Goal: Task Accomplishment & Management: Manage account settings

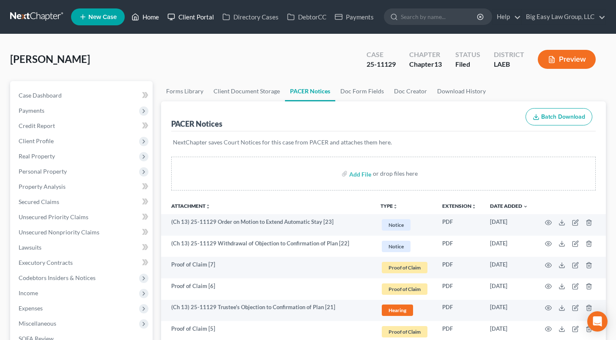
drag, startPoint x: 144, startPoint y: 14, endPoint x: 205, endPoint y: 10, distance: 61.1
click at [144, 14] on link "Home" at bounding box center [145, 16] width 36 height 15
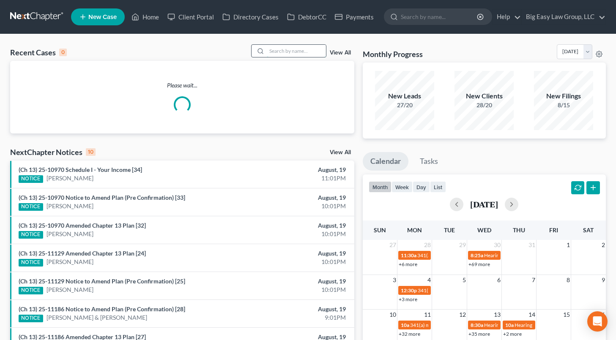
click at [289, 47] on input "search" at bounding box center [296, 51] width 59 height 12
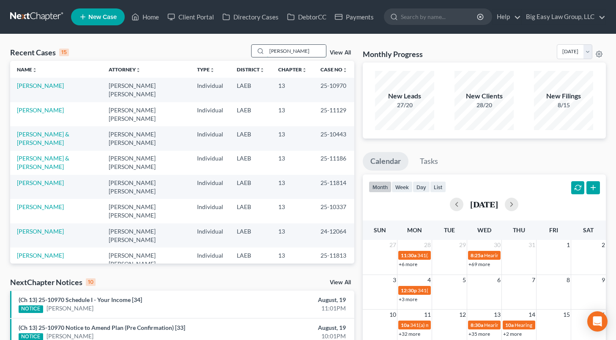
type input "lemoine"
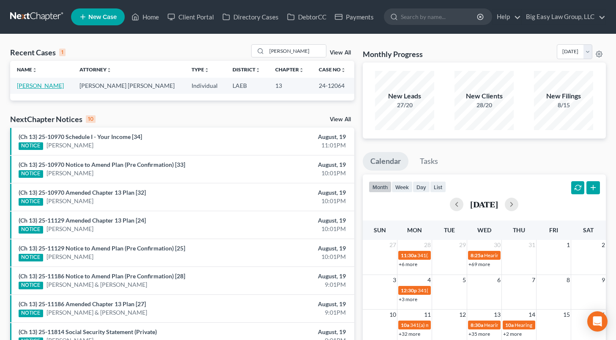
click at [50, 85] on link "[PERSON_NAME]" at bounding box center [40, 85] width 47 height 7
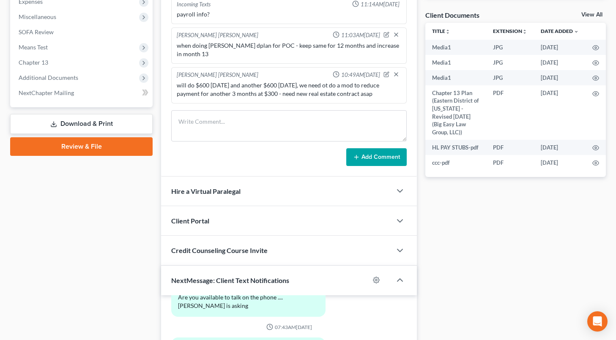
scroll to position [313, 0]
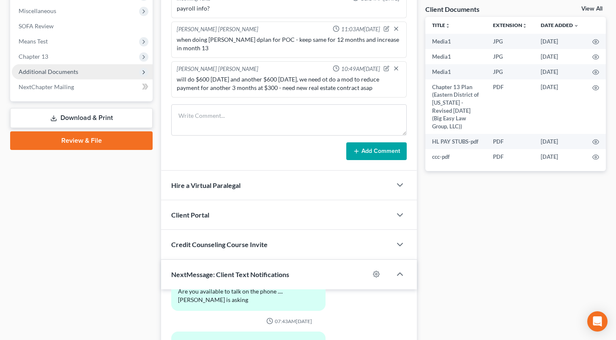
click at [70, 71] on span "Additional Documents" at bounding box center [49, 71] width 60 height 7
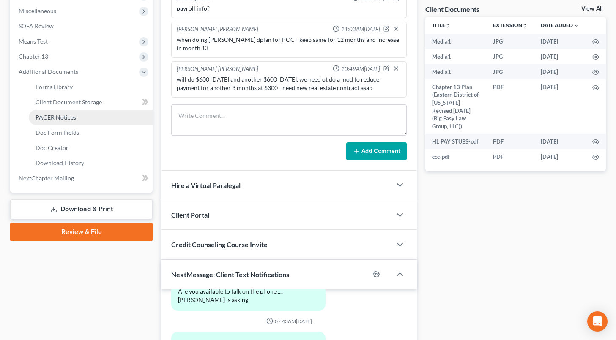
click at [88, 119] on link "PACER Notices" at bounding box center [91, 117] width 124 height 15
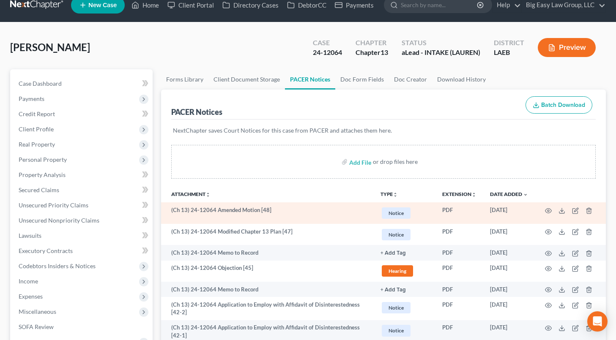
scroll to position [12, 0]
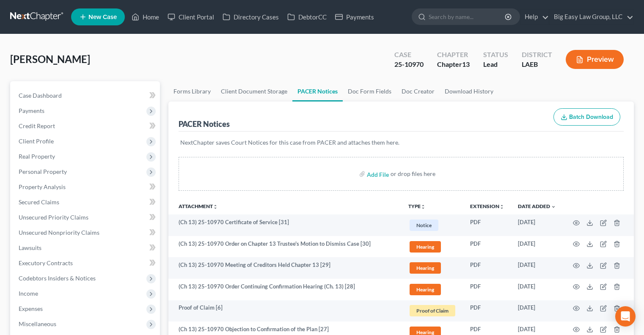
scroll to position [12, 0]
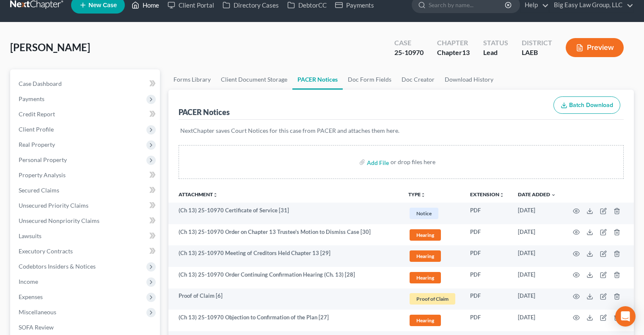
click at [152, 4] on link "Home" at bounding box center [145, 4] width 36 height 15
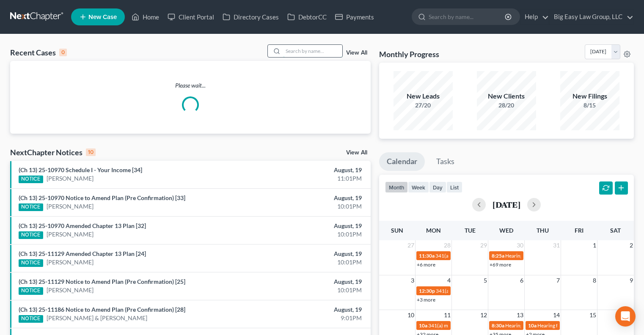
click at [305, 51] on input "search" at bounding box center [312, 51] width 59 height 12
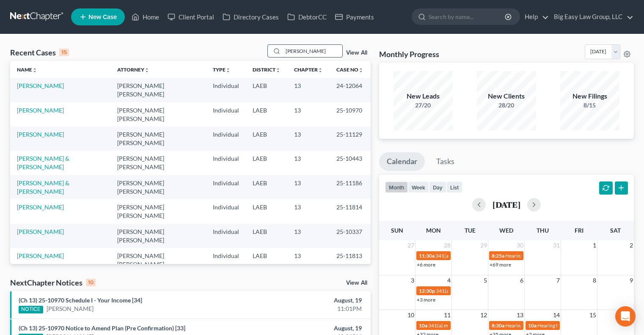
type input "[PERSON_NAME]"
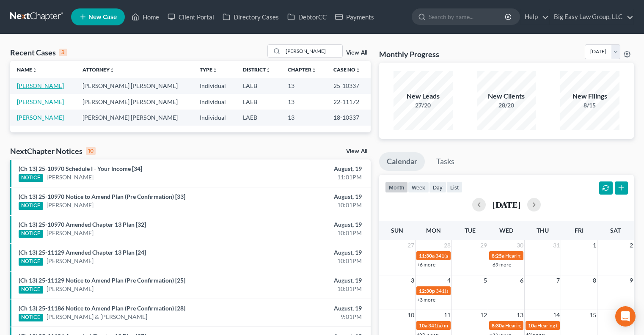
click at [50, 86] on link "[PERSON_NAME]" at bounding box center [40, 85] width 47 height 7
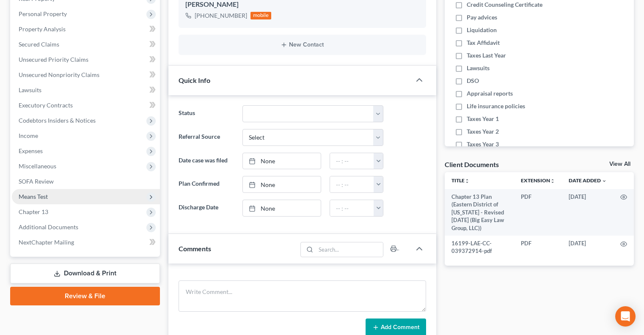
scroll to position [3304, 0]
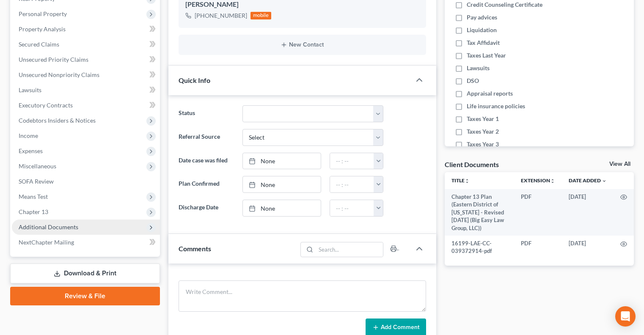
click at [77, 222] on span "Additional Documents" at bounding box center [86, 226] width 148 height 15
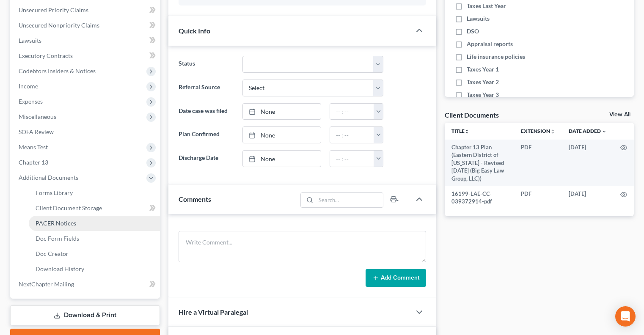
click at [96, 228] on link "PACER Notices" at bounding box center [94, 223] width 131 height 15
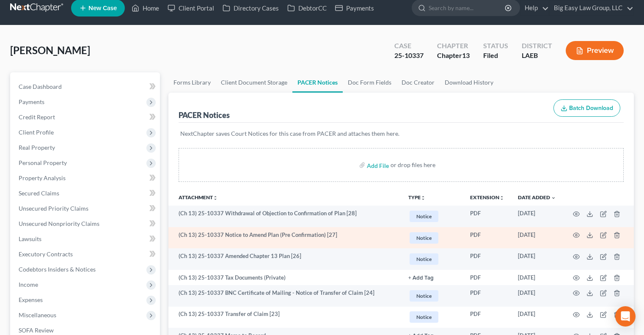
scroll to position [10, 0]
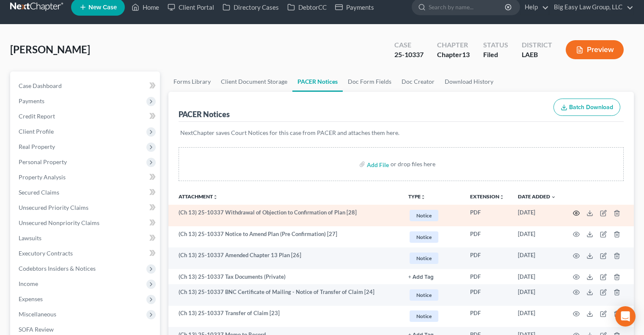
click at [573, 214] on icon "button" at bounding box center [576, 213] width 6 height 5
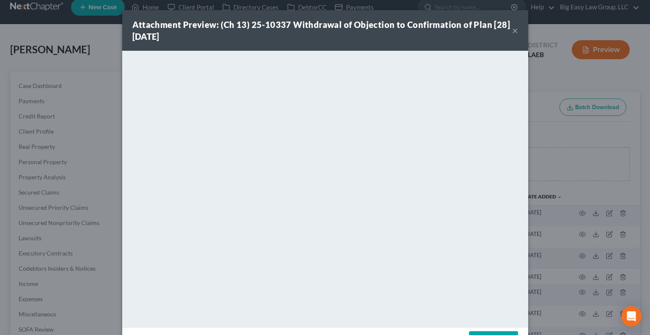
click at [515, 31] on div "Attachment Preview: (Ch 13) 25-10337 Withdrawal of Objection to Confirmation of…" at bounding box center [325, 30] width 406 height 41
click at [514, 30] on button "×" at bounding box center [515, 30] width 6 height 10
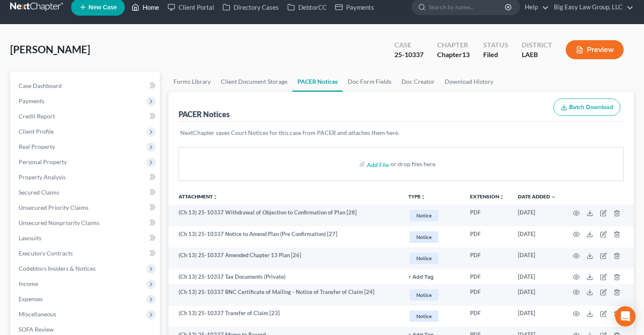
click at [148, 12] on link "Home" at bounding box center [145, 7] width 36 height 15
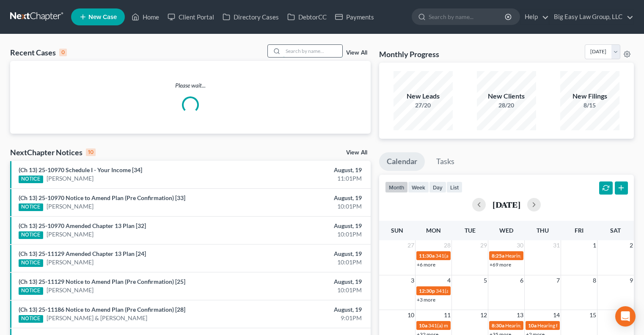
click at [286, 55] on input "search" at bounding box center [312, 51] width 59 height 12
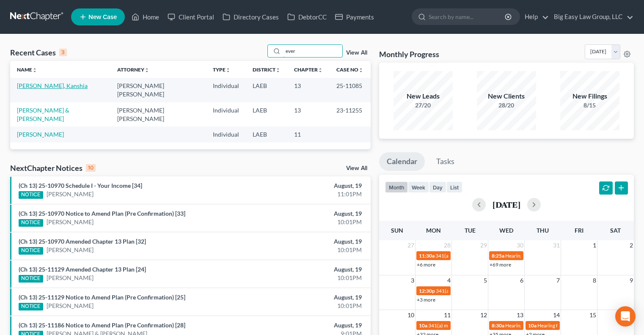
type input "ever"
click at [35, 88] on link "[PERSON_NAME], Kanshia" at bounding box center [52, 85] width 71 height 7
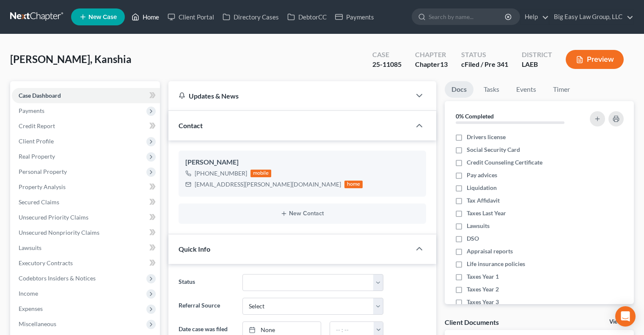
click at [140, 16] on link "Home" at bounding box center [145, 16] width 36 height 15
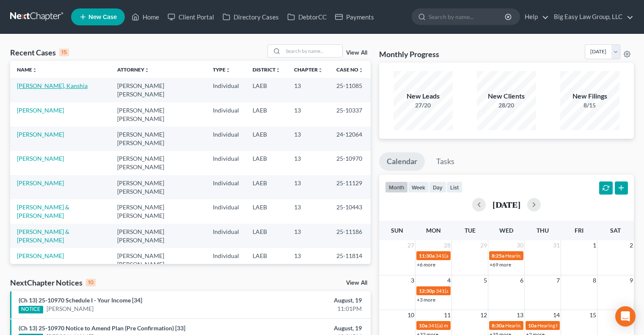
click at [37, 82] on link "[PERSON_NAME], Kanshia" at bounding box center [52, 85] width 71 height 7
select select "10"
select select "0"
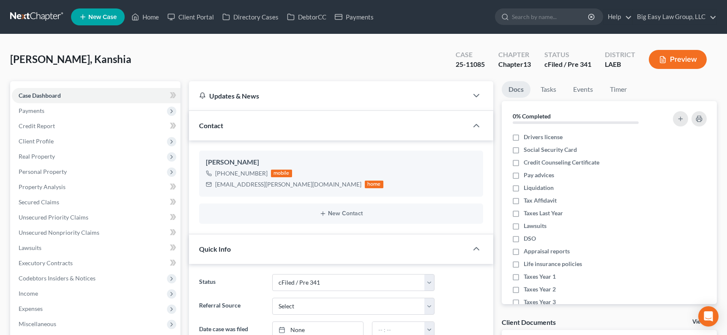
scroll to position [1078, 0]
click at [157, 15] on link "Home" at bounding box center [145, 16] width 36 height 15
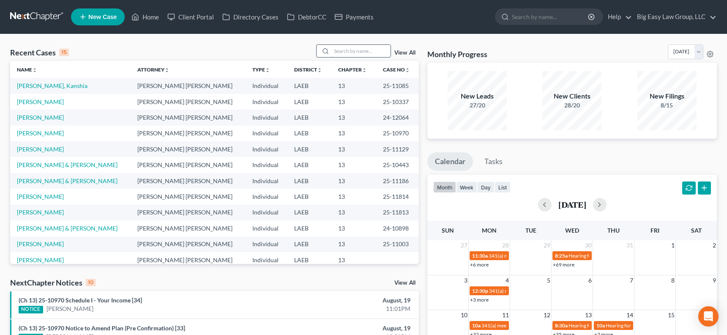
click at [340, 51] on input "search" at bounding box center [361, 51] width 59 height 12
type input "[PERSON_NAME]"
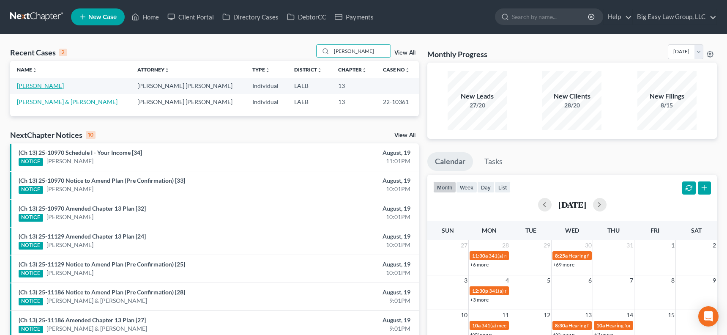
click at [45, 85] on link "[PERSON_NAME]" at bounding box center [40, 85] width 47 height 7
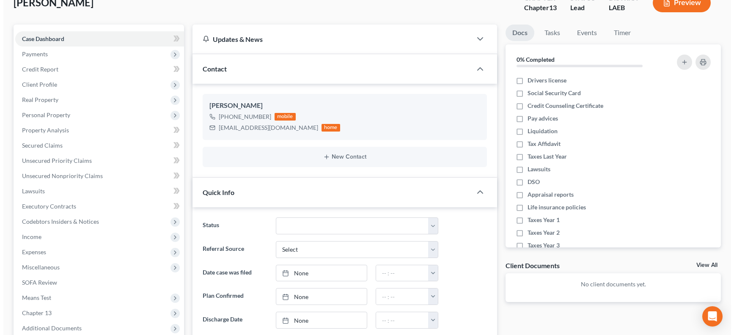
scroll to position [57, 0]
click at [462, 132] on icon "button" at bounding box center [463, 132] width 7 height 7
select select "0"
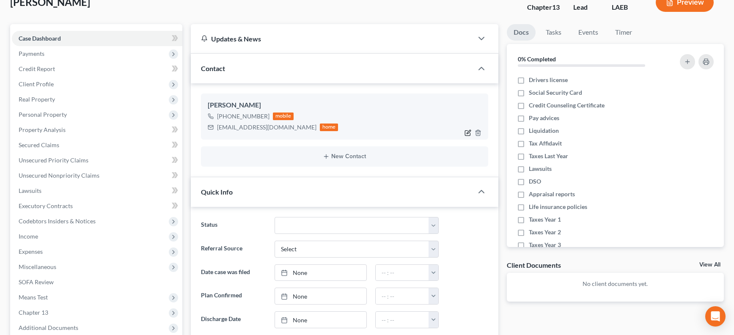
select select "0"
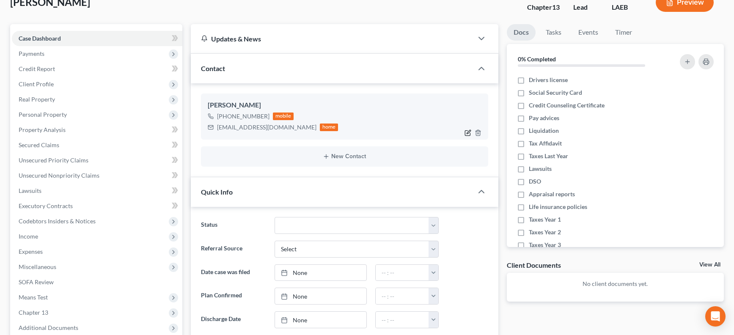
select select "0"
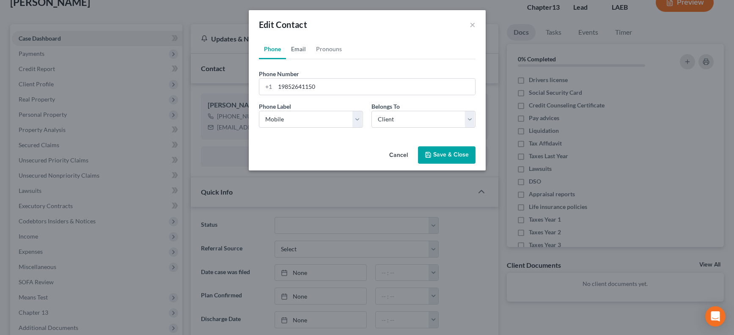
click at [299, 50] on link "Email" at bounding box center [298, 49] width 25 height 20
click at [319, 48] on link "Pronouns" at bounding box center [329, 49] width 36 height 20
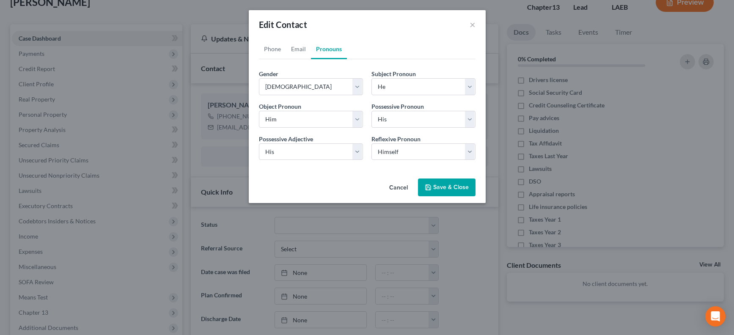
click at [446, 184] on button "Save & Close" at bounding box center [447, 187] width 58 height 18
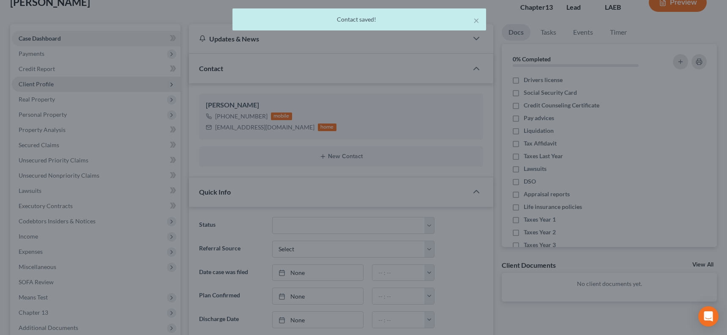
scroll to position [403, 0]
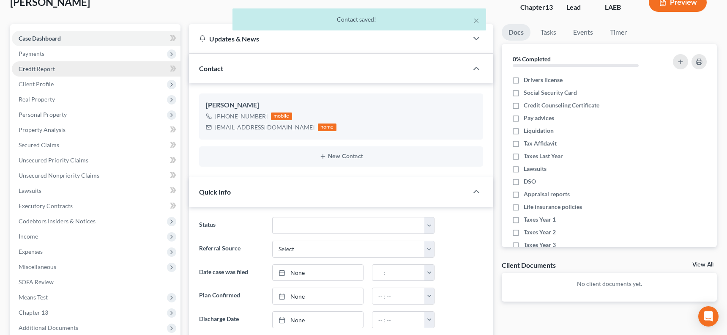
click at [48, 69] on span "Credit Report" at bounding box center [37, 68] width 36 height 7
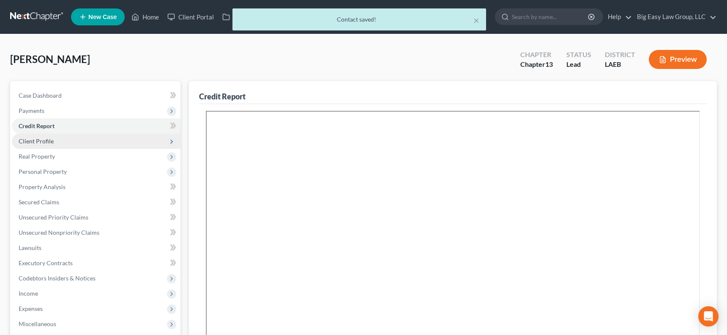
click at [72, 136] on span "Client Profile" at bounding box center [96, 141] width 169 height 15
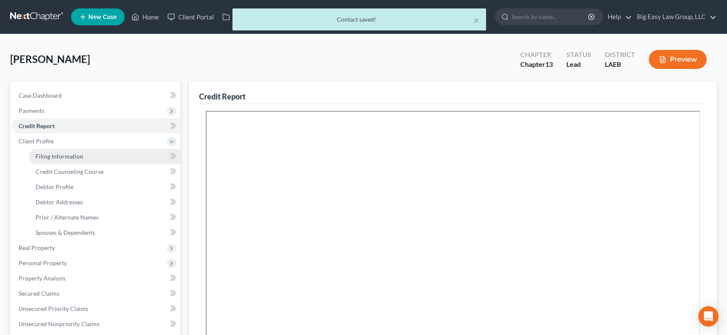
click at [110, 152] on link "Filing Information" at bounding box center [105, 156] width 152 height 15
select select "1"
select select "0"
select select "3"
select select "19"
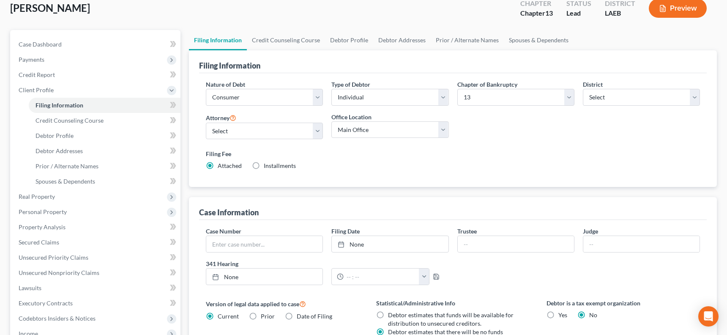
scroll to position [52, 0]
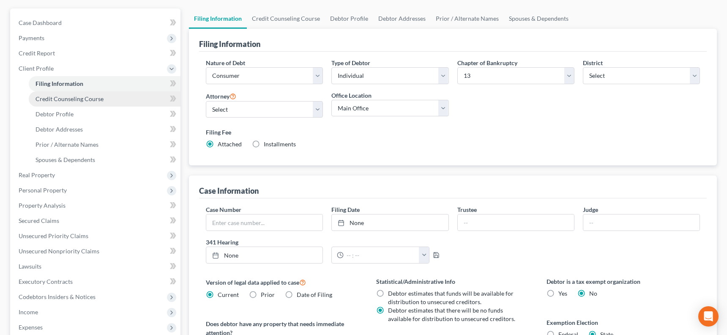
click at [109, 100] on link "Credit Counseling Course" at bounding box center [105, 98] width 152 height 15
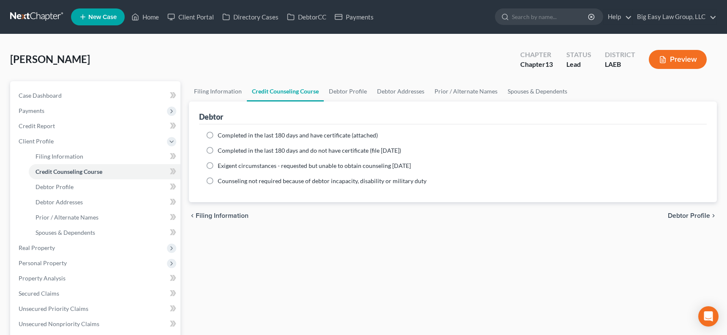
click at [218, 134] on label "Completed in the last 180 days and have certificate (attached)" at bounding box center [298, 135] width 160 height 8
click at [221, 134] on input "Completed in the last 180 days and have certificate (attached)" at bounding box center [223, 133] width 5 height 5
radio input "true"
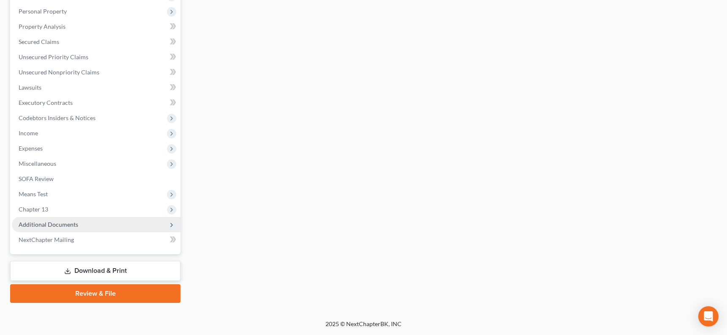
click at [101, 221] on span "Additional Documents" at bounding box center [96, 224] width 169 height 15
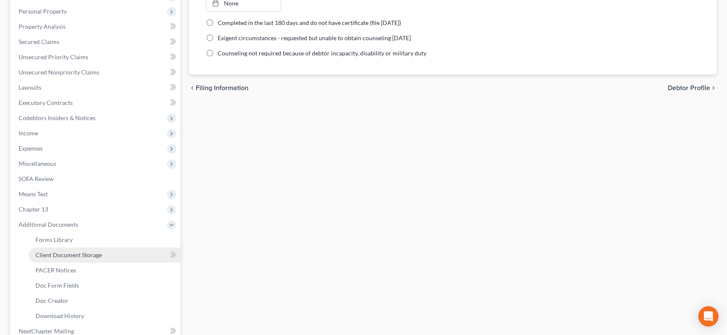
click at [114, 260] on link "Client Document Storage" at bounding box center [105, 254] width 152 height 15
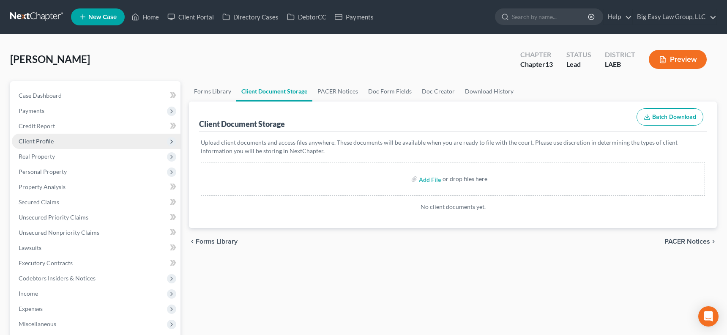
click at [86, 141] on span "Client Profile" at bounding box center [96, 141] width 169 height 15
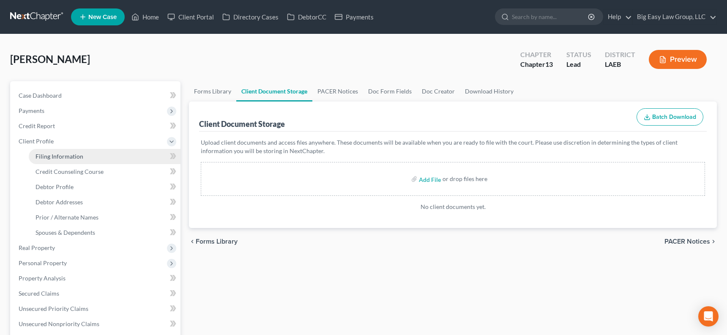
click at [88, 157] on link "Filing Information" at bounding box center [105, 156] width 152 height 15
select select "1"
select select "0"
select select "3"
select select "34"
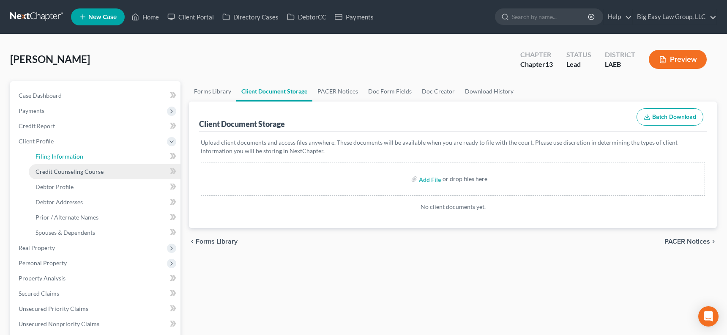
select select "0"
select select "19"
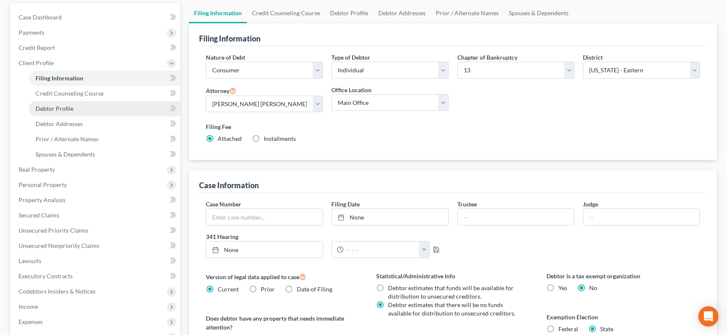
click at [105, 101] on link "Debtor Profile" at bounding box center [105, 108] width 152 height 15
select select "0"
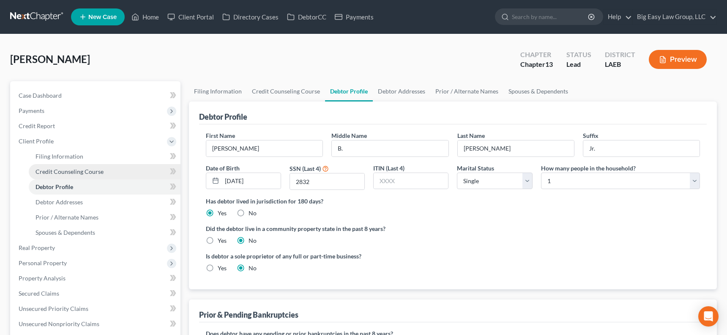
click at [106, 177] on link "Credit Counseling Course" at bounding box center [105, 171] width 152 height 15
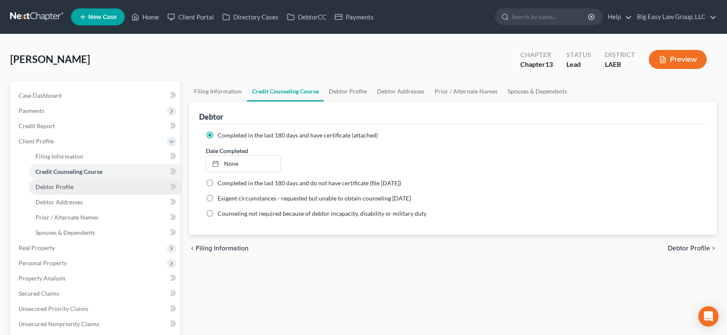
click at [106, 190] on link "Debtor Profile" at bounding box center [105, 186] width 152 height 15
select select "0"
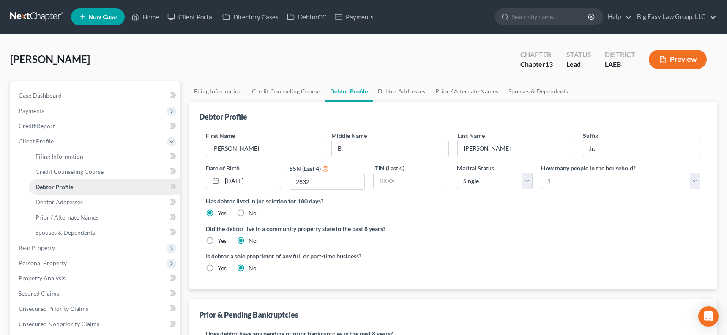
click at [106, 191] on link "Debtor Profile" at bounding box center [105, 186] width 152 height 15
click at [104, 198] on link "Debtor Addresses" at bounding box center [105, 202] width 152 height 15
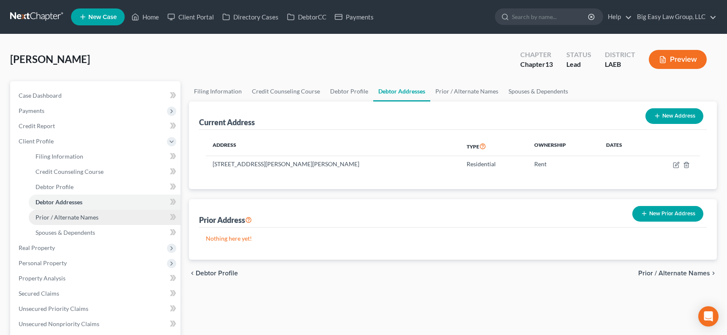
click at [112, 216] on link "Prior / Alternate Names" at bounding box center [105, 217] width 152 height 15
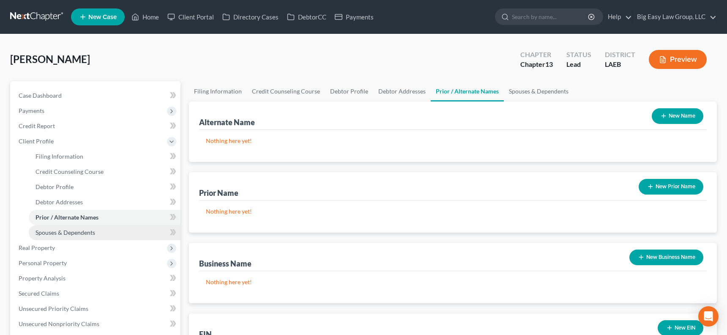
click at [123, 230] on link "Spouses & Dependents" at bounding box center [105, 232] width 152 height 15
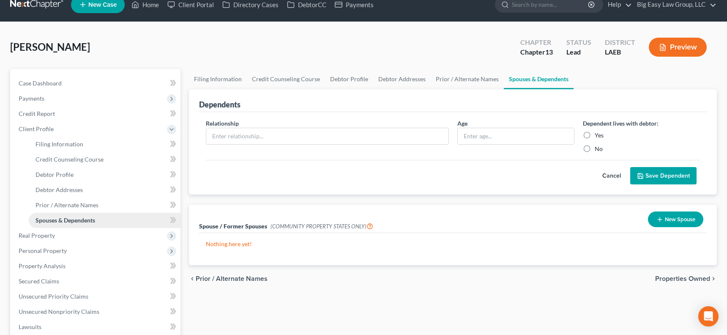
scroll to position [14, 0]
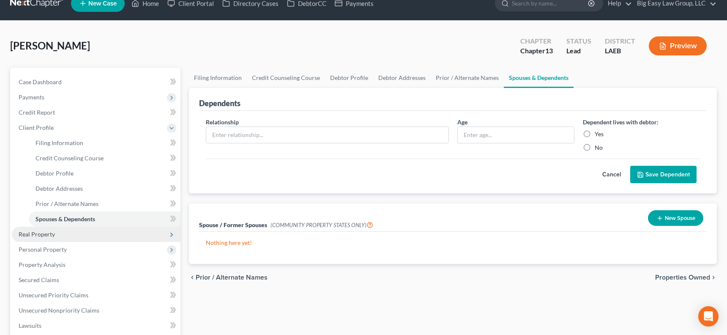
click at [72, 233] on span "Real Property" at bounding box center [96, 234] width 169 height 15
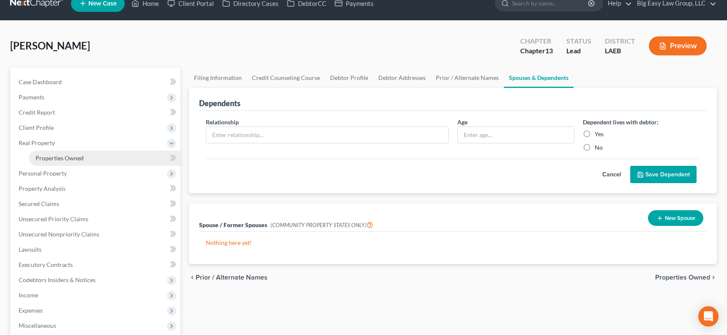
click at [85, 158] on link "Properties Owned" at bounding box center [105, 158] width 152 height 15
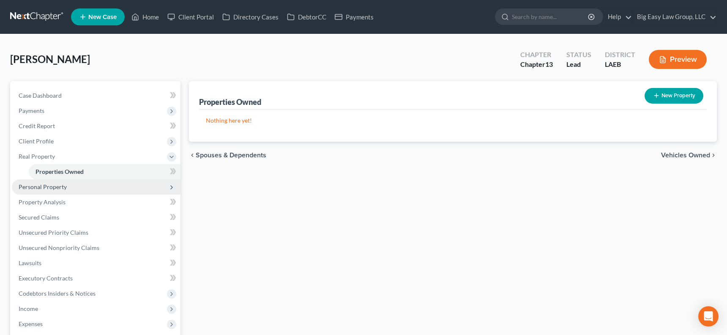
click at [82, 187] on span "Personal Property" at bounding box center [96, 186] width 169 height 15
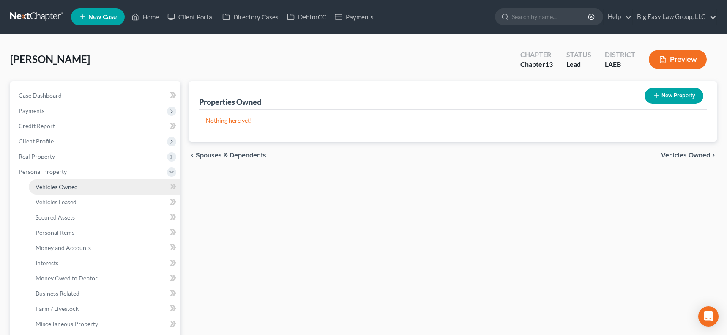
click at [87, 191] on link "Vehicles Owned" at bounding box center [105, 186] width 152 height 15
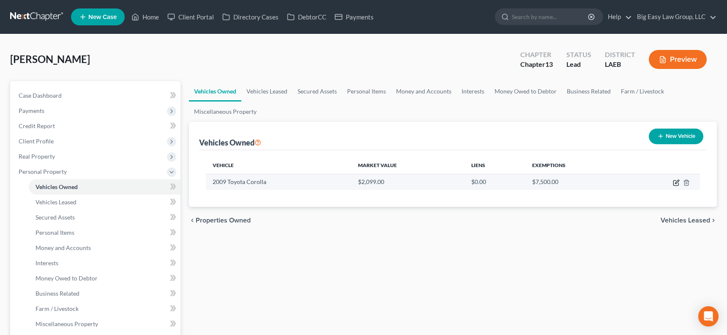
click at [643, 184] on icon "button" at bounding box center [677, 182] width 4 height 4
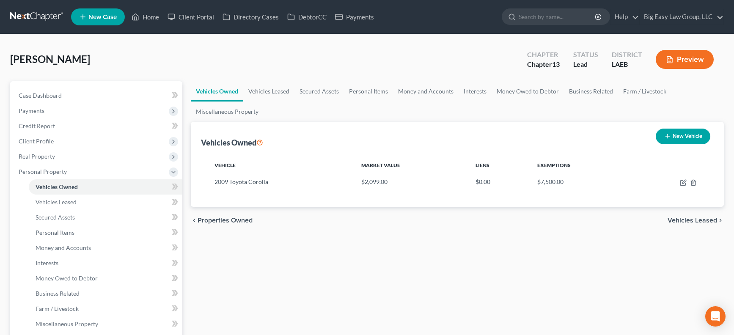
select select "0"
select select "17"
select select "3"
select select "0"
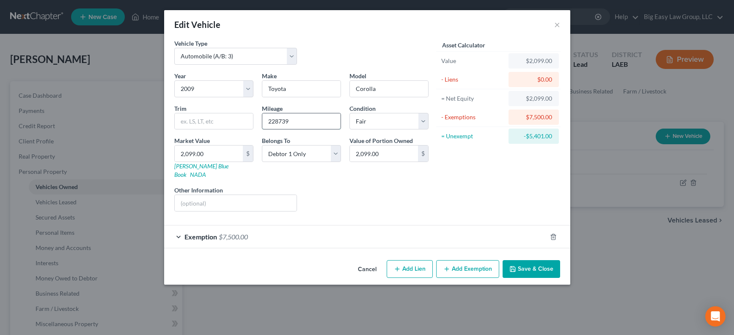
click at [286, 123] on input "228739" at bounding box center [301, 121] width 78 height 16
click at [278, 122] on input "228739" at bounding box center [301, 121] width 78 height 16
type input "228,739"
click at [540, 261] on button "Save & Close" at bounding box center [531, 269] width 58 height 18
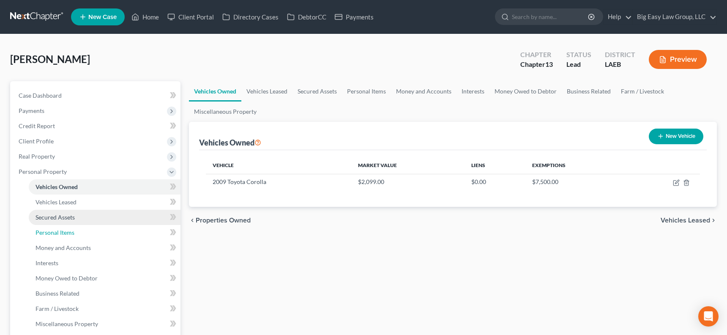
drag, startPoint x: 111, startPoint y: 236, endPoint x: 162, endPoint y: 217, distance: 53.8
click at [111, 235] on link "Personal Items" at bounding box center [105, 232] width 152 height 15
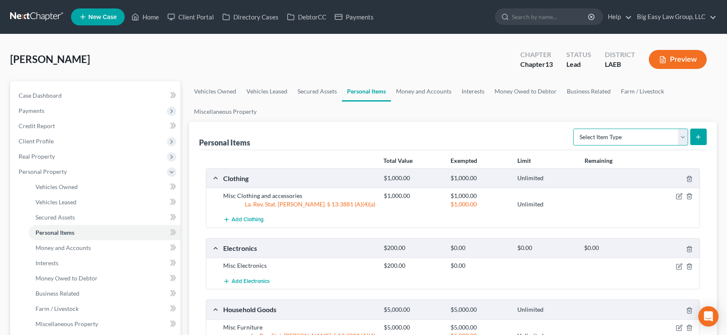
click at [619, 135] on select "Select Item Type Clothing (A/B: 11) Collectibles Of Value (A/B: 8) Electronics …" at bounding box center [630, 137] width 115 height 17
select select "collectibles_of_value"
click at [643, 138] on button "submit" at bounding box center [699, 137] width 16 height 16
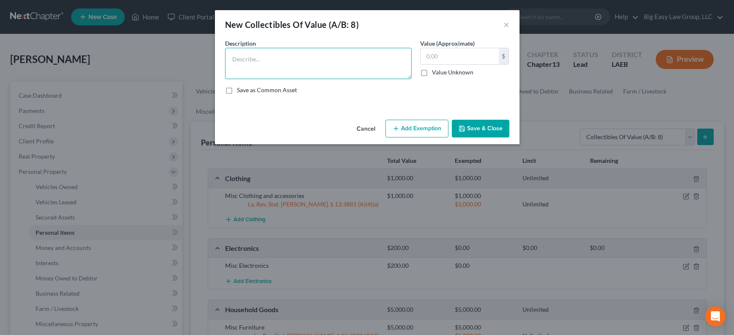
click at [271, 60] on textarea at bounding box center [318, 63] width 186 height 31
type textarea "h"
type textarea "sports memorabilia"
click at [462, 59] on input "text" at bounding box center [459, 56] width 78 height 16
type input "500"
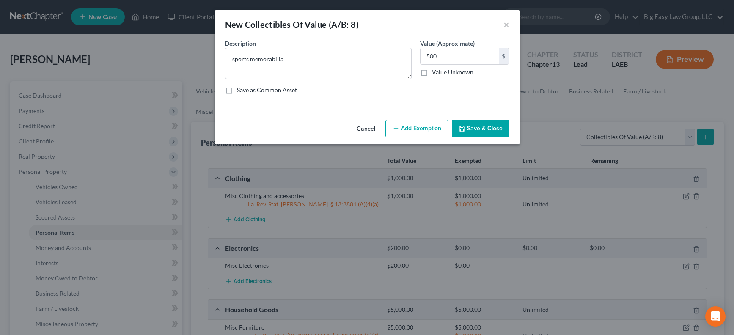
click at [498, 132] on button "Save & Close" at bounding box center [481, 129] width 58 height 18
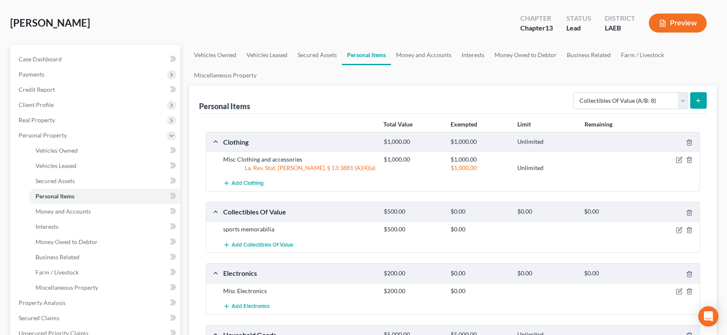
scroll to position [39, 0]
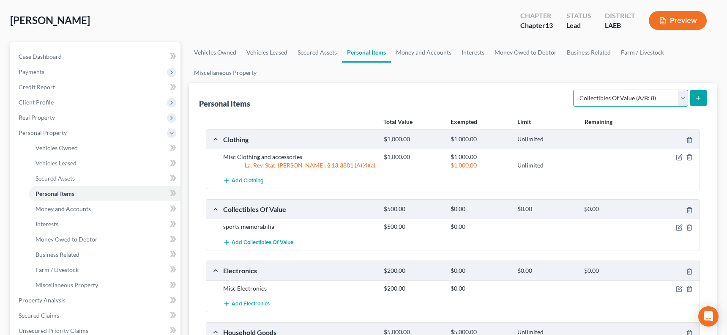
click at [600, 104] on select "Select Item Type Clothing (A/B: 11) Collectibles Of Value (A/B: 8) Electronics …" at bounding box center [630, 98] width 115 height 17
select select "sports_and_hobby_equipment"
click at [643, 105] on button "submit" at bounding box center [699, 98] width 16 height 16
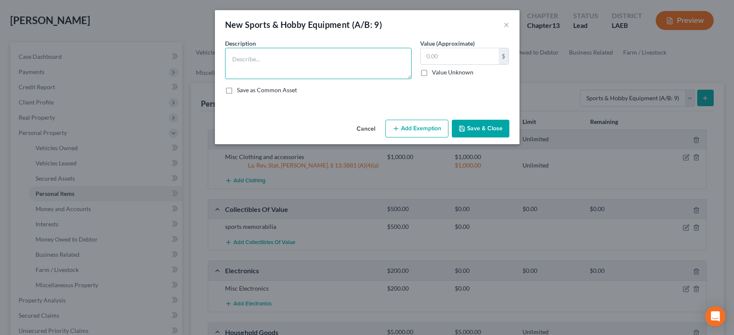
click at [296, 70] on textarea at bounding box center [318, 63] width 186 height 31
type textarea "Bike"
type input "100"
click at [479, 128] on button "Save & Close" at bounding box center [481, 129] width 58 height 18
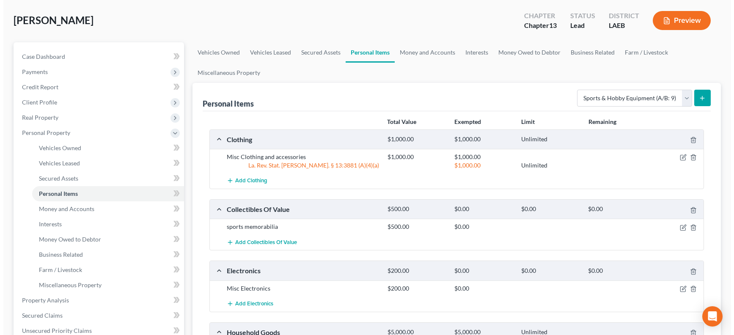
scroll to position [206, 0]
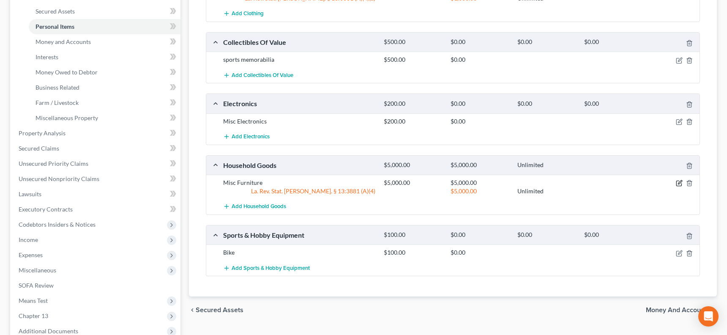
click at [643, 181] on icon "button" at bounding box center [679, 183] width 5 height 5
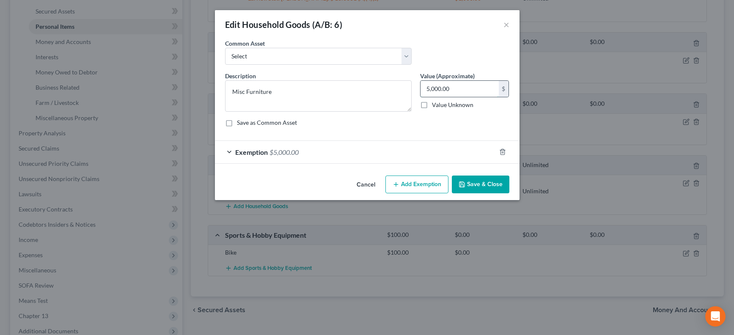
click at [452, 92] on input "5,000.00" at bounding box center [459, 89] width 78 height 16
type input "1,000"
click at [288, 157] on div "Exemption $5,000.00" at bounding box center [355, 152] width 281 height 22
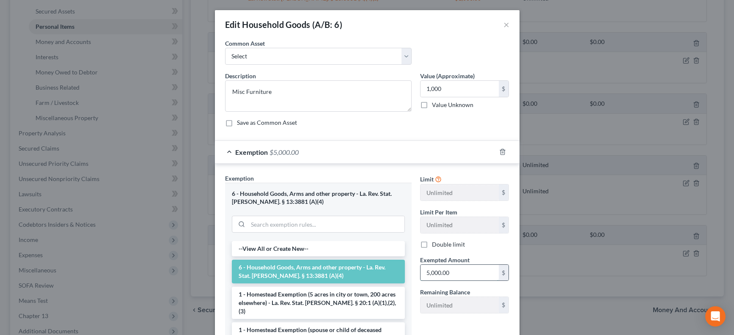
click at [447, 271] on input "5,000.00" at bounding box center [459, 273] width 78 height 16
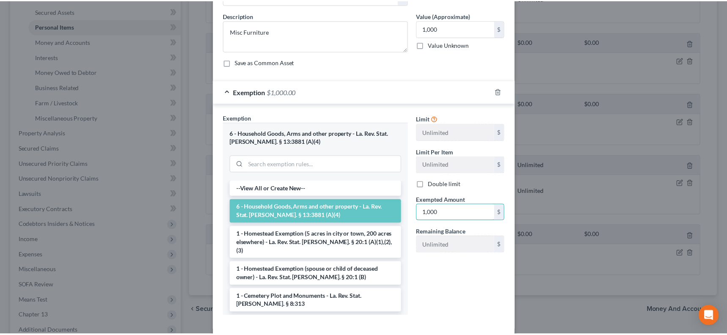
scroll to position [102, 0]
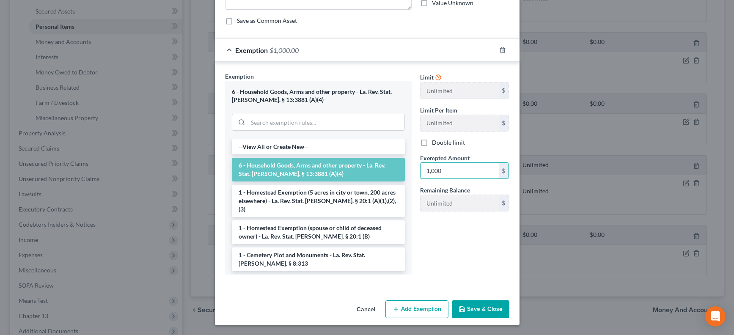
type input "1,000"
click at [479, 313] on button "Save & Close" at bounding box center [481, 309] width 58 height 18
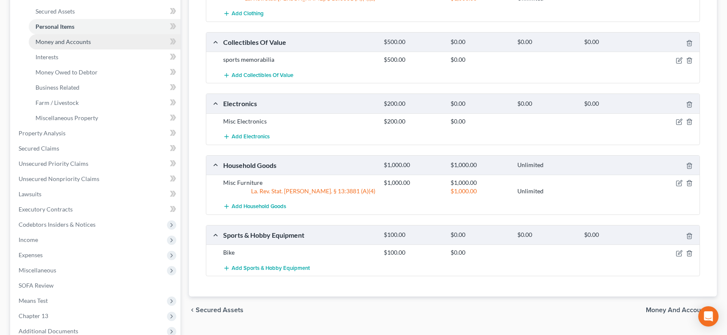
click at [90, 46] on link "Money and Accounts" at bounding box center [105, 41] width 152 height 15
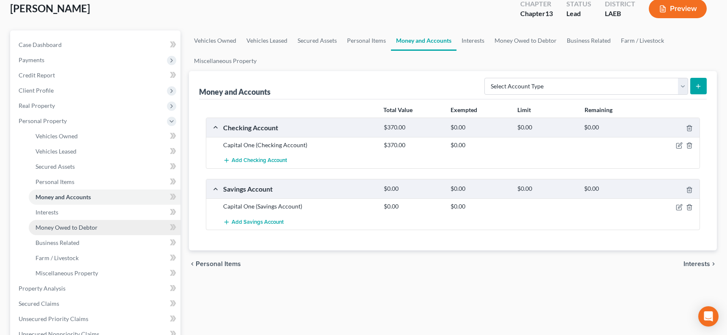
scroll to position [91, 0]
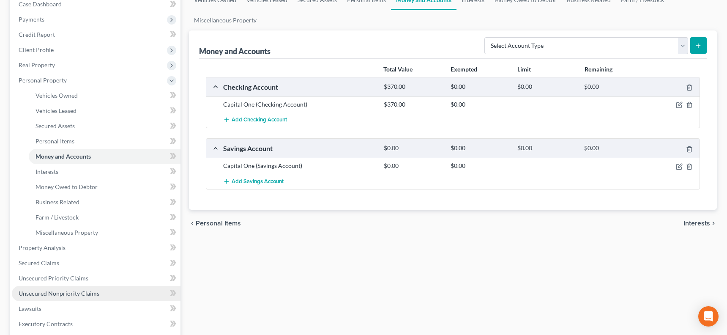
click at [109, 295] on link "Unsecured Nonpriority Claims" at bounding box center [96, 293] width 169 height 15
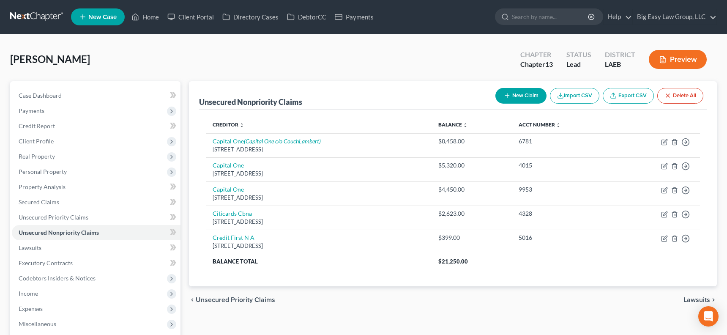
click at [515, 93] on button "New Claim" at bounding box center [521, 96] width 51 height 16
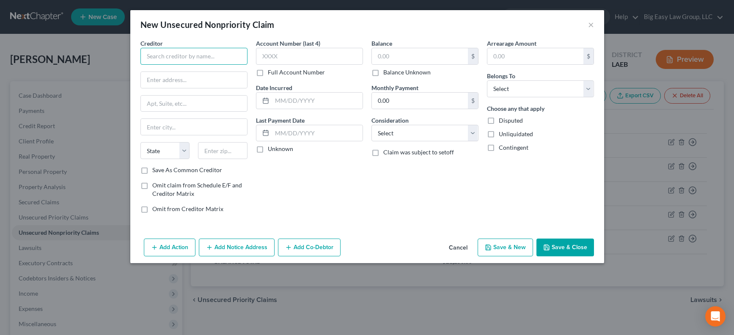
click at [175, 52] on input "text" at bounding box center [193, 56] width 107 height 17
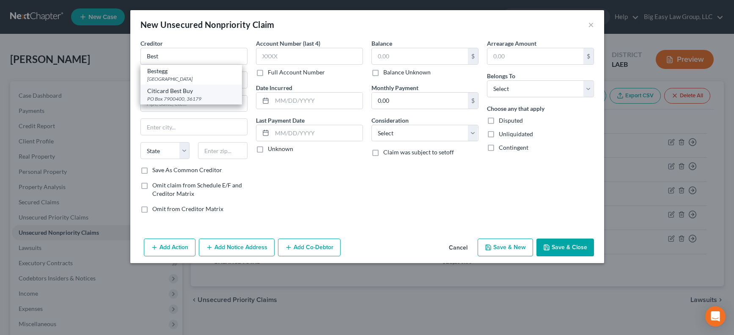
click at [203, 93] on div "Citicard Best Buy" at bounding box center [191, 91] width 88 height 8
type input "Citicard Best Buy"
type input "PO Box 7900400"
type input "36179"
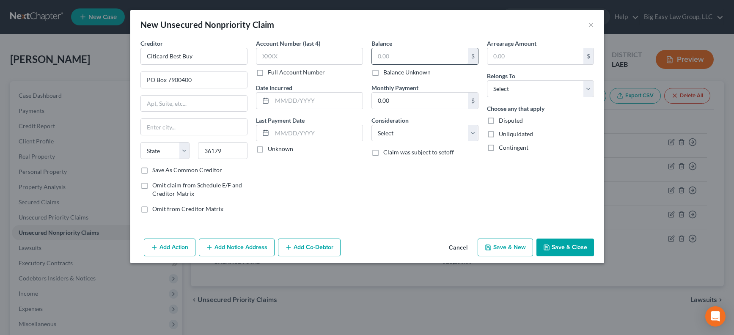
click at [404, 54] on input "text" at bounding box center [420, 56] width 96 height 16
type input "10,446.37"
click at [530, 85] on select "Select Debtor 1 Only Debtor 2 Only Debtor 1 And Debtor 2 Only At Least One Of T…" at bounding box center [540, 88] width 107 height 17
select select "0"
click at [562, 242] on button "Save & Close" at bounding box center [565, 248] width 58 height 18
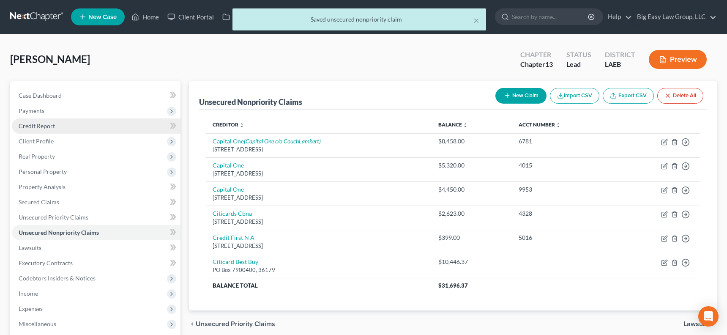
click at [126, 130] on link "Credit Report" at bounding box center [96, 125] width 169 height 15
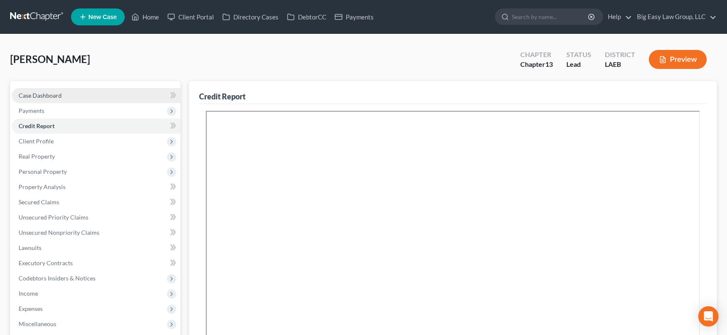
click at [84, 99] on link "Case Dashboard" at bounding box center [96, 95] width 169 height 15
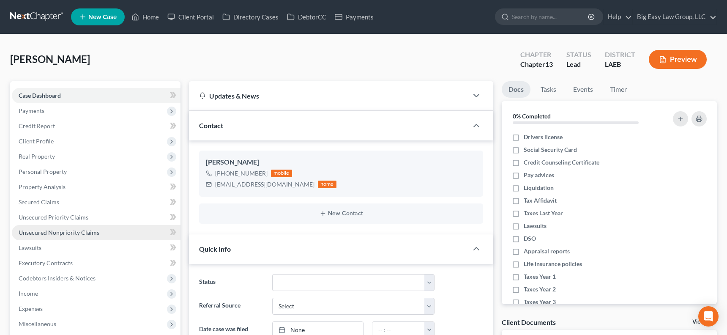
click at [97, 233] on span "Unsecured Nonpriority Claims" at bounding box center [59, 232] width 81 height 7
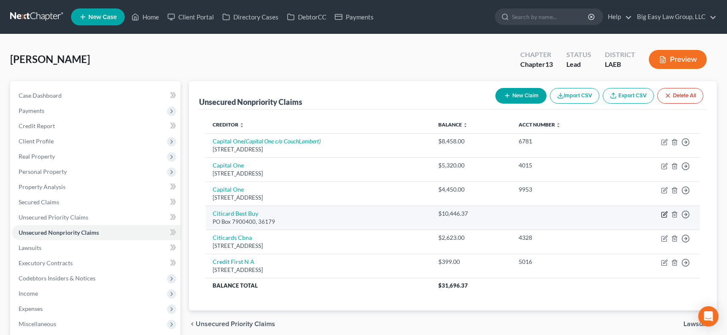
click at [643, 215] on icon "button" at bounding box center [666, 213] width 4 height 4
select select "0"
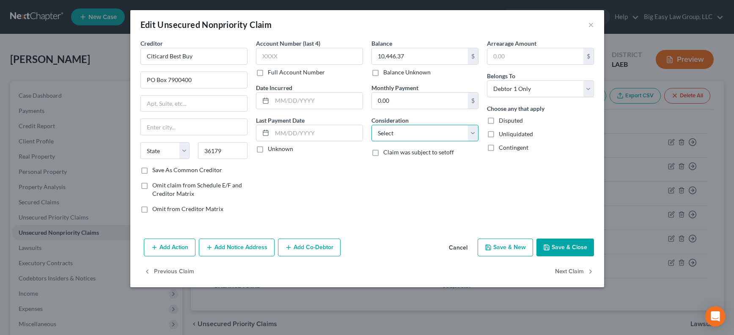
click at [450, 130] on select "Select Cable / Satellite Services Collection Agency Credit Card Debt Debt Couns…" at bounding box center [424, 133] width 107 height 17
select select "14"
click at [422, 166] on input "text" at bounding box center [425, 165] width 106 height 16
type input "Disputed as prescribed under LA CC 3494"
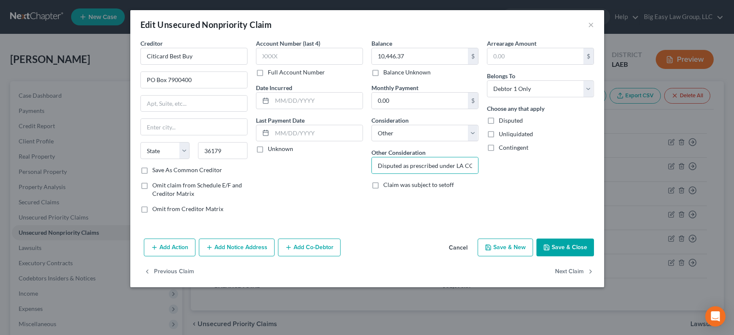
click at [500, 117] on span "Disputed" at bounding box center [511, 120] width 24 height 7
click at [502, 117] on input "Disputed" at bounding box center [504, 118] width 5 height 5
checkbox input "true"
click at [573, 254] on button "Save & Close" at bounding box center [565, 248] width 58 height 18
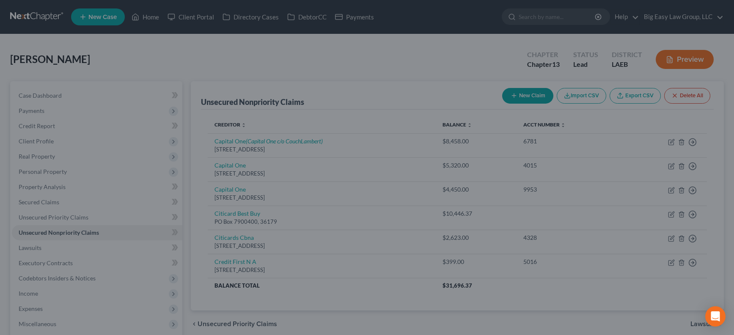
type input "0"
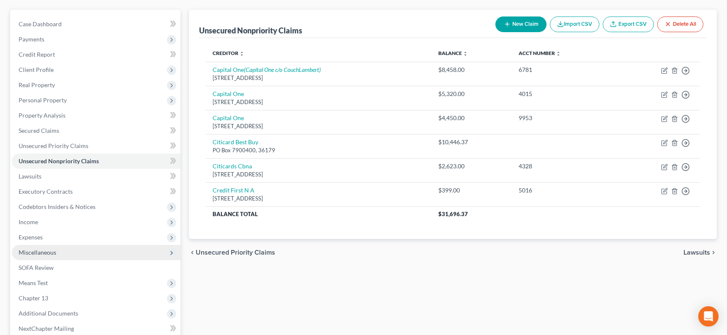
scroll to position [74, 0]
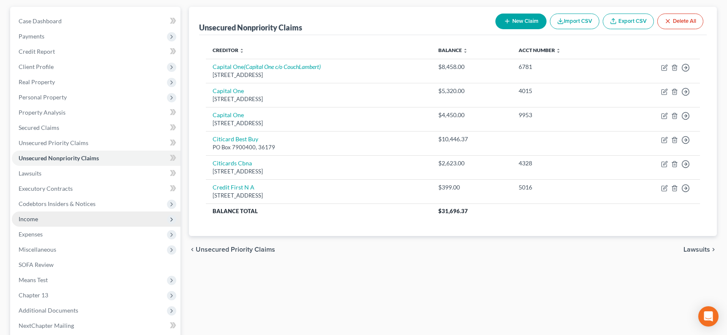
click at [76, 224] on span "Income" at bounding box center [96, 218] width 169 height 15
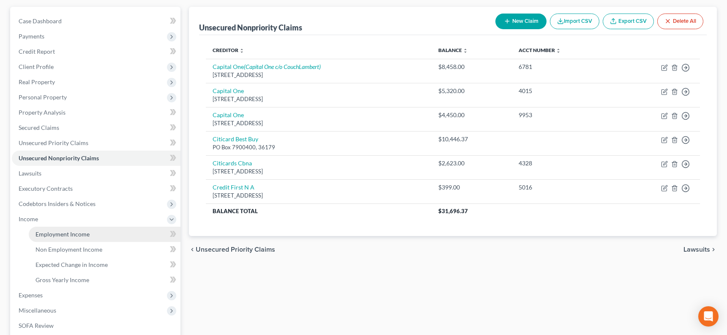
click at [81, 228] on link "Employment Income" at bounding box center [105, 234] width 152 height 15
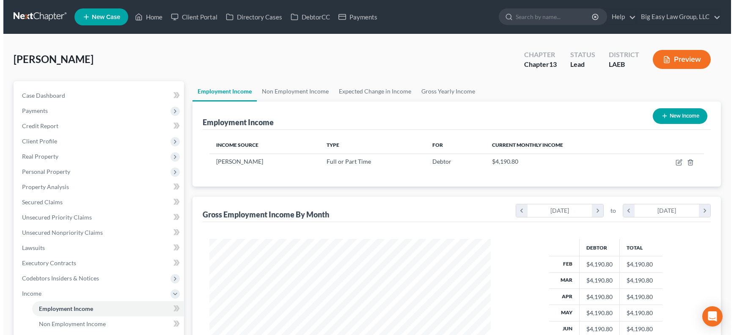
scroll to position [152, 299]
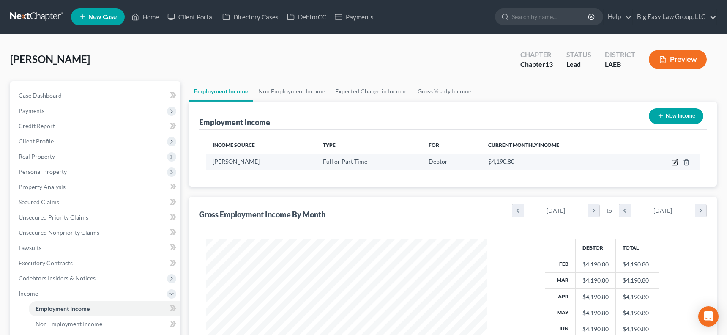
click at [643, 162] on icon "button" at bounding box center [675, 162] width 7 height 7
select select "0"
select select "9"
select select "3"
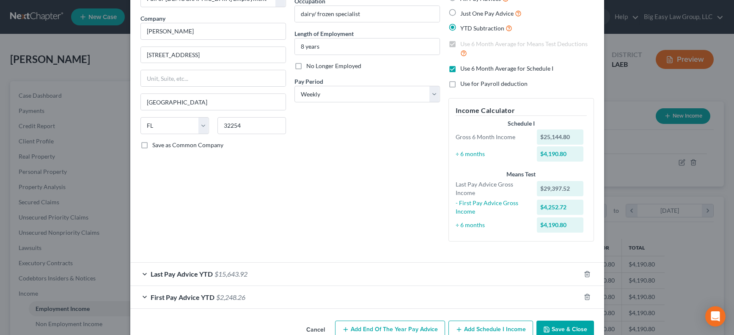
scroll to position [78, 0]
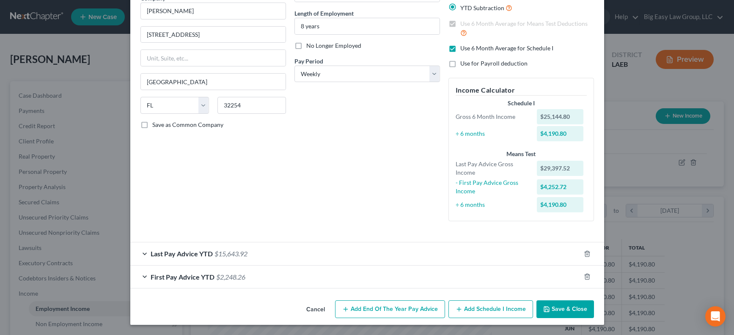
click at [236, 251] on span "$15,643.92" at bounding box center [230, 254] width 33 height 8
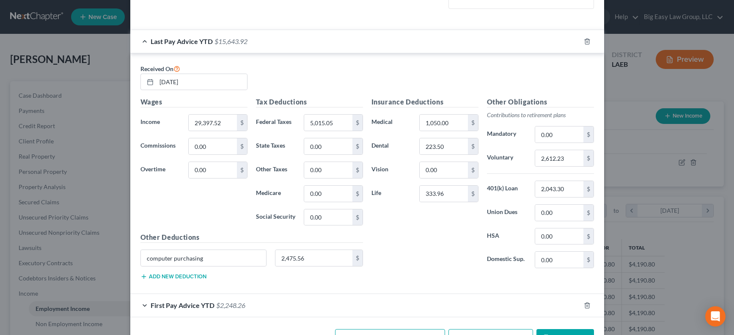
scroll to position [307, 0]
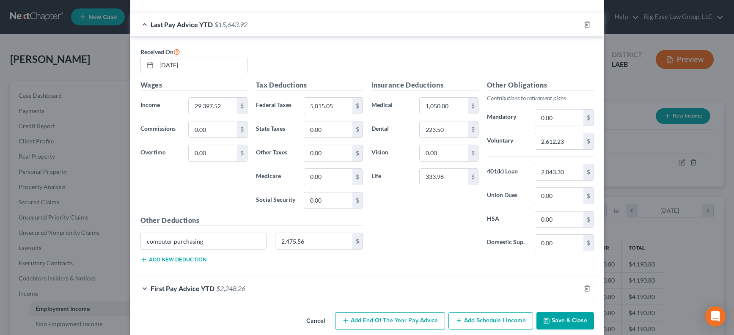
click at [226, 291] on span "$2,248.26" at bounding box center [230, 288] width 29 height 8
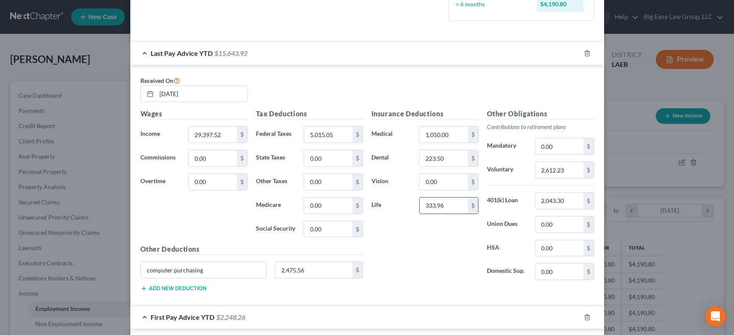
scroll to position [274, 0]
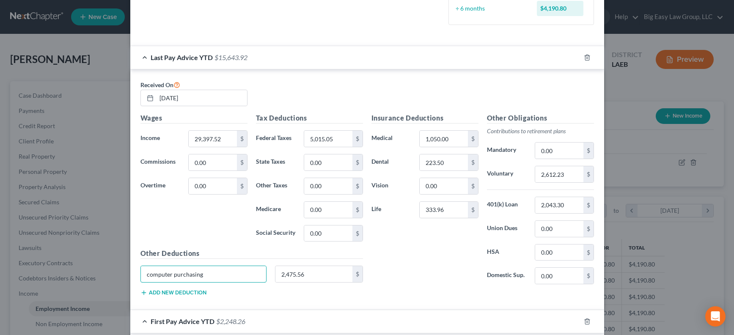
drag, startPoint x: 233, startPoint y: 277, endPoint x: -12, endPoint y: 270, distance: 245.4
click at [0, 270] on html "Home New Case Client Portal Directory Cases DebtorCC Payments Big Easy Law Grou…" at bounding box center [367, 290] width 734 height 580
drag, startPoint x: 307, startPoint y: 275, endPoint x: 258, endPoint y: 265, distance: 50.9
click at [271, 267] on div "2,475.56 $" at bounding box center [319, 274] width 96 height 17
drag, startPoint x: 305, startPoint y: 276, endPoint x: 263, endPoint y: 269, distance: 43.3
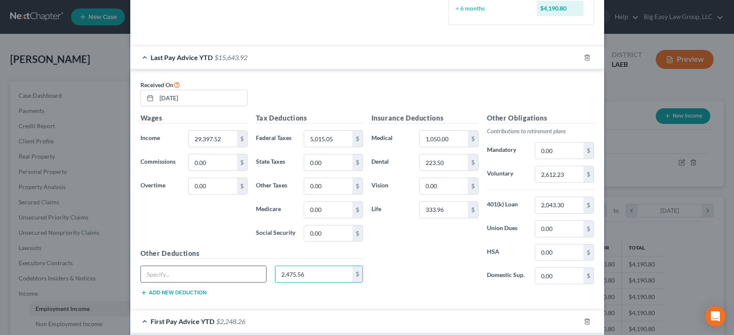
click at [275, 272] on input "2,475.56" at bounding box center [313, 274] width 77 height 16
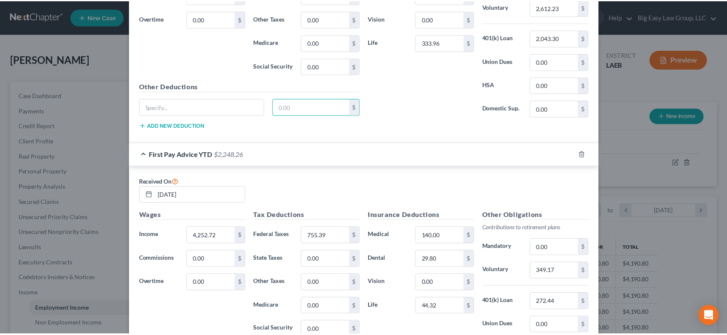
scroll to position [559, 0]
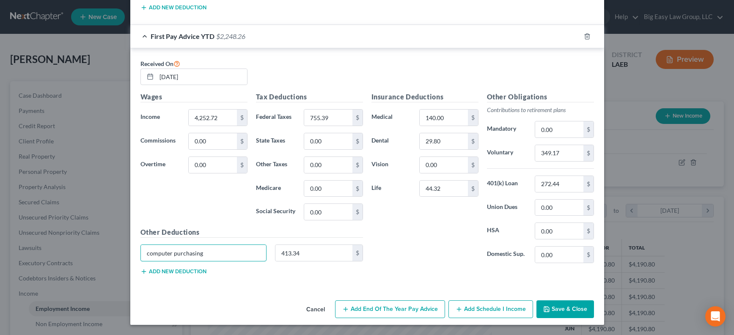
drag, startPoint x: 209, startPoint y: 255, endPoint x: 129, endPoint y: 255, distance: 79.9
click at [130, 255] on div "Received On [DATE] Wages Income * 4,252.72 $ Commissions 0.00 $ Overtime 0.00 $…" at bounding box center [367, 168] width 474 height 240
drag, startPoint x: 299, startPoint y: 255, endPoint x: 264, endPoint y: 251, distance: 35.3
click at [264, 251] on div "413.34 $" at bounding box center [251, 256] width 231 height 24
drag, startPoint x: 309, startPoint y: 258, endPoint x: 253, endPoint y: 247, distance: 56.4
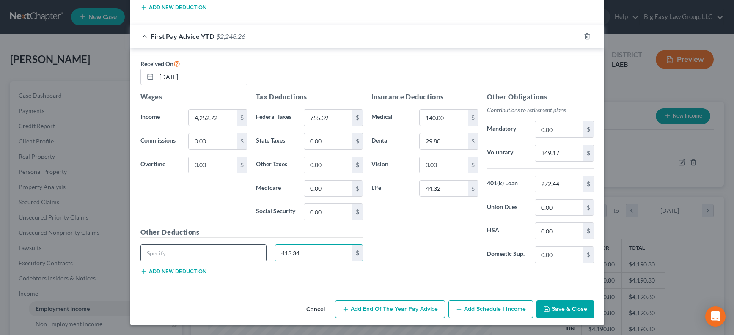
click at [261, 248] on div "413.34 $" at bounding box center [251, 256] width 231 height 24
click at [463, 250] on div "Insurance Deductions Medical 140.00 $ Dental 29.80 $ Vision 0.00 $ Life 44.32 $" at bounding box center [424, 181] width 115 height 178
click at [557, 302] on button "Save & Close" at bounding box center [565, 309] width 58 height 18
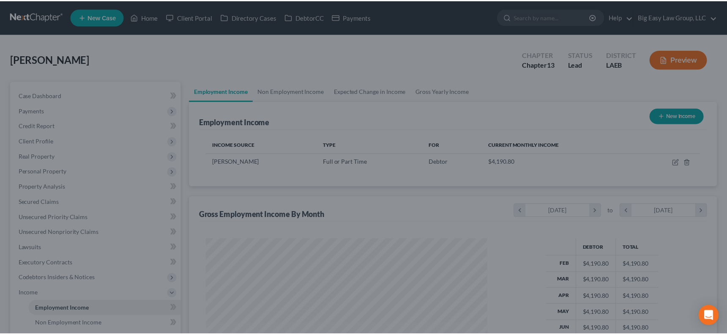
scroll to position [422735, 422589]
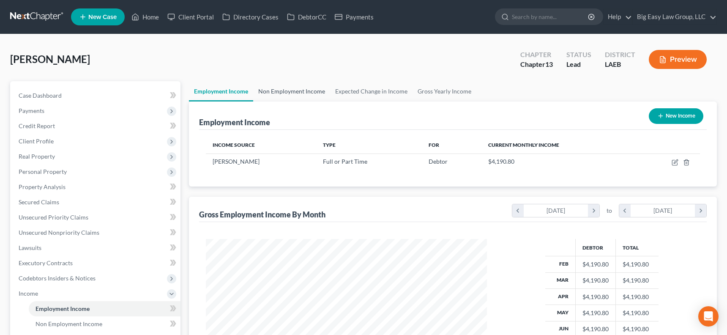
click at [310, 93] on link "Non Employment Income" at bounding box center [291, 91] width 77 height 20
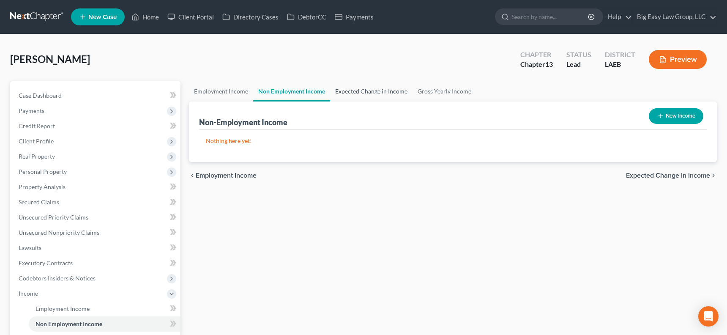
drag, startPoint x: 363, startPoint y: 90, endPoint x: 390, endPoint y: 87, distance: 26.8
click at [363, 90] on link "Expected Change in Income" at bounding box center [371, 91] width 82 height 20
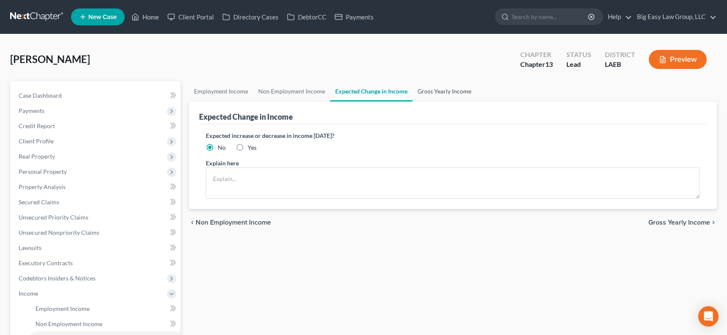
click at [439, 88] on link "Gross Yearly Income" at bounding box center [445, 91] width 64 height 20
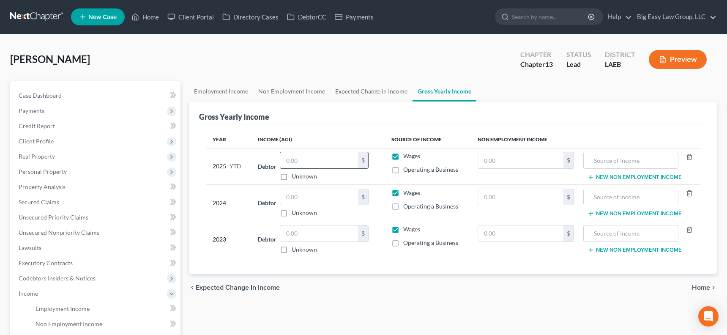
click at [329, 156] on input "text" at bounding box center [319, 160] width 78 height 16
type input "29,398"
click at [340, 200] on input "text" at bounding box center [319, 197] width 78 height 16
type input "46,182"
click at [303, 229] on input "text" at bounding box center [319, 233] width 78 height 16
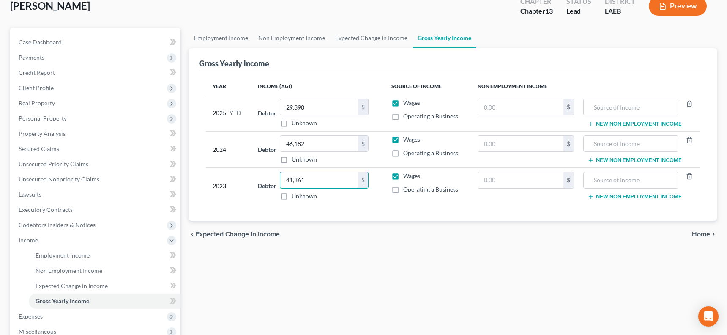
scroll to position [175, 0]
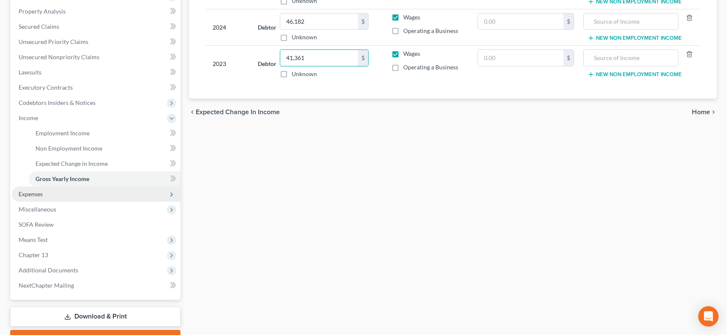
type input "41,361"
click at [87, 195] on span "Expenses" at bounding box center [96, 193] width 169 height 15
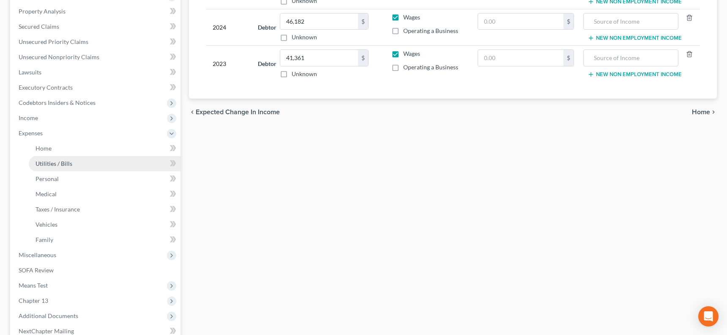
click at [92, 156] on link "Utilities / Bills" at bounding box center [105, 163] width 152 height 15
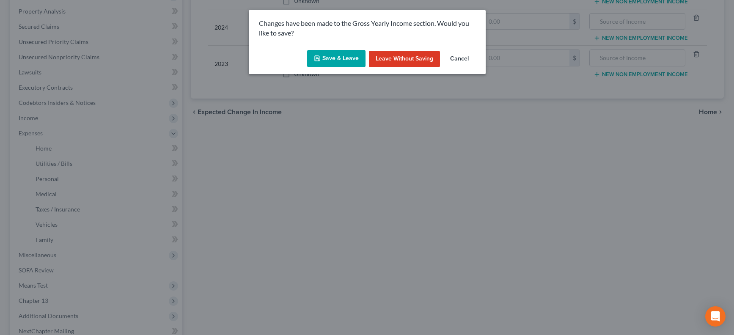
click at [327, 62] on button "Save & Leave" at bounding box center [336, 59] width 58 height 18
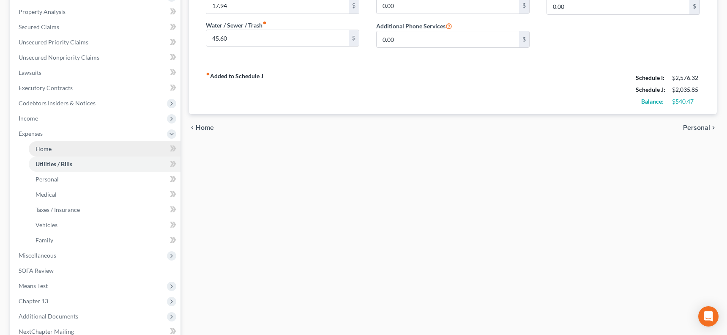
click at [79, 147] on link "Home" at bounding box center [105, 148] width 152 height 15
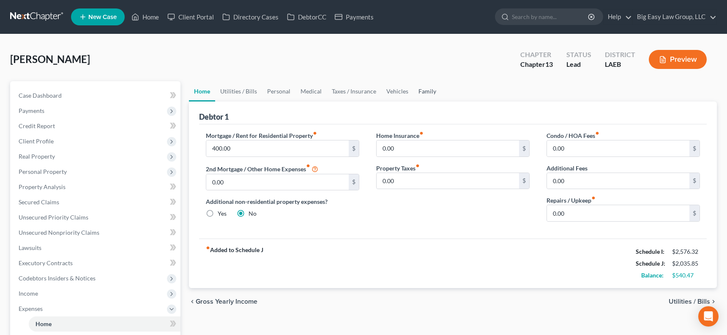
click at [426, 93] on link "Family" at bounding box center [428, 91] width 28 height 20
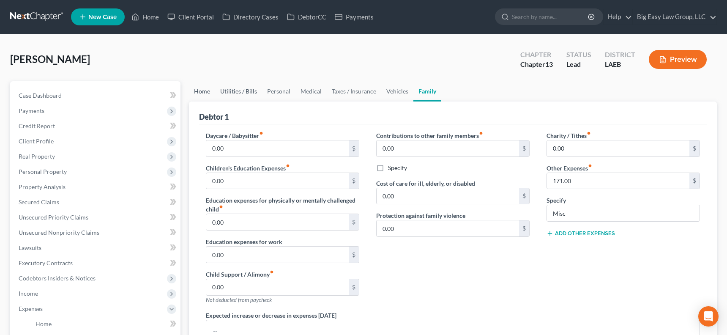
drag, startPoint x: 206, startPoint y: 91, endPoint x: 228, endPoint y: 91, distance: 21.6
click at [207, 91] on link "Home" at bounding box center [202, 91] width 26 height 20
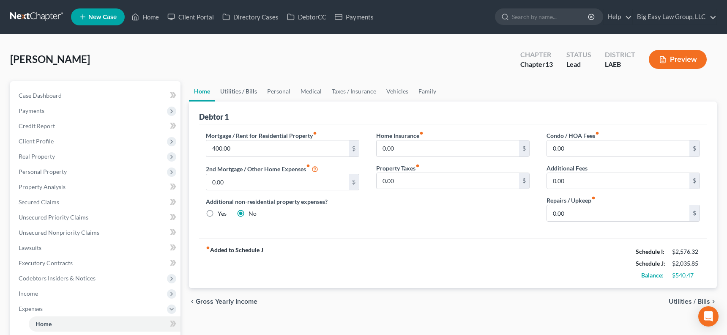
click at [233, 91] on link "Utilities / Bills" at bounding box center [238, 91] width 47 height 20
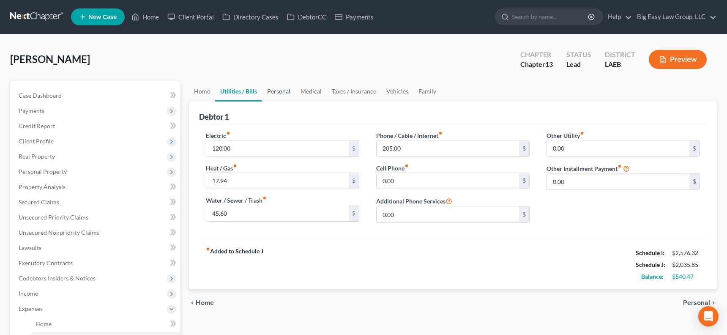
click at [285, 88] on link "Personal" at bounding box center [278, 91] width 33 height 20
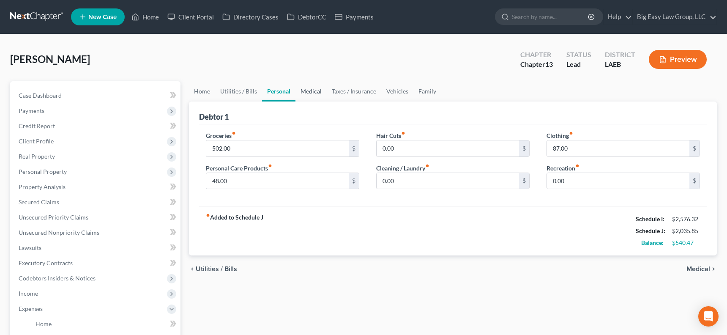
click at [304, 89] on link "Medical" at bounding box center [311, 91] width 31 height 20
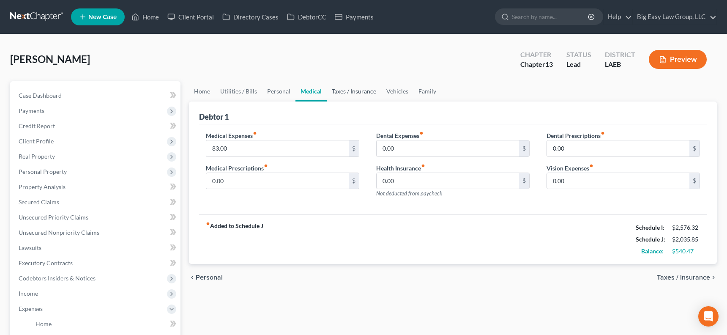
click at [344, 92] on link "Taxes / Insurance" at bounding box center [354, 91] width 55 height 20
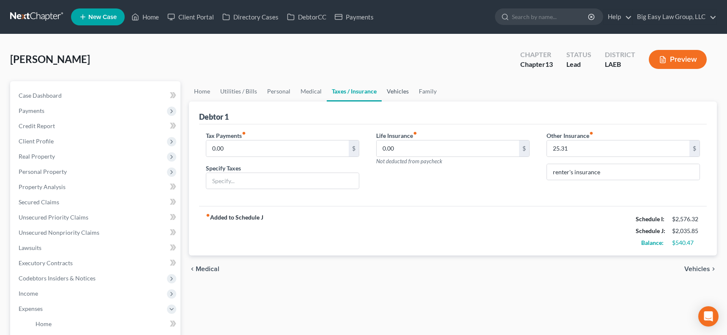
click at [382, 90] on link "Vehicles" at bounding box center [398, 91] width 32 height 20
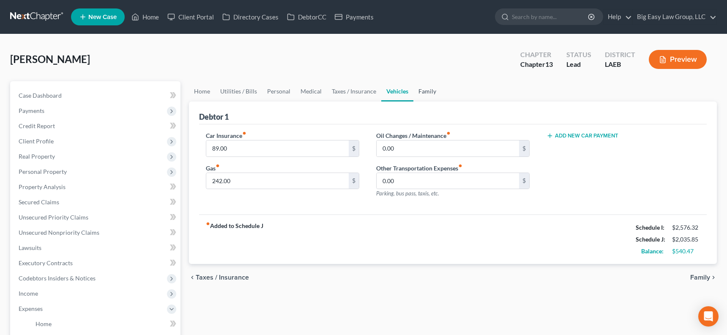
click at [422, 94] on link "Family" at bounding box center [428, 91] width 28 height 20
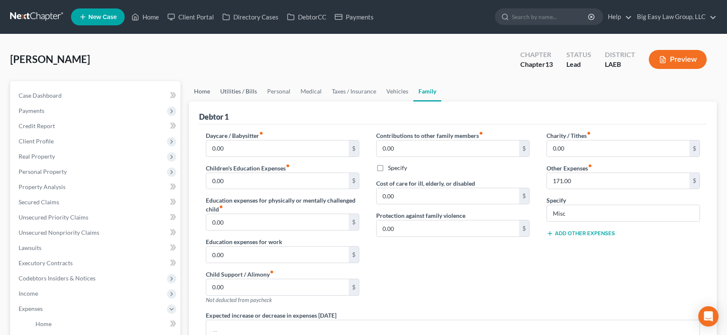
drag, startPoint x: 202, startPoint y: 89, endPoint x: 223, endPoint y: 100, distance: 23.6
click at [202, 89] on link "Home" at bounding box center [202, 91] width 26 height 20
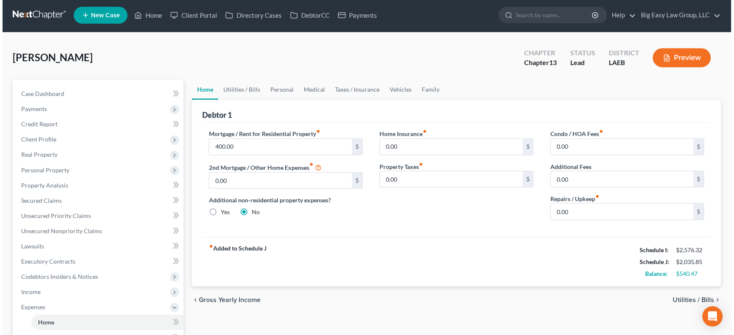
scroll to position [8, 0]
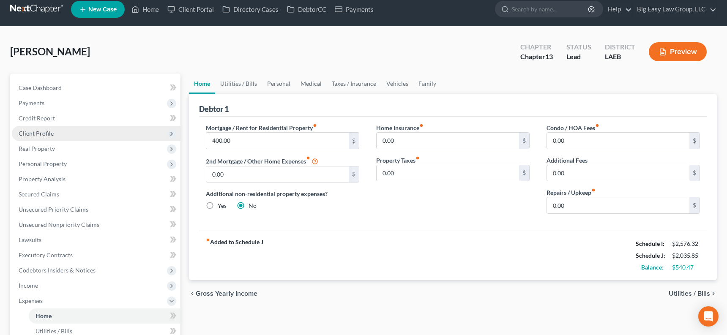
click at [72, 137] on span "Client Profile" at bounding box center [96, 133] width 169 height 15
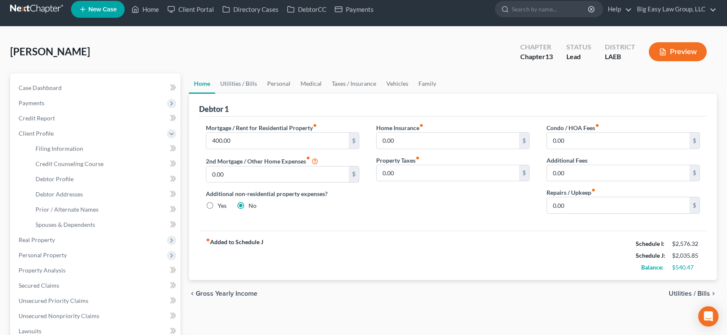
click at [643, 52] on button "Preview" at bounding box center [678, 51] width 58 height 19
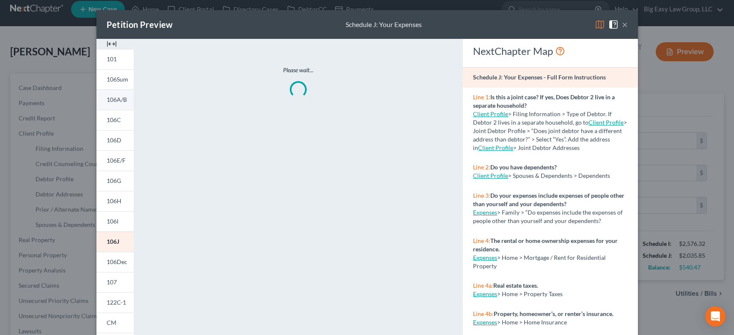
click at [125, 108] on link "106A/B" at bounding box center [114, 100] width 37 height 20
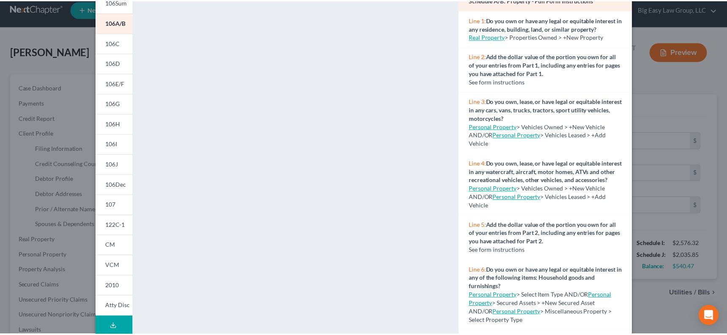
scroll to position [0, 0]
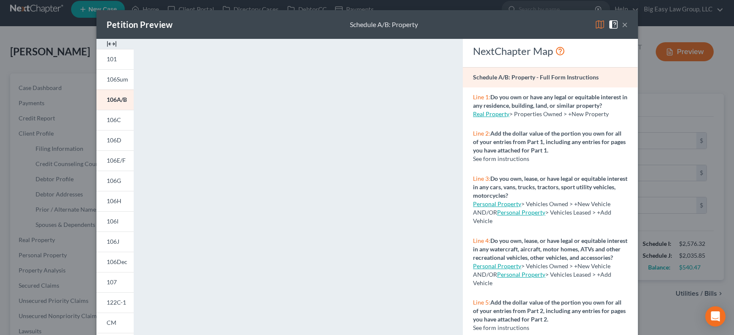
click at [622, 26] on button "×" at bounding box center [625, 24] width 6 height 10
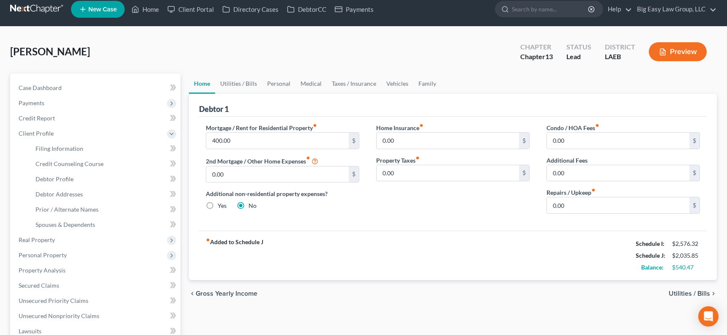
click at [643, 60] on button "Preview" at bounding box center [678, 51] width 58 height 19
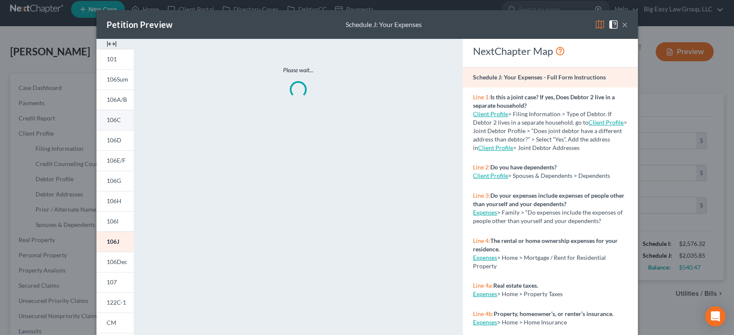
click at [113, 124] on link "106C" at bounding box center [114, 120] width 37 height 20
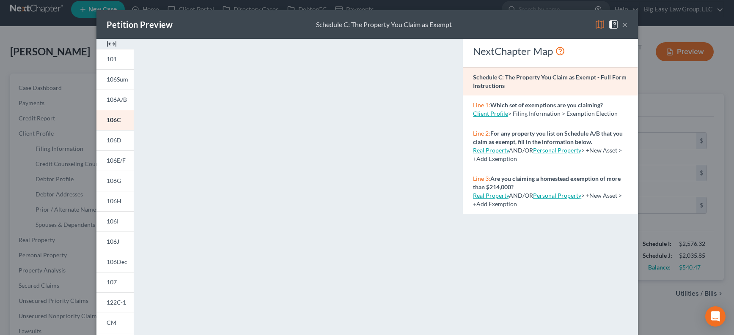
click at [625, 22] on div "Petition Preview Schedule C: The Property You Claim as Exempt ×" at bounding box center [366, 24] width 541 height 29
click at [623, 23] on button "×" at bounding box center [625, 24] width 6 height 10
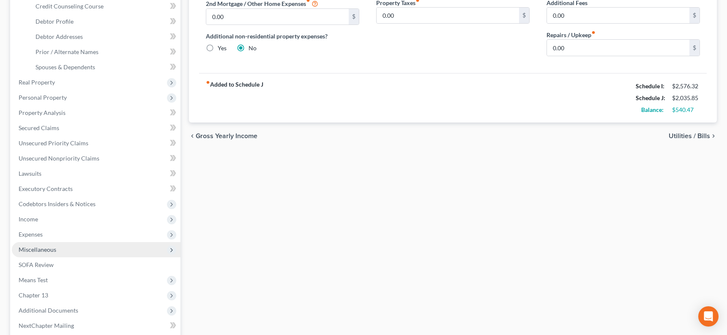
scroll to position [214, 0]
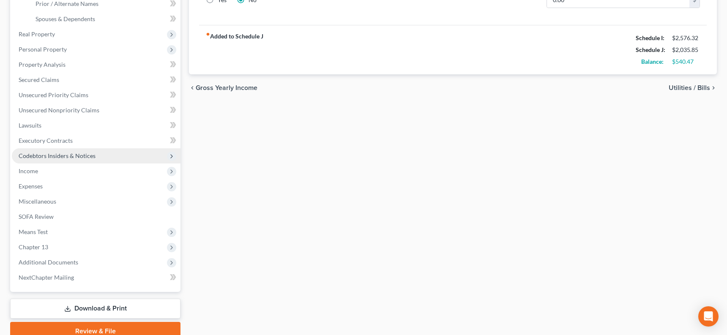
click at [123, 162] on span "Codebtors Insiders & Notices" at bounding box center [96, 155] width 169 height 15
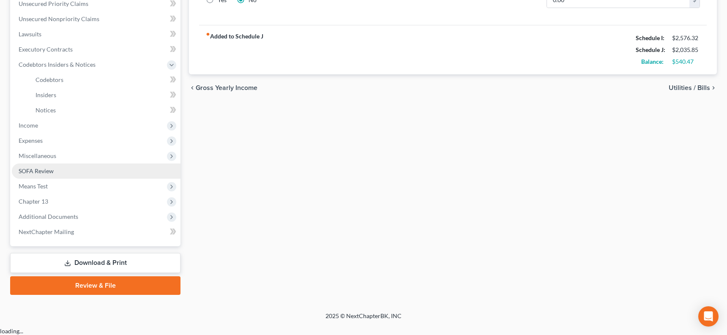
scroll to position [206, 0]
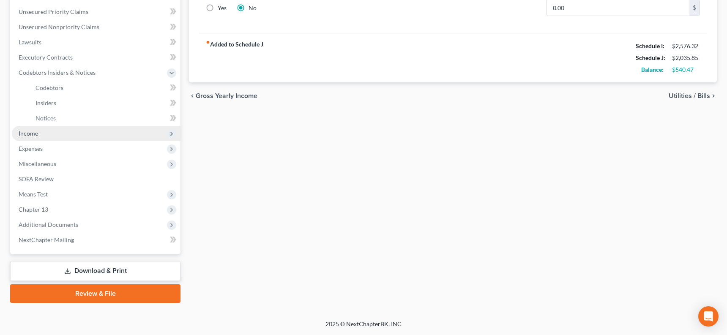
click at [116, 131] on span "Income" at bounding box center [96, 133] width 169 height 15
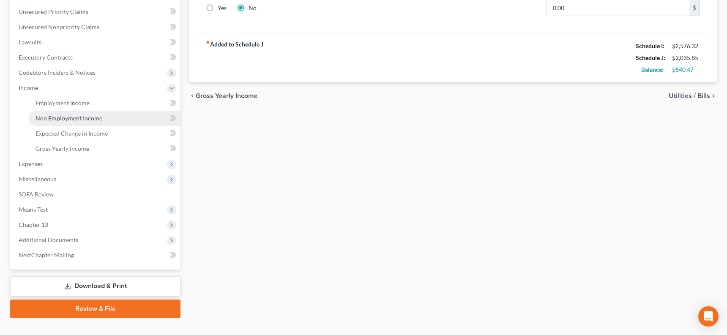
click at [127, 111] on link "Non Employment Income" at bounding box center [105, 118] width 152 height 15
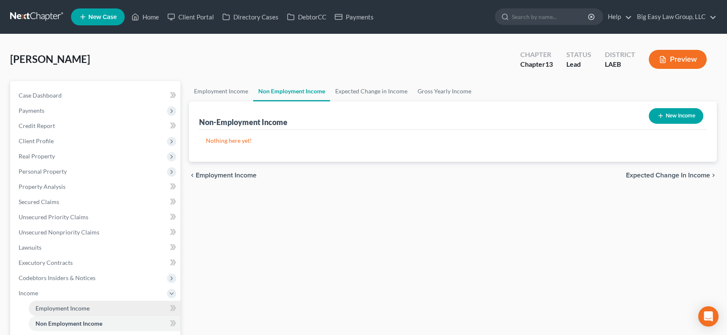
click at [102, 309] on link "Employment Income" at bounding box center [105, 308] width 152 height 15
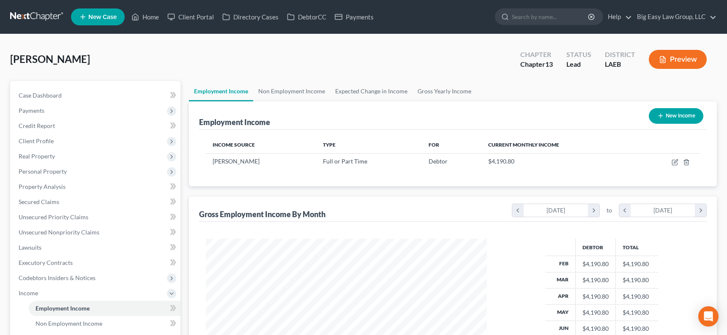
scroll to position [152, 299]
click at [284, 89] on link "Non Employment Income" at bounding box center [291, 91] width 77 height 20
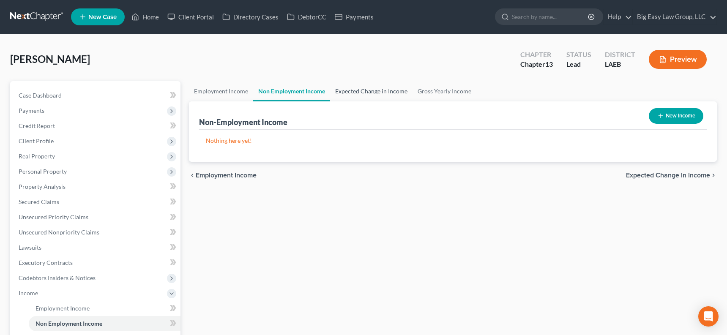
click at [350, 93] on link "Expected Change in Income" at bounding box center [371, 91] width 82 height 20
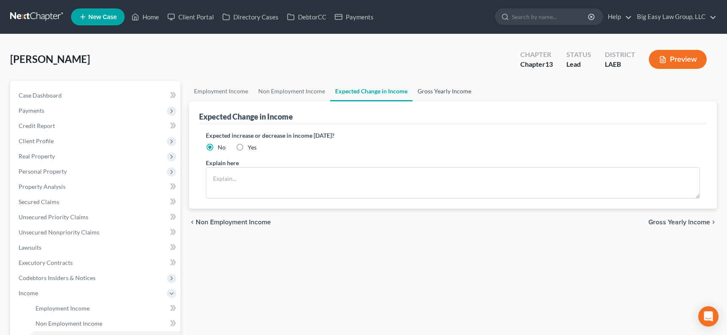
click at [431, 91] on link "Gross Yearly Income" at bounding box center [445, 91] width 64 height 20
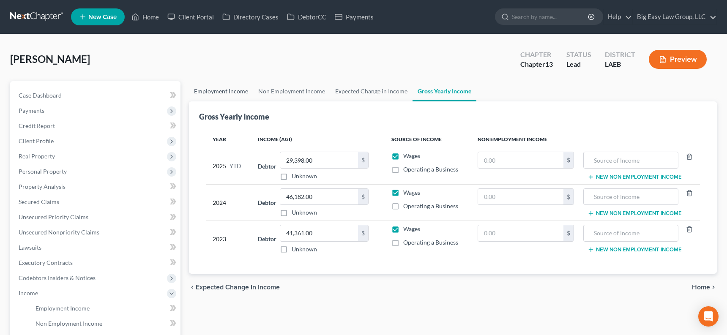
click at [238, 90] on link "Employment Income" at bounding box center [221, 91] width 64 height 20
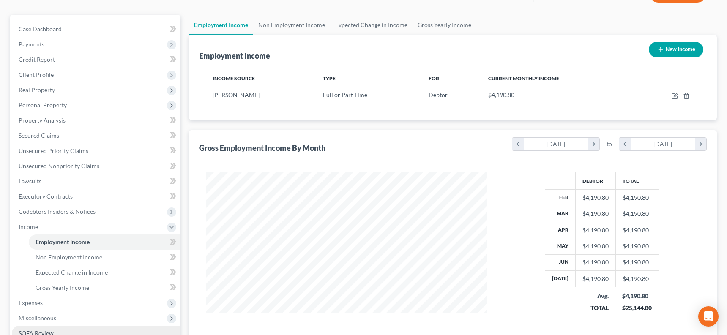
scroll to position [166, 0]
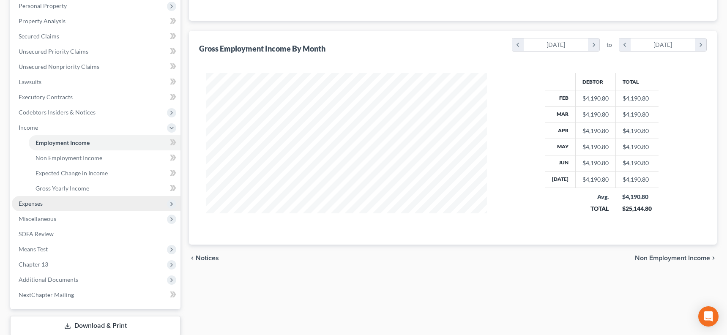
click at [83, 208] on span "Expenses" at bounding box center [96, 203] width 169 height 15
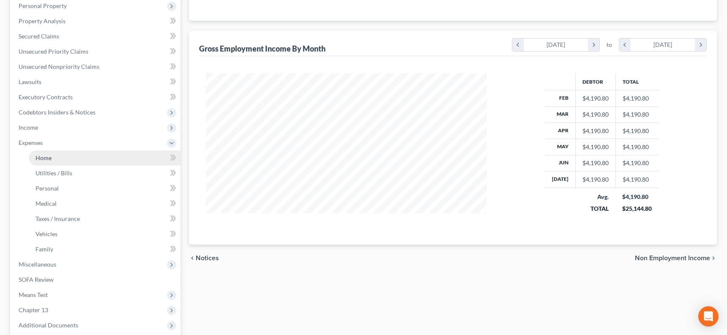
click at [101, 158] on link "Home" at bounding box center [105, 158] width 152 height 15
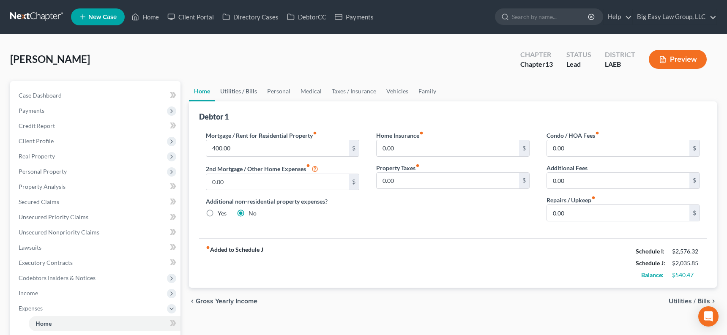
click at [228, 88] on link "Utilities / Bills" at bounding box center [238, 91] width 47 height 20
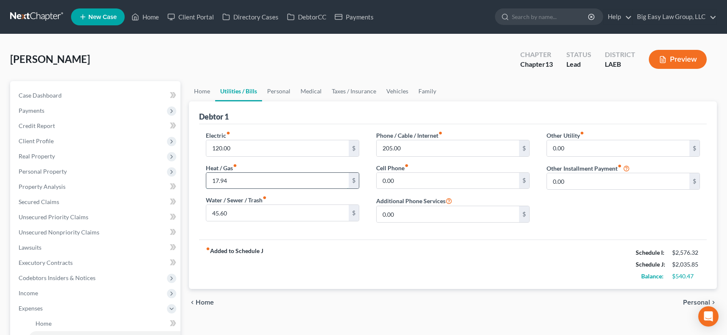
click at [263, 177] on input "17.94" at bounding box center [277, 181] width 143 height 16
type input "20"
click at [244, 214] on input "45.60" at bounding box center [277, 213] width 143 height 16
type input "50"
click at [410, 152] on input "205.00" at bounding box center [448, 148] width 143 height 16
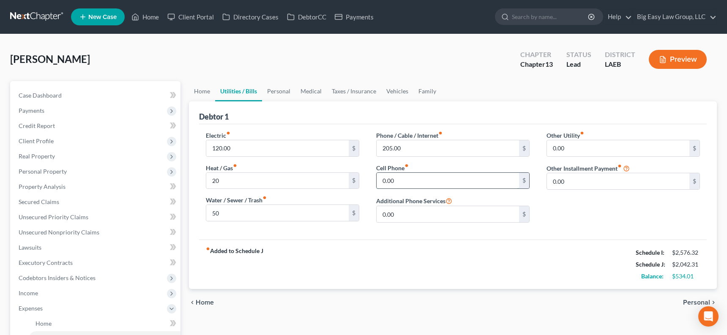
click at [406, 183] on input "0.00" at bounding box center [448, 181] width 143 height 16
drag, startPoint x: 410, startPoint y: 239, endPoint x: 369, endPoint y: 234, distance: 41.3
click at [410, 239] on div "Debtor 1 Electric fiber_manual_record 120.00 $ Heat / Gas fiber_manual_record 2…" at bounding box center [453, 195] width 528 height 188
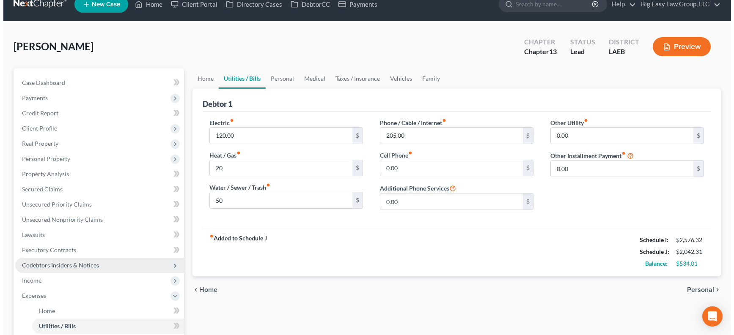
scroll to position [14, 0]
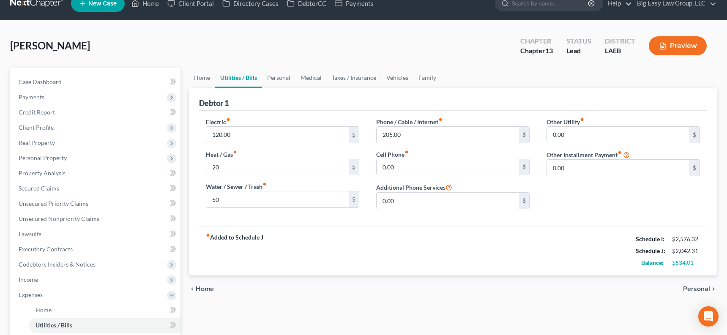
click at [231, 55] on div "[PERSON_NAME] Upgraded Chapter Chapter 13 Status Lead District LAEB Preview" at bounding box center [363, 49] width 707 height 37
click at [107, 81] on link "Case Dashboard" at bounding box center [96, 81] width 169 height 15
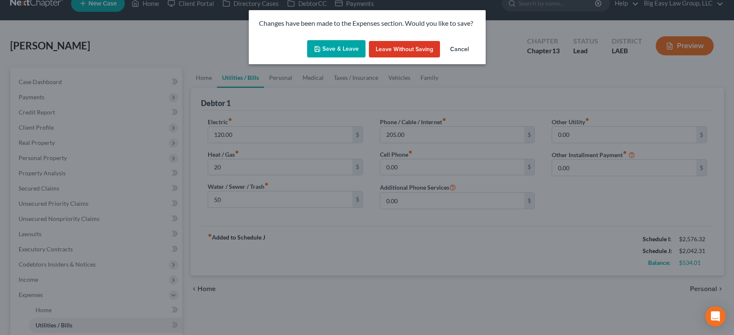
click at [334, 46] on button "Save & Leave" at bounding box center [336, 49] width 58 height 18
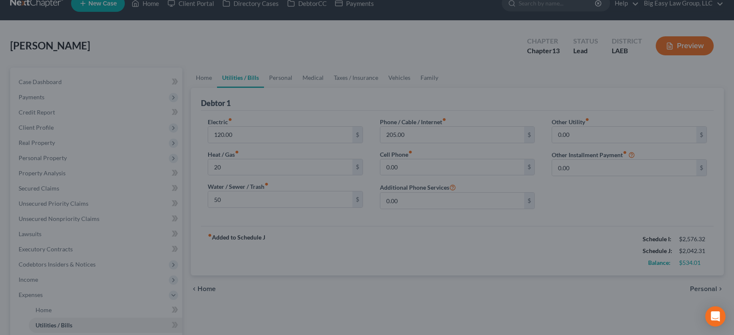
type input "20.00"
type input "50.00"
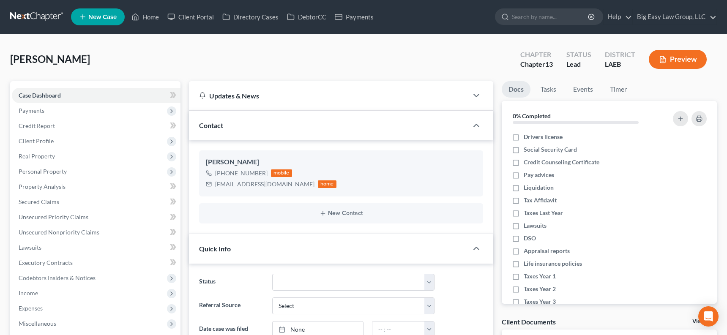
scroll to position [403, 0]
drag, startPoint x: 142, startPoint y: 19, endPoint x: 160, endPoint y: 40, distance: 28.2
click at [142, 19] on link "Home" at bounding box center [145, 16] width 36 height 15
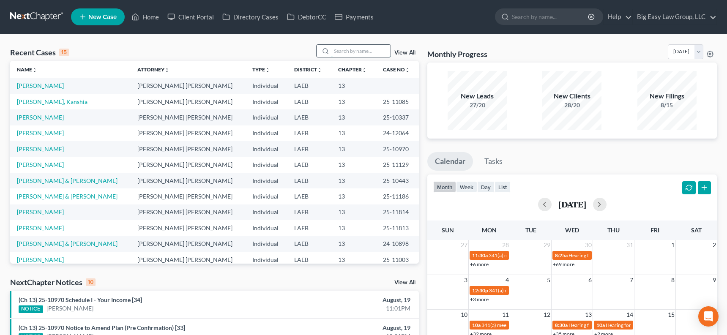
click at [359, 49] on input "search" at bounding box center [361, 51] width 59 height 12
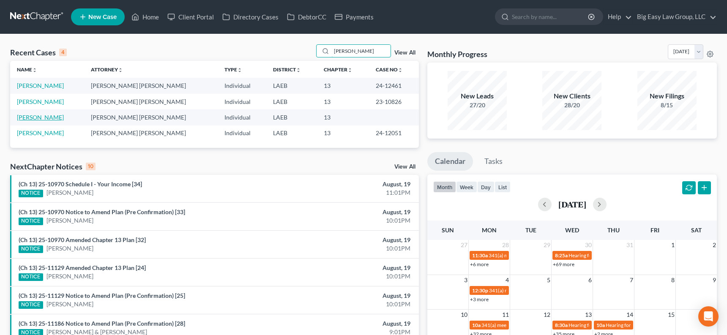
type input "[PERSON_NAME]"
click at [44, 118] on link "[PERSON_NAME]" at bounding box center [40, 117] width 47 height 7
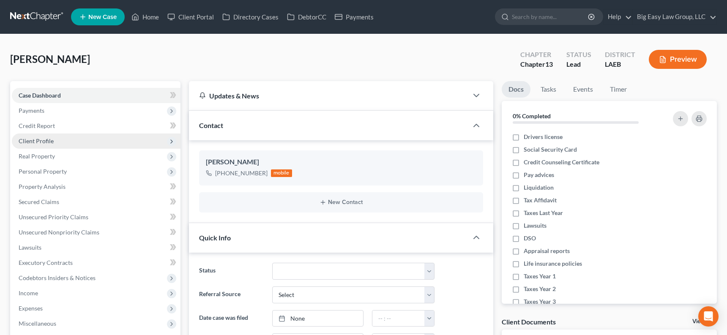
scroll to position [373, 0]
click at [463, 179] on icon "button" at bounding box center [463, 178] width 7 height 7
select select "0"
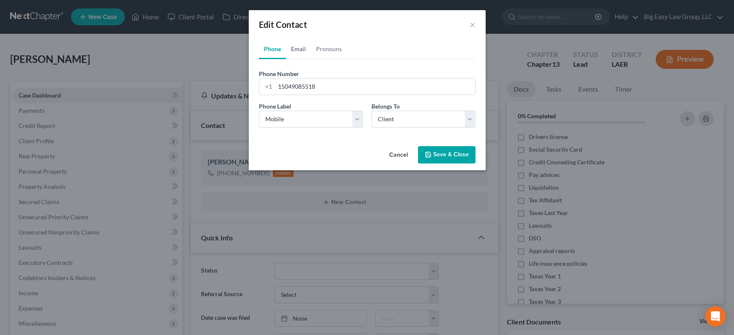
click at [299, 48] on link "Email" at bounding box center [298, 49] width 25 height 20
click at [305, 91] on input "email" at bounding box center [375, 87] width 200 height 16
type input "[EMAIL_ADDRESS][DOMAIN_NAME]"
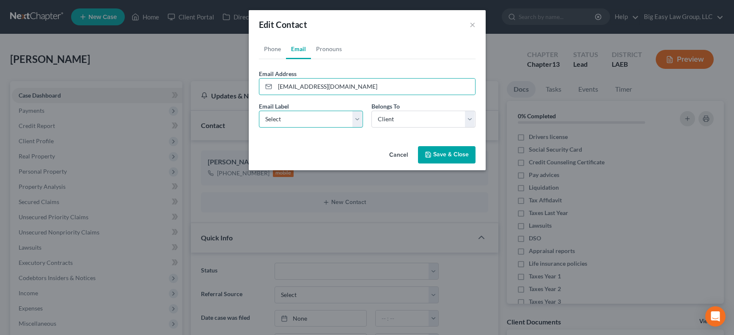
click at [310, 121] on select "Select Home Work Other" at bounding box center [311, 119] width 104 height 17
select select "0"
click at [333, 47] on link "Pronouns" at bounding box center [329, 49] width 36 height 20
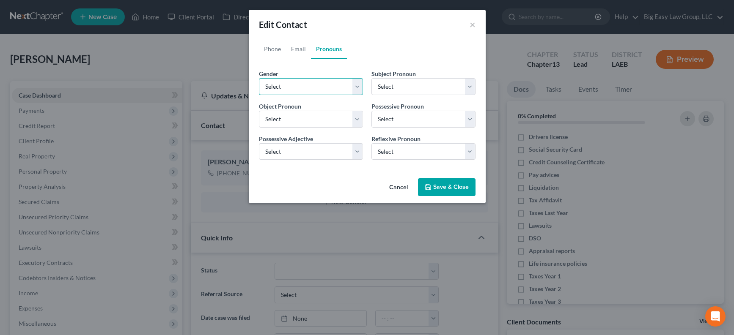
click at [303, 89] on select "Select [DEMOGRAPHIC_DATA] [DEMOGRAPHIC_DATA] [DEMOGRAPHIC_DATA] More Than One P…" at bounding box center [311, 86] width 104 height 17
select select "1"
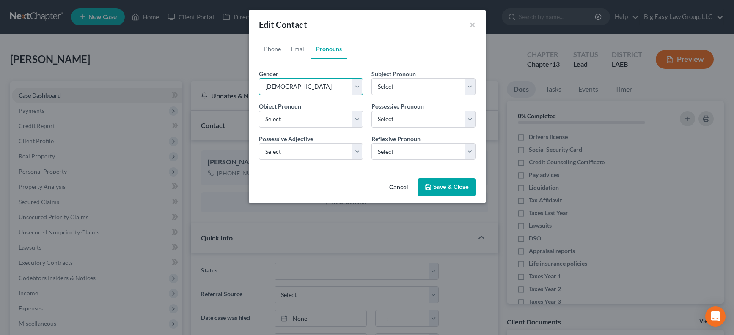
select select "1"
drag, startPoint x: 451, startPoint y: 191, endPoint x: 340, endPoint y: 166, distance: 113.2
click at [451, 191] on button "Save & Close" at bounding box center [447, 187] width 58 height 18
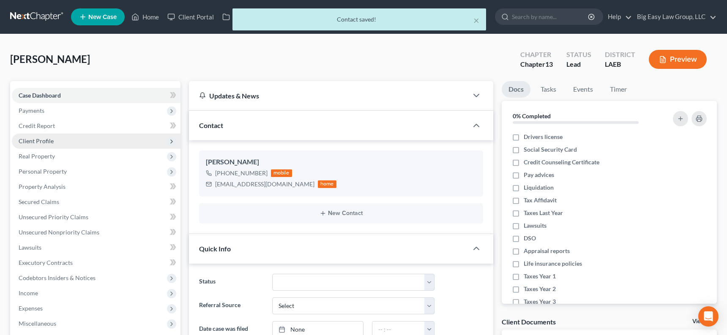
click at [97, 140] on span "Client Profile" at bounding box center [96, 141] width 169 height 15
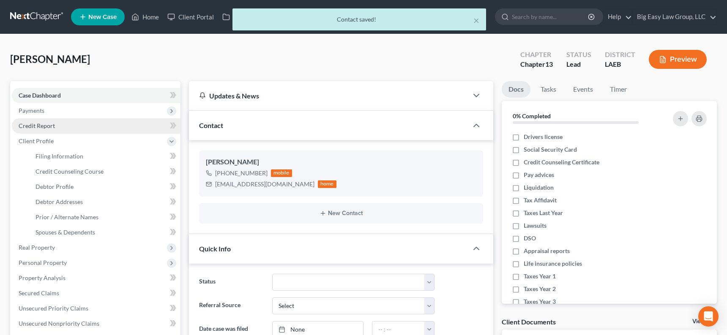
click at [101, 129] on link "Credit Report" at bounding box center [96, 125] width 169 height 15
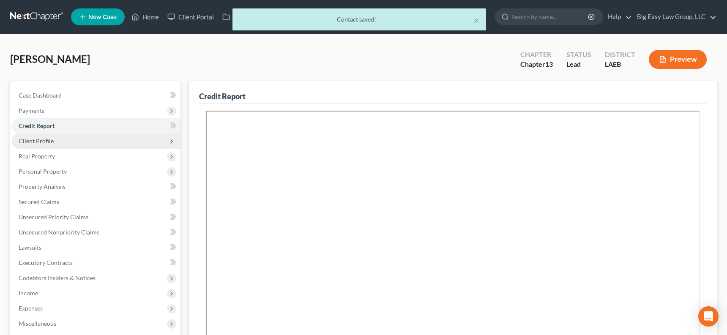
click at [96, 137] on span "Client Profile" at bounding box center [96, 141] width 169 height 15
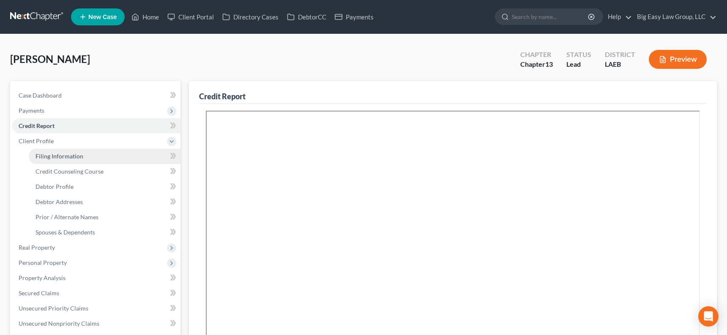
click at [81, 155] on span "Filing Information" at bounding box center [60, 156] width 48 height 7
select select "1"
select select "0"
select select "3"
select select "34"
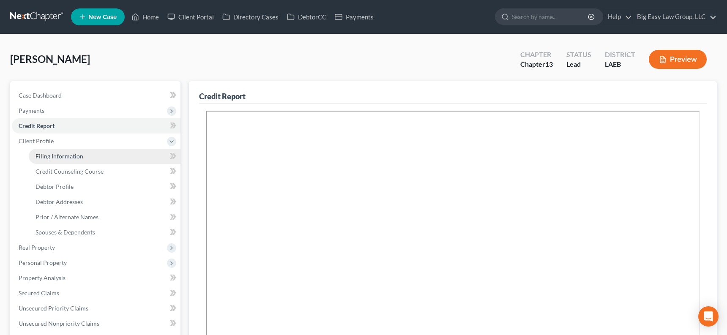
select select "0"
select select "19"
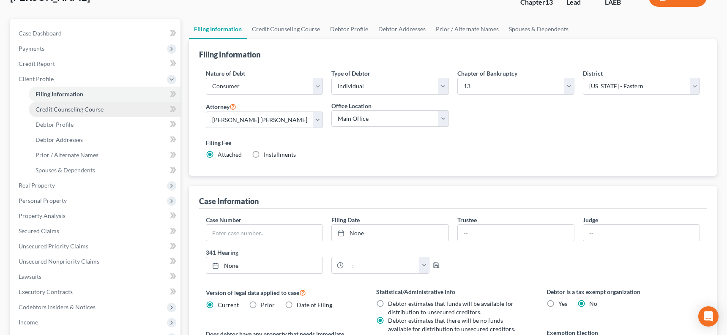
click at [97, 104] on link "Credit Counseling Course" at bounding box center [105, 109] width 152 height 15
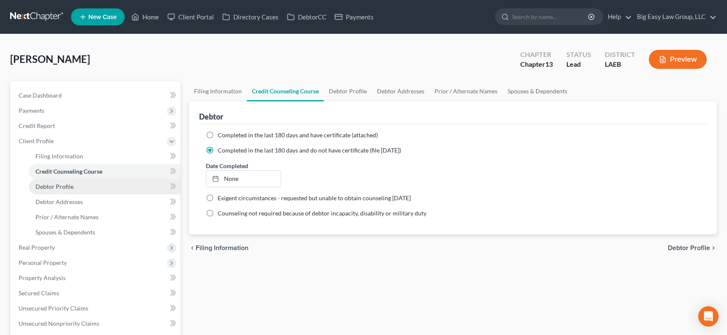
click at [90, 184] on link "Debtor Profile" at bounding box center [105, 186] width 152 height 15
select select "0"
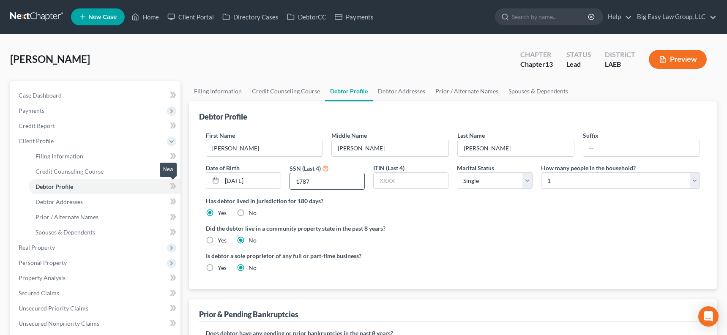
radio input "true"
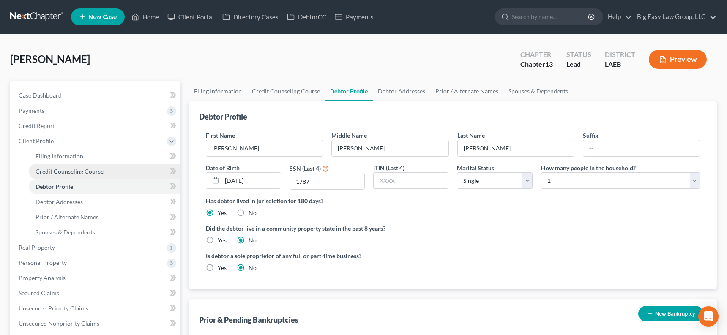
click at [139, 167] on link "Credit Counseling Course" at bounding box center [105, 171] width 152 height 15
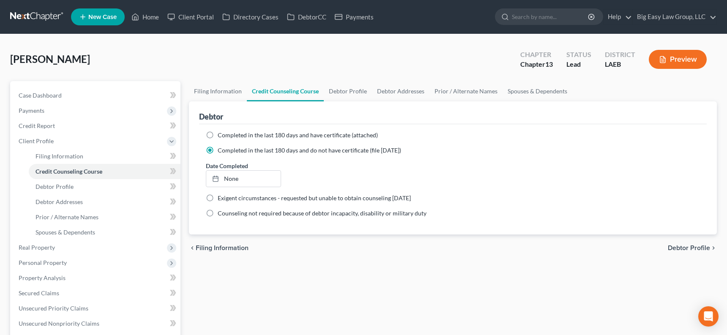
click at [218, 136] on label "Completed in the last 180 days and have certificate (attached)" at bounding box center [298, 135] width 160 height 8
click at [221, 136] on input "Completed in the last 180 days and have certificate (attached)" at bounding box center [223, 133] width 5 height 5
radio input "true"
radio input "false"
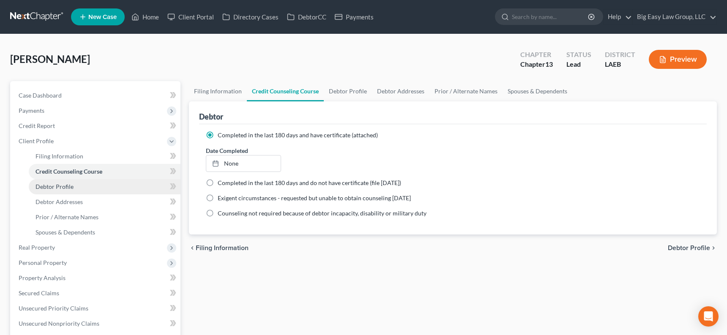
click at [80, 189] on link "Debtor Profile" at bounding box center [105, 186] width 152 height 15
select select "0"
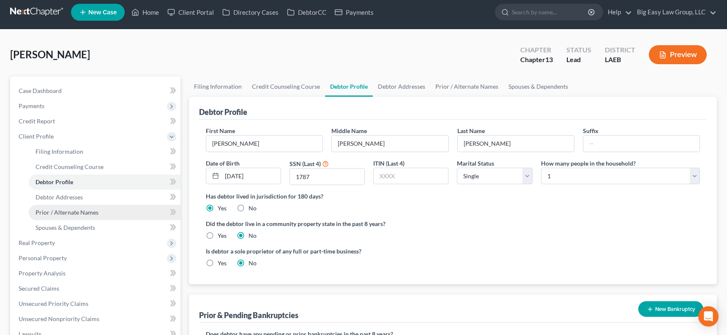
scroll to position [5, 0]
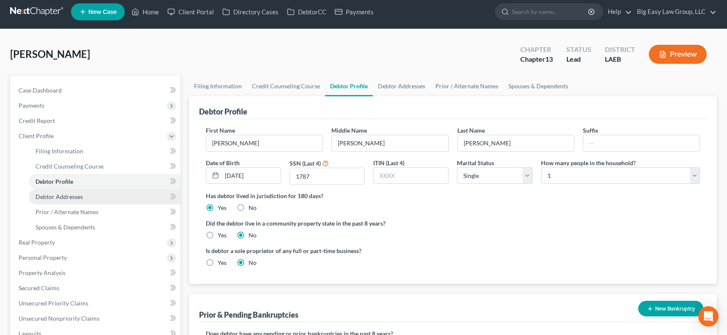
click at [106, 202] on link "Debtor Addresses" at bounding box center [105, 196] width 152 height 15
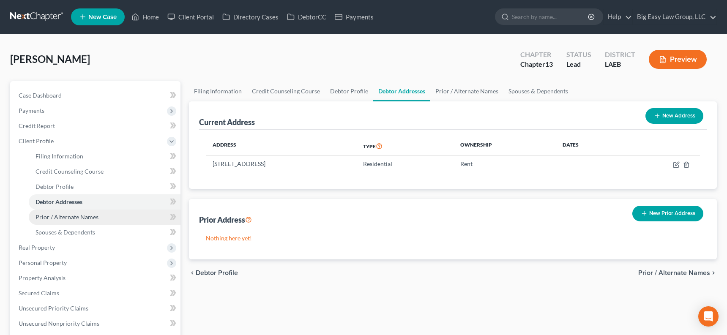
click at [113, 217] on link "Prior / Alternate Names" at bounding box center [105, 217] width 152 height 15
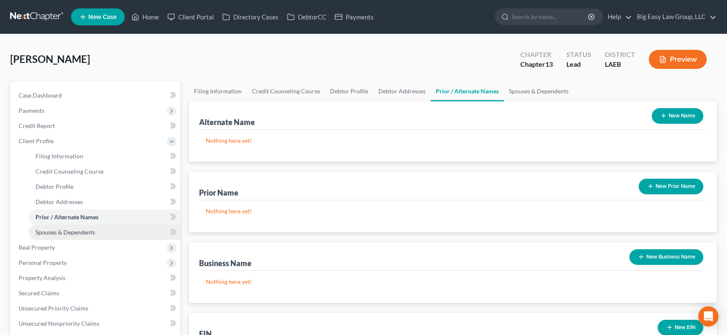
click at [126, 232] on link "Spouses & Dependents" at bounding box center [105, 232] width 152 height 15
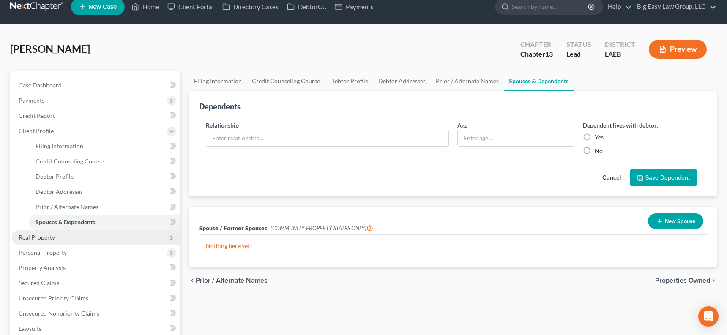
scroll to position [11, 0]
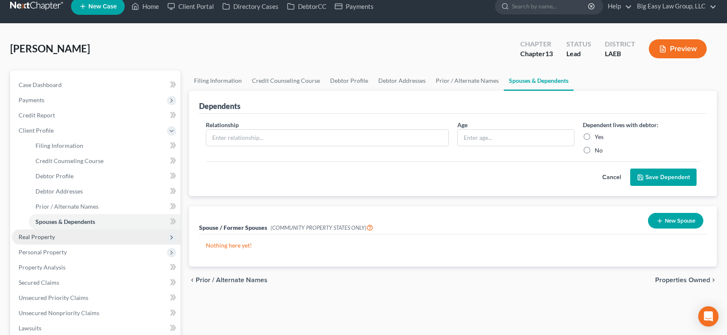
click at [99, 242] on span "Real Property" at bounding box center [96, 237] width 169 height 15
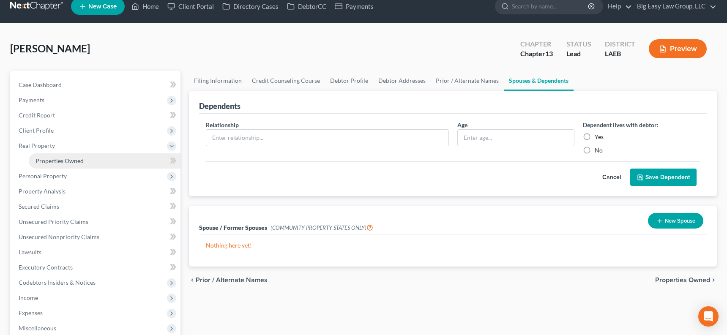
click at [105, 166] on link "Properties Owned" at bounding box center [105, 161] width 152 height 15
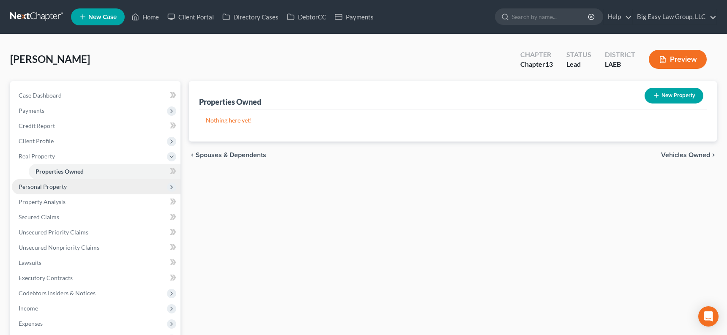
click at [94, 186] on span "Personal Property" at bounding box center [96, 186] width 169 height 15
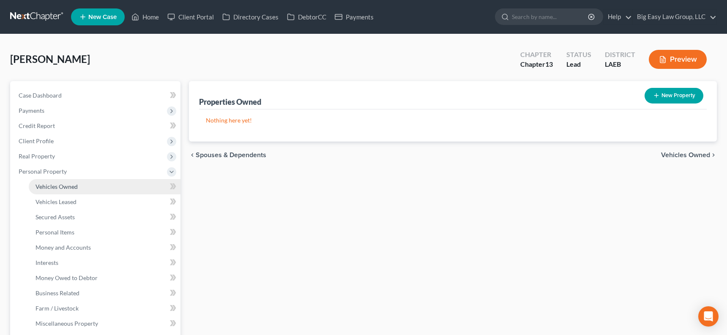
click at [99, 185] on link "Vehicles Owned" at bounding box center [105, 186] width 152 height 15
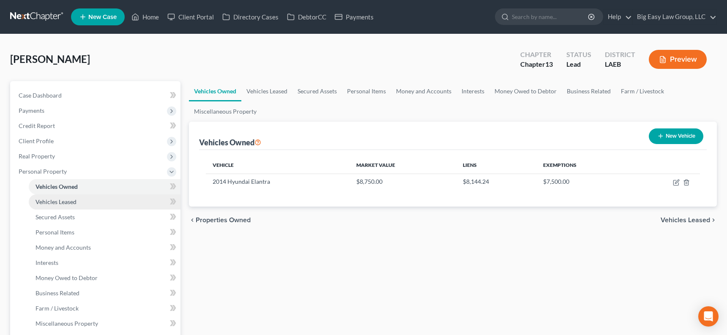
click at [103, 199] on link "Vehicles Leased" at bounding box center [105, 202] width 152 height 15
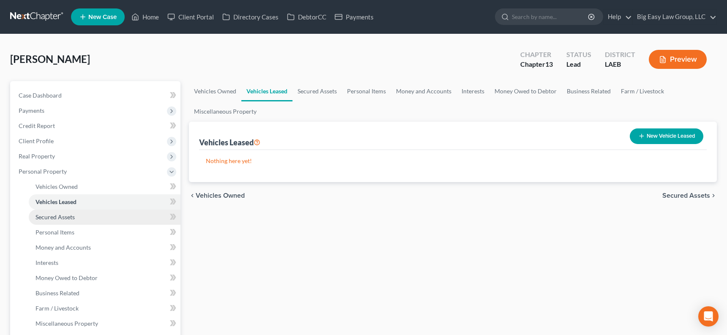
click at [97, 213] on link "Secured Assets" at bounding box center [105, 217] width 152 height 15
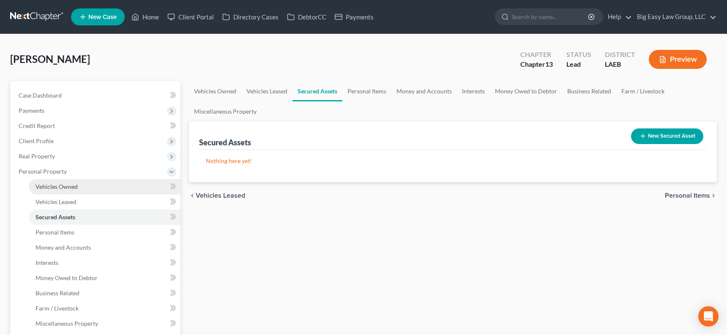
click at [106, 187] on link "Vehicles Owned" at bounding box center [105, 186] width 152 height 15
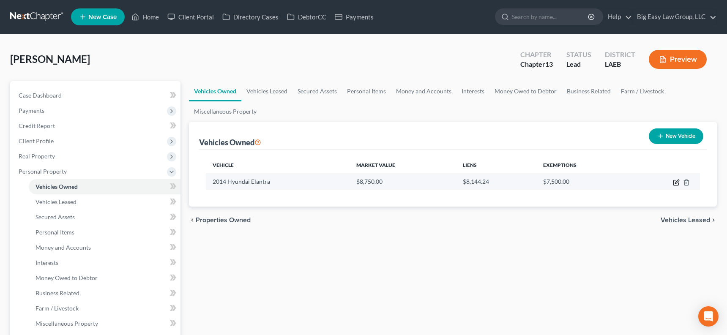
click at [643, 181] on icon "button" at bounding box center [676, 182] width 7 height 7
select select "0"
select select "12"
select select "0"
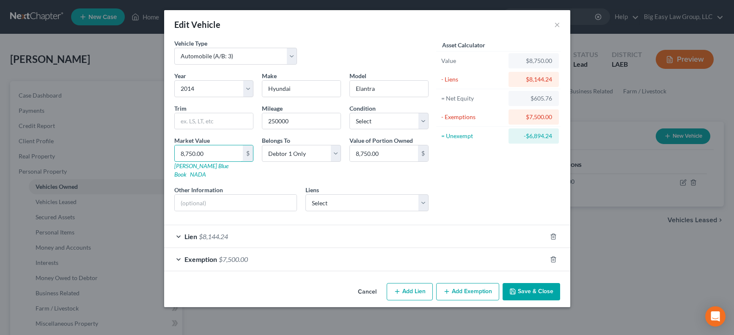
type input "2"
type input "2.00"
type input "26"
type input "26.00"
type input "266"
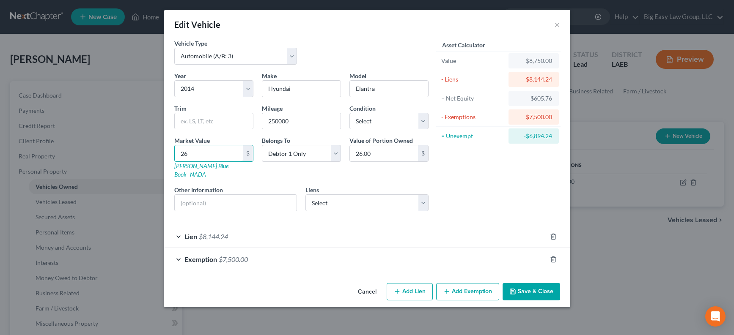
type input "266.00"
type input "2666"
type input "2,666.00"
type input "2,666"
drag, startPoint x: 544, startPoint y: 278, endPoint x: 547, endPoint y: 275, distance: 4.8
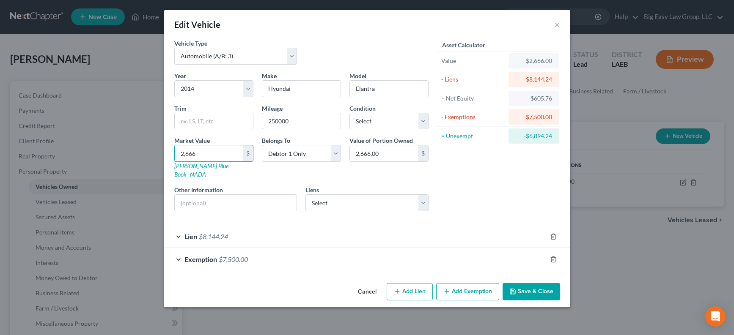
click at [544, 283] on button "Save & Close" at bounding box center [531, 292] width 58 height 18
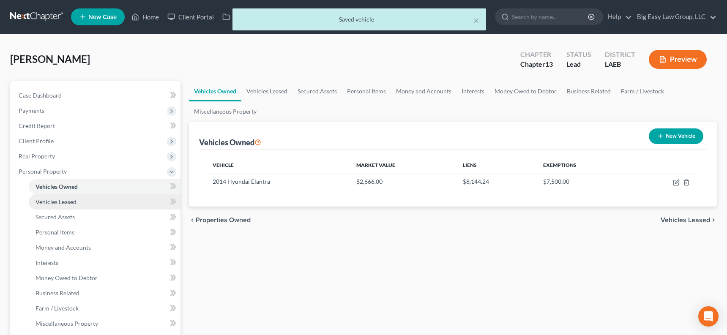
click at [81, 206] on link "Vehicles Leased" at bounding box center [105, 202] width 152 height 15
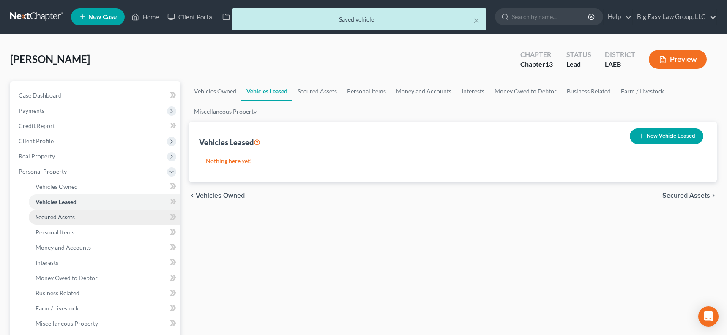
click at [78, 219] on link "Secured Assets" at bounding box center [105, 217] width 152 height 15
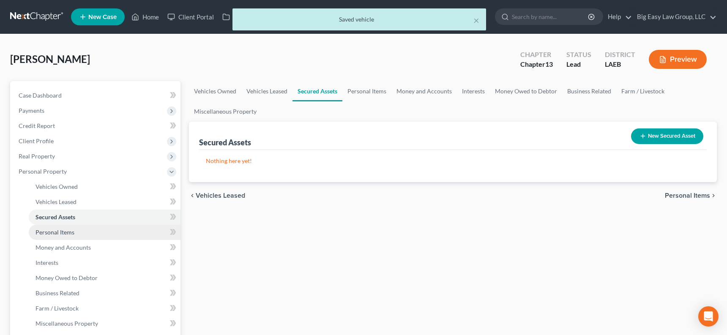
click at [78, 232] on link "Personal Items" at bounding box center [105, 232] width 152 height 15
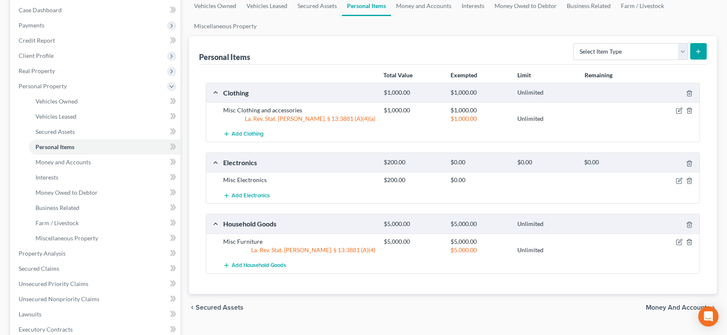
scroll to position [86, 0]
click at [617, 54] on select "Select Item Type Clothing (A/B: 11) Collectibles Of Value (A/B: 8) Electronics …" at bounding box center [630, 51] width 115 height 17
select select "jewelry"
click at [643, 55] on button "submit" at bounding box center [699, 51] width 16 height 16
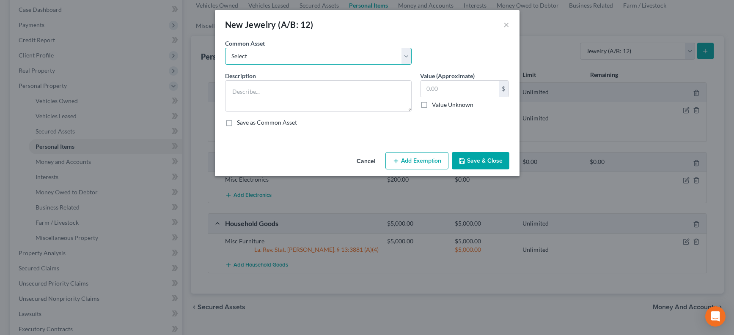
click at [280, 60] on select "Select Misc small pieces Wedding Set" at bounding box center [318, 56] width 186 height 17
click at [283, 93] on textarea at bounding box center [318, 95] width 186 height 31
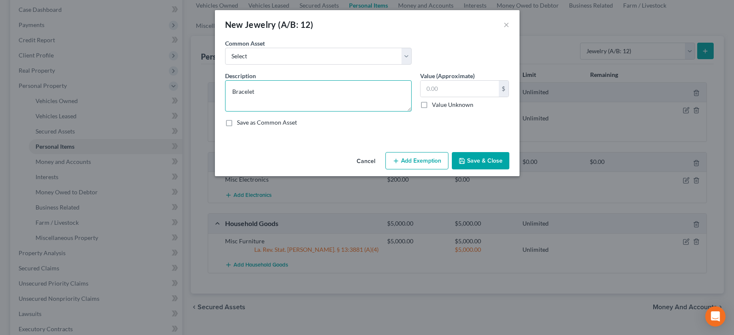
type textarea "Bracelet"
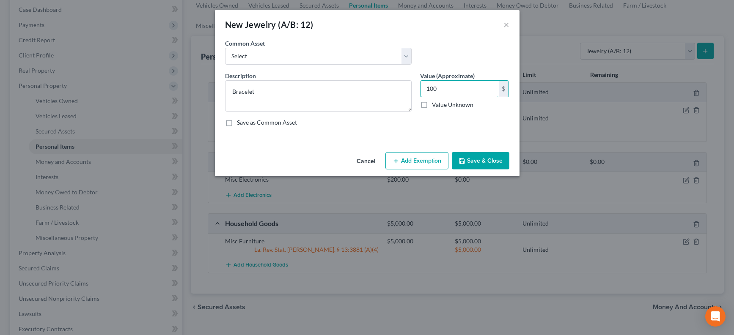
type input "100"
click at [477, 158] on button "Save & Close" at bounding box center [481, 161] width 58 height 18
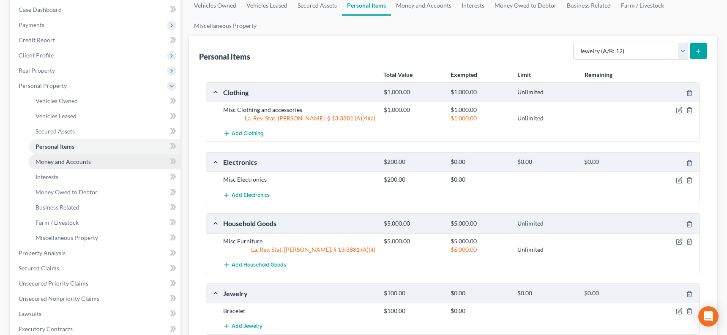
click at [85, 164] on span "Money and Accounts" at bounding box center [63, 161] width 55 height 7
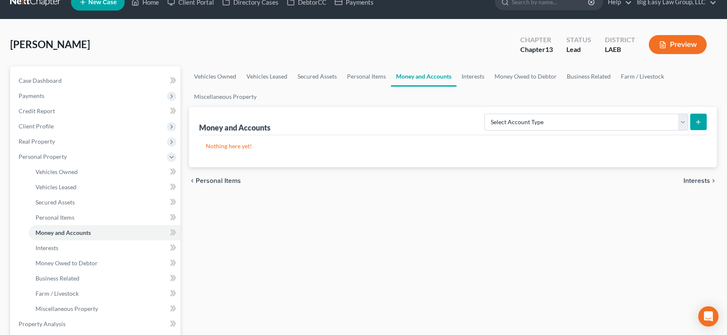
scroll to position [15, 0]
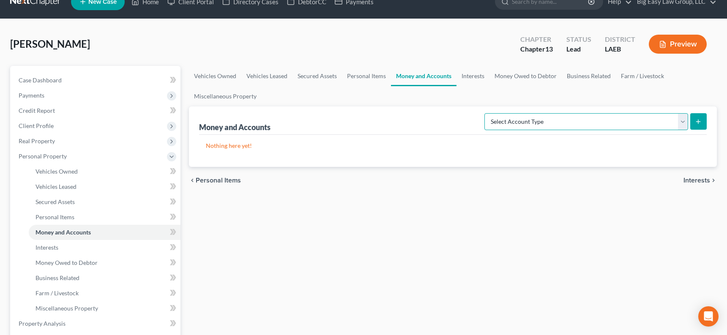
click at [505, 123] on select "Select Account Type Brokerage (A/B: 18, SOFA: 20) Cash on Hand (A/B: 16) Certif…" at bounding box center [587, 121] width 204 height 17
select select "checking"
click at [643, 128] on button "submit" at bounding box center [699, 121] width 16 height 16
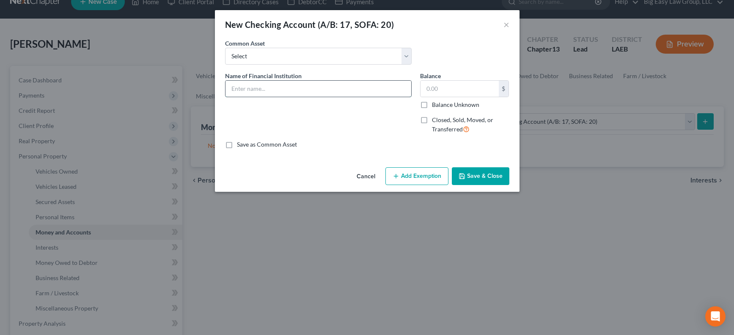
click at [298, 85] on input "text" at bounding box center [318, 89] width 186 height 16
type input "Chime"
click at [470, 179] on button "Save & Close" at bounding box center [481, 176] width 58 height 18
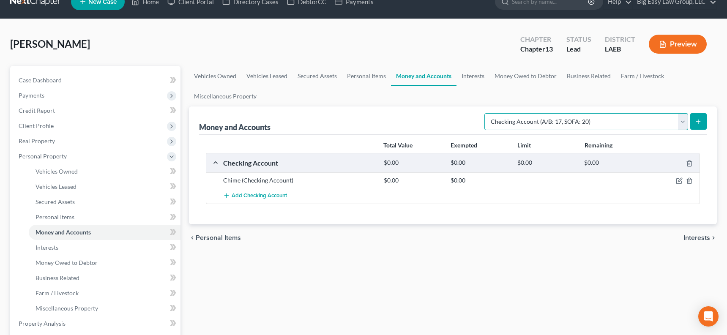
click at [643, 121] on select "Select Account Type Brokerage (A/B: 18, SOFA: 20) Cash on Hand (A/B: 16) Certif…" at bounding box center [587, 121] width 204 height 17
click at [643, 119] on icon "submit" at bounding box center [698, 121] width 7 height 7
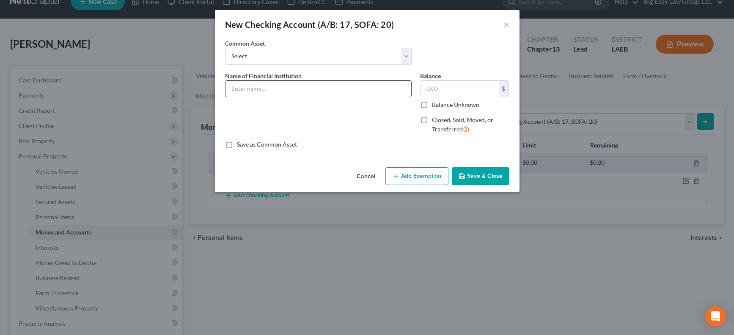
click at [302, 86] on input "text" at bounding box center [318, 89] width 186 height 16
click at [302, 90] on input "text" at bounding box center [318, 89] width 186 height 16
type input "On Path FCU"
drag, startPoint x: 487, startPoint y: 175, endPoint x: 475, endPoint y: 165, distance: 16.2
click at [487, 175] on button "Save & Close" at bounding box center [481, 176] width 58 height 18
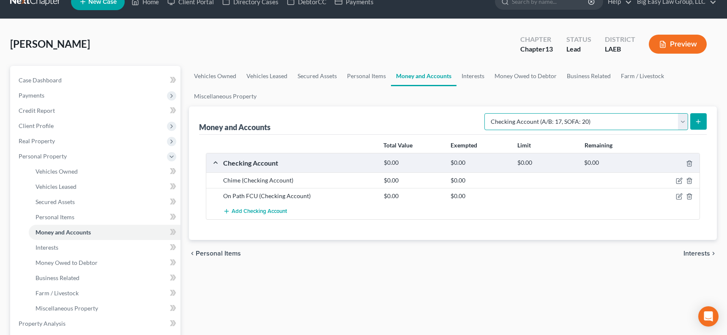
click at [599, 120] on select "Select Account Type Brokerage (A/B: 18, SOFA: 20) Cash on Hand (A/B: 16) Certif…" at bounding box center [587, 121] width 204 height 17
select select "savings"
click at [643, 123] on icon "submit" at bounding box center [698, 121] width 7 height 7
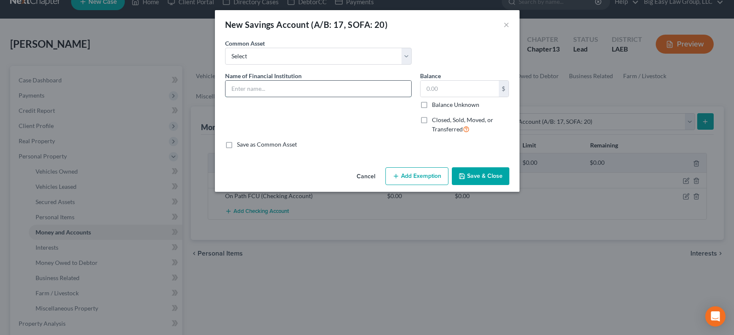
click at [321, 91] on input "text" at bounding box center [318, 89] width 186 height 16
type input "On Path FCU"
click at [472, 171] on button "Save & Close" at bounding box center [481, 176] width 58 height 18
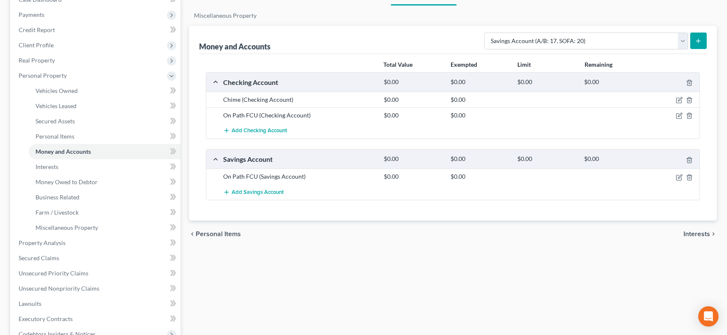
scroll to position [107, 0]
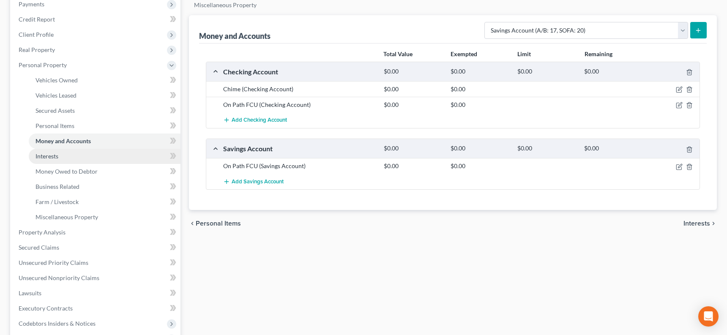
click at [52, 158] on span "Interests" at bounding box center [47, 156] width 23 height 7
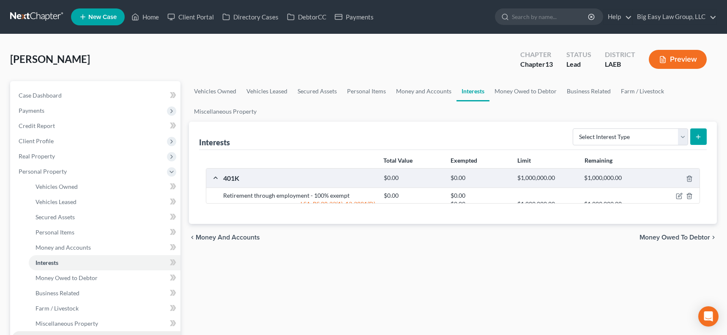
scroll to position [167, 0]
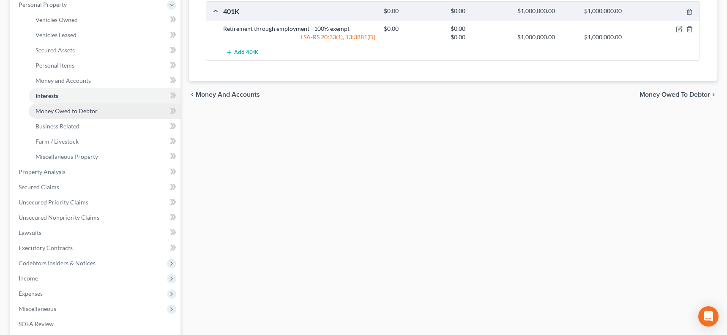
click at [71, 113] on span "Money Owed to Debtor" at bounding box center [67, 110] width 62 height 7
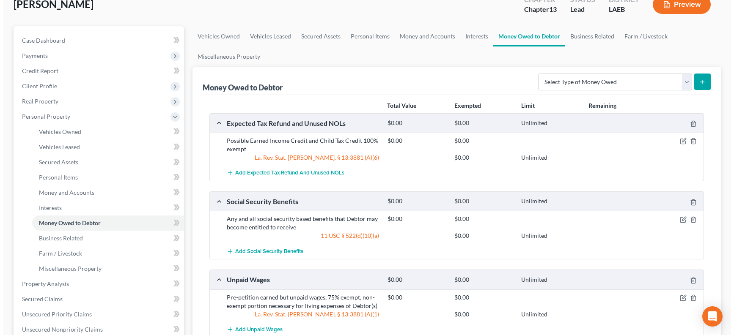
scroll to position [50, 0]
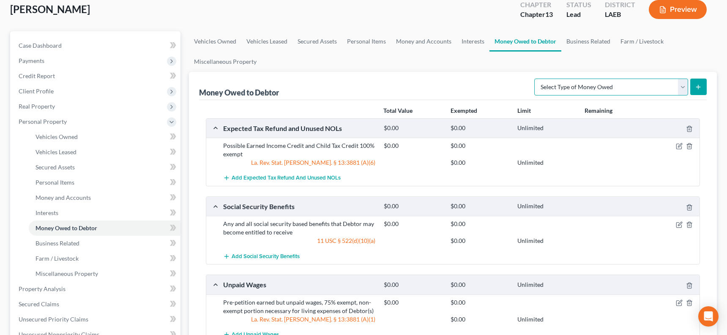
click at [643, 88] on select "Select Type of Money Owed Accounts Receivable (A/B: 38) Alimony (A/B: 29) Child…" at bounding box center [612, 87] width 154 height 17
select select "claims_against_third_parties"
click at [643, 89] on icon "submit" at bounding box center [698, 87] width 7 height 7
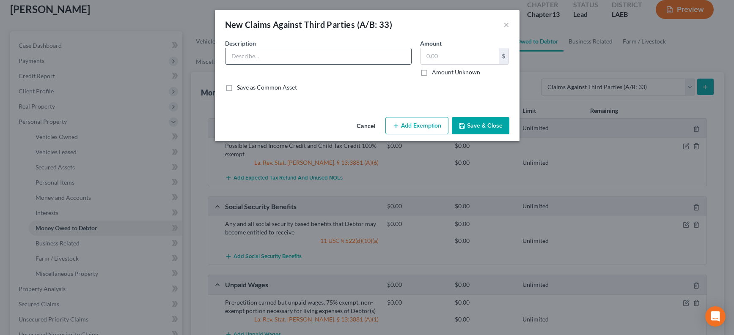
click at [253, 58] on input "text" at bounding box center [318, 56] width 186 height 16
paste input "Pending auto accident claim involving 18 wheel semi truck; Civil # 82407, 40th …"
type input "Pending auto accident claim involving 18 wheel semi truck; Civil # 82407, 40th …"
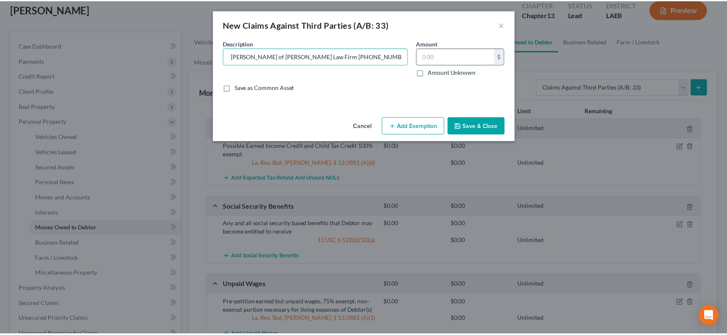
scroll to position [0, 0]
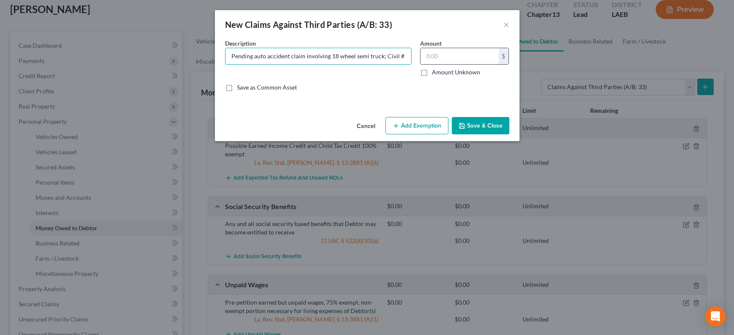
click at [442, 58] on input "text" at bounding box center [459, 56] width 78 height 16
click at [478, 129] on button "Save & Close" at bounding box center [481, 126] width 58 height 18
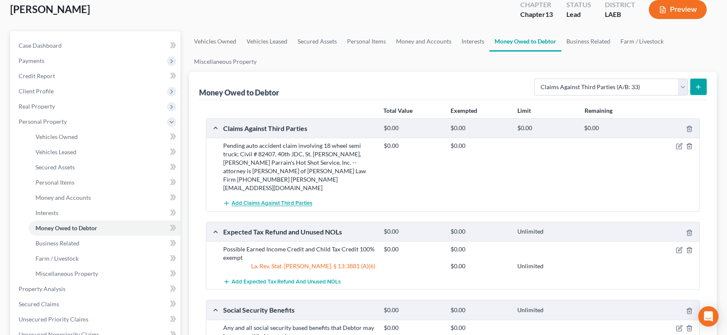
click at [254, 200] on span "Add Claims Against Third Parties" at bounding box center [272, 203] width 81 height 7
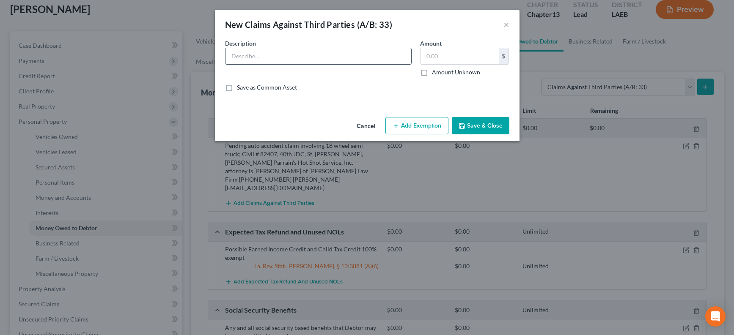
click at [298, 56] on input "text" at bounding box center [318, 56] width 186 height 16
type input "Class Action - Attorney is [PERSON_NAME]/[PERSON_NAME]"
click at [432, 71] on label "Amount Unknown" at bounding box center [456, 72] width 48 height 8
click at [435, 71] on input "Amount Unknown" at bounding box center [437, 70] width 5 height 5
checkbox input "true"
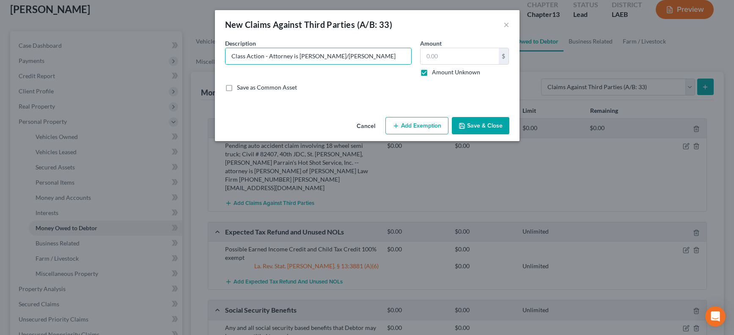
type input "0.00"
click at [470, 129] on button "Save & Close" at bounding box center [481, 126] width 58 height 18
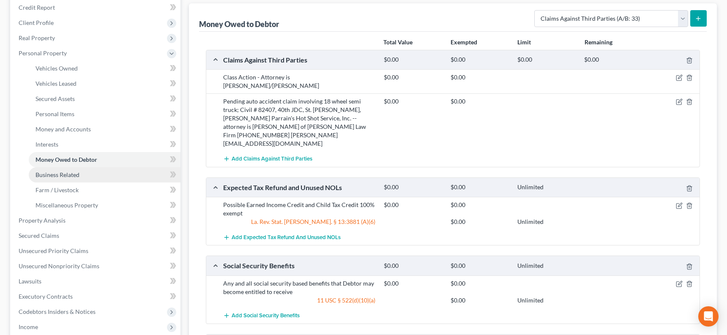
click at [96, 173] on link "Business Related" at bounding box center [105, 174] width 152 height 15
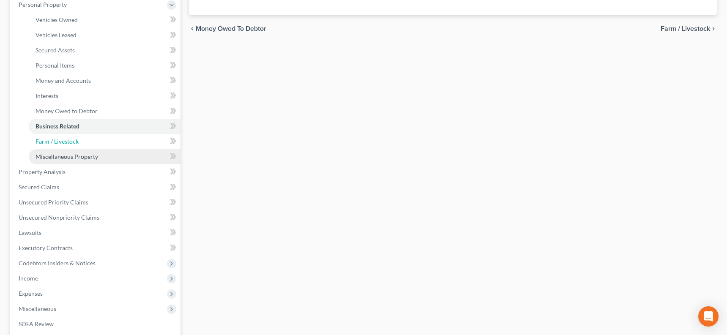
click at [86, 145] on link "Farm / Livestock" at bounding box center [105, 141] width 152 height 15
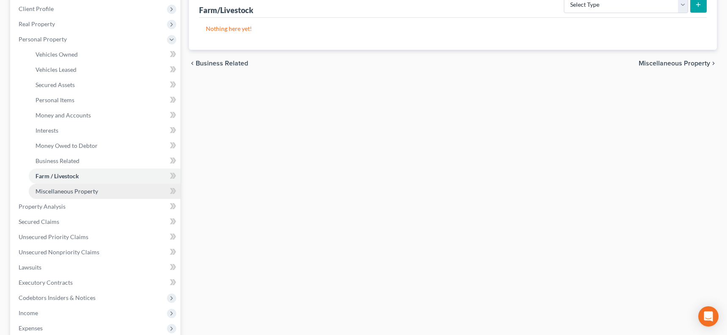
click at [93, 185] on link "Miscellaneous Property" at bounding box center [105, 191] width 152 height 15
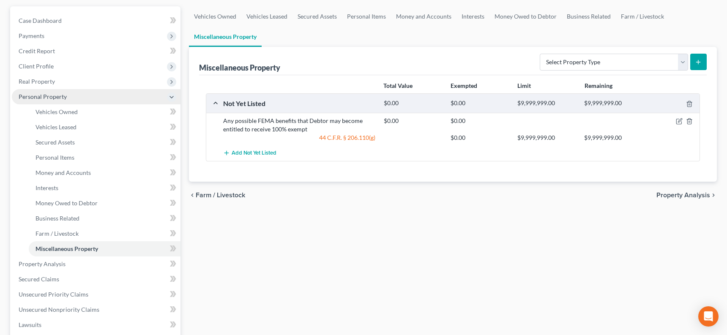
scroll to position [80, 0]
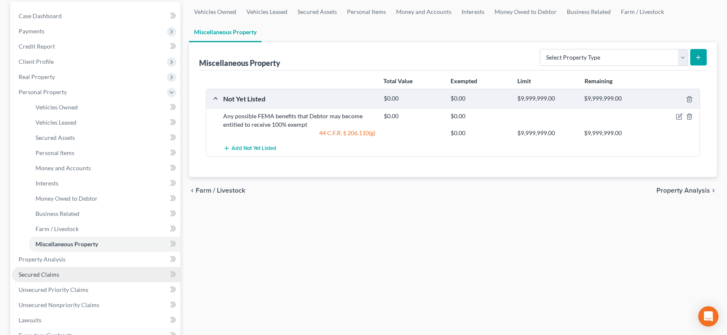
click at [74, 273] on link "Secured Claims" at bounding box center [96, 274] width 169 height 15
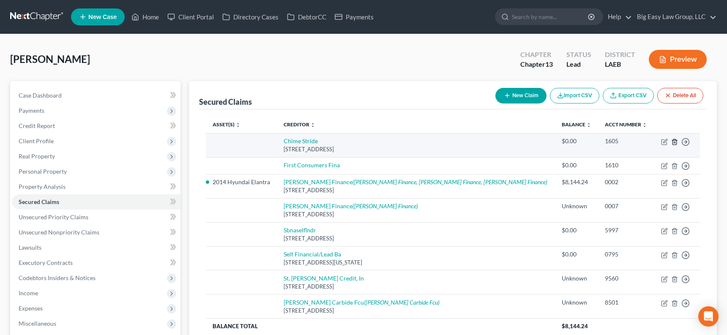
click at [643, 142] on line "button" at bounding box center [675, 143] width 0 height 2
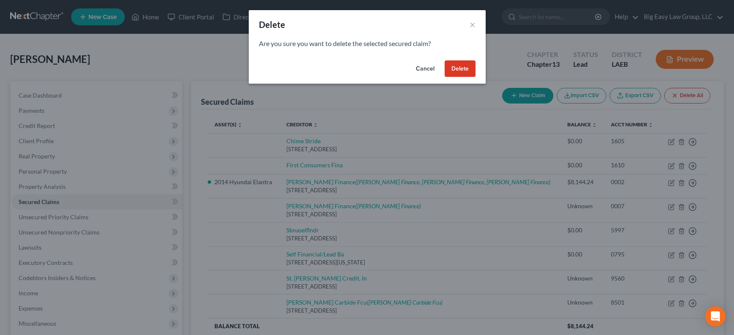
click at [462, 66] on button "Delete" at bounding box center [459, 68] width 31 height 17
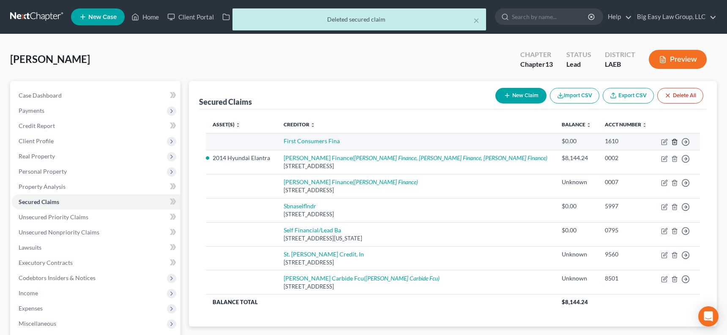
click at [643, 143] on line "button" at bounding box center [675, 143] width 0 height 2
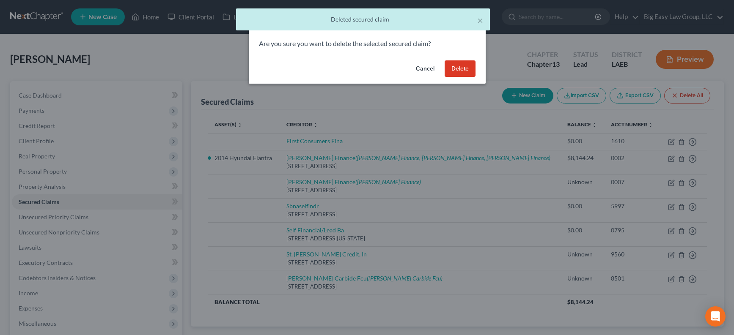
click at [463, 66] on button "Delete" at bounding box center [459, 68] width 31 height 17
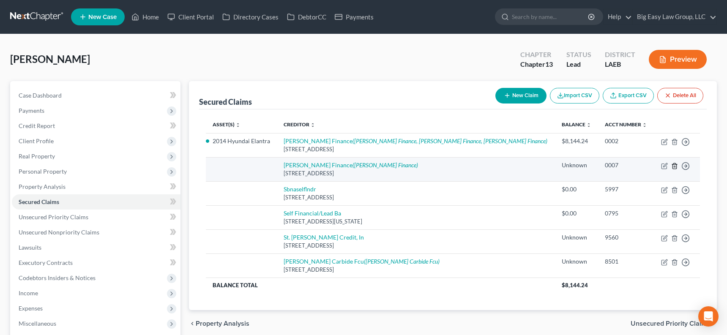
click at [643, 167] on icon "button" at bounding box center [675, 166] width 7 height 7
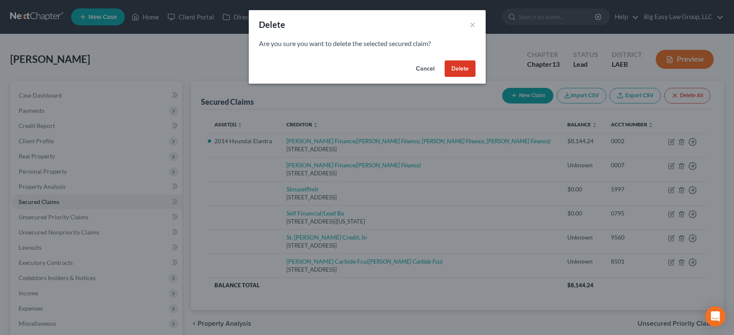
click at [467, 73] on button "Delete" at bounding box center [459, 68] width 31 height 17
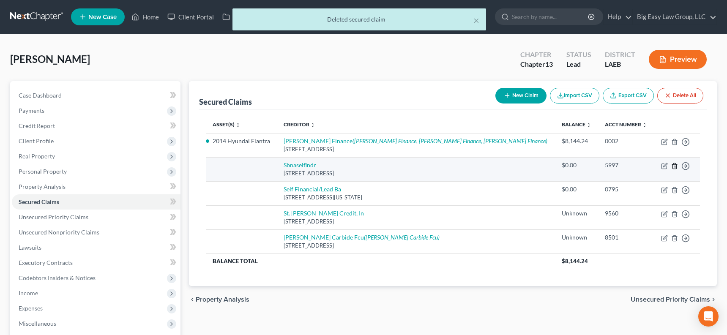
click at [643, 165] on icon "button" at bounding box center [675, 165] width 4 height 5
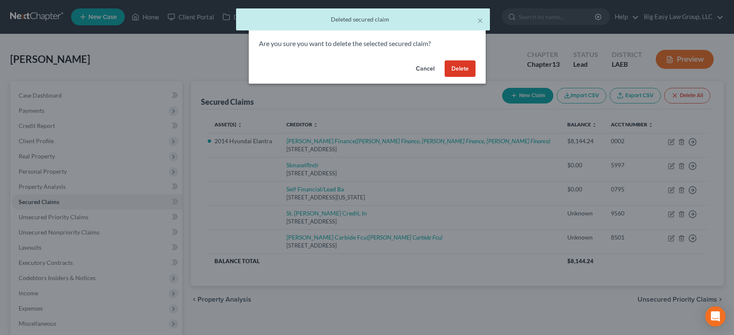
drag, startPoint x: 467, startPoint y: 70, endPoint x: 485, endPoint y: 70, distance: 17.8
click at [467, 70] on button "Delete" at bounding box center [459, 68] width 31 height 17
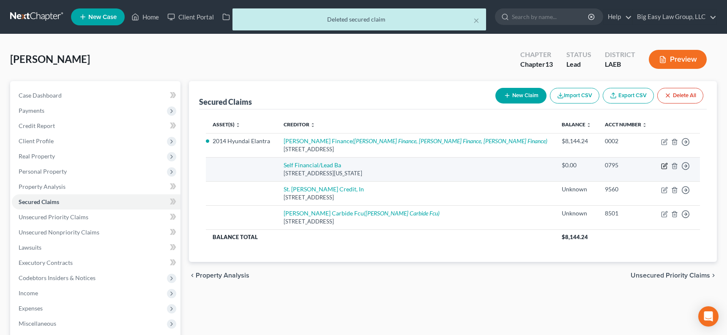
click at [643, 167] on icon "button" at bounding box center [664, 166] width 7 height 7
select select "26"
select select "0"
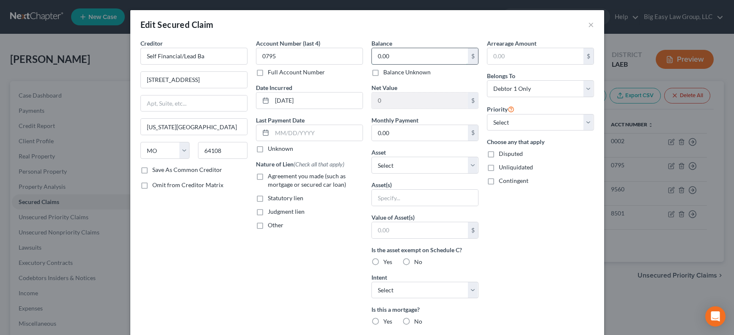
click at [448, 55] on input "0.00" at bounding box center [420, 56] width 96 height 16
type input "363"
drag, startPoint x: 197, startPoint y: 81, endPoint x: 48, endPoint y: 68, distance: 149.5
click at [88, 70] on div "Edit Secured Claim × Creditor * Self Financial/Lead Ba [GEOGRAPHIC_DATA][US_STA…" at bounding box center [367, 167] width 734 height 335
click at [190, 102] on input "text" at bounding box center [194, 104] width 106 height 16
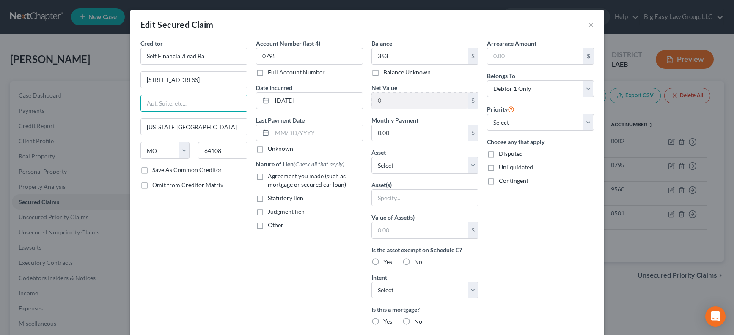
click at [162, 219] on div "Creditor * Self Financial/Lead Ba [GEOGRAPHIC_DATA] [GEOGRAPHIC_DATA][US_STATE]…" at bounding box center [193, 227] width 115 height 377
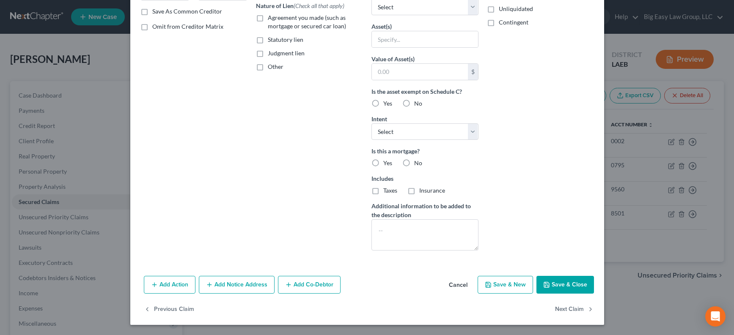
click at [244, 280] on button "Add Notice Address" at bounding box center [237, 285] width 76 height 18
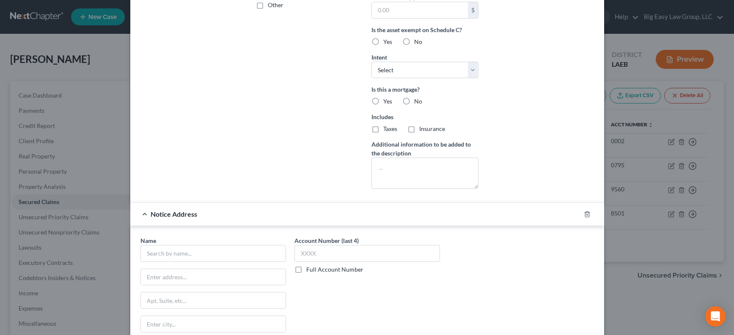
scroll to position [330, 0]
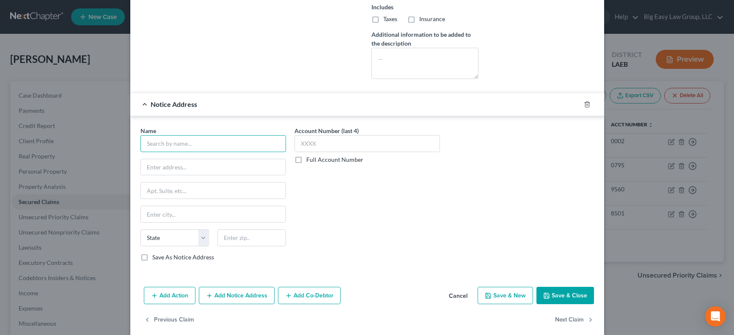
click at [157, 145] on input "text" at bounding box center [212, 143] width 145 height 17
type input "Selfinc/Lead"
type input "[STREET_ADDRESS]"
type input "78702"
type input "Austin"
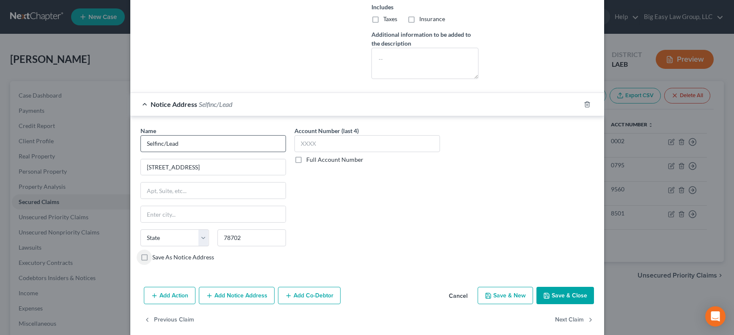
select select "45"
click at [556, 295] on button "Save & Close" at bounding box center [565, 296] width 58 height 18
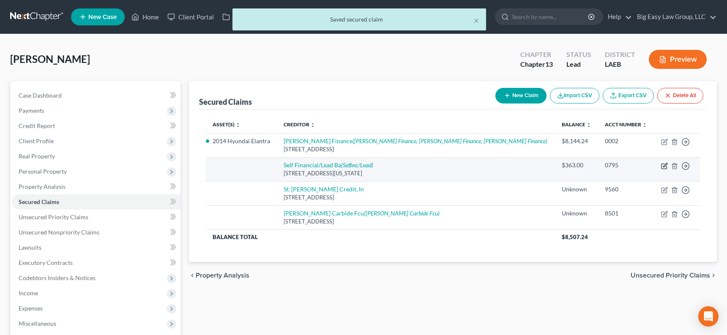
click at [643, 165] on icon "button" at bounding box center [664, 166] width 7 height 7
select select "26"
select select "0"
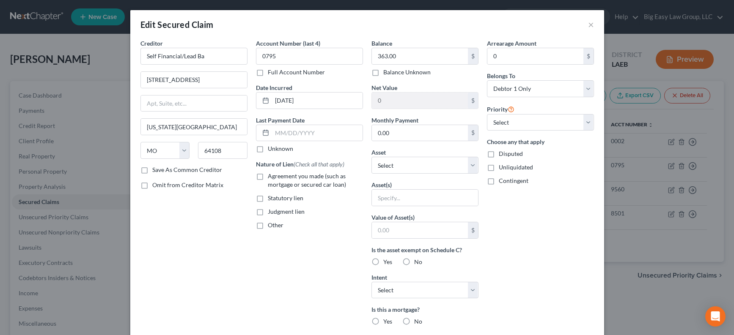
click at [279, 225] on span "Other" at bounding box center [276, 225] width 16 height 7
click at [277, 225] on input "Other" at bounding box center [273, 223] width 5 height 5
checkbox input "true"
click at [440, 231] on input "text" at bounding box center [420, 230] width 96 height 16
click at [511, 236] on div "Arrearage Amount 0 $ Belongs To * Select Debtor 1 Only Debtor 2 Only Debtor 1 A…" at bounding box center [540, 227] width 115 height 377
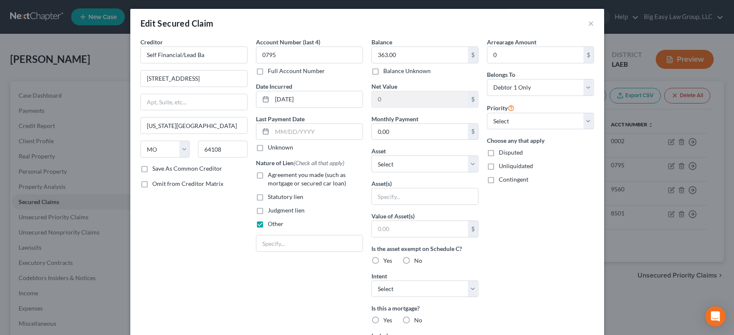
scroll to position [2, 0]
click at [414, 301] on div "Balance 363.00 $ Balance Unknown Balance Undetermined 363.00 $ Balance Unknown …" at bounding box center [424, 225] width 115 height 377
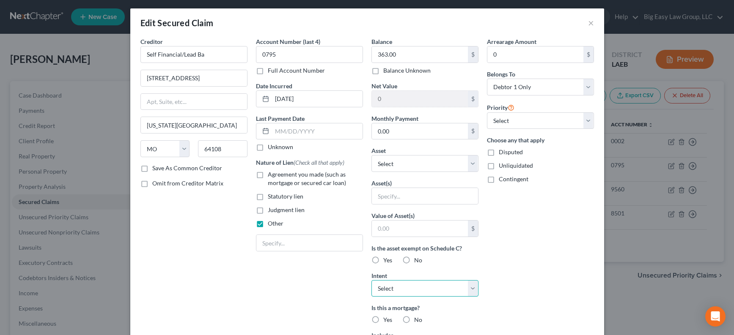
click at [417, 287] on select "Select Surrender Redeem Reaffirm Avoid Other" at bounding box center [424, 288] width 107 height 17
select select "0"
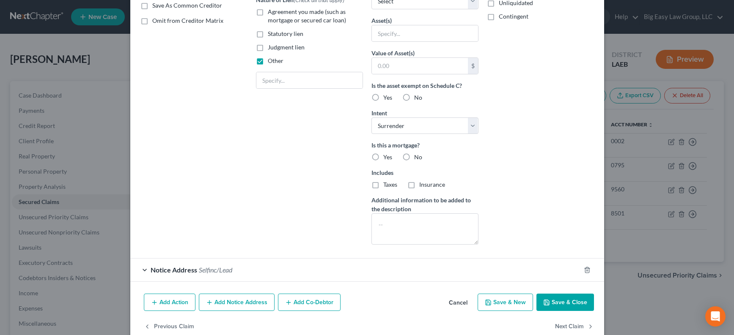
click at [570, 299] on button "Save & Close" at bounding box center [565, 303] width 58 height 18
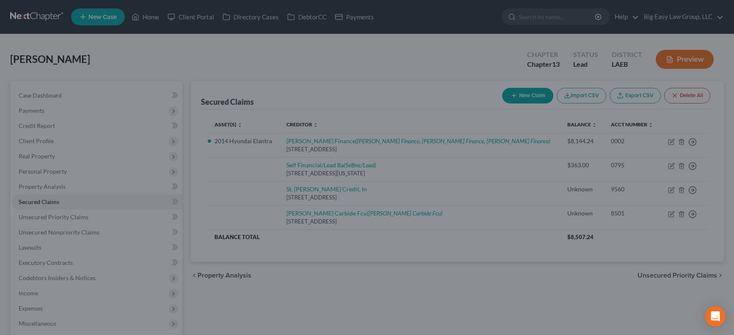
scroll to position [89, 0]
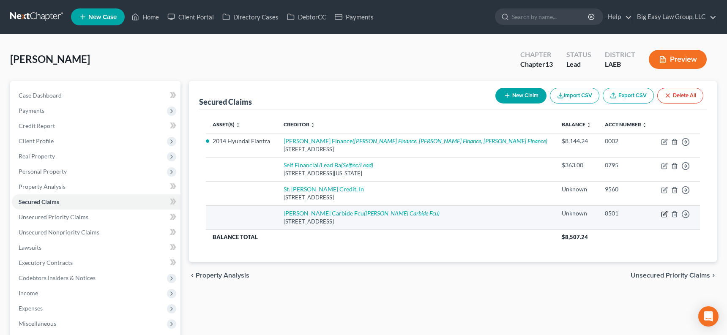
click at [643, 214] on icon "button" at bounding box center [664, 214] width 7 height 7
select select "19"
select select "0"
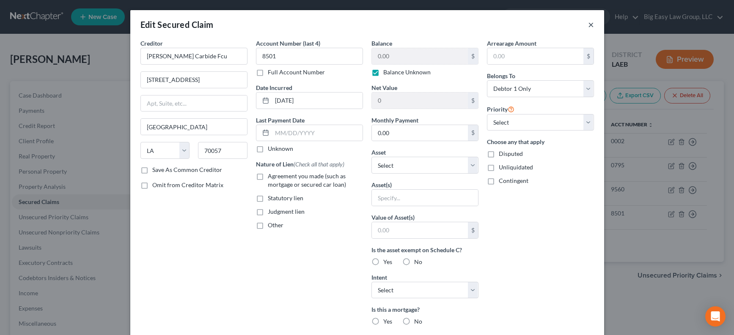
click at [589, 24] on button "×" at bounding box center [591, 24] width 6 height 10
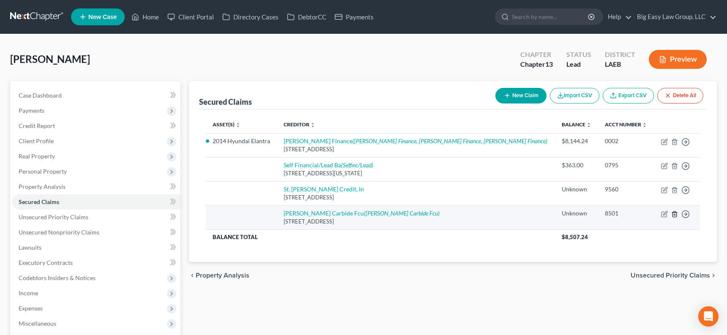
click at [643, 214] on line "button" at bounding box center [675, 215] width 0 height 2
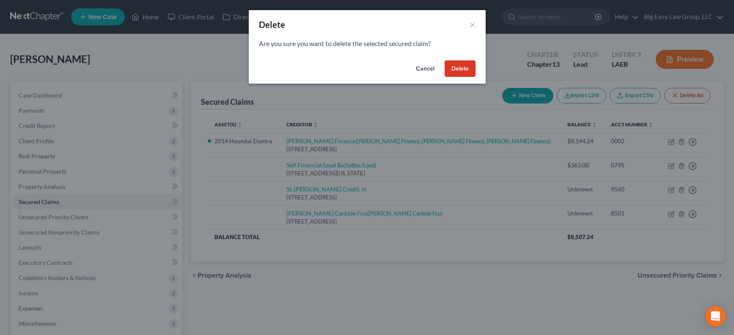
drag, startPoint x: 453, startPoint y: 65, endPoint x: 469, endPoint y: 78, distance: 20.4
click at [453, 65] on button "Delete" at bounding box center [459, 68] width 31 height 17
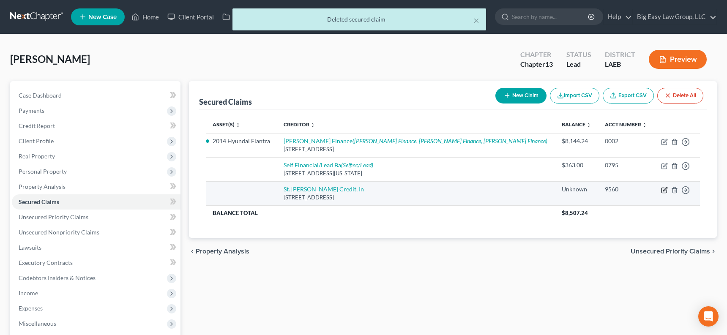
click at [643, 189] on icon "button" at bounding box center [664, 190] width 7 height 7
select select "19"
select select "0"
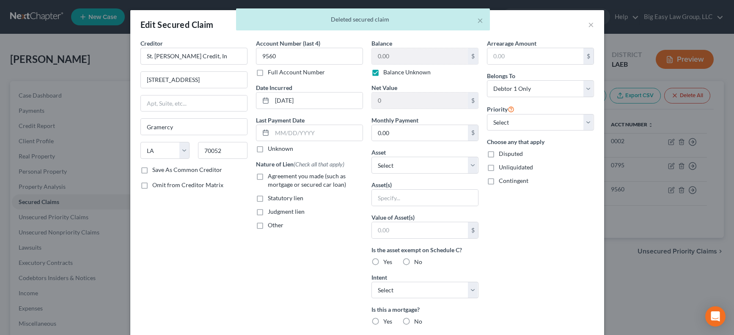
click at [383, 71] on label "Balance Unknown" at bounding box center [406, 72] width 47 height 8
click at [387, 71] on input "Balance Unknown" at bounding box center [389, 70] width 5 height 5
checkbox input "false"
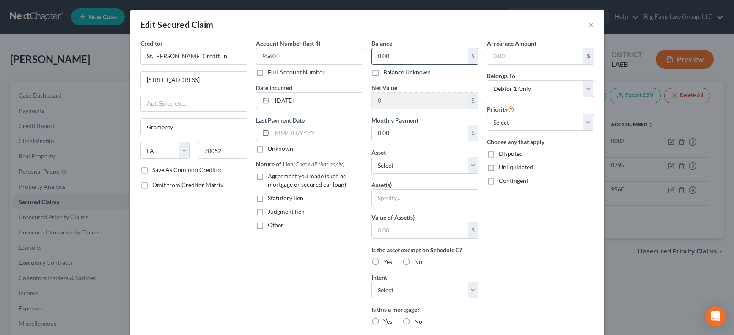
click at [396, 61] on input "0.00" at bounding box center [420, 56] width 96 height 16
type input "1,916"
click at [414, 195] on input "text" at bounding box center [425, 198] width 106 height 16
type input "Various HHG"
click at [472, 287] on select "Select Surrender Redeem Reaffirm Avoid Other" at bounding box center [424, 290] width 107 height 17
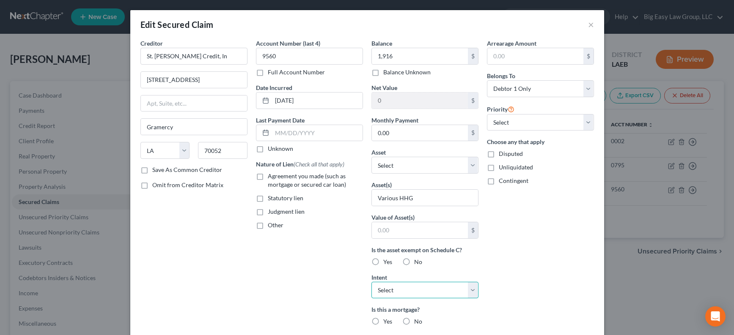
select select "0"
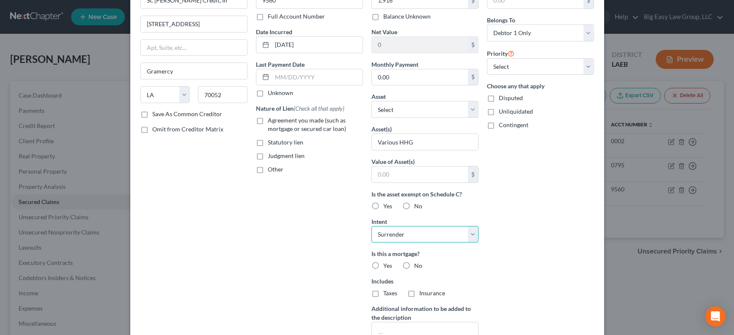
scroll to position [159, 0]
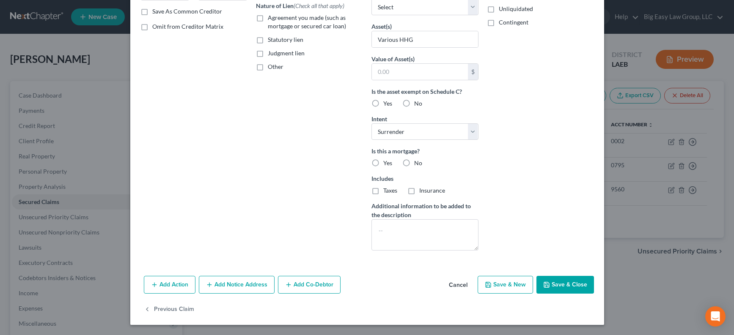
click at [505, 169] on div "Arrearage Amount $ Belongs To * Select Debtor 1 Only Debtor 2 Only Debtor 1 And…" at bounding box center [540, 68] width 115 height 377
click at [555, 289] on button "Save & Close" at bounding box center [565, 285] width 58 height 18
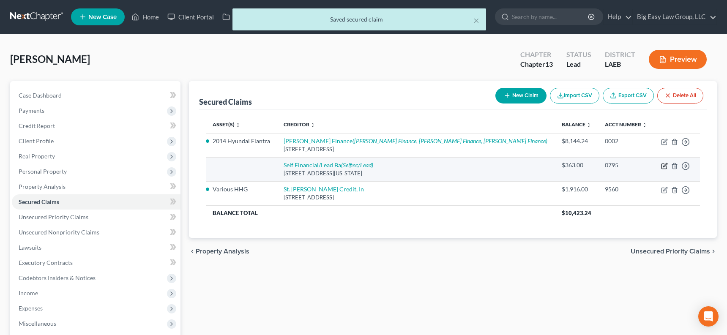
click at [643, 165] on icon "button" at bounding box center [666, 165] width 4 height 4
select select "26"
select select "0"
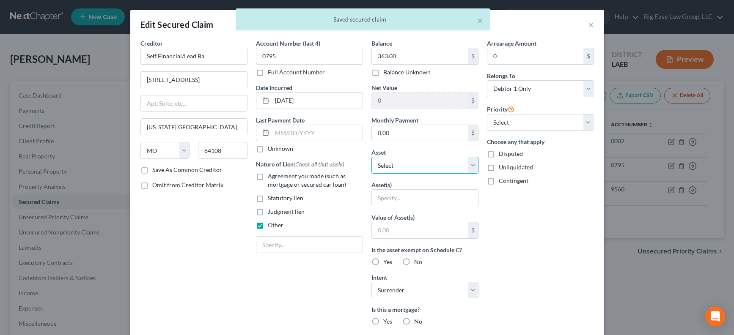
click at [429, 164] on select "Select Other Multiple Assets Pre-petition earned but unpaid wages, 75% exempt, …" at bounding box center [424, 165] width 107 height 17
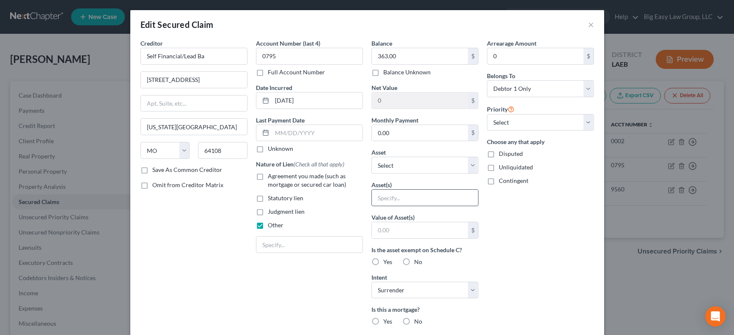
click at [458, 199] on input "text" at bounding box center [425, 198] width 106 height 16
click at [411, 200] on input "text" at bounding box center [425, 198] width 106 height 16
type input "secured account"
click at [507, 208] on div "Arrearage Amount 0 $ Belongs To * Select Debtor 1 Only Debtor 2 Only Debtor 1 A…" at bounding box center [540, 227] width 115 height 377
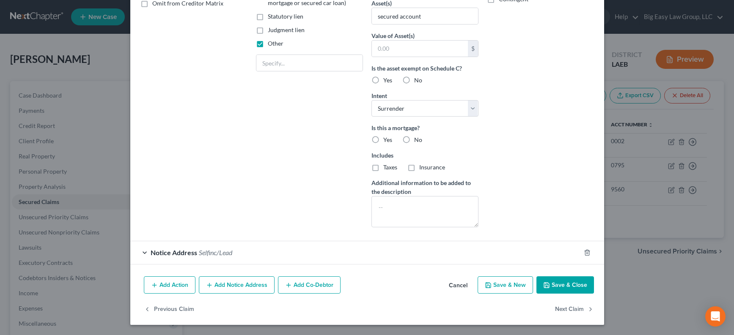
click at [554, 283] on button "Save & Close" at bounding box center [565, 286] width 58 height 18
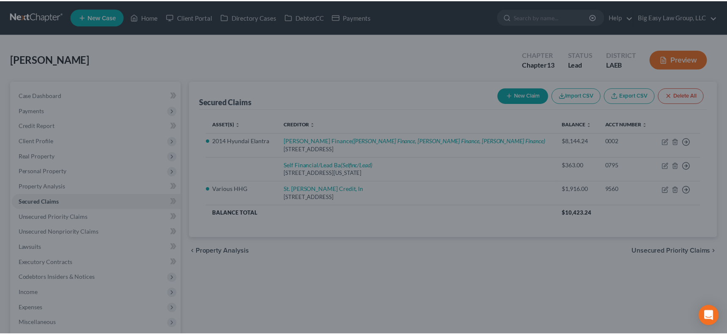
scroll to position [89, 0]
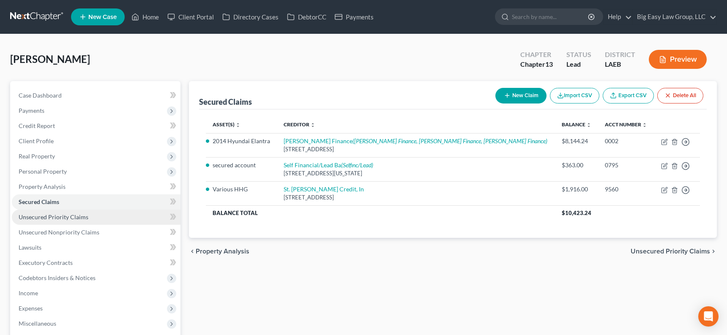
click at [135, 219] on link "Unsecured Priority Claims" at bounding box center [96, 217] width 169 height 15
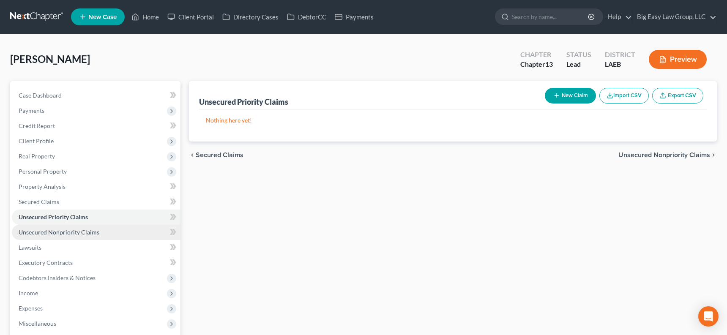
click at [129, 227] on link "Unsecured Nonpriority Claims" at bounding box center [96, 232] width 169 height 15
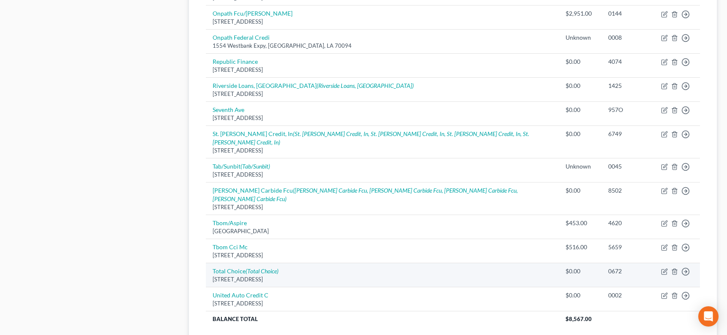
scroll to position [594, 0]
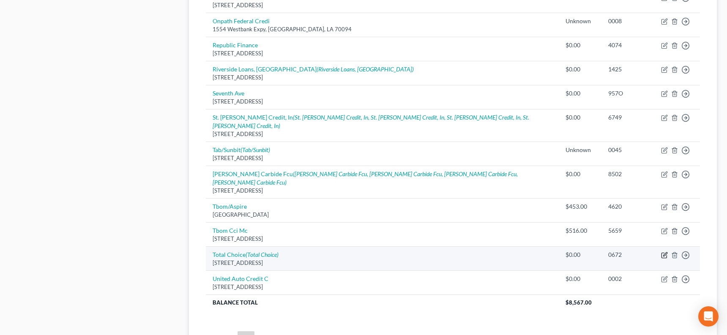
click at [643, 252] on icon "button" at bounding box center [664, 255] width 7 height 7
select select "19"
select select "2"
select select "0"
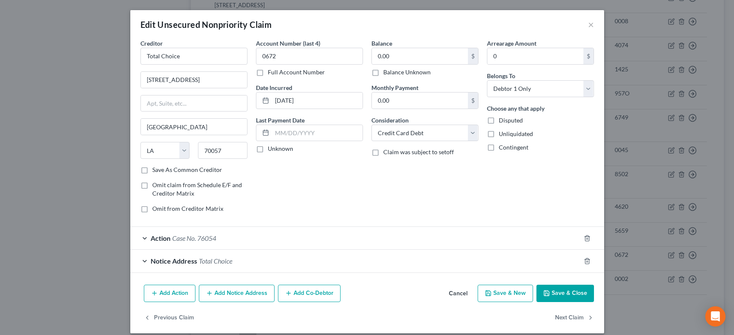
click at [404, 69] on label "Balance Unknown" at bounding box center [406, 72] width 47 height 8
click at [392, 69] on input "Balance Unknown" at bounding box center [389, 70] width 5 height 5
checkbox input "true"
drag, startPoint x: 567, startPoint y: 300, endPoint x: 530, endPoint y: 279, distance: 42.4
click at [566, 300] on button "Save & Close" at bounding box center [565, 294] width 58 height 18
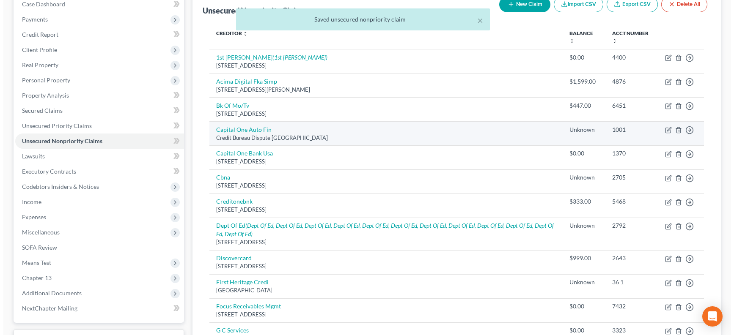
scroll to position [0, 0]
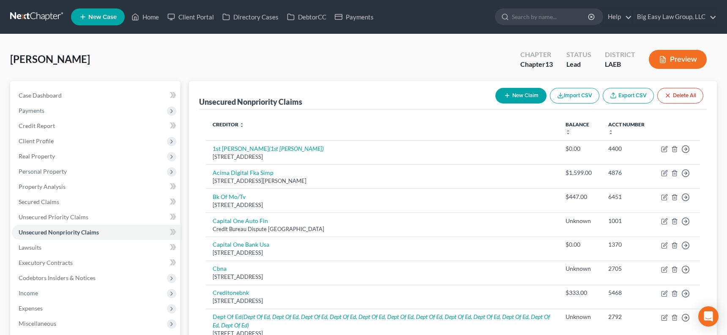
click at [505, 96] on line "button" at bounding box center [507, 96] width 4 height 0
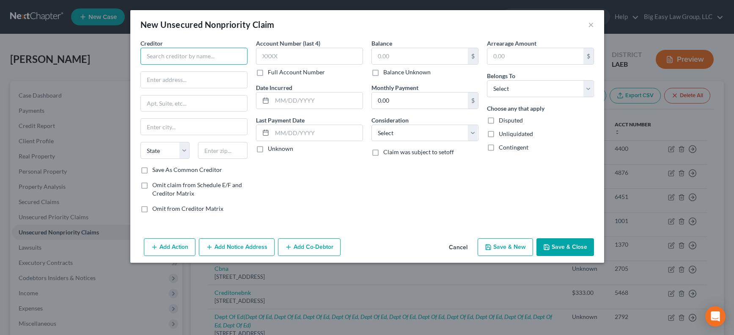
click at [205, 59] on input "text" at bounding box center [193, 56] width 107 height 17
type input "M"
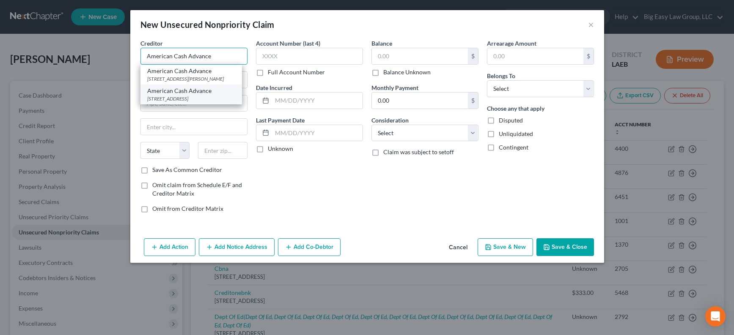
type input "American Cash Advance"
click at [208, 95] on div "American Cash Advance" at bounding box center [191, 91] width 88 height 8
type input "[STREET_ADDRESS]"
type input "La Place"
select select "19"
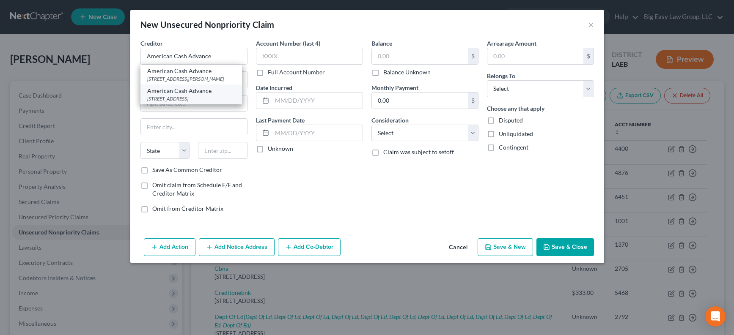
type input "70068"
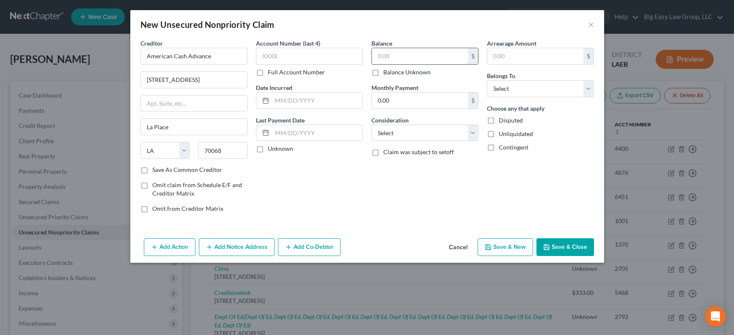
click at [395, 60] on input "text" at bounding box center [420, 56] width 96 height 16
type input "355"
click at [495, 89] on select "Select Debtor 1 Only Debtor 2 Only Debtor 1 And Debtor 2 Only At Least One Of T…" at bounding box center [540, 88] width 107 height 17
select select "0"
click at [554, 245] on button "Save & Close" at bounding box center [565, 248] width 58 height 18
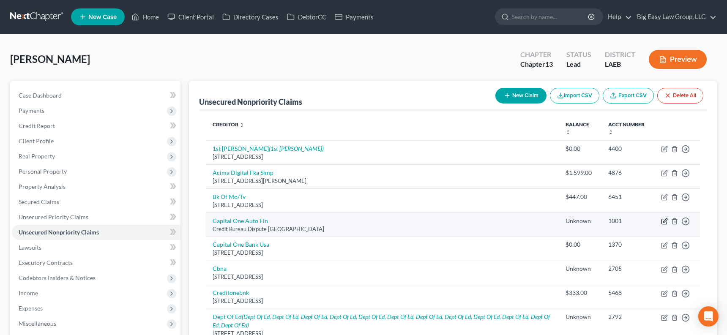
click at [643, 221] on icon "button" at bounding box center [666, 221] width 4 height 4
select select "45"
select select "2"
select select "0"
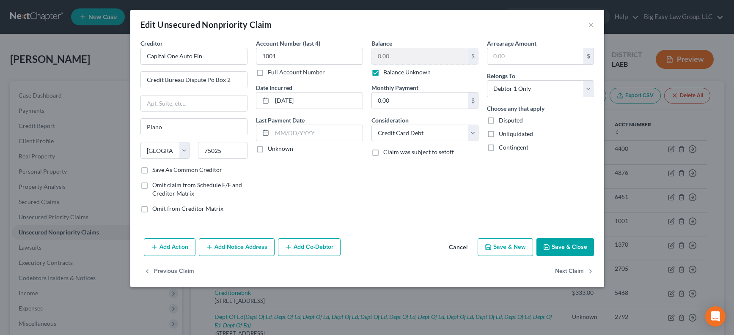
click at [237, 245] on button "Add Notice Address" at bounding box center [237, 248] width 76 height 18
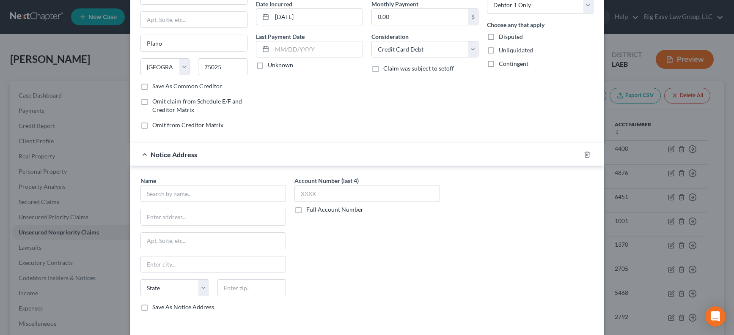
scroll to position [99, 0]
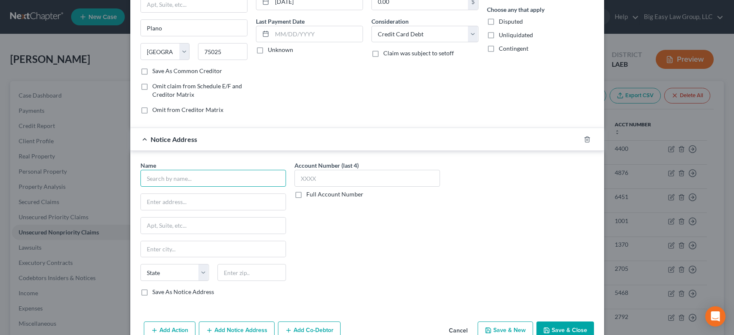
click at [199, 178] on input "text" at bounding box center [212, 178] width 145 height 17
type input "3"
type input "Capital One Auto Finance"
type input "[STREET_ADDRESS]"
type input "75093"
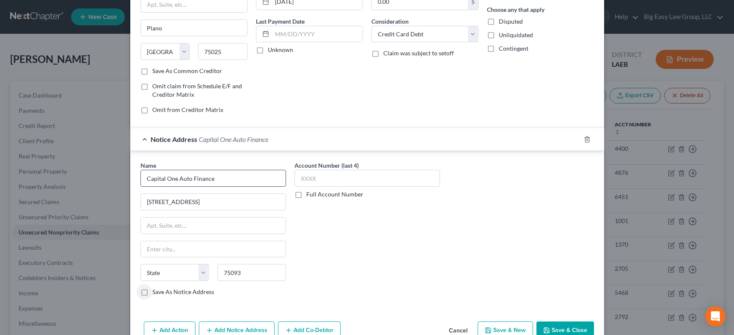
type input "Plano"
select select "45"
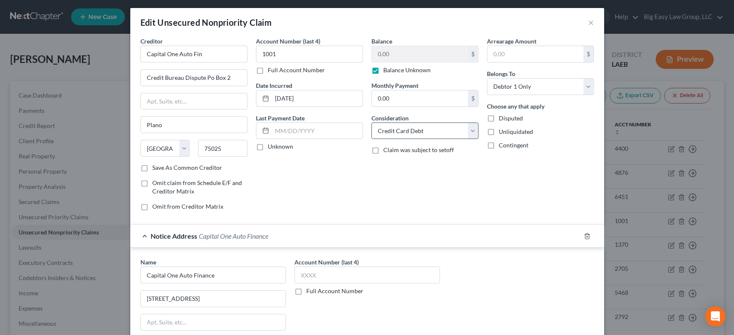
scroll to position [0, 0]
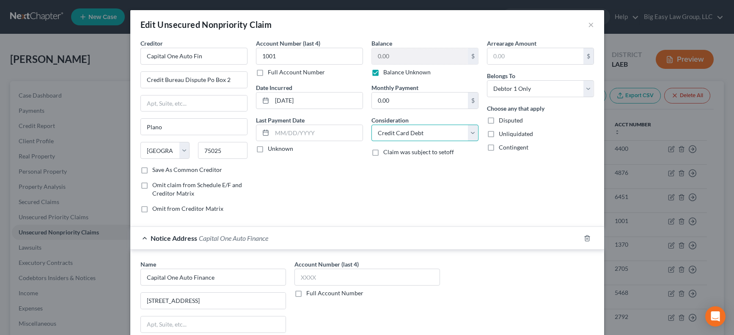
click at [442, 137] on select "Select Cable / Satellite Services Collection Agency Credit Card Debt Debt Couns…" at bounding box center [424, 133] width 107 height 17
select select "4"
click at [383, 71] on label "Balance Unknown" at bounding box center [406, 72] width 47 height 8
click at [387, 71] on input "Balance Unknown" at bounding box center [389, 70] width 5 height 5
checkbox input "false"
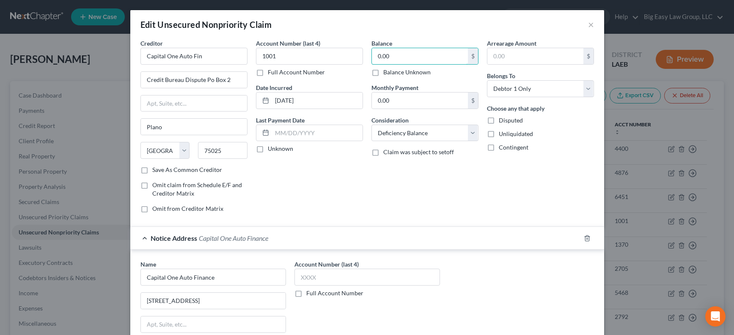
drag, startPoint x: 391, startPoint y: 58, endPoint x: 440, endPoint y: 77, distance: 52.6
click at [346, 52] on div "Creditor * Capital One Auto Fin Credit Bureau Dispute Po Box 2 Plano State [US_…" at bounding box center [367, 129] width 462 height 181
click at [453, 79] on div "Balance 0.00 $ Balance Unknown Balance Undetermined 0.00 $ Balance Unknown Mont…" at bounding box center [424, 129] width 115 height 181
type input "12,600"
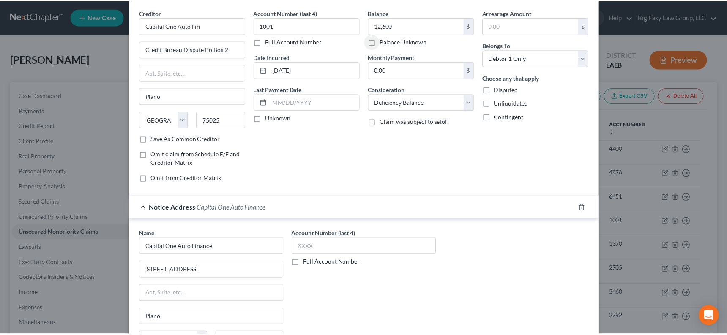
scroll to position [144, 0]
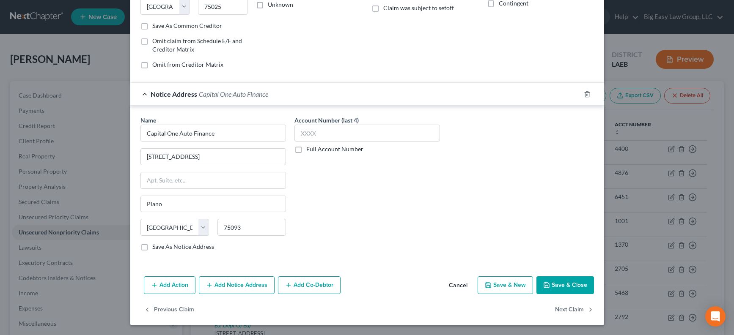
click at [568, 281] on button "Save & Close" at bounding box center [565, 286] width 58 height 18
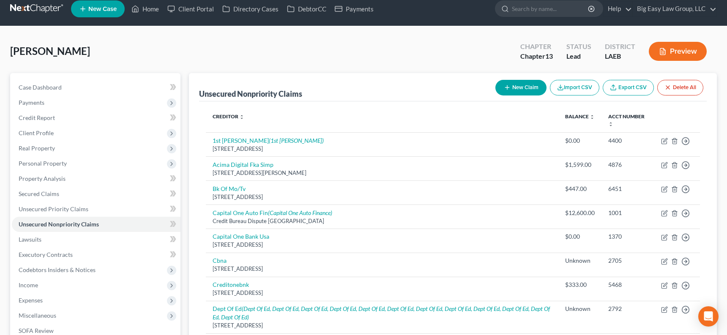
scroll to position [8, 0]
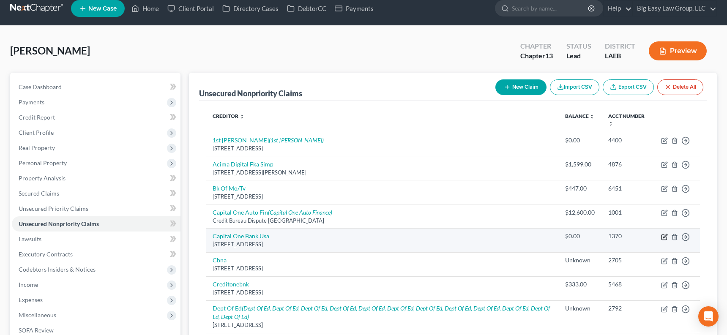
click at [643, 236] on icon "button" at bounding box center [666, 236] width 4 height 4
select select "46"
select select "1"
select select "0"
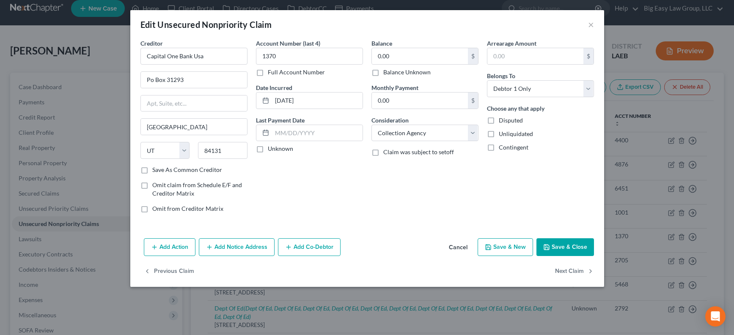
click at [399, 71] on label "Balance Unknown" at bounding box center [406, 72] width 47 height 8
click at [392, 71] on input "Balance Unknown" at bounding box center [389, 70] width 5 height 5
checkbox input "true"
click at [557, 249] on button "Save & Close" at bounding box center [565, 248] width 58 height 18
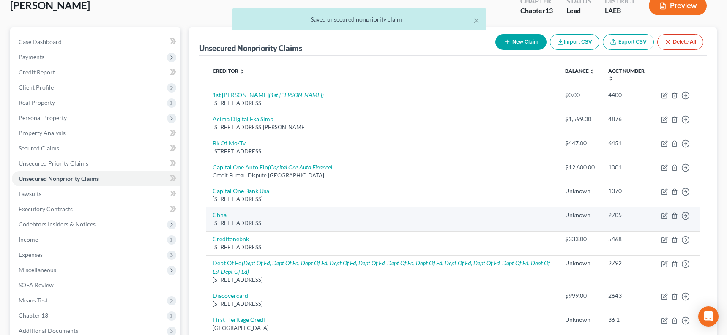
scroll to position [57, 0]
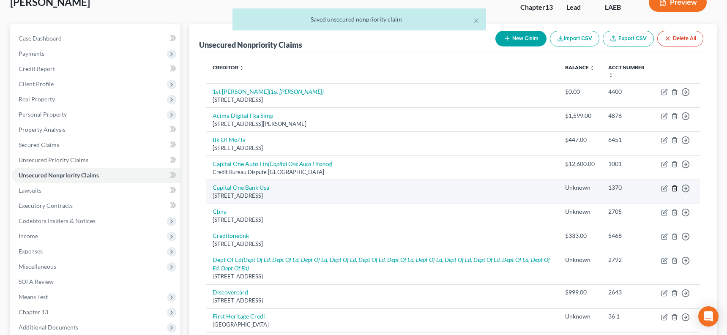
click at [643, 187] on icon "button" at bounding box center [675, 188] width 7 height 7
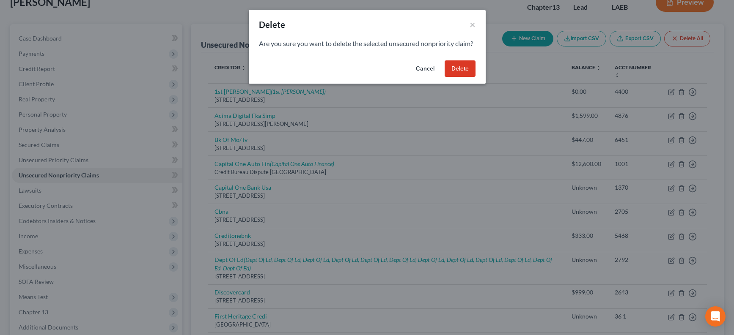
click at [466, 77] on button "Delete" at bounding box center [459, 68] width 31 height 17
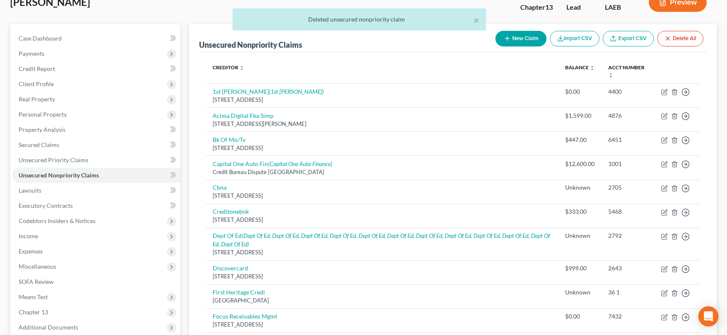
click at [501, 39] on button "New Claim" at bounding box center [521, 39] width 51 height 16
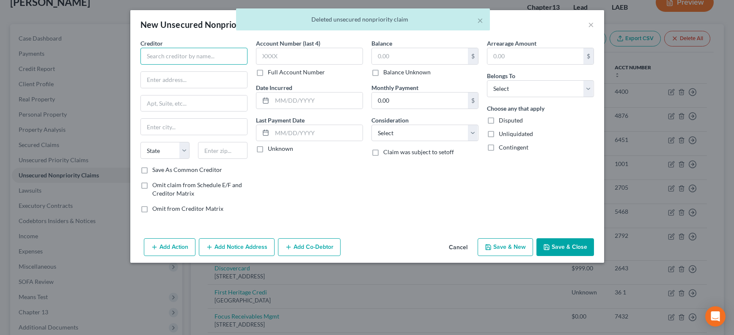
click at [184, 59] on input "text" at bounding box center [193, 56] width 107 height 17
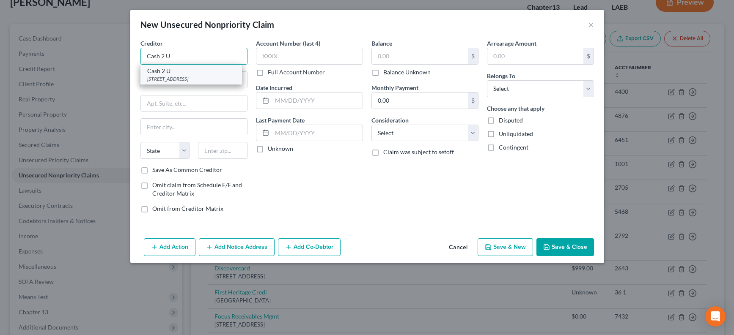
type input "Cash 2 U"
click at [187, 73] on div "Cash 2 U" at bounding box center [191, 71] width 88 height 8
type input "[STREET_ADDRESS]"
type input "La Place"
select select "19"
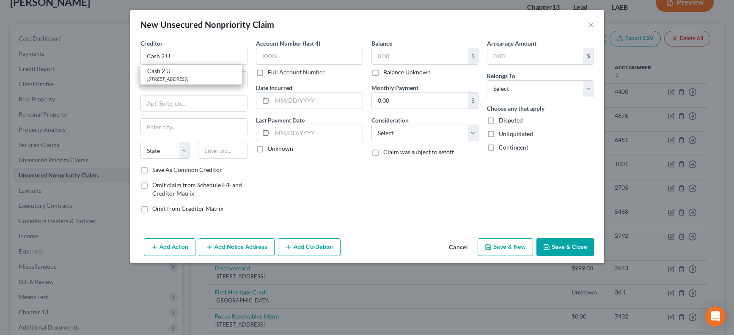
type input "70068"
click at [390, 56] on input "text" at bounding box center [420, 56] width 96 height 16
type input "355"
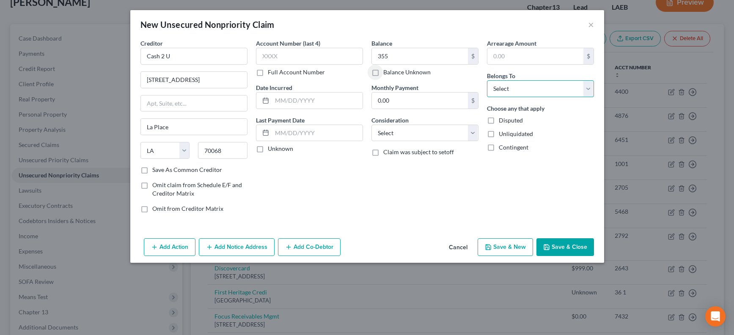
click at [505, 93] on select "Select Debtor 1 Only Debtor 2 Only Debtor 1 And Debtor 2 Only At Least One Of T…" at bounding box center [540, 88] width 107 height 17
select select "0"
click at [569, 241] on button "Save & Close" at bounding box center [565, 248] width 58 height 18
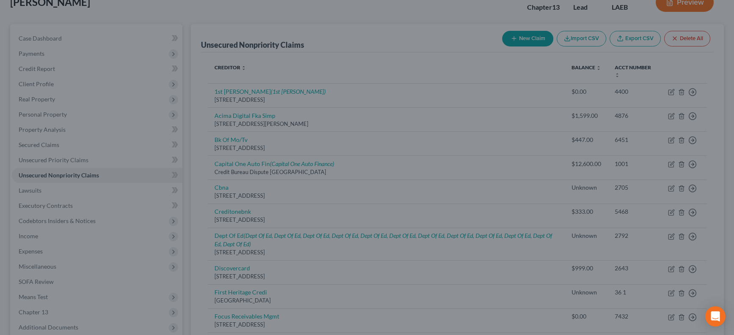
type input "355.00"
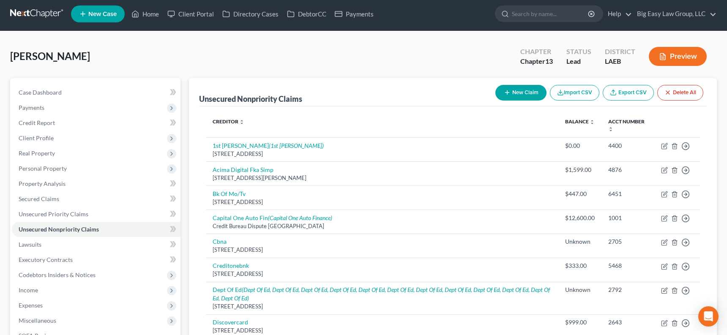
scroll to position [0, 0]
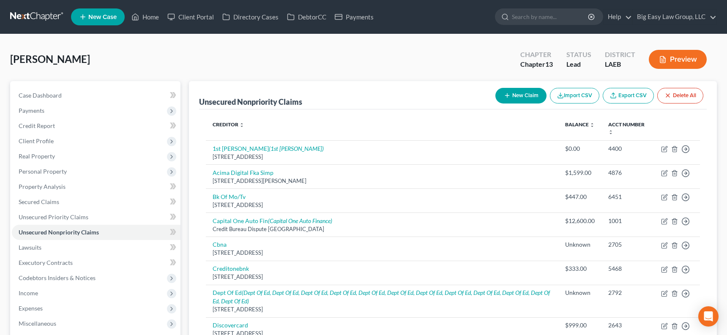
click at [515, 99] on button "New Claim" at bounding box center [521, 96] width 51 height 16
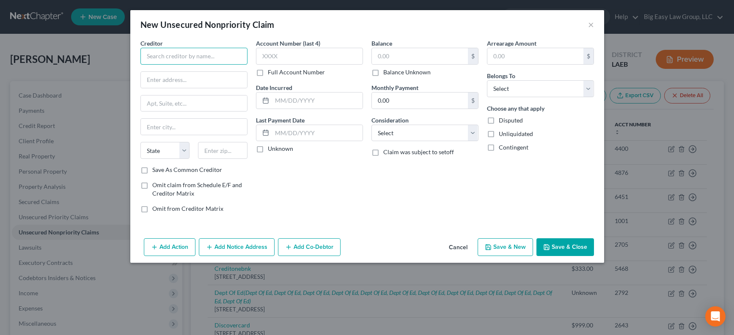
click at [185, 61] on input "text" at bounding box center [193, 56] width 107 height 17
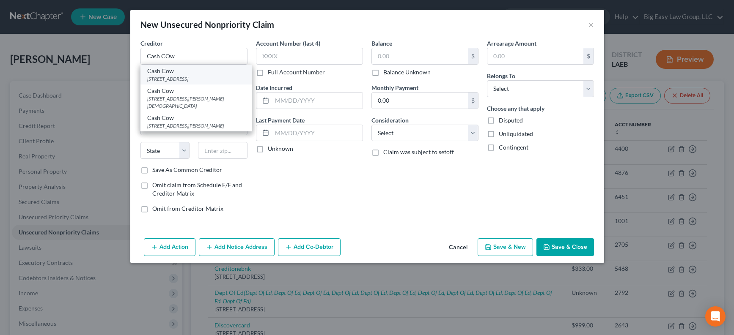
click at [179, 74] on div "Cash Cow" at bounding box center [196, 71] width 98 height 8
type input "Cash Cow"
type input "[STREET_ADDRESS]"
type input "La Place"
select select "19"
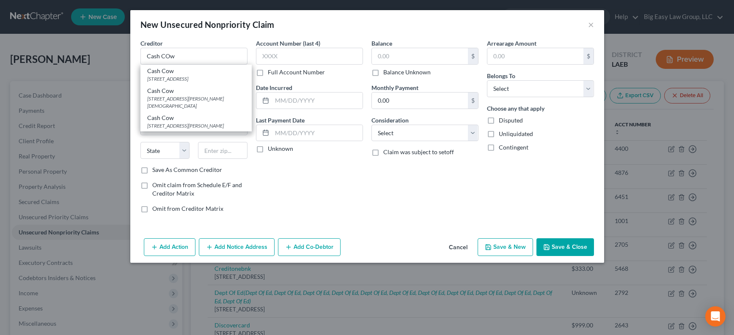
type input "70068"
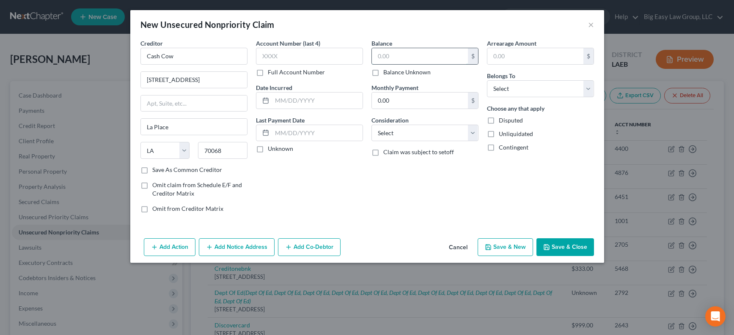
click at [395, 61] on input "text" at bounding box center [420, 56] width 96 height 16
click at [396, 61] on input "text" at bounding box center [420, 56] width 96 height 16
type input "355"
click at [504, 87] on select "Select Debtor 1 Only Debtor 2 Only Debtor 1 And Debtor 2 Only At Least One Of T…" at bounding box center [540, 88] width 107 height 17
select select "0"
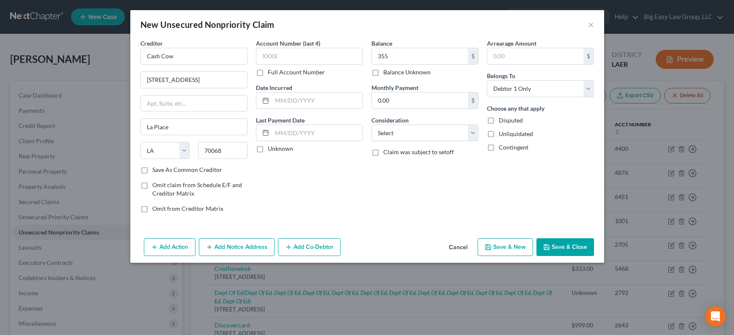
drag, startPoint x: 559, startPoint y: 242, endPoint x: 549, endPoint y: 240, distance: 9.9
click at [559, 242] on button "Save & Close" at bounding box center [565, 248] width 58 height 18
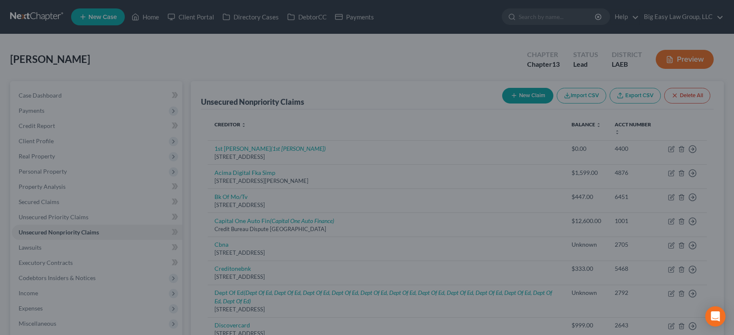
type input "355.00"
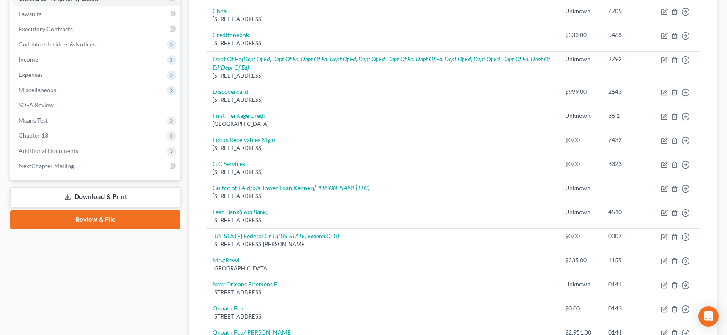
scroll to position [47, 0]
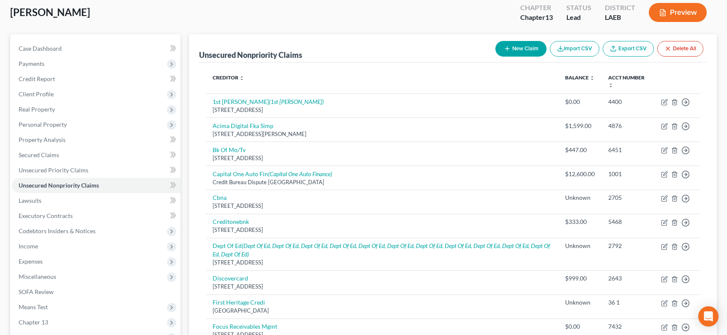
click at [519, 49] on button "New Claim" at bounding box center [521, 49] width 51 height 16
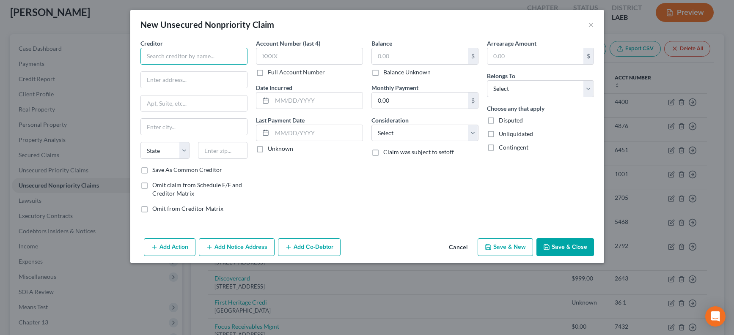
click at [179, 50] on input "text" at bounding box center [193, 56] width 107 height 17
click at [226, 60] on input "Creden" at bounding box center [193, 56] width 107 height 17
type input "Credence Resource Mana"
type input "[STREET_ADDRESS]"
type input "75248"
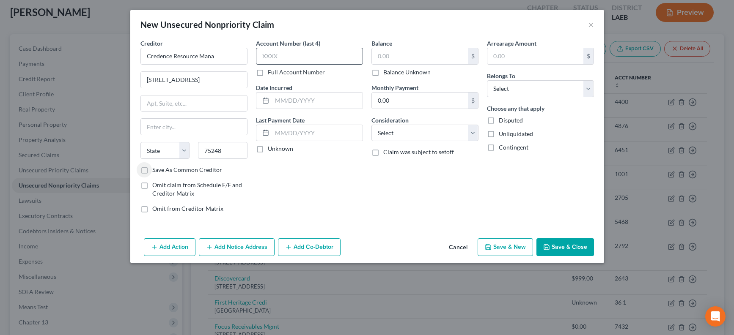
type input "[GEOGRAPHIC_DATA]"
select select "45"
click at [415, 56] on input "text" at bounding box center [420, 56] width 96 height 16
type input "1,084"
click at [516, 85] on select "Select Debtor 1 Only Debtor 2 Only Debtor 1 And Debtor 2 Only At Least One Of T…" at bounding box center [540, 88] width 107 height 17
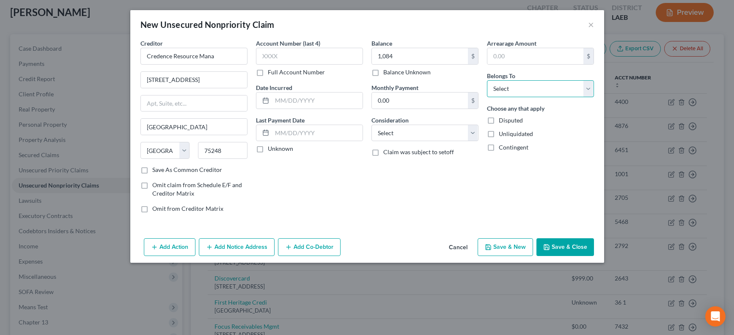
click at [515, 92] on select "Select Debtor 1 Only Debtor 2 Only Debtor 1 And Debtor 2 Only At Least One Of T…" at bounding box center [540, 88] width 107 height 17
select select "0"
click at [439, 131] on select "Select Cable / Satellite Services Collection Agency Credit Card Debt Debt Couns…" at bounding box center [424, 133] width 107 height 17
select select "1"
click at [557, 249] on button "Save & Close" at bounding box center [565, 248] width 58 height 18
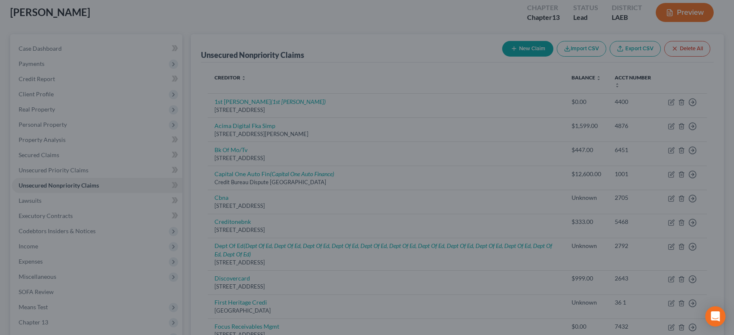
type input "1,084.00"
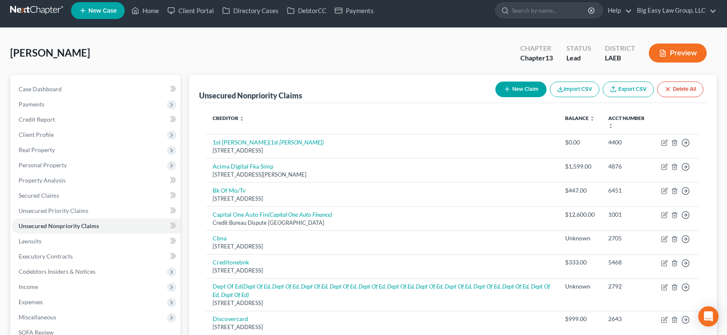
scroll to position [0, 0]
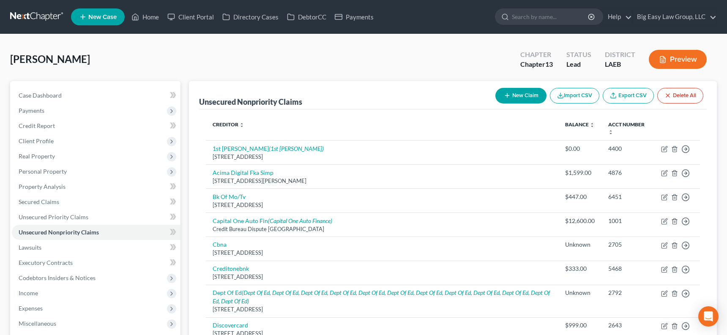
click at [512, 92] on button "New Claim" at bounding box center [521, 96] width 51 height 16
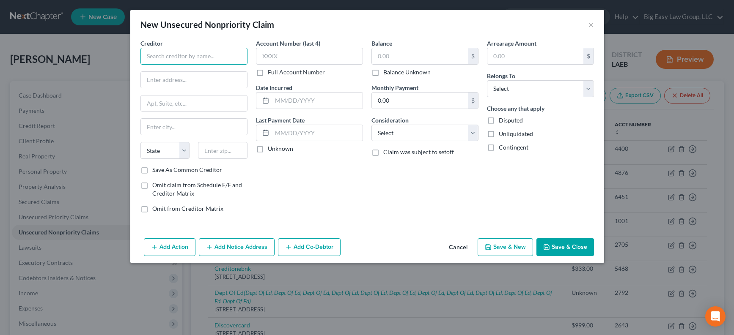
click at [210, 54] on input "text" at bounding box center [193, 56] width 107 height 17
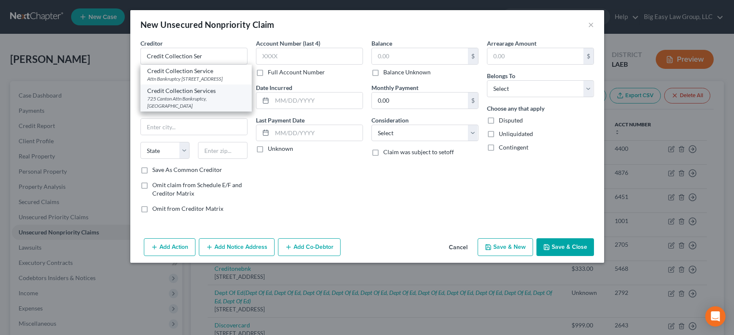
click at [222, 108] on div "725 Canton Attn Bankruptcy, [GEOGRAPHIC_DATA]" at bounding box center [196, 102] width 98 height 14
type input "Credit Collection Services"
type input "725 Canton"
type input "Attn Bankruptcy"
type input "[PERSON_NAME]"
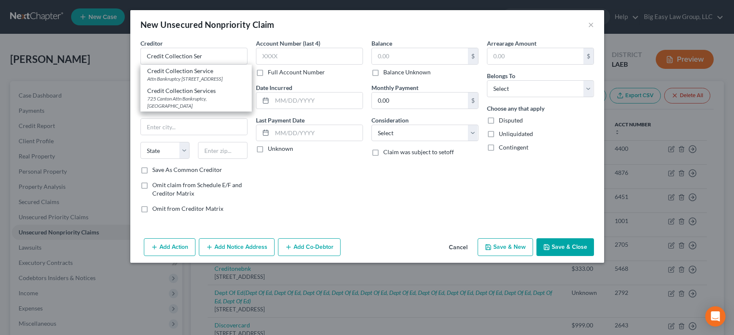
select select "22"
type input "02062"
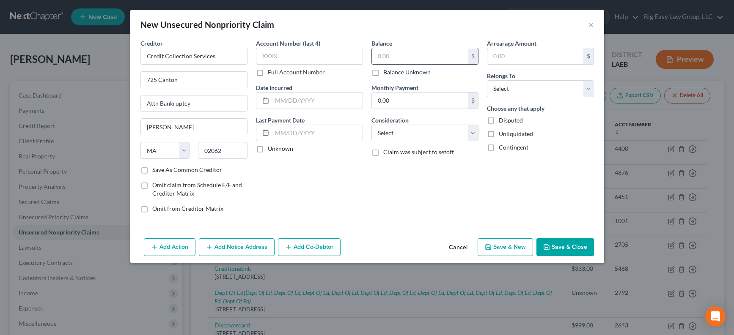
drag, startPoint x: 376, startPoint y: 58, endPoint x: 380, endPoint y: 61, distance: 5.2
click at [376, 58] on input "text" at bounding box center [420, 56] width 96 height 16
type input "459"
click at [430, 134] on select "Select Cable / Satellite Services Collection Agency Credit Card Debt Debt Couns…" at bounding box center [424, 133] width 107 height 17
select select "1"
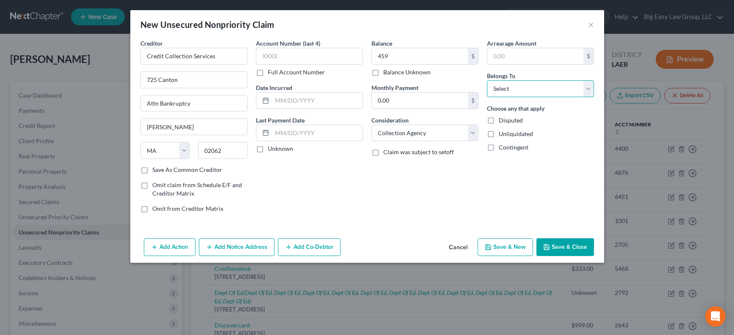
click at [499, 94] on select "Select Debtor 1 Only Debtor 2 Only Debtor 1 And Debtor 2 Only At Least One Of T…" at bounding box center [540, 88] width 107 height 17
click at [555, 250] on button "Save & Close" at bounding box center [565, 248] width 58 height 18
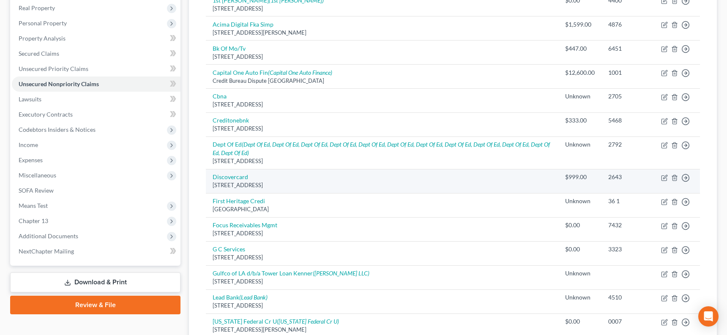
scroll to position [150, 0]
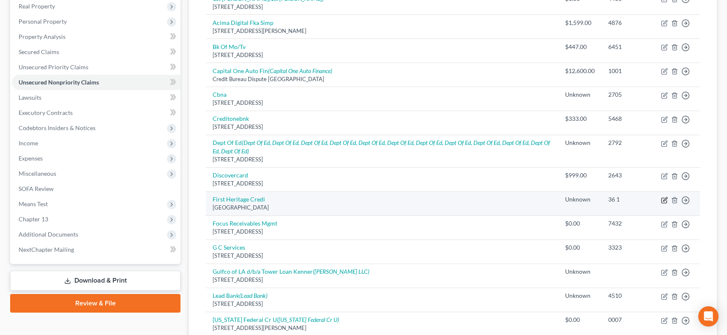
click at [643, 199] on icon "button" at bounding box center [666, 199] width 4 height 4
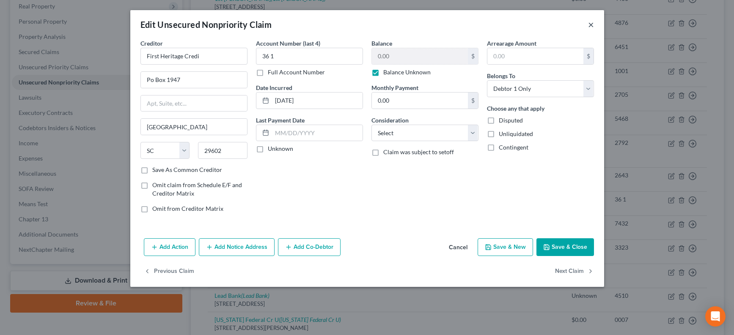
click at [588, 28] on button "×" at bounding box center [591, 24] width 6 height 10
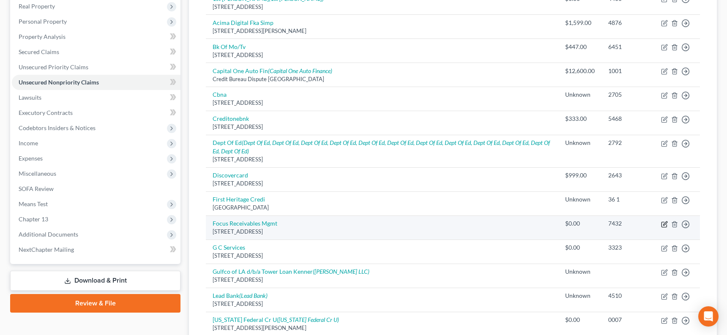
click at [643, 224] on icon "button" at bounding box center [666, 224] width 4 height 4
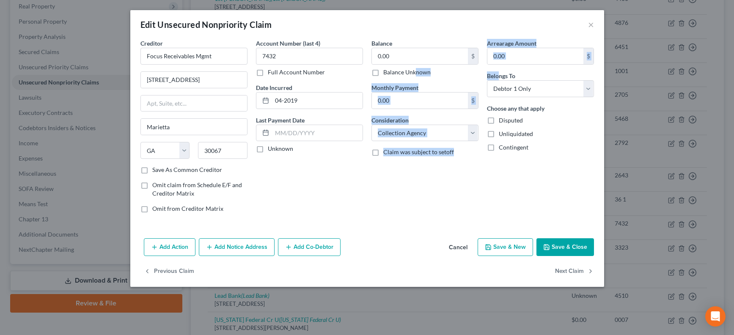
drag, startPoint x: 415, startPoint y: 71, endPoint x: 599, endPoint y: 26, distance: 189.3
click at [520, 75] on div "Creditor * Focus Receivables Mgmt [GEOGRAPHIC_DATA] [US_STATE] AK AR AZ CA CO C…" at bounding box center [367, 129] width 462 height 181
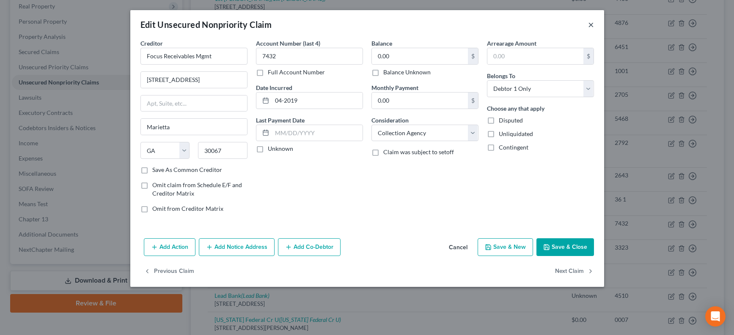
drag, startPoint x: 601, startPoint y: 22, endPoint x: 589, endPoint y: 24, distance: 12.7
click at [601, 22] on div "Edit Unsecured Nonpriority Claim ×" at bounding box center [367, 24] width 474 height 29
click at [588, 24] on button "×" at bounding box center [591, 24] width 6 height 10
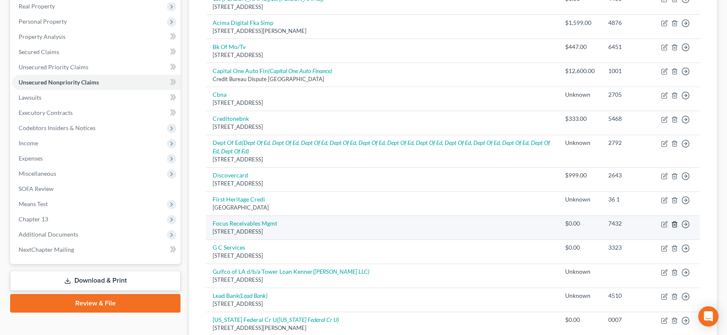
click at [643, 223] on icon "button" at bounding box center [675, 224] width 7 height 7
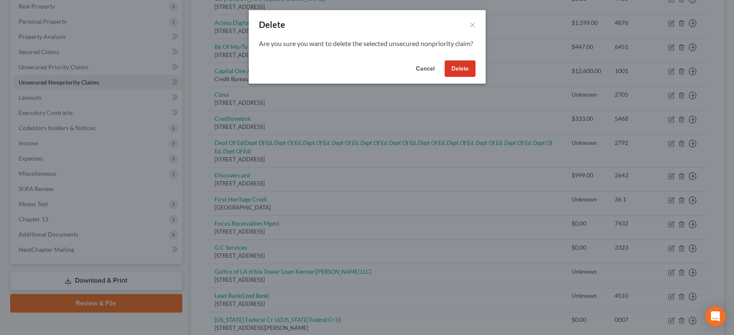
click at [458, 72] on button "Delete" at bounding box center [459, 68] width 31 height 17
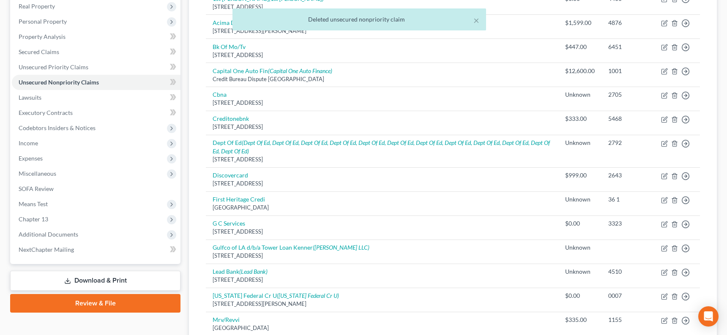
click at [459, 77] on div at bounding box center [363, 167] width 727 height 335
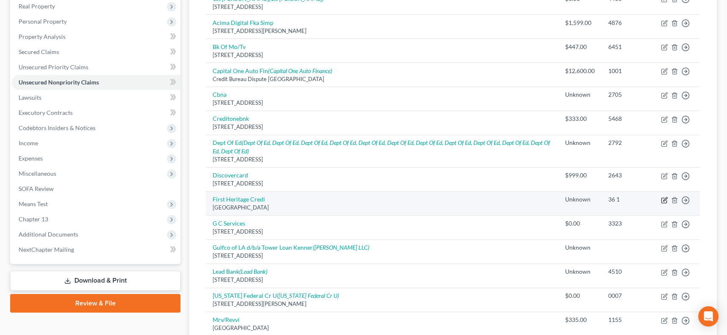
click at [643, 200] on icon "button" at bounding box center [666, 199] width 4 height 4
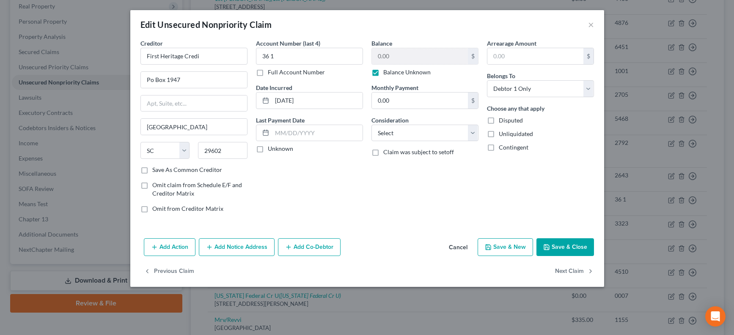
click at [383, 73] on label "Balance Unknown" at bounding box center [406, 72] width 47 height 8
click at [387, 73] on input "Balance Unknown" at bounding box center [389, 70] width 5 height 5
click at [420, 54] on input "0.00" at bounding box center [420, 56] width 96 height 16
click at [565, 244] on button "Save & Close" at bounding box center [565, 248] width 58 height 18
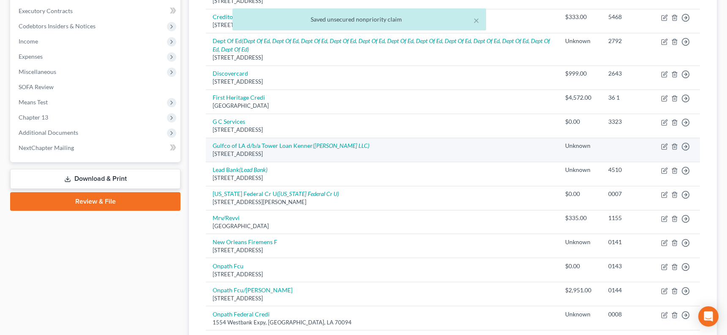
scroll to position [254, 0]
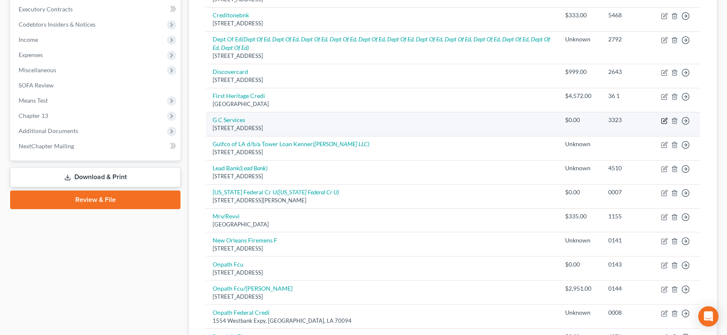
click at [643, 121] on icon "button" at bounding box center [664, 121] width 7 height 7
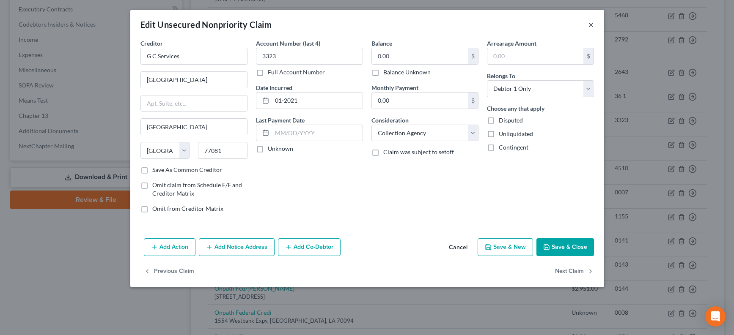
click at [588, 25] on button "×" at bounding box center [591, 24] width 6 height 10
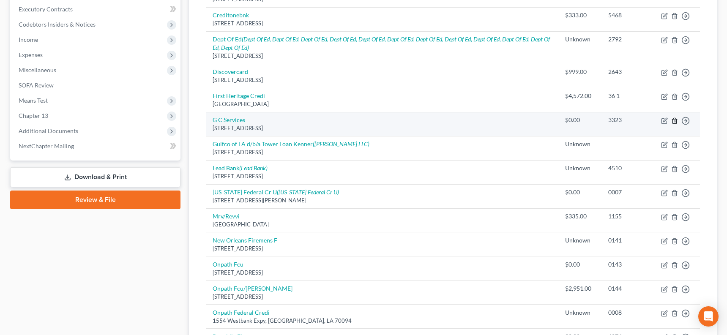
click at [643, 120] on icon "button" at bounding box center [675, 120] width 4 height 5
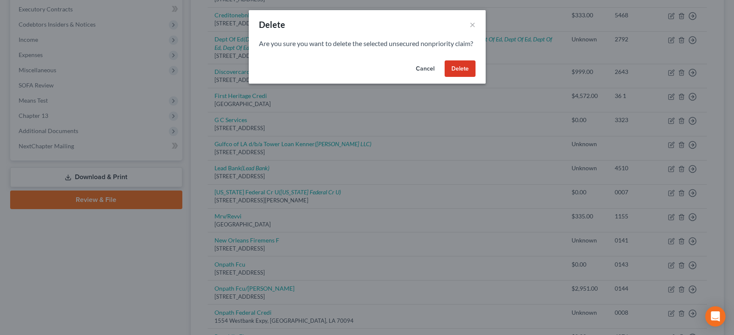
click at [458, 76] on button "Delete" at bounding box center [459, 68] width 31 height 17
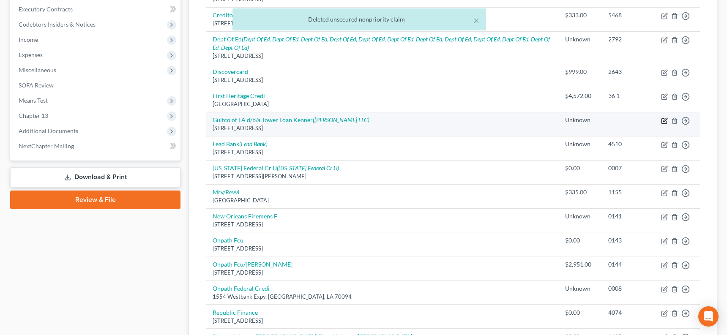
click at [643, 120] on icon "button" at bounding box center [666, 120] width 4 height 4
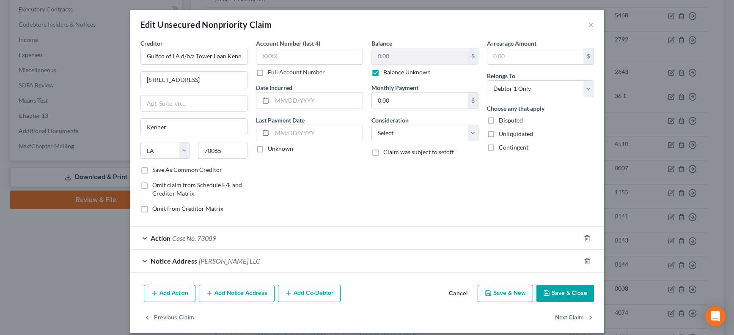
click at [383, 71] on label "Balance Unknown" at bounding box center [406, 72] width 47 height 8
click at [387, 71] on input "Balance Unknown" at bounding box center [389, 70] width 5 height 5
click at [417, 52] on input "0.00" at bounding box center [420, 56] width 96 height 16
click at [552, 291] on button "Save & Close" at bounding box center [565, 294] width 58 height 18
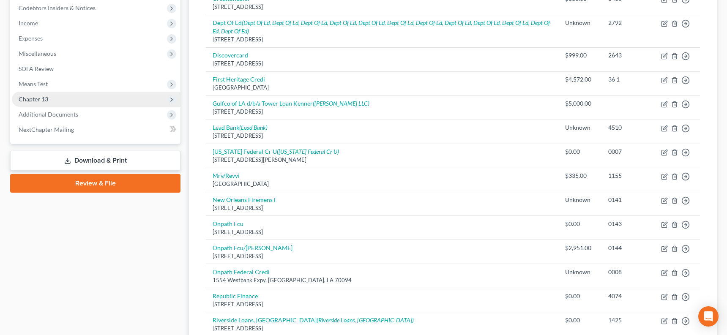
scroll to position [272, 0]
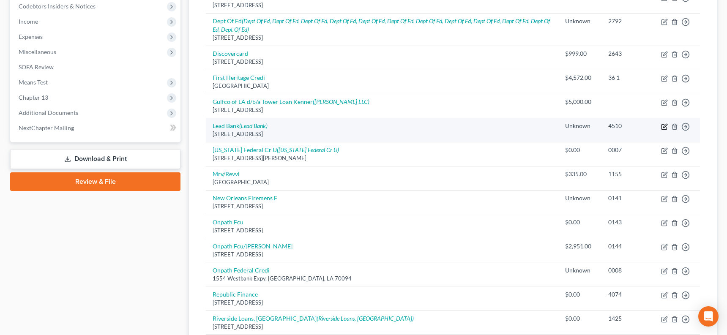
click at [643, 128] on icon "button" at bounding box center [664, 126] width 7 height 7
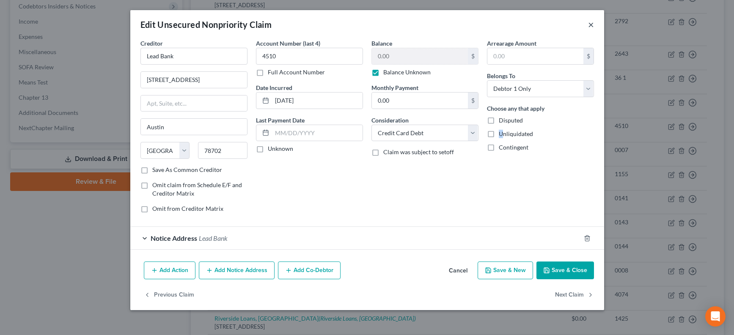
click at [590, 25] on button "×" at bounding box center [591, 24] width 6 height 10
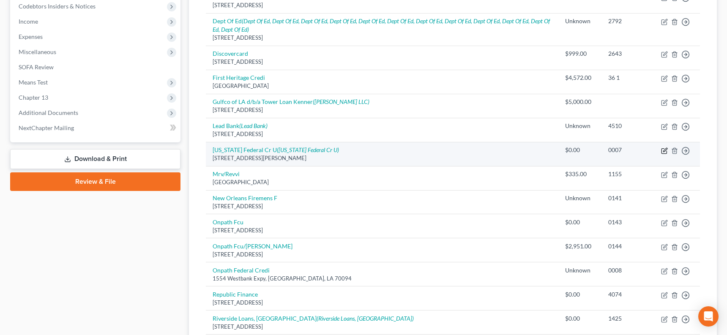
click at [643, 150] on icon "button" at bounding box center [664, 151] width 7 height 7
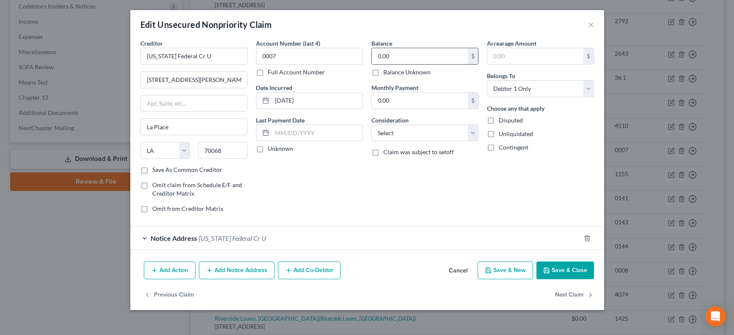
click at [409, 63] on input "0.00" at bounding box center [420, 56] width 96 height 16
click at [550, 270] on icon "button" at bounding box center [546, 270] width 7 height 7
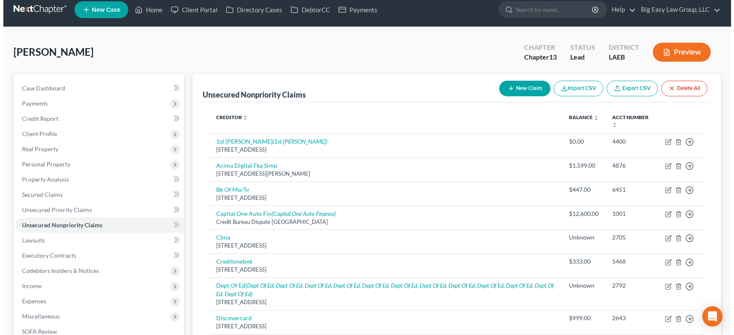
scroll to position [0, 0]
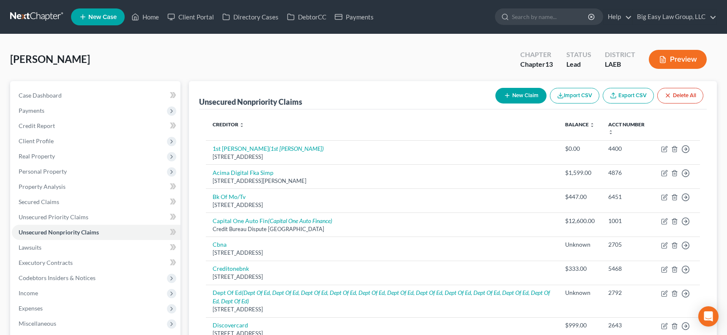
click at [525, 94] on button "New Claim" at bounding box center [521, 96] width 51 height 16
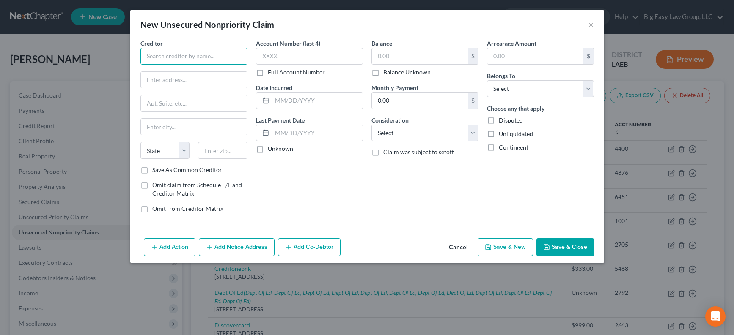
click at [193, 55] on input "text" at bounding box center [193, 56] width 107 height 17
click at [234, 146] on input "text" at bounding box center [222, 150] width 49 height 17
click at [423, 132] on select "Select Cable / Satellite Services Collection Agency Credit Card Debt Debt Couns…" at bounding box center [424, 133] width 107 height 17
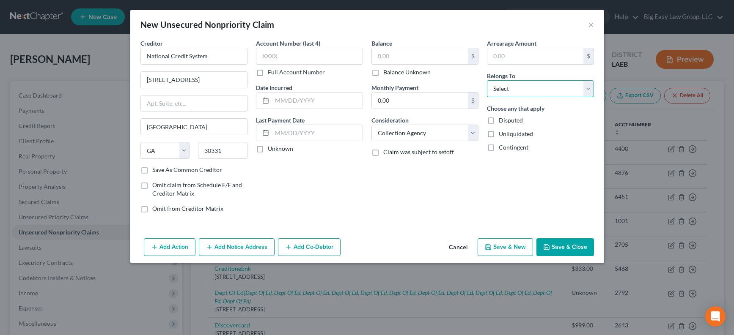
click at [513, 95] on select "Select Debtor 1 Only Debtor 2 Only Debtor 1 And Debtor 2 Only At Least One Of T…" at bounding box center [540, 88] width 107 height 17
click at [402, 58] on input "text" at bounding box center [420, 56] width 96 height 16
click at [573, 240] on button "Save & Close" at bounding box center [565, 248] width 58 height 18
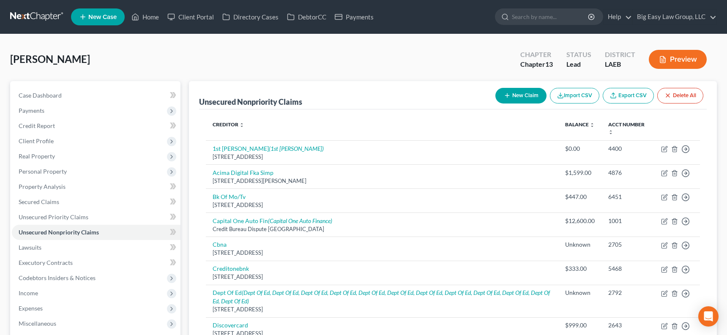
click at [176, 49] on div "[PERSON_NAME] Upgraded Chapter Chapter 13 Status Lead District LAEB Preview" at bounding box center [363, 62] width 707 height 37
click at [500, 96] on button "New Claim" at bounding box center [521, 96] width 51 height 16
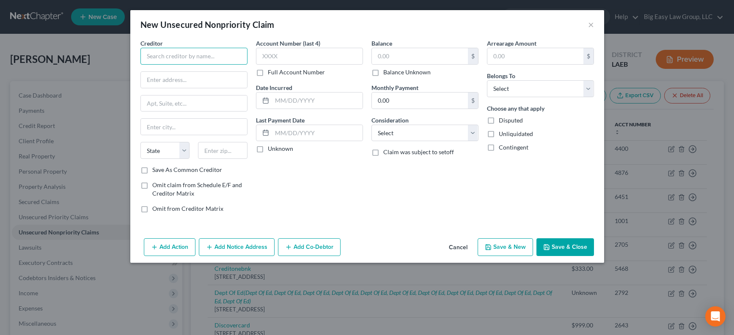
click at [216, 56] on input "text" at bounding box center [193, 56] width 107 height 17
click at [170, 76] on input "text" at bounding box center [194, 80] width 106 height 16
click at [414, 53] on input "text" at bounding box center [420, 56] width 96 height 16
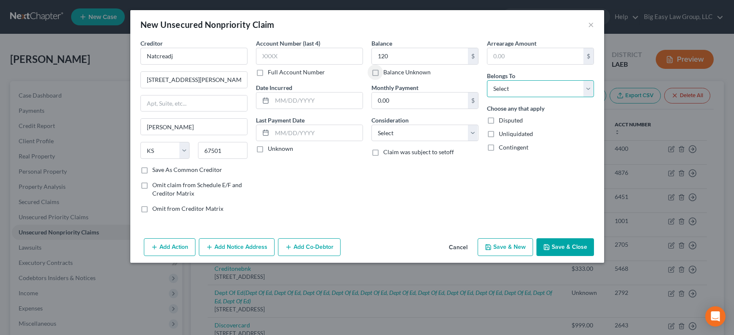
click at [524, 85] on select "Select Debtor 1 Only Debtor 2 Only Debtor 1 And Debtor 2 Only At Least One Of T…" at bounding box center [540, 88] width 107 height 17
drag, startPoint x: 570, startPoint y: 244, endPoint x: 325, endPoint y: 172, distance: 255.2
click at [570, 244] on button "Save & Close" at bounding box center [565, 248] width 58 height 18
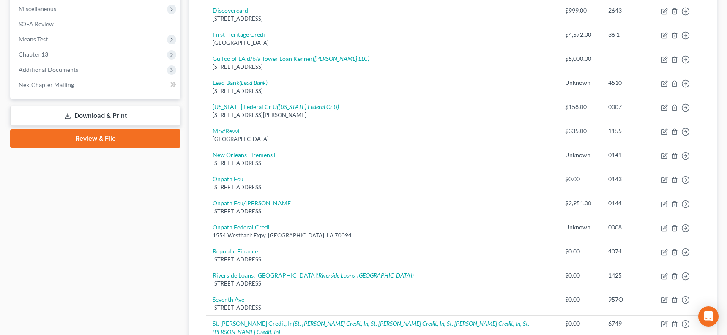
scroll to position [19, 0]
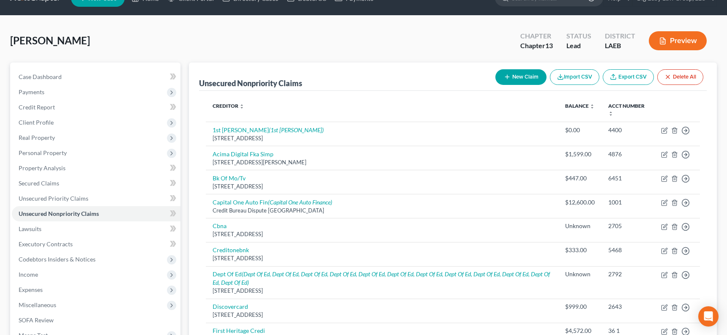
click at [521, 81] on button "New Claim" at bounding box center [521, 77] width 51 height 16
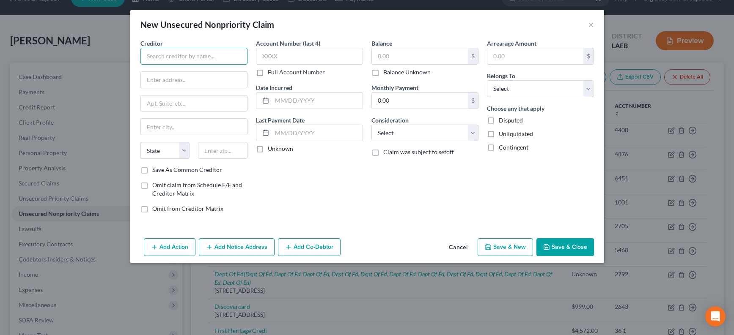
click at [178, 52] on input "text" at bounding box center [193, 56] width 107 height 17
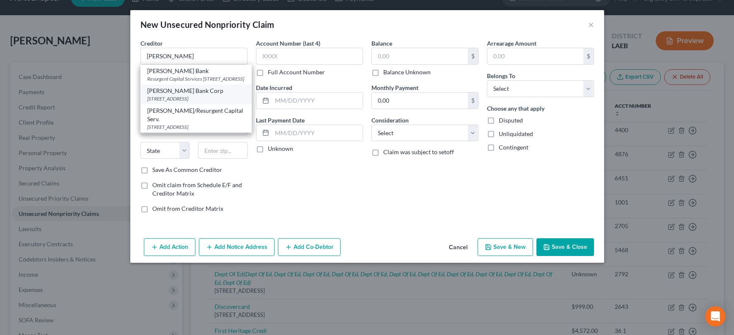
click at [193, 95] on div "[PERSON_NAME] Bank Corp" at bounding box center [196, 91] width 98 height 8
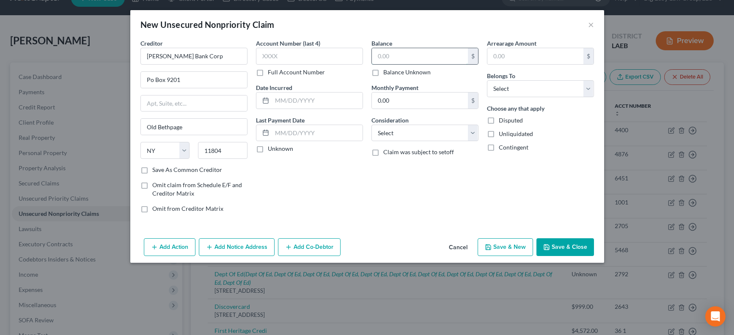
click at [455, 52] on input "text" at bounding box center [420, 56] width 96 height 16
click at [440, 130] on select "Select Cable / Satellite Services Collection Agency Credit Card Debt Debt Couns…" at bounding box center [424, 133] width 107 height 17
click at [515, 88] on select "Select Debtor 1 Only Debtor 2 Only Debtor 1 And Debtor 2 Only At Least One Of T…" at bounding box center [540, 88] width 107 height 17
drag, startPoint x: 565, startPoint y: 249, endPoint x: 235, endPoint y: 156, distance: 343.0
click at [565, 249] on button "Save & Close" at bounding box center [565, 248] width 58 height 18
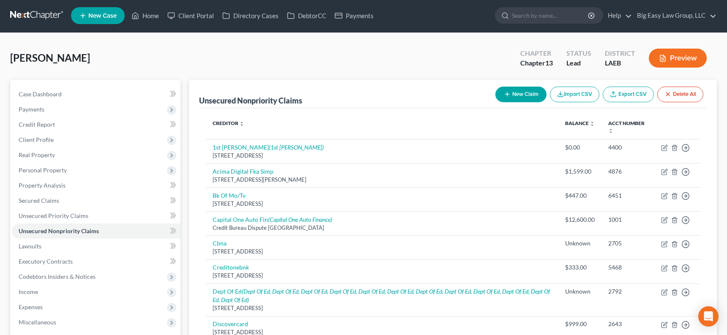
scroll to position [0, 0]
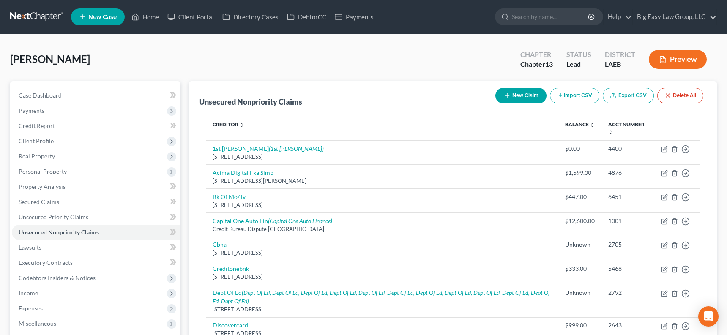
click at [225, 123] on link "Creditor expand_more expand_less unfold_more" at bounding box center [229, 124] width 32 height 6
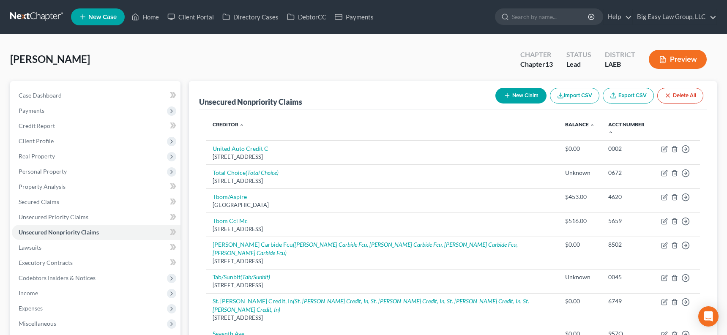
click at [226, 123] on link "Creditor expand_more expand_less unfold_more" at bounding box center [229, 124] width 32 height 6
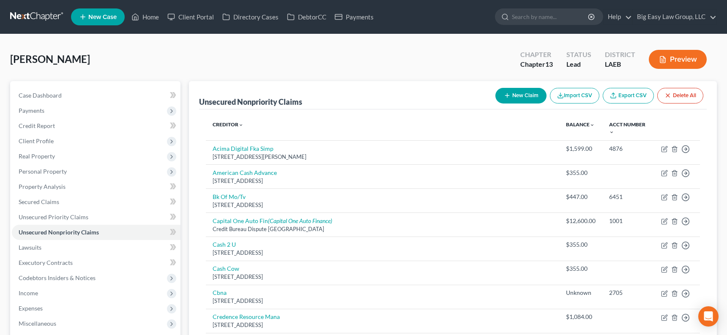
click at [507, 94] on icon "button" at bounding box center [507, 95] width 7 height 7
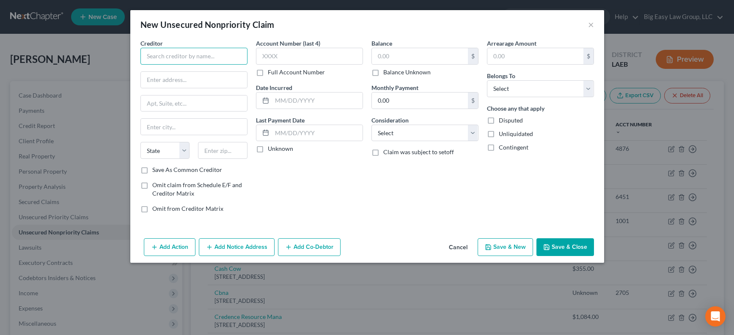
click at [191, 55] on input "text" at bounding box center [193, 56] width 107 height 17
click at [229, 159] on div "State [US_STATE] AK AR AZ CA CO CT DE DC [GEOGRAPHIC_DATA] [GEOGRAPHIC_DATA] GU…" at bounding box center [193, 154] width 115 height 24
click at [229, 154] on input "text" at bounding box center [222, 150] width 49 height 17
click at [239, 148] on input "3033" at bounding box center [222, 150] width 49 height 17
click at [415, 58] on input "text" at bounding box center [420, 56] width 96 height 16
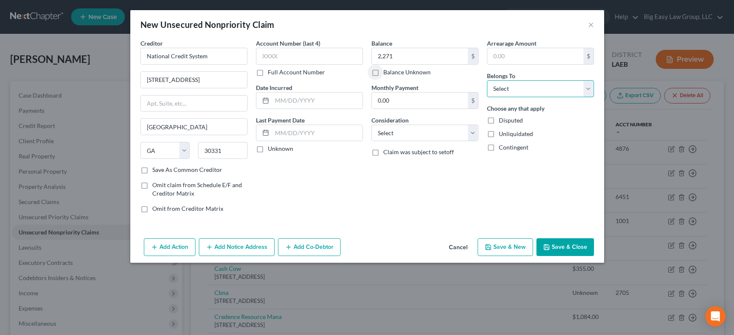
click at [493, 90] on select "Select Debtor 1 Only Debtor 2 Only Debtor 1 And Debtor 2 Only At Least One Of T…" at bounding box center [540, 88] width 107 height 17
click at [441, 134] on select "Select Cable / Satellite Services Collection Agency Credit Card Debt Debt Couns…" at bounding box center [424, 133] width 107 height 17
drag, startPoint x: 557, startPoint y: 249, endPoint x: 496, endPoint y: 209, distance: 72.7
click at [557, 249] on button "Save & Close" at bounding box center [565, 248] width 58 height 18
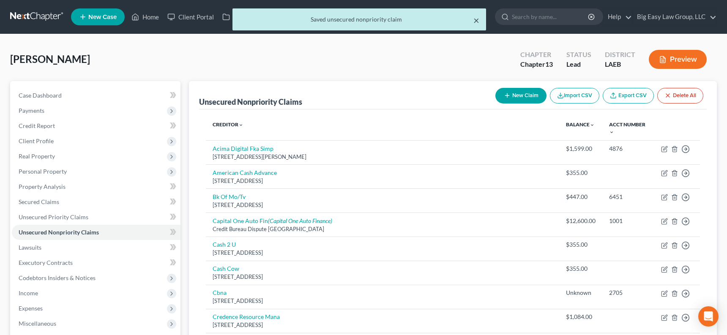
click at [474, 19] on button "×" at bounding box center [477, 20] width 6 height 10
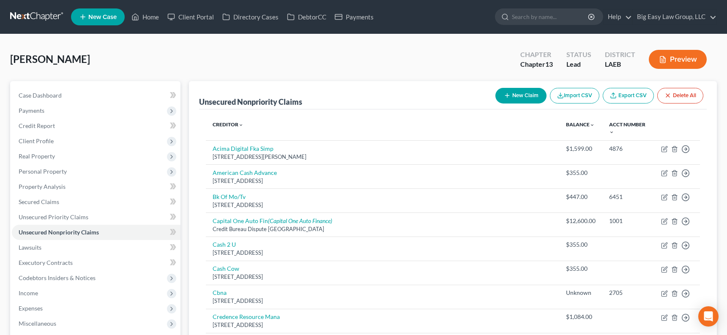
click at [336, 56] on div "[PERSON_NAME] Upgraded Chapter Chapter 13 Status Lead District LAEB Preview" at bounding box center [363, 62] width 707 height 37
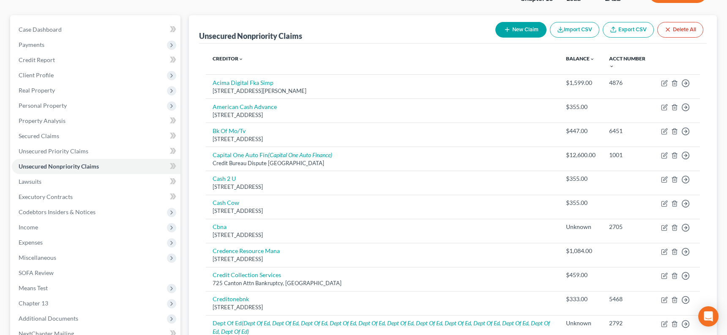
scroll to position [13, 0]
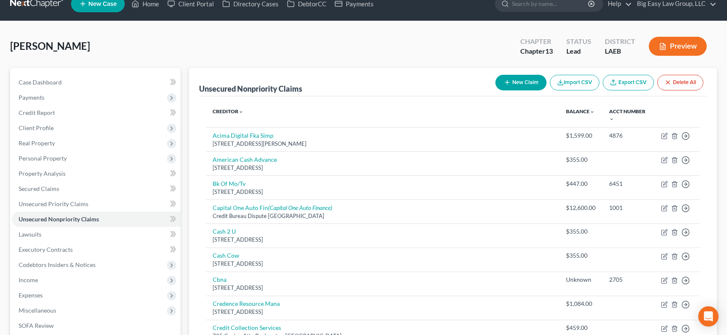
click at [516, 81] on button "New Claim" at bounding box center [521, 83] width 51 height 16
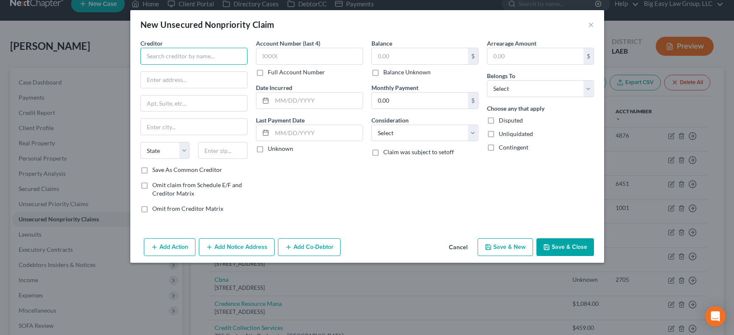
click at [234, 57] on input "text" at bounding box center [193, 56] width 107 height 17
click at [438, 55] on input "text" at bounding box center [420, 56] width 96 height 16
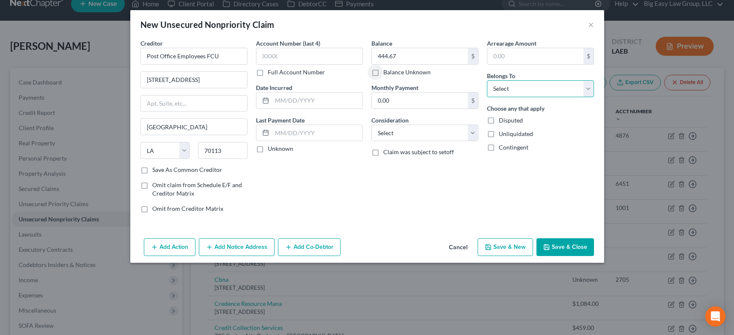
click at [518, 82] on select "Select Debtor 1 Only Debtor 2 Only Debtor 1 And Debtor 2 Only At Least One Of T…" at bounding box center [540, 88] width 107 height 17
click at [562, 241] on button "Save & Close" at bounding box center [565, 248] width 58 height 18
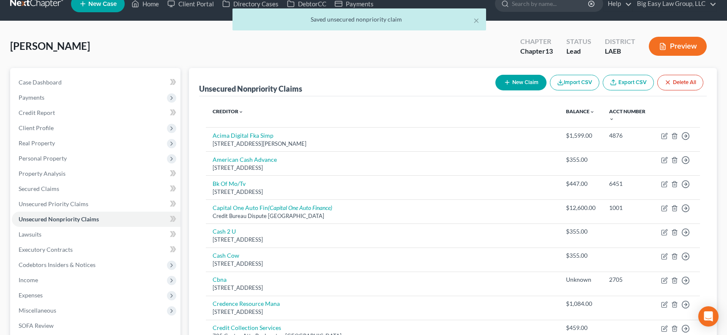
click at [513, 80] on button "New Claim" at bounding box center [521, 83] width 51 height 16
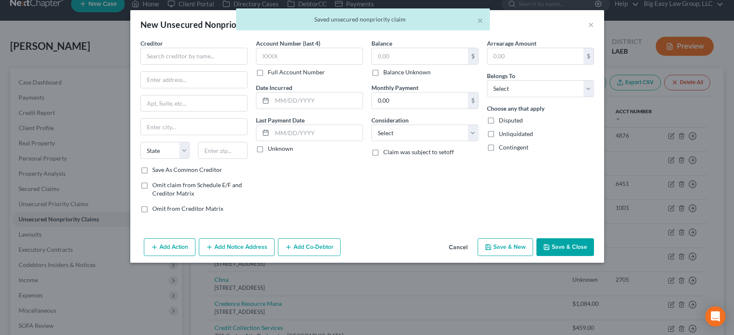
drag, startPoint x: 456, startPoint y: 245, endPoint x: 444, endPoint y: 220, distance: 28.0
click at [456, 245] on button "Cancel" at bounding box center [458, 247] width 32 height 17
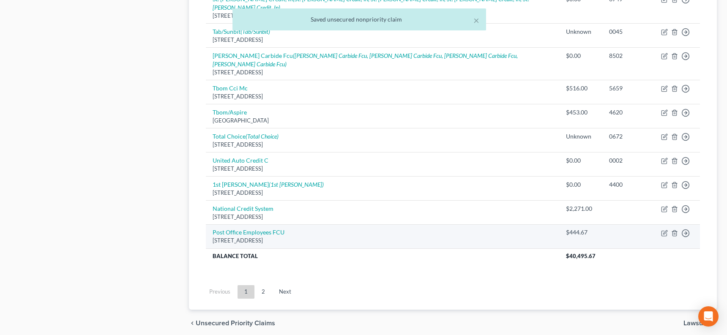
scroll to position [825, 0]
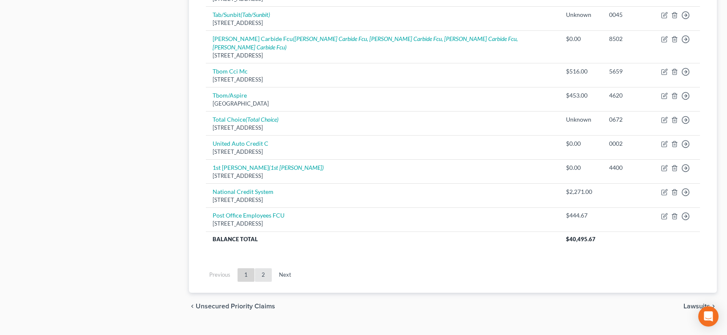
click at [261, 269] on link "2" at bounding box center [263, 276] width 17 height 14
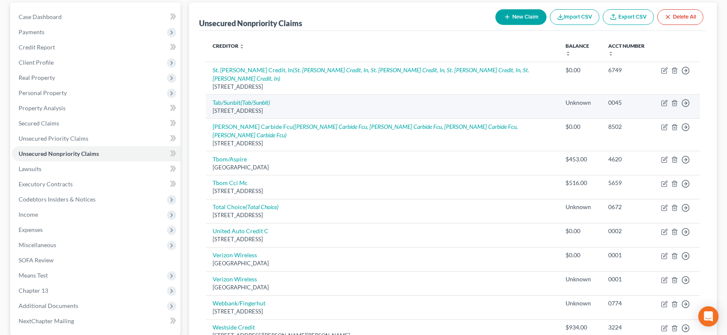
scroll to position [80, 0]
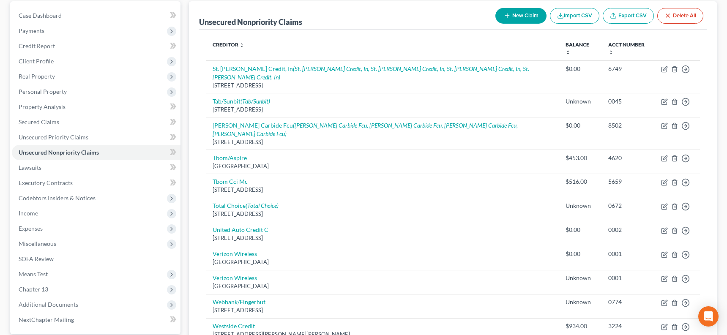
click at [501, 21] on button "New Claim" at bounding box center [521, 16] width 51 height 16
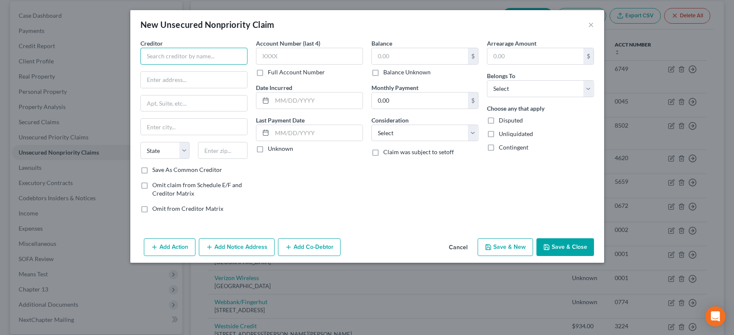
click at [198, 52] on input "text" at bounding box center [193, 56] width 107 height 17
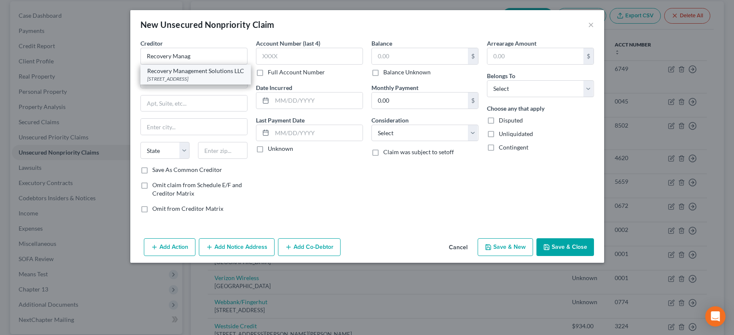
click at [215, 69] on div "Recovery Management Solutions LLC" at bounding box center [195, 71] width 97 height 8
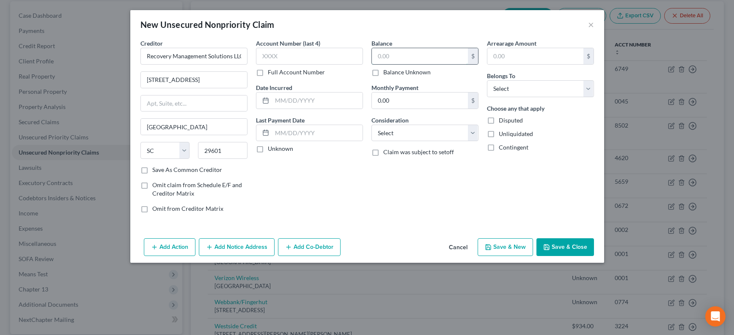
click at [427, 57] on input "text" at bounding box center [420, 56] width 96 height 16
click at [509, 81] on select "Select Debtor 1 Only Debtor 2 Only Debtor 1 And Debtor 2 Only At Least One Of T…" at bounding box center [540, 88] width 107 height 17
click at [558, 244] on button "Save & Close" at bounding box center [565, 248] width 58 height 18
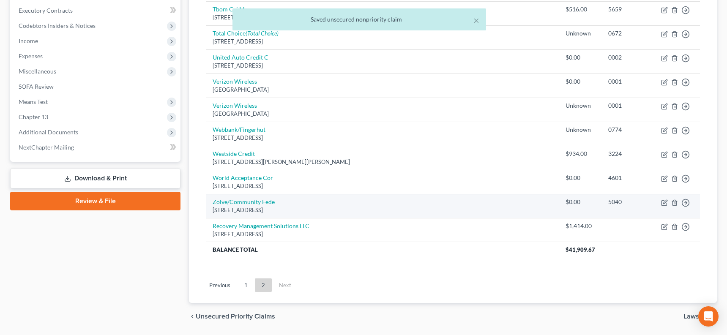
scroll to position [255, 0]
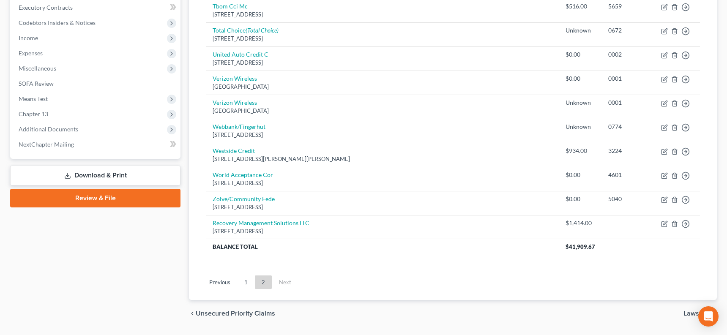
click at [248, 276] on link "1" at bounding box center [246, 283] width 17 height 14
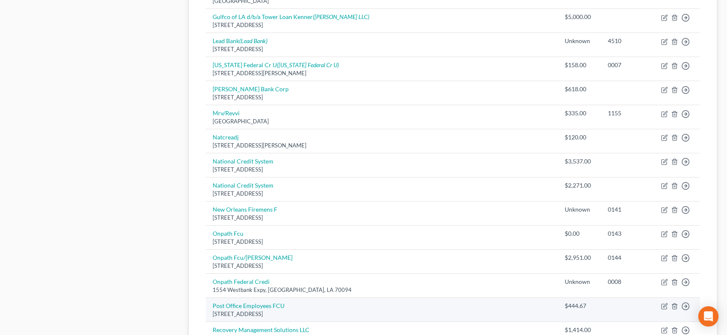
scroll to position [657, 0]
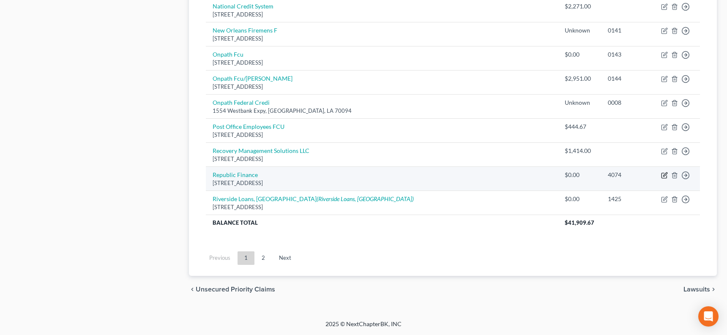
click at [643, 175] on icon "button" at bounding box center [664, 175] width 7 height 7
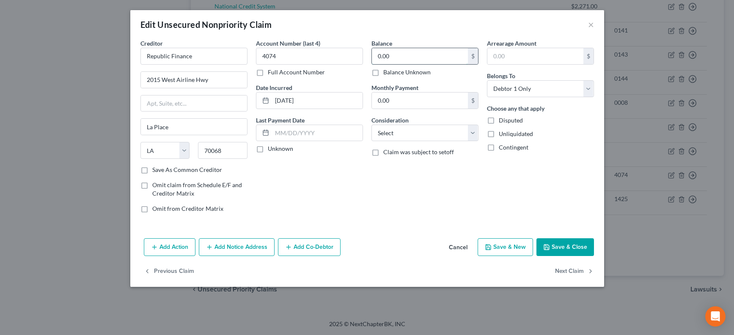
click at [413, 52] on input "0.00" at bounding box center [420, 56] width 96 height 16
click at [550, 241] on button "Save & Close" at bounding box center [565, 248] width 58 height 18
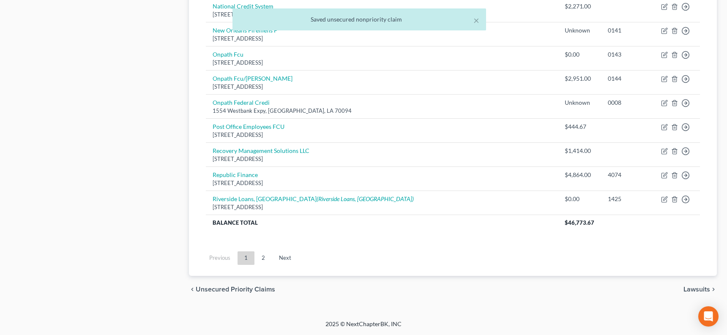
click at [269, 256] on link "2" at bounding box center [263, 259] width 17 height 14
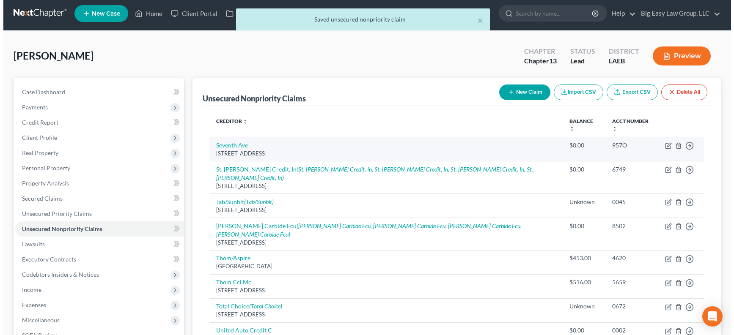
scroll to position [11, 0]
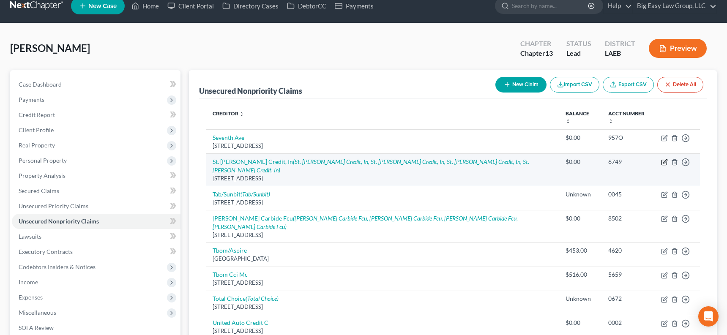
click at [643, 160] on icon "button" at bounding box center [664, 162] width 5 height 5
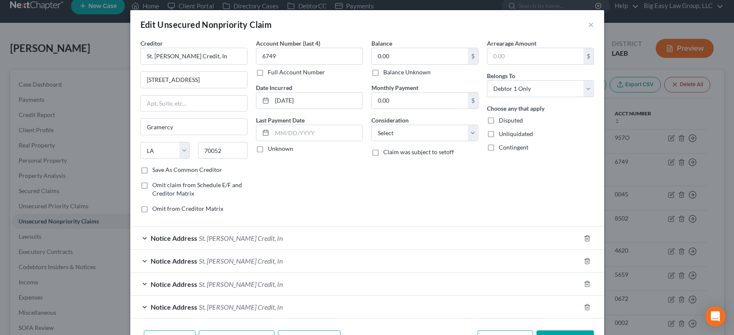
click at [409, 76] on label "Balance Unknown" at bounding box center [406, 72] width 47 height 8
click at [392, 74] on input "Balance Unknown" at bounding box center [389, 70] width 5 height 5
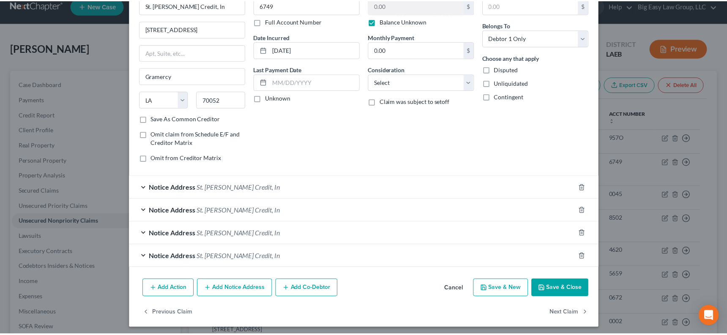
scroll to position [54, 0]
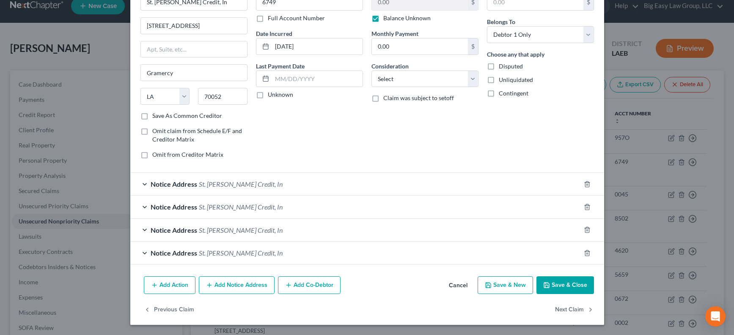
click at [546, 287] on icon "button" at bounding box center [546, 285] width 5 height 5
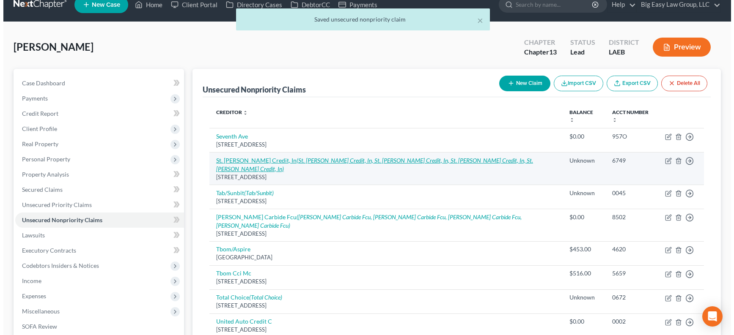
scroll to position [13, 0]
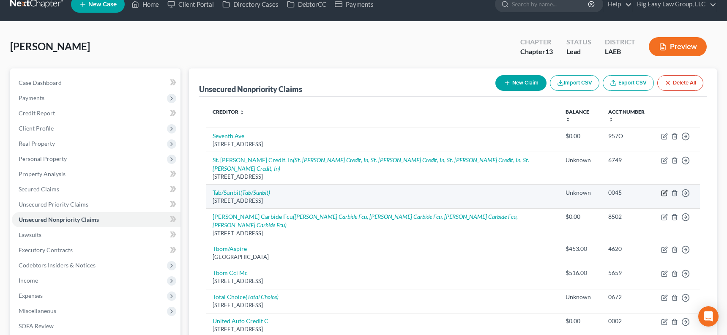
click at [643, 190] on icon "button" at bounding box center [666, 192] width 4 height 4
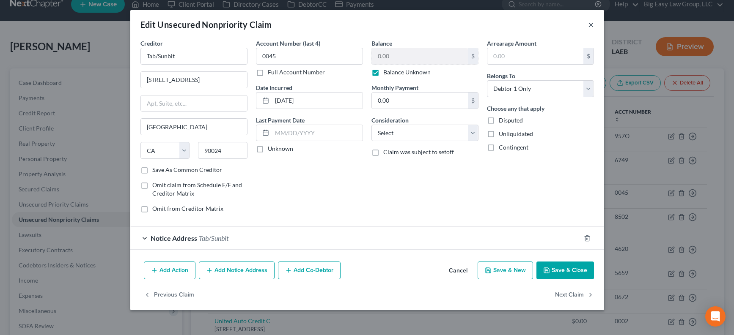
click at [589, 24] on button "×" at bounding box center [591, 24] width 6 height 10
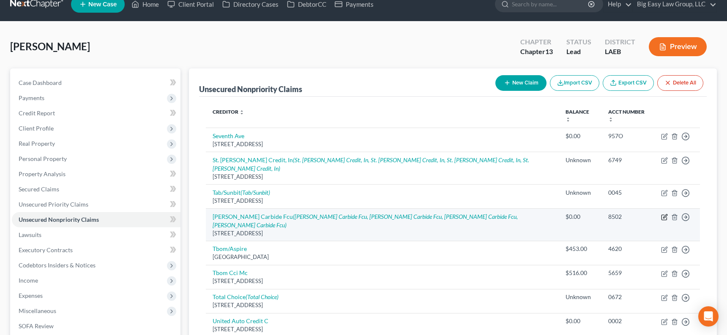
click at [643, 214] on icon "button" at bounding box center [664, 217] width 7 height 7
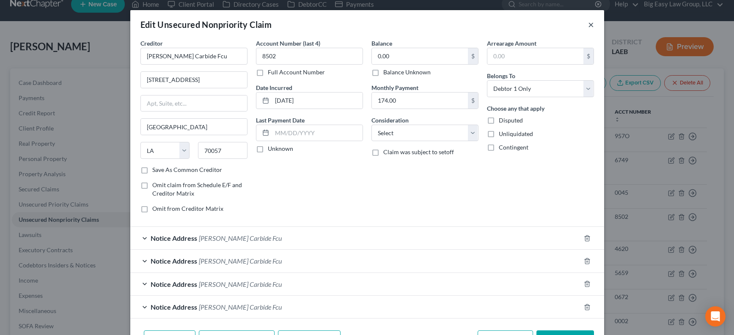
click at [588, 23] on button "×" at bounding box center [591, 24] width 6 height 10
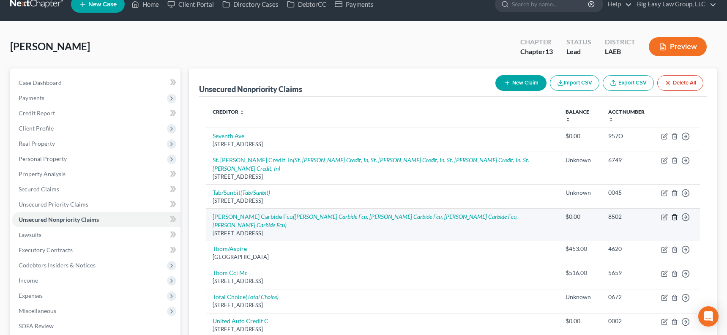
click at [643, 208] on td "Move to D Move to E Move to G Move to Notice Only" at bounding box center [678, 224] width 46 height 33
click at [643, 216] on polyline "button" at bounding box center [674, 216] width 5 height 0
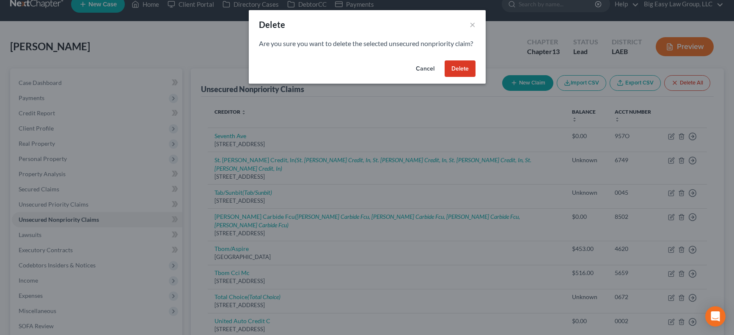
click at [453, 77] on button "Delete" at bounding box center [459, 68] width 31 height 17
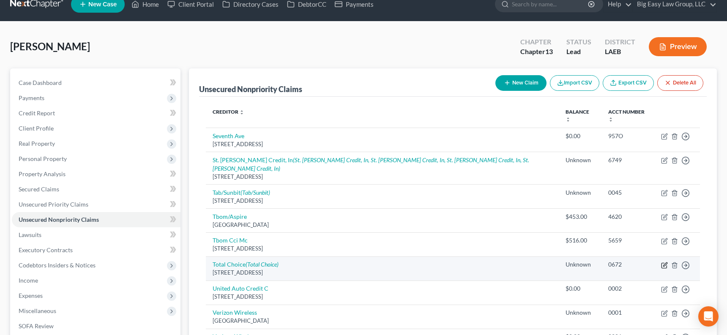
click at [643, 262] on icon "button" at bounding box center [664, 265] width 7 height 7
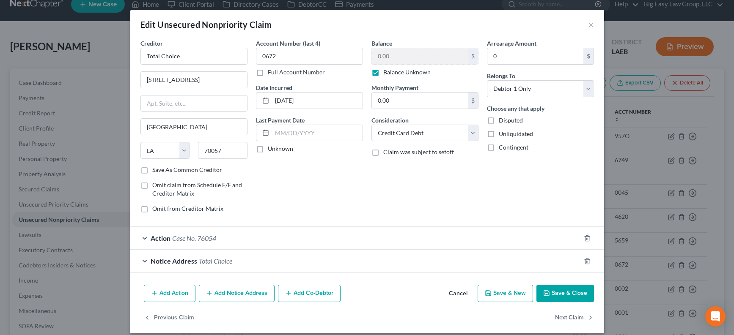
click at [383, 72] on label "Balance Unknown" at bounding box center [406, 72] width 47 height 8
click at [387, 72] on input "Balance Unknown" at bounding box center [389, 70] width 5 height 5
click at [401, 60] on input "0.00" at bounding box center [420, 56] width 96 height 16
drag, startPoint x: 371, startPoint y: 70, endPoint x: 459, endPoint y: 181, distance: 141.1
click at [383, 70] on label "Balance Unknown" at bounding box center [406, 72] width 47 height 8
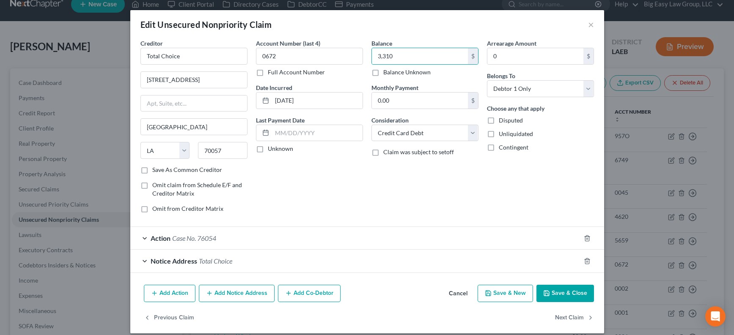
click at [387, 70] on input "Balance Unknown" at bounding box center [389, 70] width 5 height 5
click at [165, 266] on div "Notice Address Total Choice" at bounding box center [355, 261] width 450 height 22
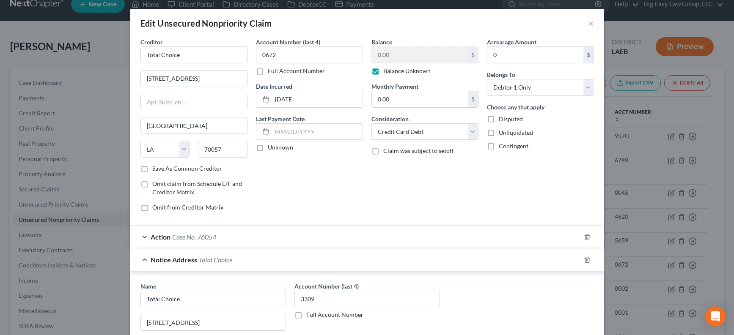
scroll to position [2, 0]
click at [200, 324] on input "[STREET_ADDRESS]" at bounding box center [213, 322] width 145 height 16
drag, startPoint x: 161, startPoint y: 322, endPoint x: 138, endPoint y: 315, distance: 23.9
click at [108, 318] on div "Edit Unsecured Nonpriority Claim × Creditor * Total Choice [STREET_ADDRESS][GEO…" at bounding box center [367, 167] width 734 height 335
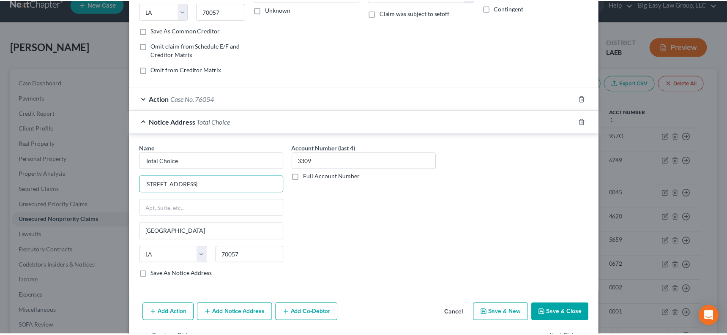
scroll to position [140, 0]
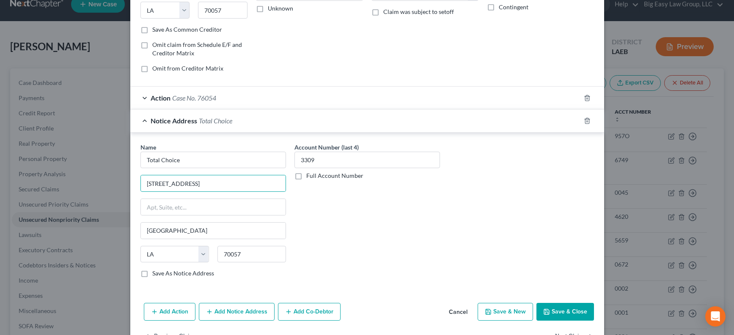
click at [553, 307] on button "Save & Close" at bounding box center [565, 312] width 58 height 18
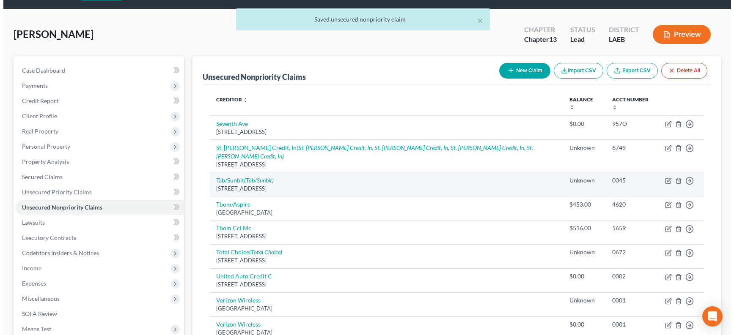
scroll to position [25, 0]
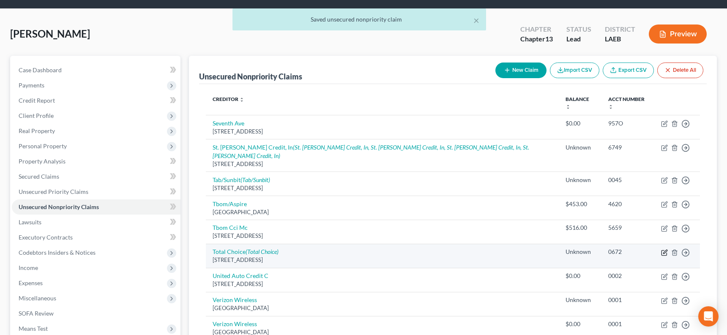
click at [643, 250] on icon "button" at bounding box center [664, 253] width 7 height 7
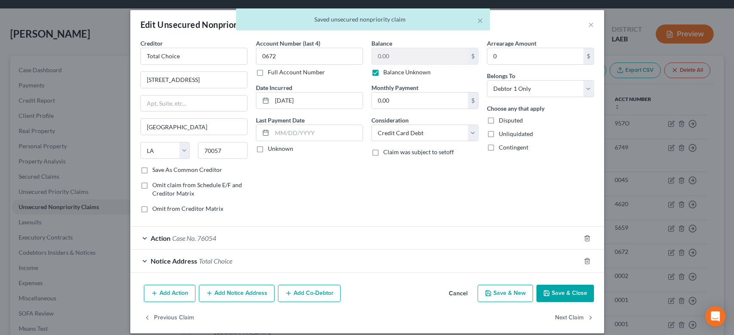
scroll to position [8, 0]
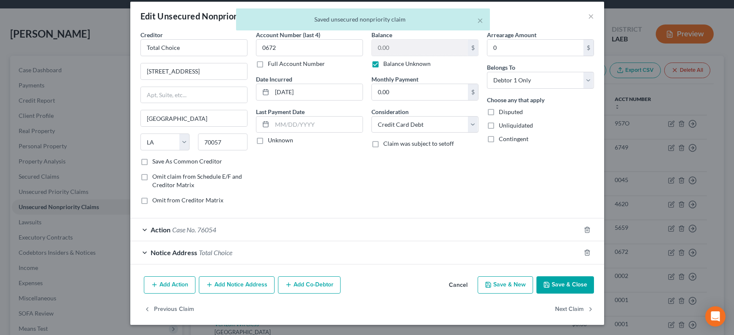
click at [242, 281] on button "Add Notice Address" at bounding box center [237, 286] width 76 height 18
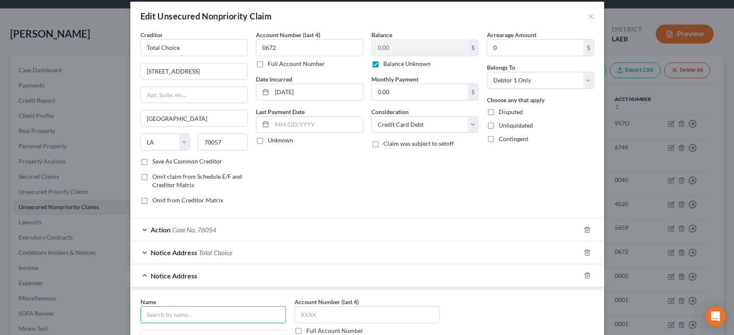
click at [192, 314] on input "text" at bounding box center [212, 315] width 145 height 17
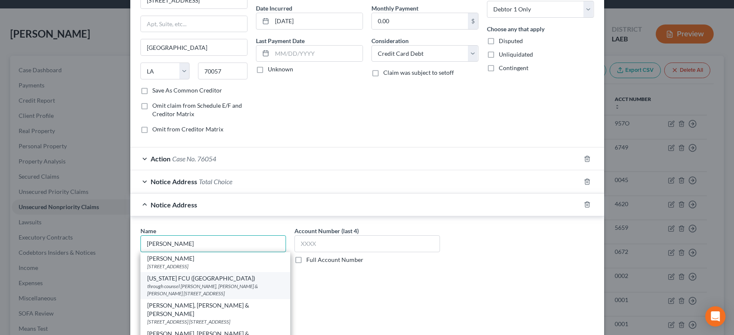
scroll to position [83, 0]
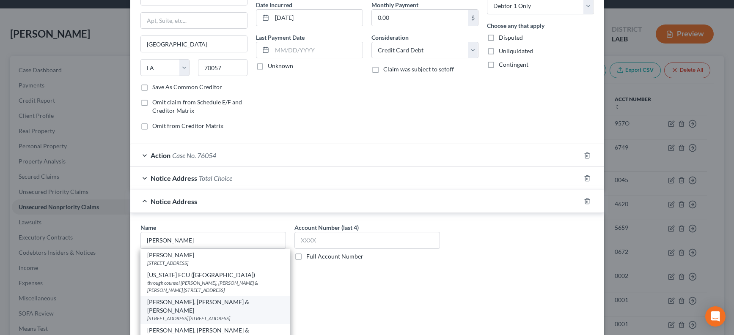
click at [233, 303] on div "[PERSON_NAME], [PERSON_NAME] & [PERSON_NAME]" at bounding box center [215, 306] width 136 height 17
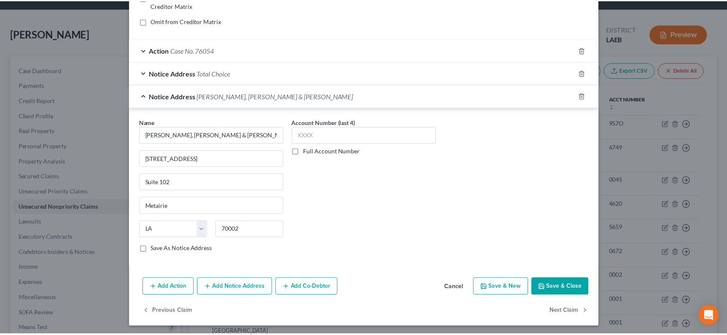
scroll to position [190, 0]
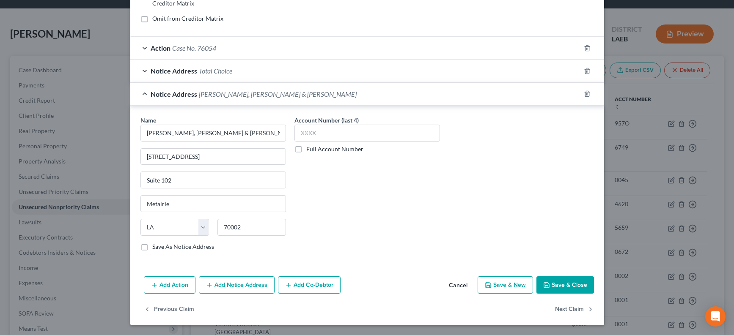
drag, startPoint x: 584, startPoint y: 285, endPoint x: 536, endPoint y: 274, distance: 49.0
click at [583, 285] on button "Save & Close" at bounding box center [565, 286] width 58 height 18
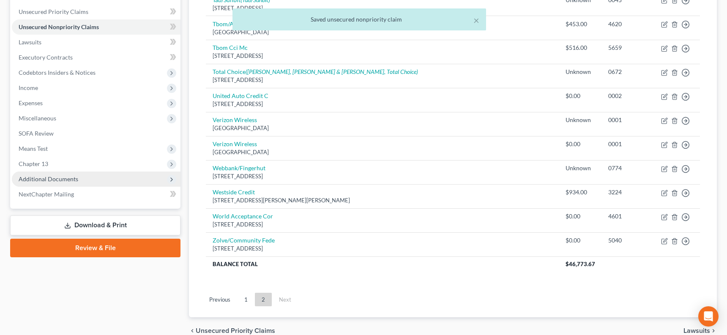
scroll to position [231, 0]
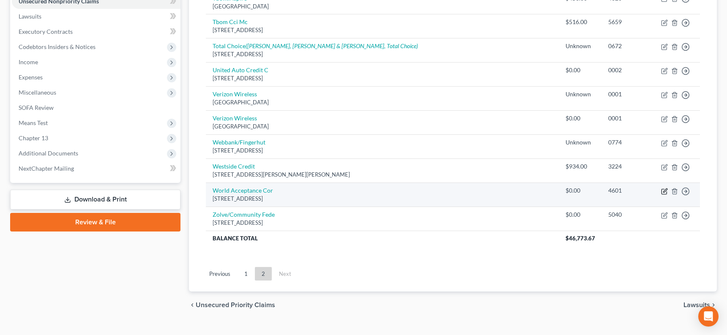
click at [643, 188] on icon "button" at bounding box center [664, 191] width 7 height 7
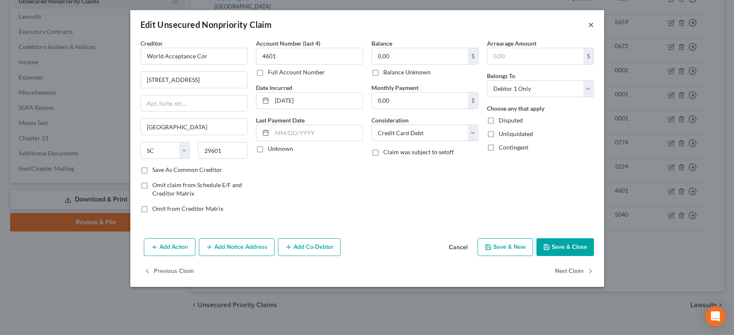
drag, startPoint x: 592, startPoint y: 23, endPoint x: 621, endPoint y: 98, distance: 80.9
click at [592, 23] on button "×" at bounding box center [591, 24] width 6 height 10
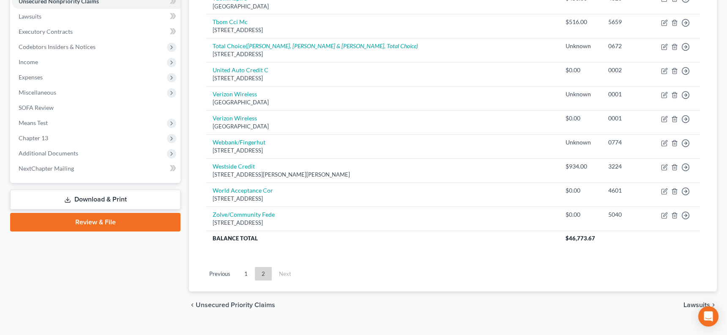
click at [643, 247] on div "Creditor expand_more expand_less unfold_more Balance expand_more expand_less un…" at bounding box center [453, 70] width 508 height 385
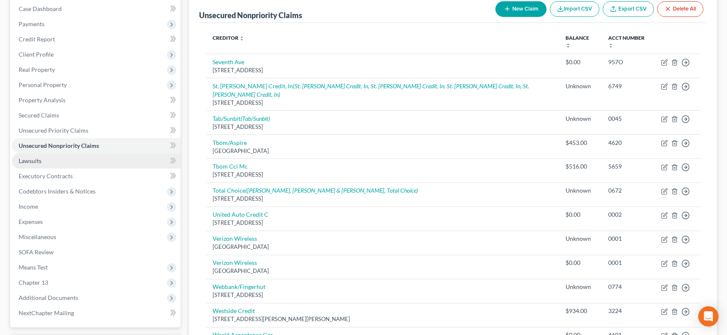
click at [91, 167] on link "Lawsuits" at bounding box center [96, 161] width 169 height 15
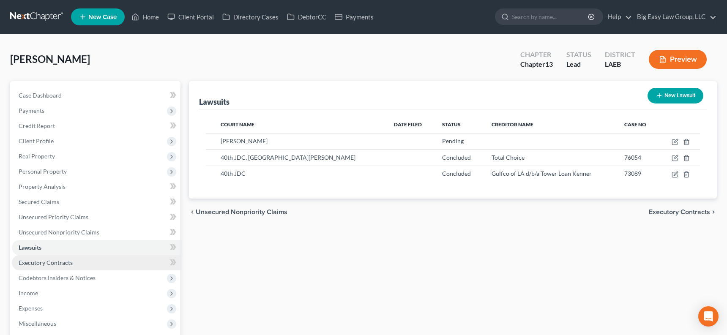
click at [115, 261] on link "Executory Contracts" at bounding box center [96, 262] width 169 height 15
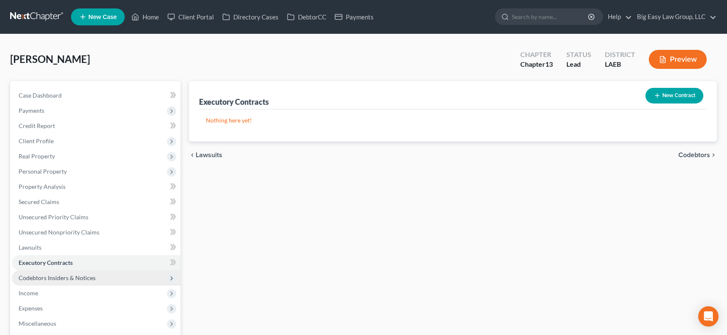
click at [110, 280] on span "Codebtors Insiders & Notices" at bounding box center [96, 278] width 169 height 15
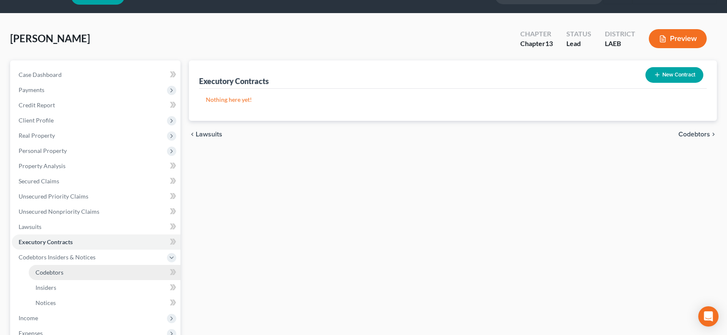
scroll to position [21, 0]
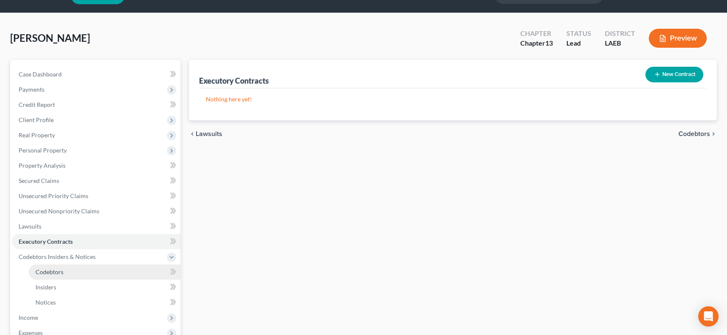
click at [101, 269] on link "Codebtors" at bounding box center [105, 272] width 152 height 15
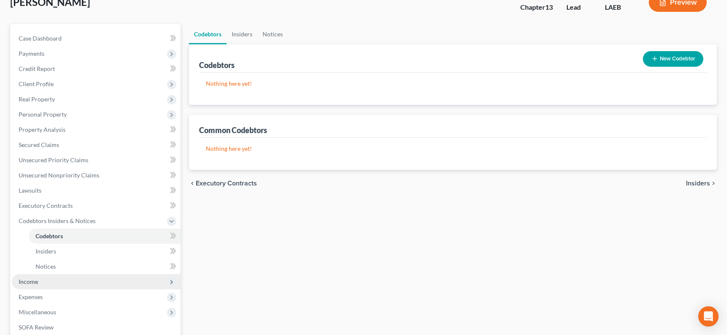
scroll to position [67, 0]
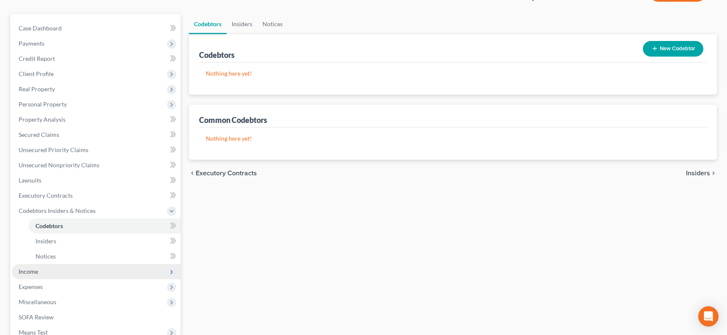
click at [94, 269] on span "Income" at bounding box center [96, 271] width 169 height 15
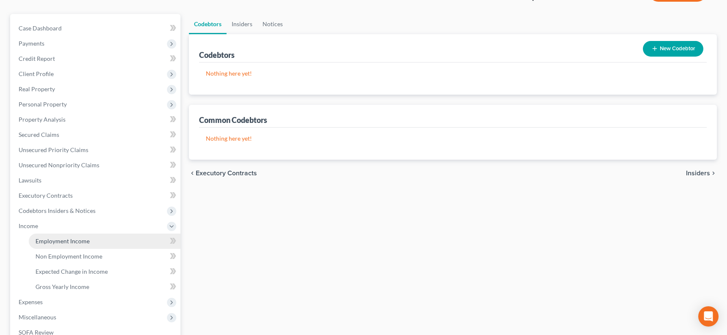
click at [97, 239] on link "Employment Income" at bounding box center [105, 241] width 152 height 15
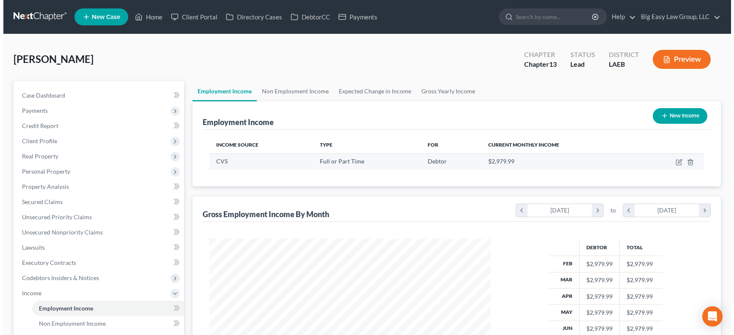
scroll to position [152, 299]
click at [643, 161] on icon "button" at bounding box center [675, 162] width 7 height 7
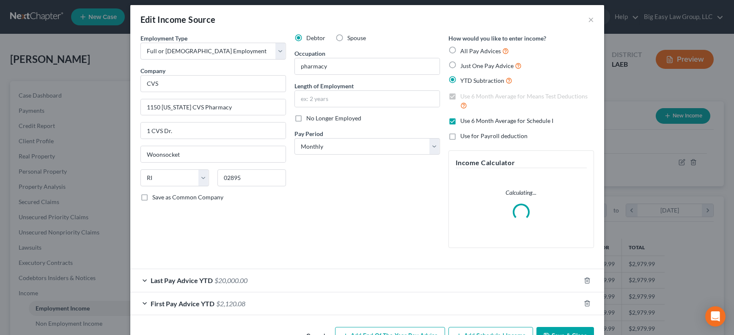
scroll to position [32, 0]
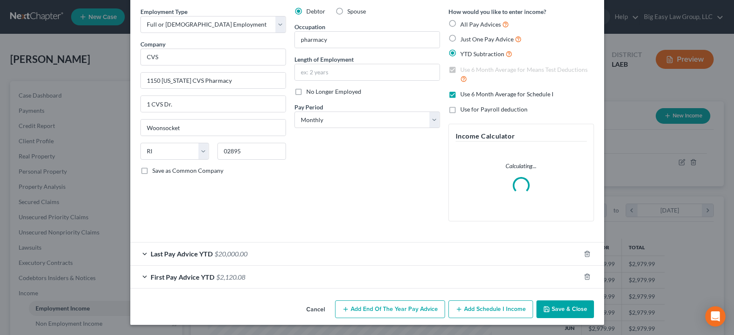
click at [255, 248] on div "Last Pay Advice YTD $20,000.00" at bounding box center [355, 254] width 450 height 22
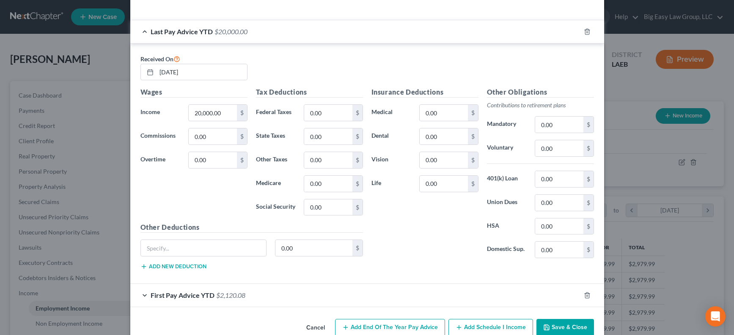
scroll to position [299, 0]
click at [202, 296] on span "First Pay Advice YTD" at bounding box center [183, 294] width 64 height 8
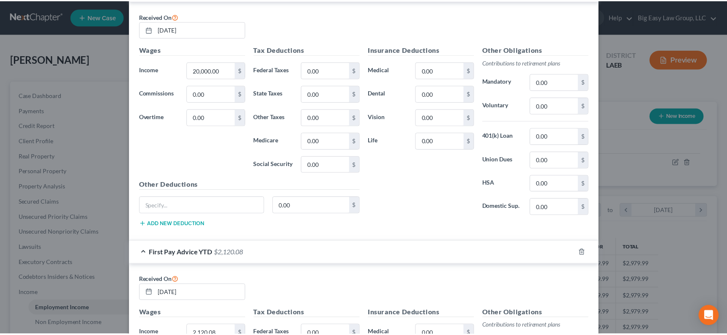
scroll to position [559, 0]
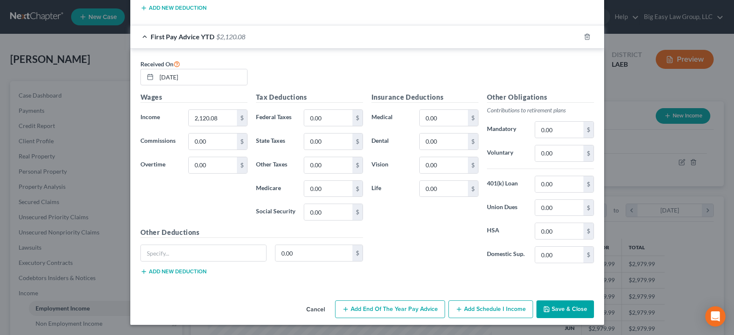
drag, startPoint x: 552, startPoint y: 306, endPoint x: 395, endPoint y: 228, distance: 175.5
click at [552, 306] on button "Save & Close" at bounding box center [565, 310] width 58 height 18
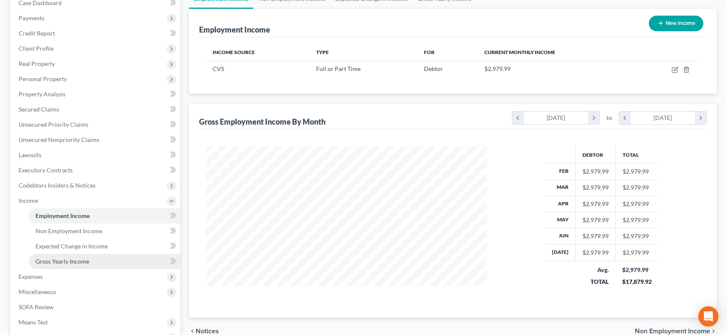
scroll to position [94, 0]
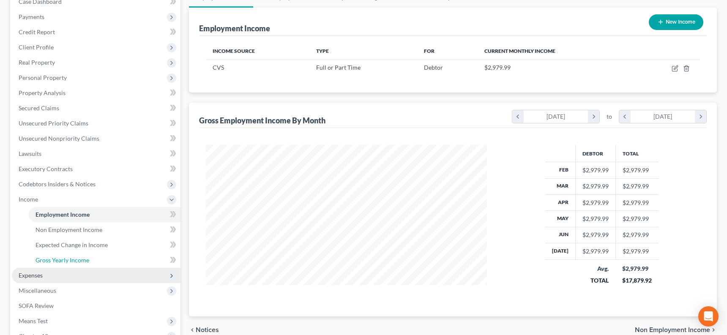
drag, startPoint x: 105, startPoint y: 263, endPoint x: 111, endPoint y: 274, distance: 12.5
click at [105, 263] on link "Gross Yearly Income" at bounding box center [105, 260] width 152 height 15
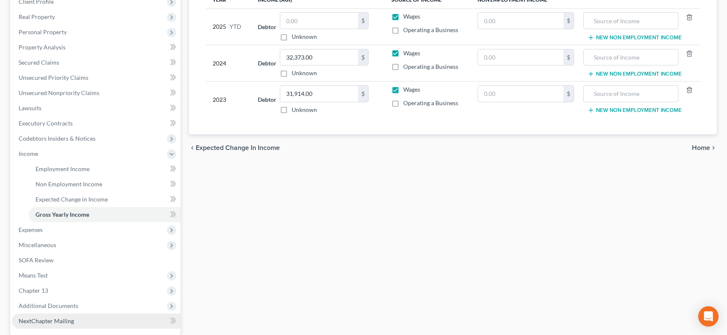
scroll to position [221, 0]
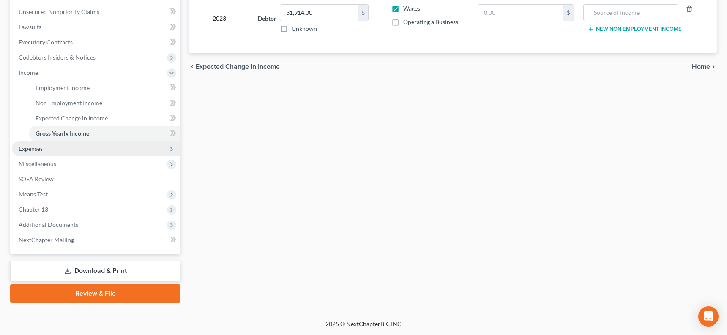
click at [103, 151] on span "Expenses" at bounding box center [96, 148] width 169 height 15
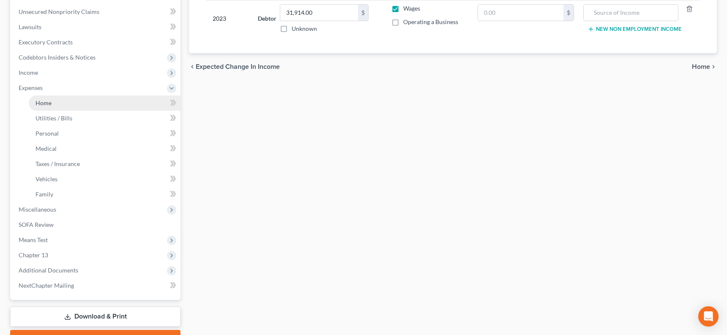
click at [123, 103] on link "Home" at bounding box center [105, 103] width 152 height 15
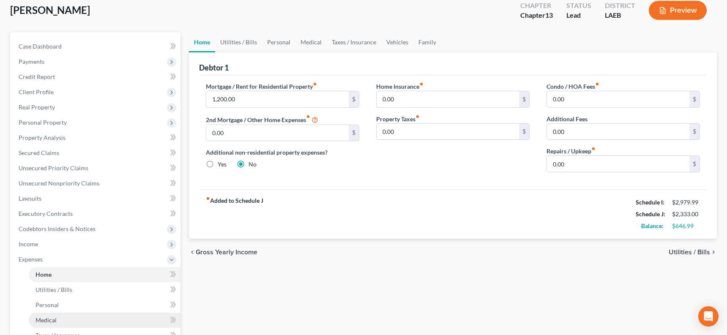
scroll to position [164, 0]
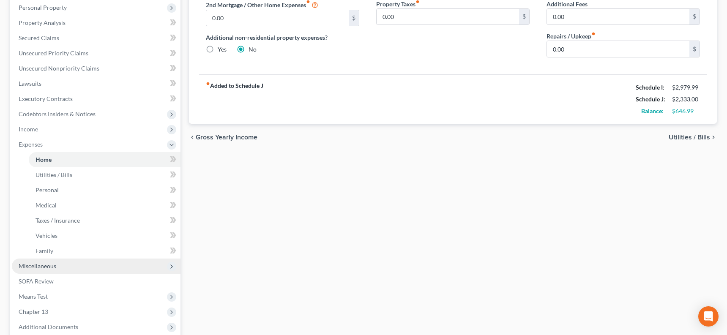
click at [101, 267] on span "Miscellaneous" at bounding box center [96, 266] width 169 height 15
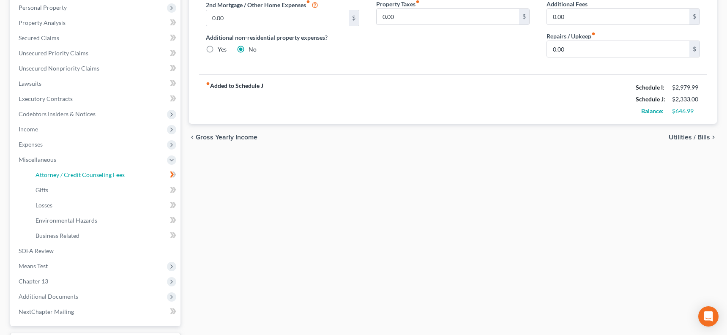
click at [108, 178] on span "Attorney / Credit Counseling Fees" at bounding box center [80, 174] width 89 height 7
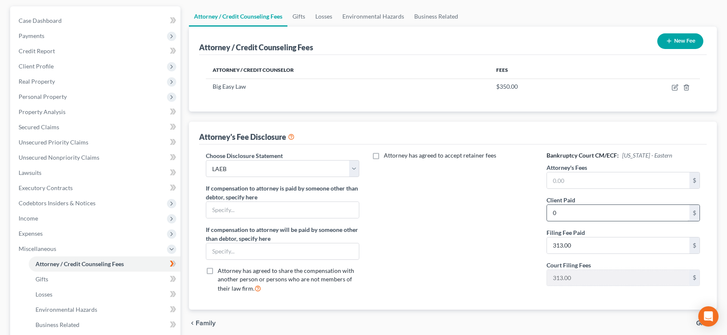
scroll to position [78, 0]
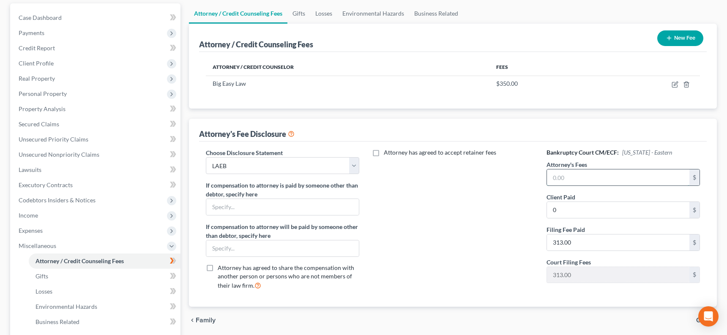
click at [569, 178] on input "text" at bounding box center [618, 178] width 143 height 16
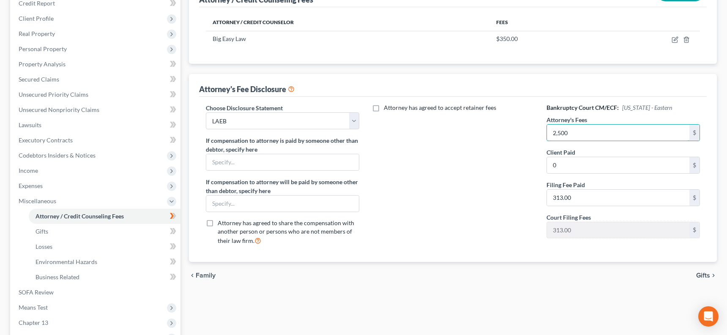
scroll to position [236, 0]
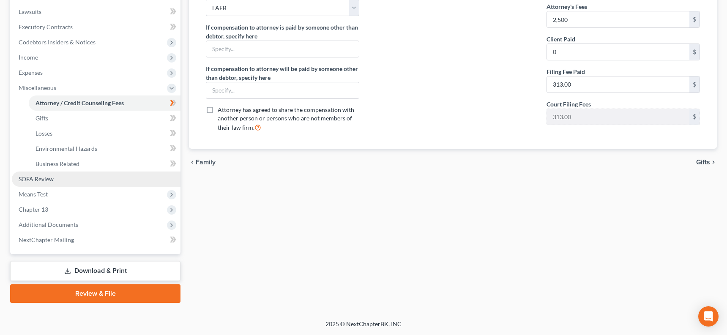
click at [99, 182] on link "SOFA Review" at bounding box center [96, 179] width 169 height 15
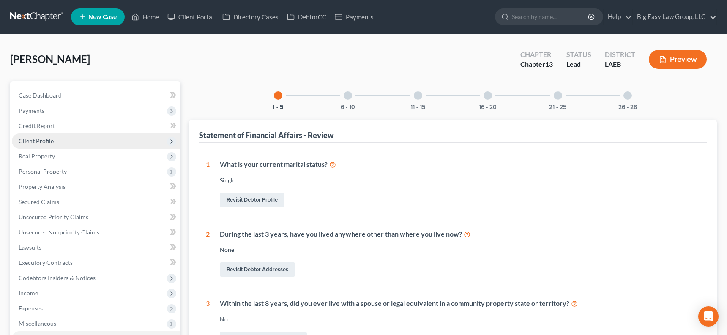
click at [75, 143] on span "Client Profile" at bounding box center [96, 141] width 169 height 15
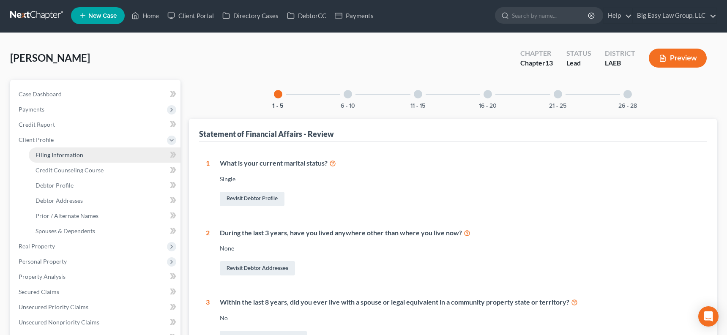
scroll to position [2, 0]
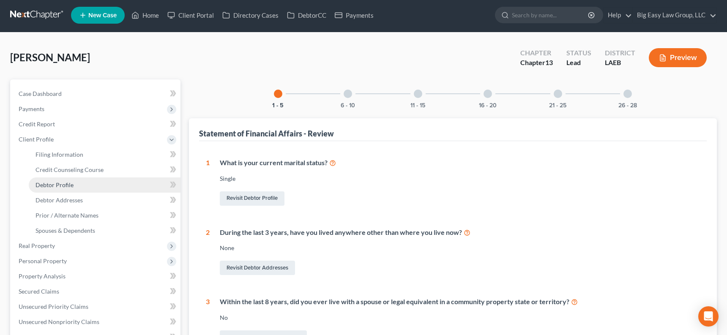
drag, startPoint x: 120, startPoint y: 189, endPoint x: 167, endPoint y: 178, distance: 48.0
click at [120, 189] on link "Debtor Profile" at bounding box center [105, 185] width 152 height 15
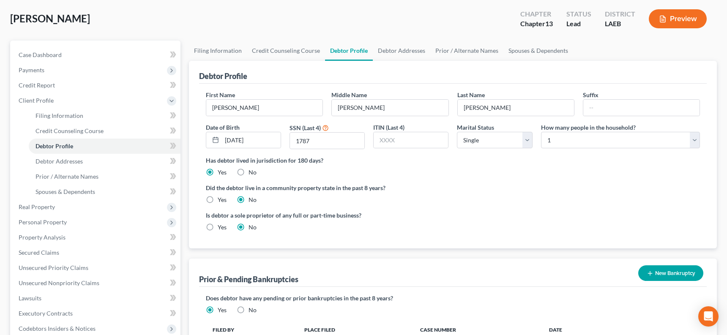
scroll to position [159, 0]
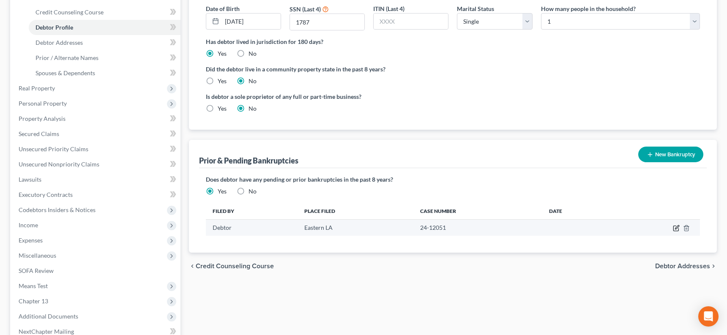
click at [643, 230] on icon "button" at bounding box center [676, 228] width 7 height 7
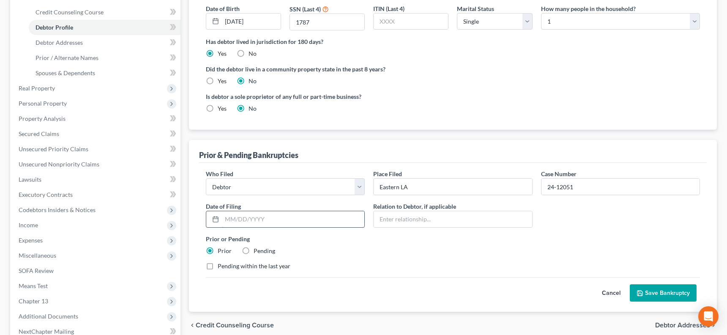
click at [253, 222] on input "text" at bounding box center [293, 219] width 143 height 16
click at [218, 267] on label "Pending within the last year" at bounding box center [254, 266] width 73 height 8
click at [221, 267] on input "Pending within the last year" at bounding box center [223, 264] width 5 height 5
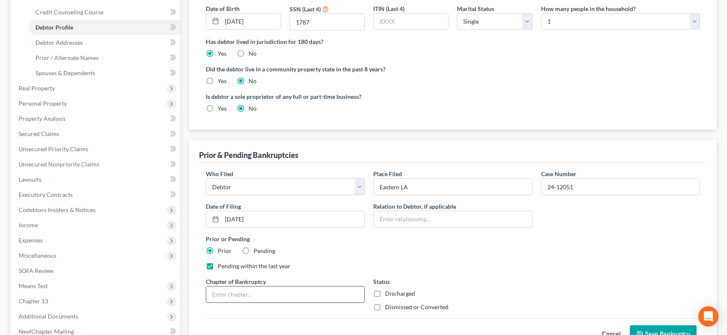
click at [291, 297] on input "text" at bounding box center [285, 295] width 158 height 16
drag, startPoint x: 381, startPoint y: 308, endPoint x: 490, endPoint y: 283, distance: 112.0
click at [385, 308] on label "Dismissed or Converted" at bounding box center [416, 307] width 63 height 8
click at [389, 308] on input "Dismissed or Converted" at bounding box center [391, 305] width 5 height 5
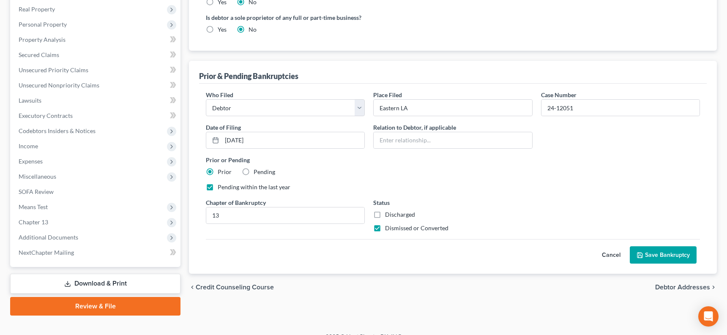
scroll to position [251, 0]
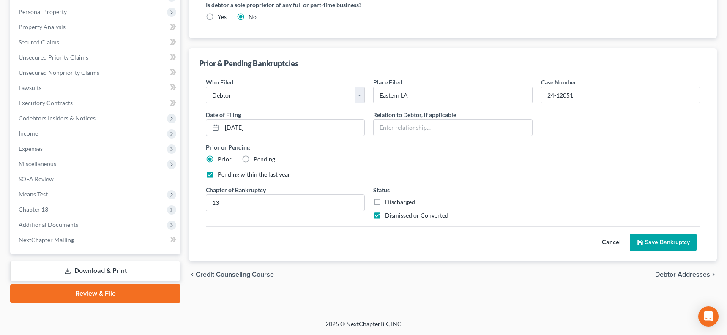
click at [643, 242] on button "Save Bankruptcy" at bounding box center [663, 243] width 67 height 18
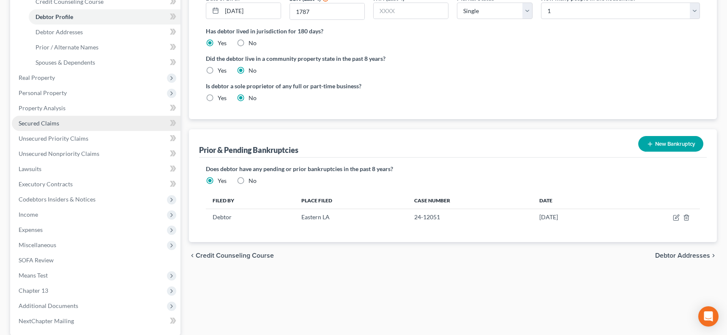
click at [109, 120] on link "Secured Claims" at bounding box center [96, 123] width 169 height 15
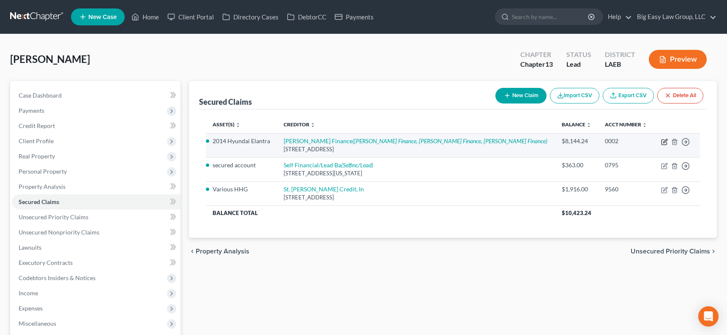
click at [643, 140] on icon "button" at bounding box center [664, 142] width 7 height 7
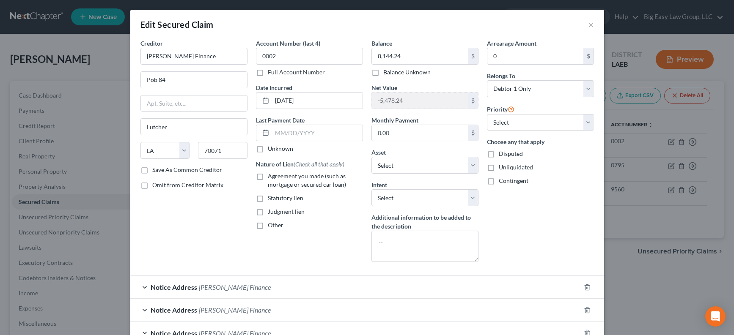
click at [268, 176] on label "Agreement you made (such as mortgage or secured car loan)" at bounding box center [315, 180] width 95 height 17
click at [271, 176] on input "Agreement you made (such as mortgage or secured car loan)" at bounding box center [273, 174] width 5 height 5
click at [394, 204] on select "Select Surrender Redeem Reaffirm Avoid Other" at bounding box center [424, 197] width 107 height 17
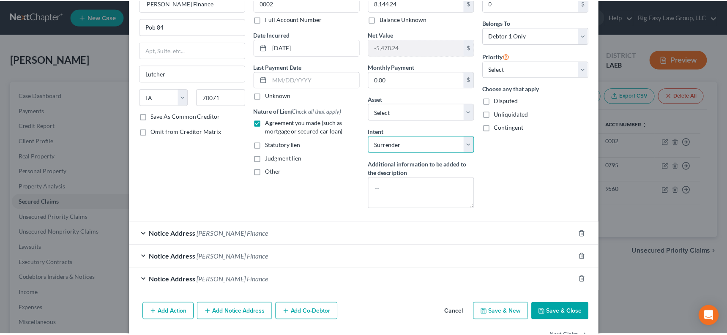
scroll to position [80, 0]
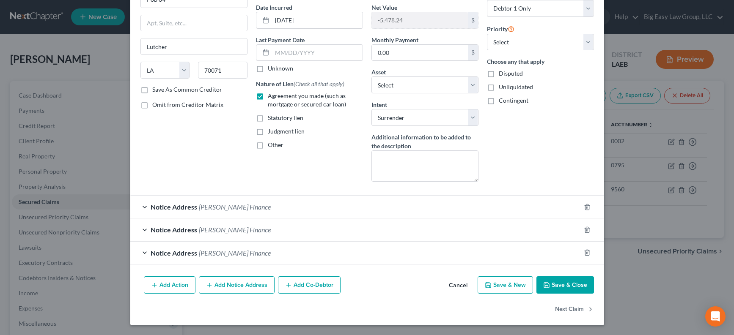
click at [567, 283] on button "Save & Close" at bounding box center [565, 286] width 58 height 18
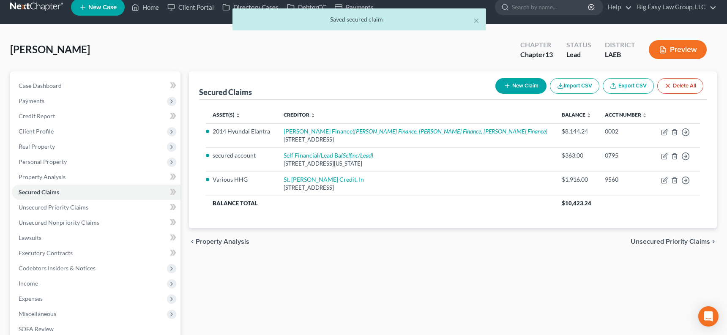
scroll to position [11, 0]
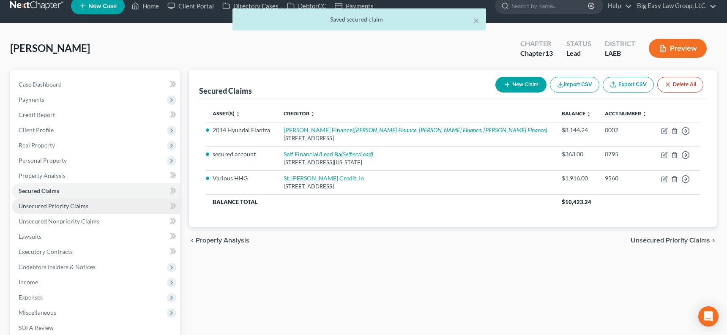
click at [67, 204] on span "Unsecured Priority Claims" at bounding box center [54, 206] width 70 height 7
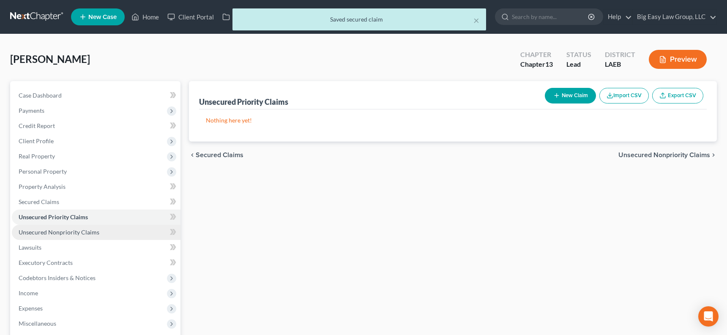
click at [82, 228] on link "Unsecured Nonpriority Claims" at bounding box center [96, 232] width 169 height 15
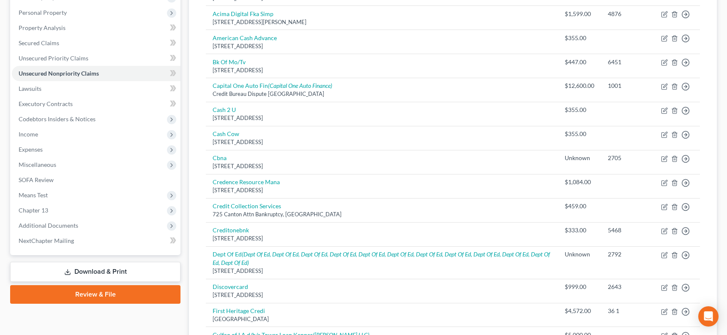
scroll to position [173, 0]
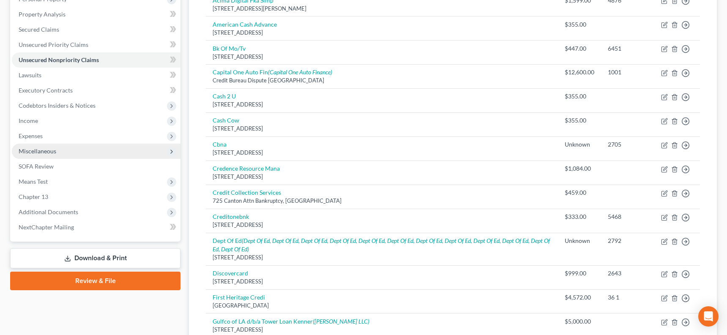
click at [104, 153] on span "Miscellaneous" at bounding box center [96, 151] width 169 height 15
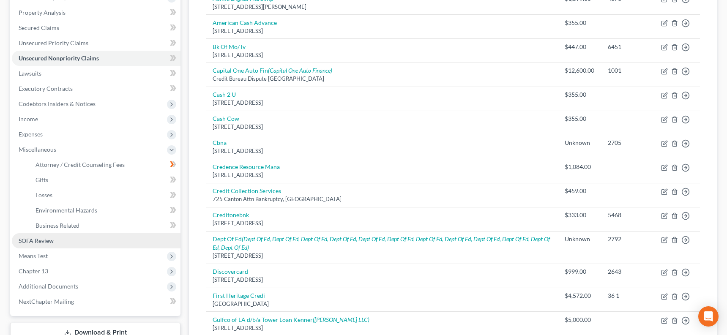
click at [116, 246] on link "SOFA Review" at bounding box center [96, 240] width 169 height 15
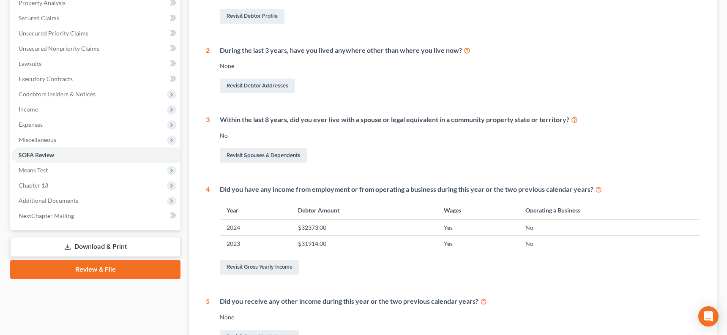
scroll to position [87, 0]
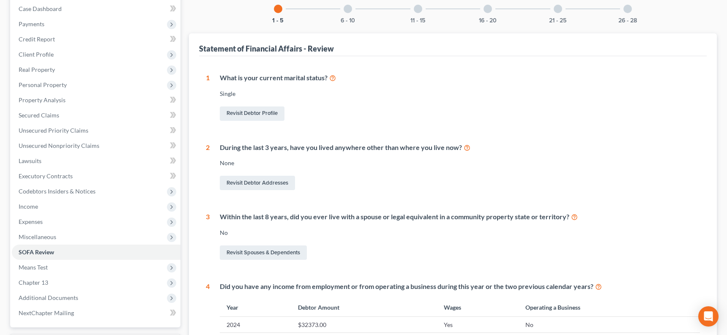
click at [352, 14] on div "6 - 10" at bounding box center [348, 9] width 29 height 29
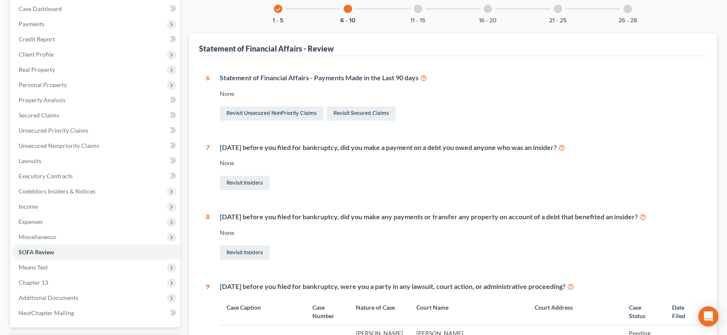
click at [419, 8] on div at bounding box center [418, 9] width 8 height 8
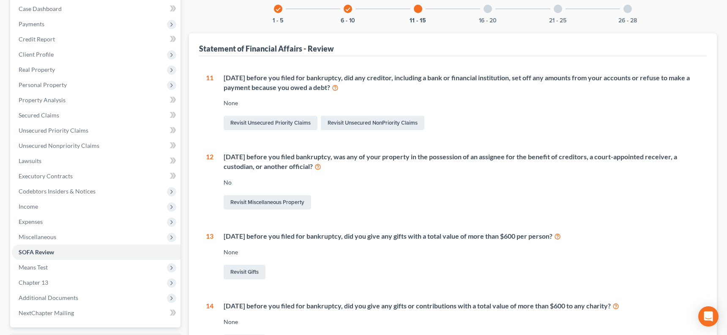
click at [493, 12] on div "16 - 20" at bounding box center [488, 9] width 29 height 29
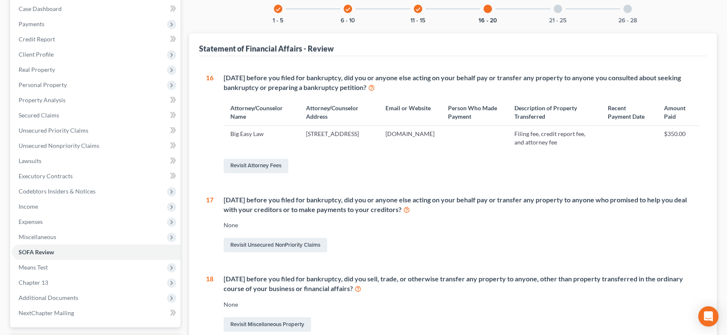
click at [563, 13] on div "21 - 25" at bounding box center [558, 9] width 29 height 29
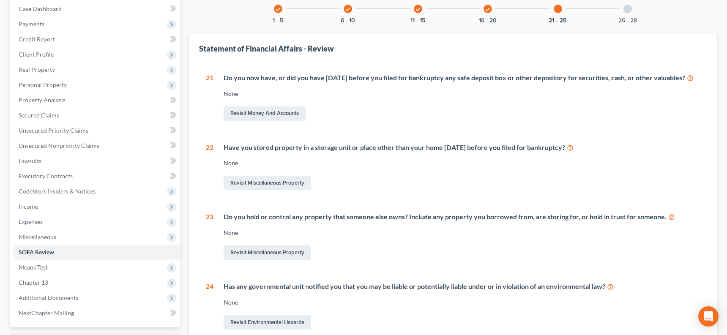
click at [628, 11] on div at bounding box center [628, 9] width 8 height 8
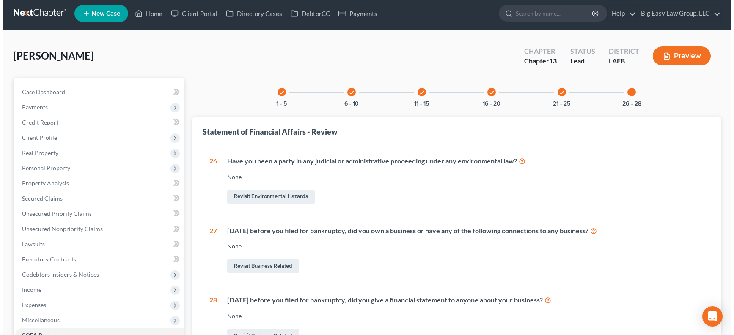
scroll to position [0, 0]
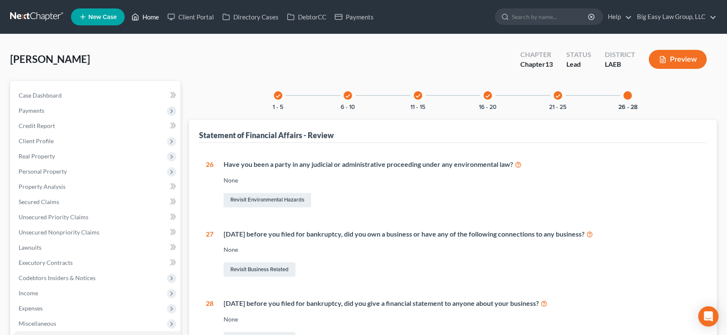
click at [142, 15] on link "Home" at bounding box center [145, 16] width 36 height 15
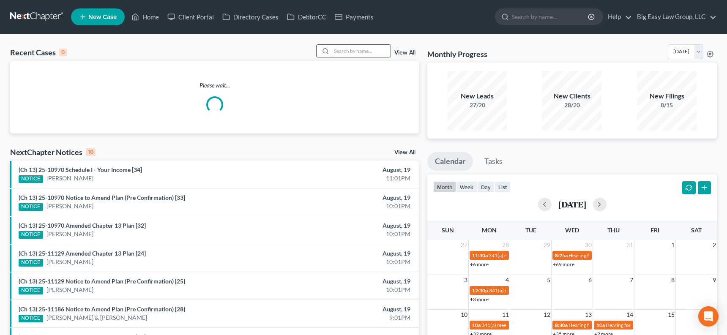
click at [335, 50] on input "search" at bounding box center [361, 51] width 59 height 12
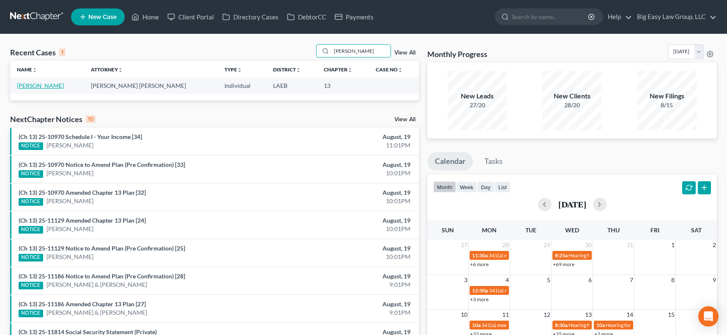
click at [45, 86] on link "[PERSON_NAME]" at bounding box center [40, 85] width 47 height 7
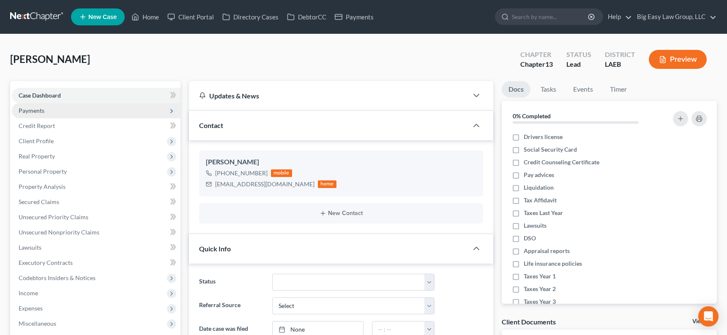
click at [93, 115] on span "Payments" at bounding box center [96, 110] width 169 height 15
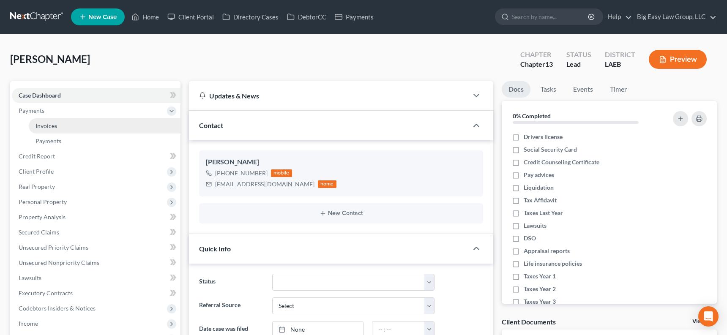
click at [140, 128] on link "Invoices" at bounding box center [105, 125] width 152 height 15
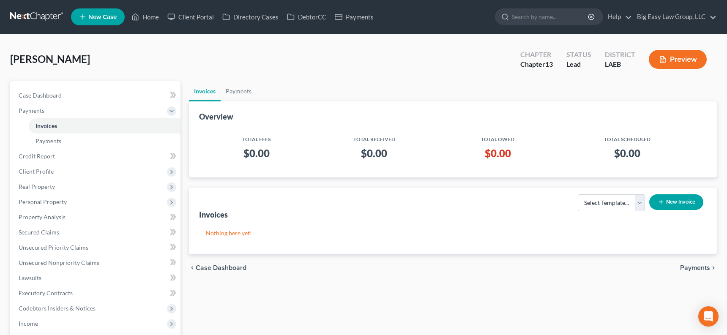
click at [643, 200] on button "New Invoice" at bounding box center [677, 203] width 54 height 16
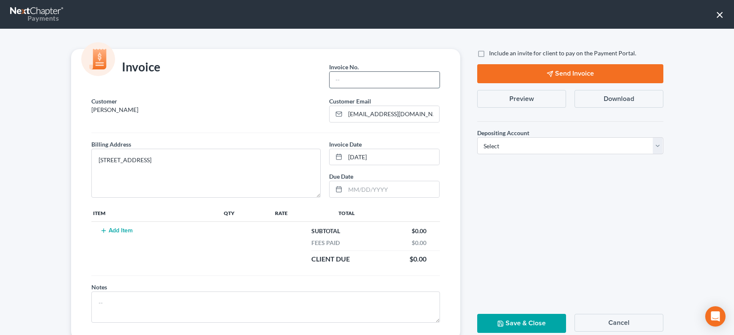
click at [377, 80] on input "text" at bounding box center [384, 80] width 110 height 16
drag, startPoint x: 110, startPoint y: 230, endPoint x: 151, endPoint y: 219, distance: 42.1
click at [110, 230] on button "Add Item" at bounding box center [116, 231] width 37 height 7
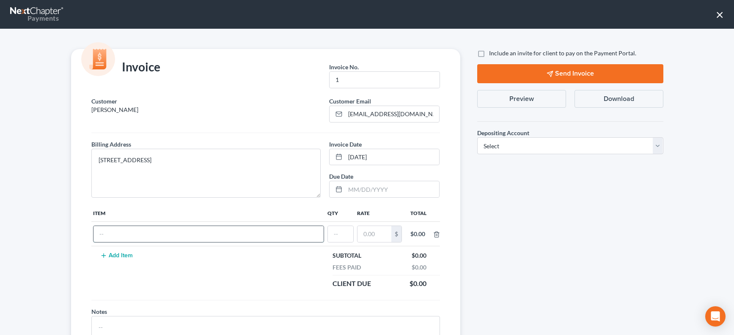
click at [248, 231] on input "text" at bounding box center [208, 234] width 230 height 16
click at [503, 148] on select "Select Operation Trust" at bounding box center [570, 145] width 186 height 17
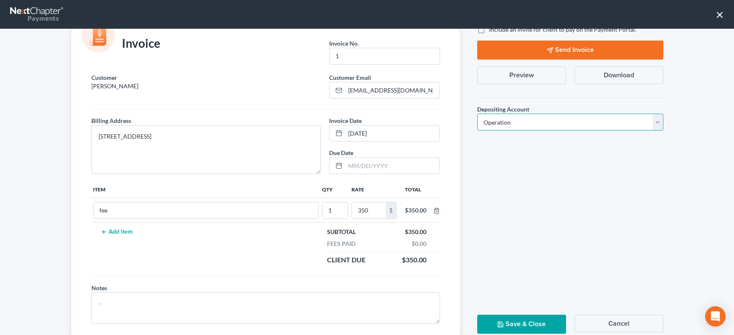
scroll to position [49, 0]
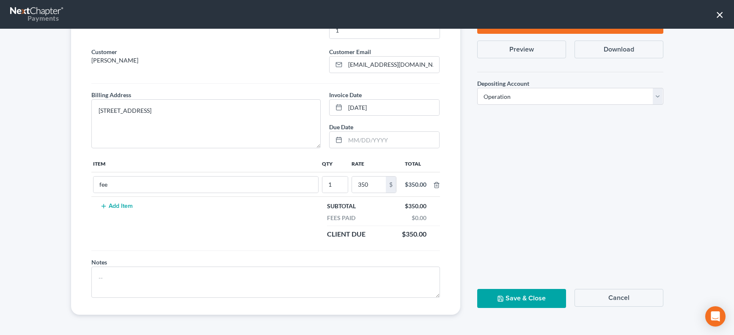
click at [540, 296] on button "Save & Close" at bounding box center [521, 298] width 89 height 19
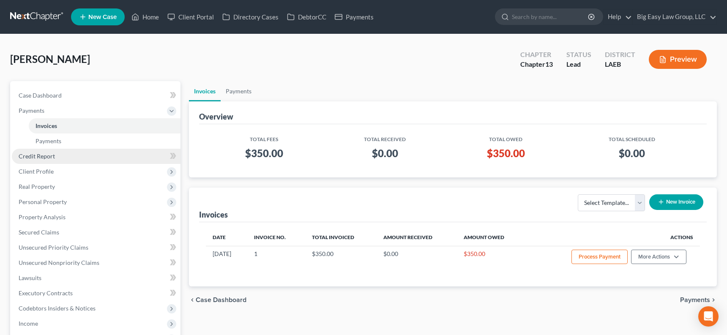
click at [77, 159] on link "Credit Report" at bounding box center [96, 156] width 169 height 15
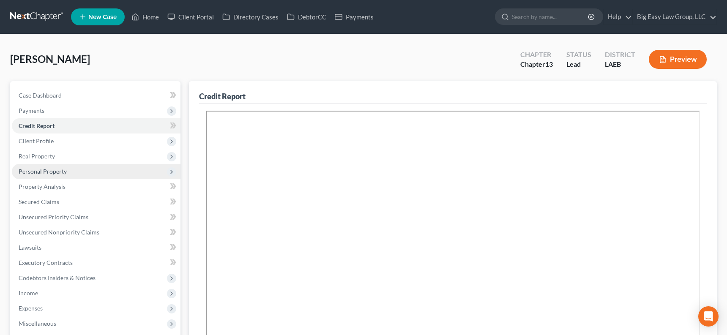
click at [80, 164] on span "Personal Property" at bounding box center [96, 171] width 169 height 15
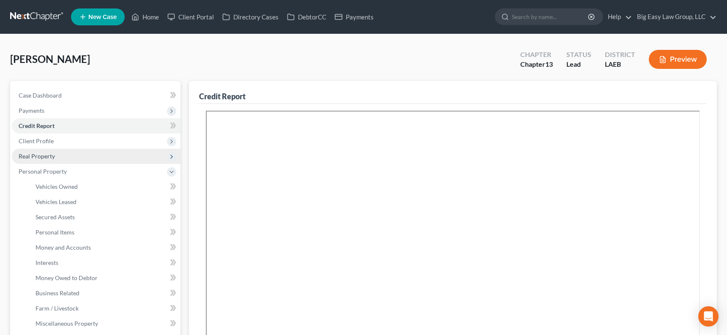
click at [80, 159] on span "Real Property" at bounding box center [96, 156] width 169 height 15
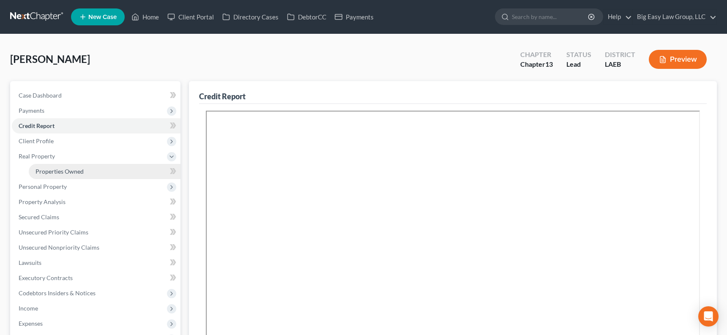
click at [95, 167] on link "Properties Owned" at bounding box center [105, 171] width 152 height 15
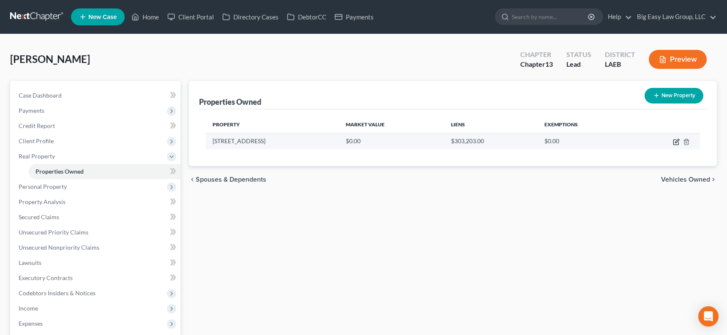
click at [643, 140] on icon "button" at bounding box center [676, 142] width 7 height 7
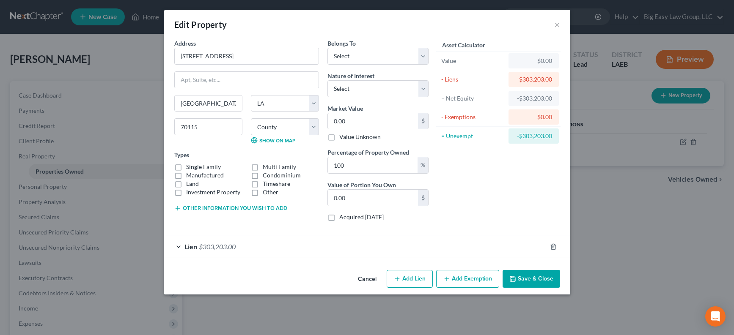
click at [186, 166] on label "Single Family" at bounding box center [203, 167] width 35 height 8
click at [189, 166] on input "Single Family" at bounding box center [191, 165] width 5 height 5
click at [370, 58] on select "Select Debtor 1 Only Debtor 2 Only Debtor 1 And Debtor 2 Only At Least One Of T…" at bounding box center [377, 56] width 101 height 17
click at [355, 120] on input "0.00" at bounding box center [373, 121] width 90 height 16
click at [526, 280] on button "Save & Close" at bounding box center [531, 279] width 58 height 18
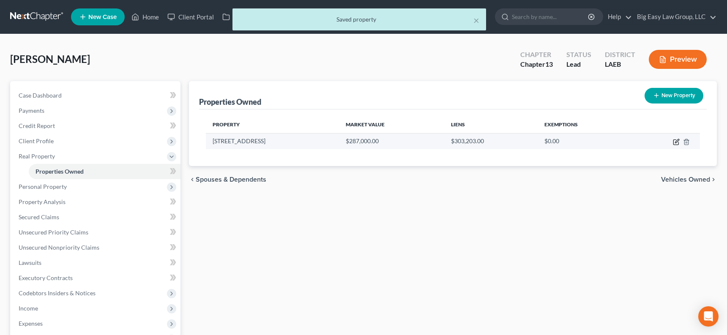
click at [643, 143] on icon "button" at bounding box center [677, 141] width 4 height 4
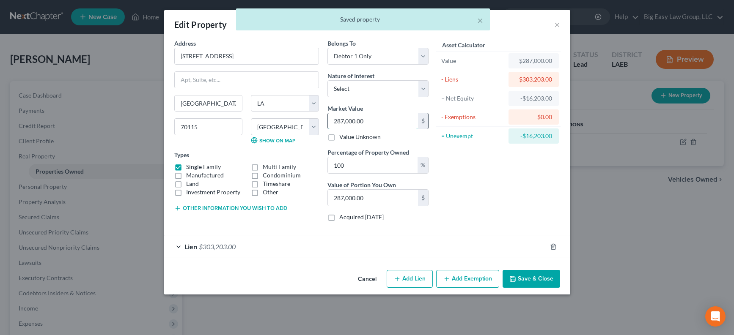
click at [381, 124] on input "287,000.00" at bounding box center [373, 121] width 90 height 16
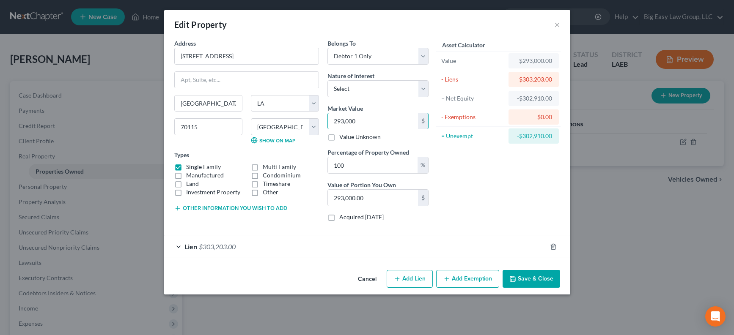
click at [545, 285] on button "Save & Close" at bounding box center [531, 279] width 58 height 18
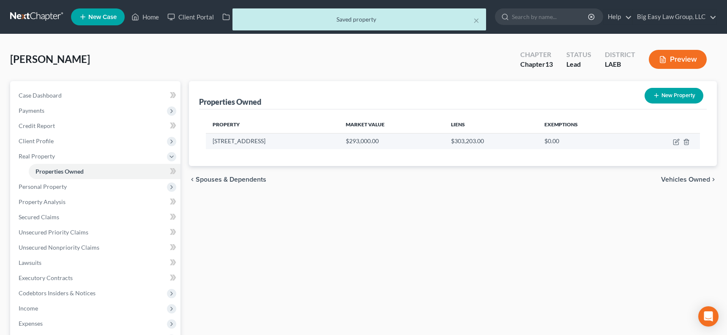
click at [643, 146] on td at bounding box center [666, 141] width 68 height 16
click at [643, 143] on icon "button" at bounding box center [677, 141] width 4 height 4
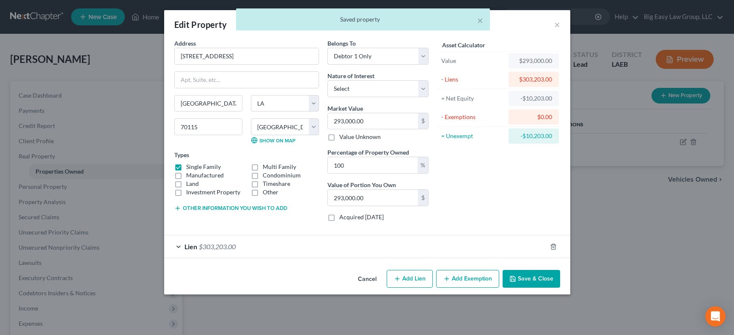
click at [456, 277] on button "Add Exemption" at bounding box center [467, 279] width 63 height 18
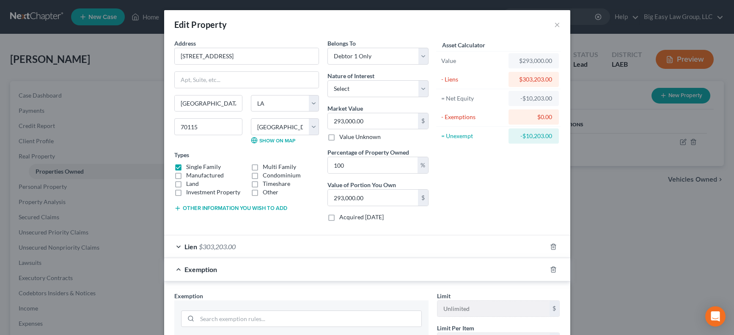
scroll to position [174, 0]
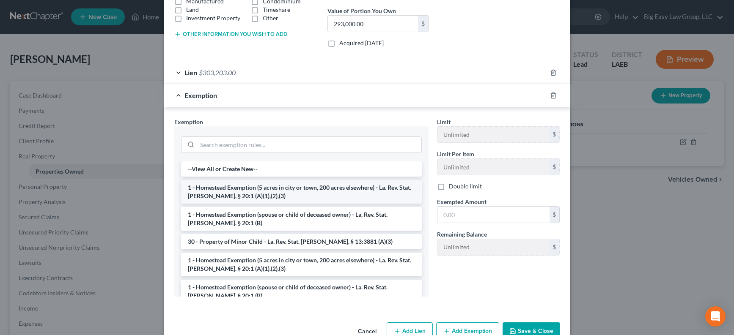
click at [244, 199] on li "1 - Homestead Exemption (5 acres in city or town, 200 acres elsewhere) - La. Re…" at bounding box center [301, 192] width 241 height 24
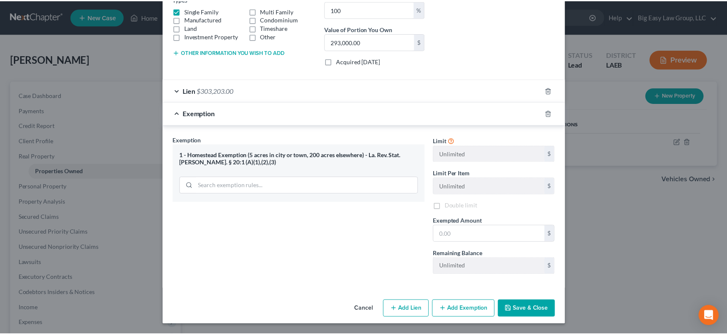
scroll to position [156, 0]
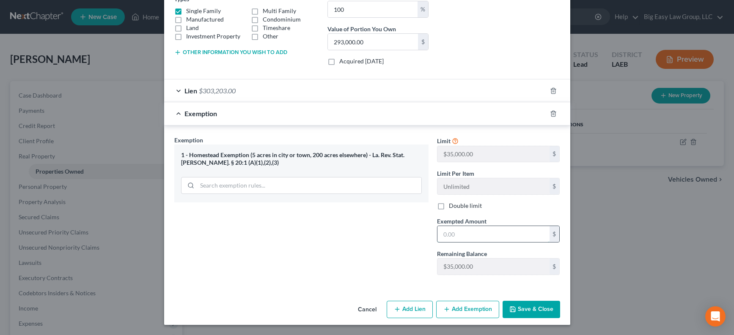
click at [474, 229] on input "text" at bounding box center [493, 234] width 112 height 16
click at [517, 308] on button "Save & Close" at bounding box center [531, 310] width 58 height 18
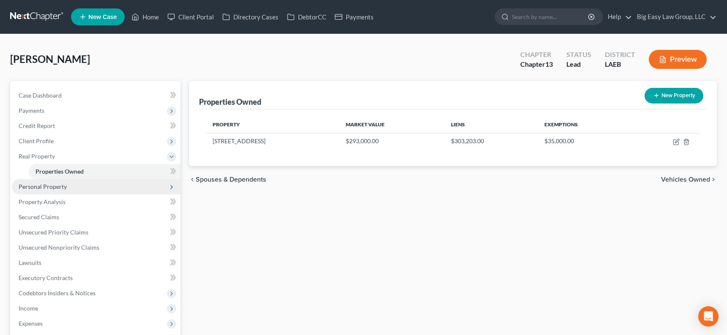
click at [59, 185] on span "Personal Property" at bounding box center [43, 186] width 48 height 7
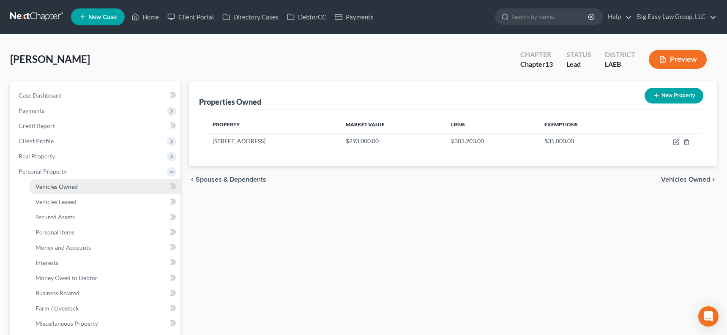
click at [71, 183] on span "Vehicles Owned" at bounding box center [57, 186] width 42 height 7
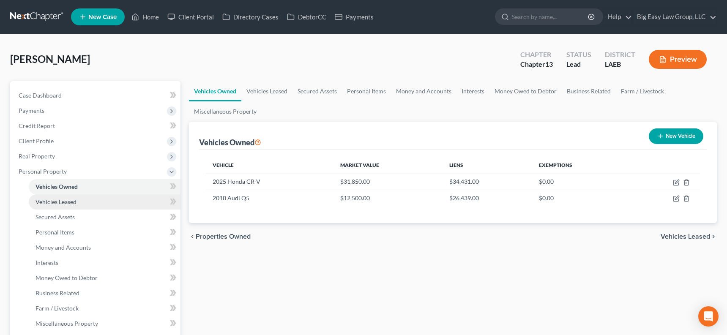
click at [119, 196] on link "Vehicles Leased" at bounding box center [105, 202] width 152 height 15
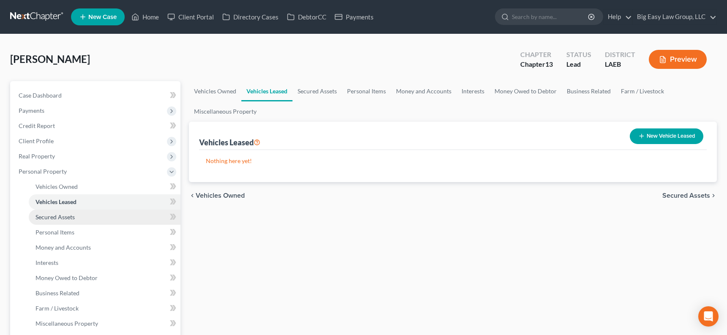
click at [108, 214] on link "Secured Assets" at bounding box center [105, 217] width 152 height 15
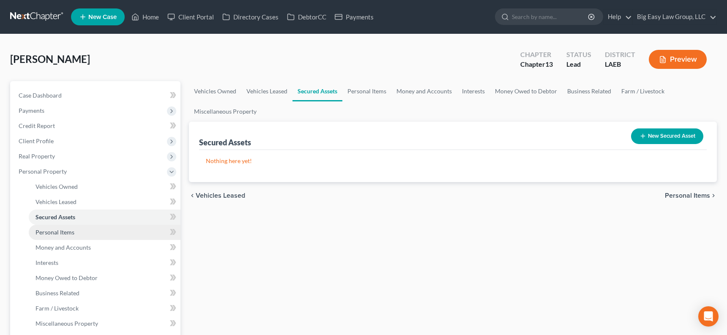
click at [93, 231] on link "Personal Items" at bounding box center [105, 232] width 152 height 15
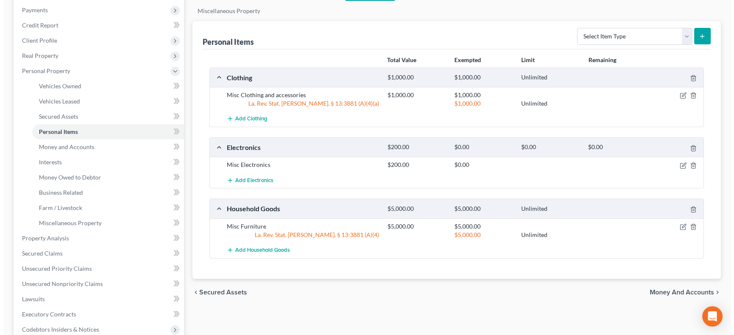
scroll to position [101, 0]
click at [643, 226] on icon "button" at bounding box center [679, 227] width 5 height 5
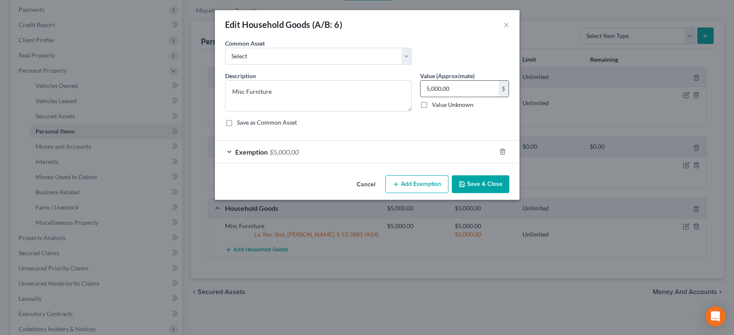
click at [430, 87] on input "5,000.00" at bounding box center [459, 89] width 78 height 16
click at [306, 144] on div "Exemption $5,000.00" at bounding box center [355, 152] width 281 height 22
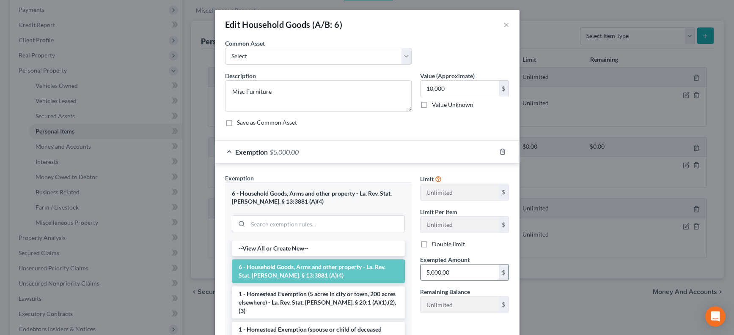
click at [452, 276] on input "5,000.00" at bounding box center [459, 273] width 78 height 16
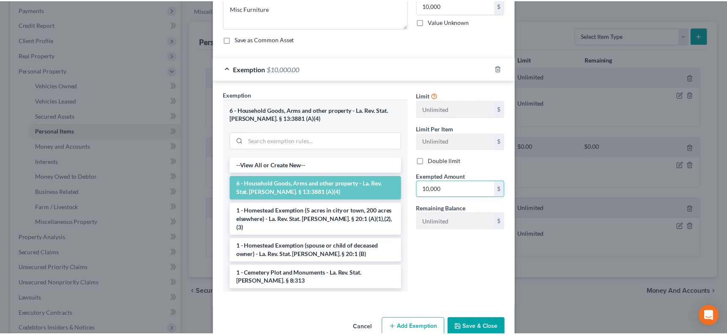
scroll to position [101, 0]
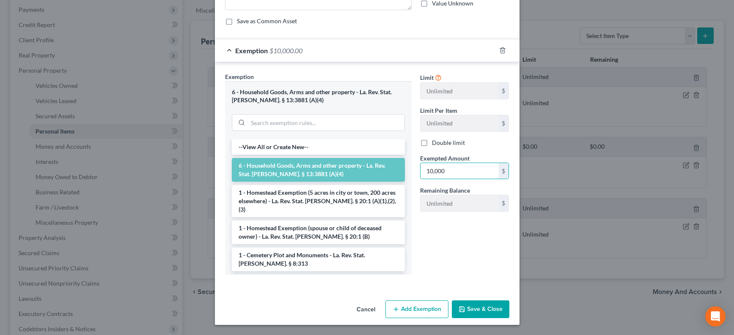
click at [480, 304] on button "Save & Close" at bounding box center [481, 310] width 58 height 18
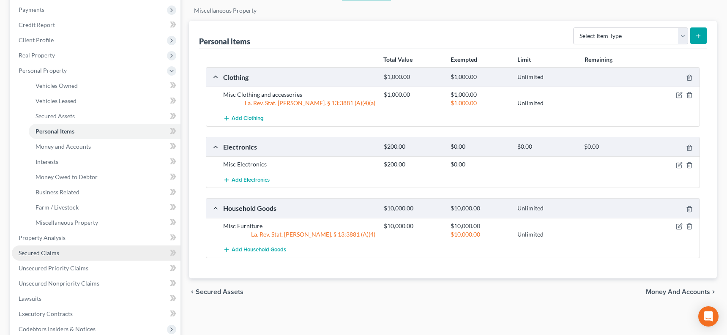
click at [97, 256] on link "Secured Claims" at bounding box center [96, 253] width 169 height 15
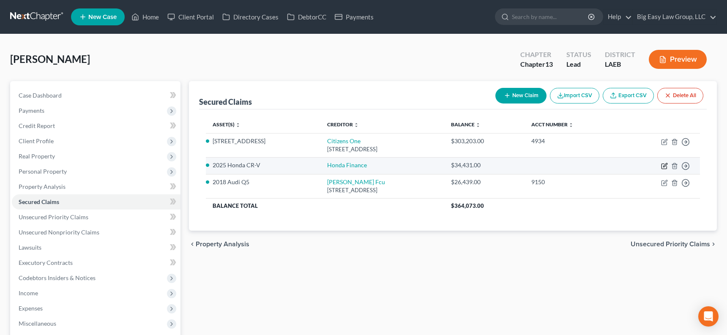
click at [643, 167] on icon "button" at bounding box center [666, 165] width 4 height 4
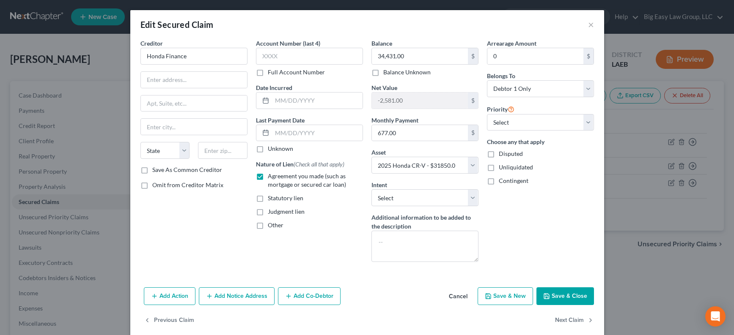
click at [569, 290] on button "Save & Close" at bounding box center [565, 297] width 58 height 18
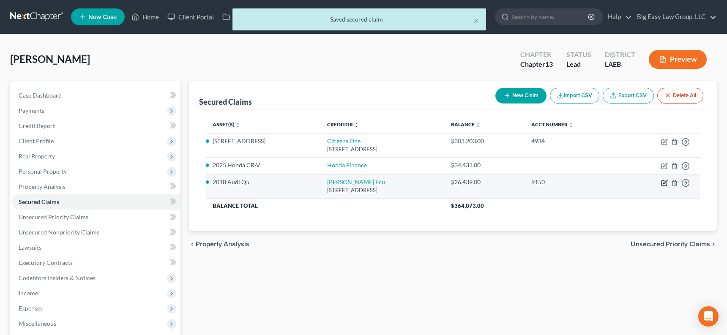
click at [643, 183] on icon "button" at bounding box center [666, 182] width 4 height 4
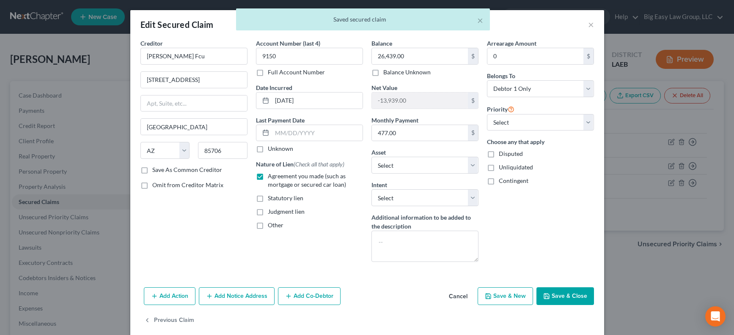
click at [559, 290] on button "Save & Close" at bounding box center [565, 297] width 58 height 18
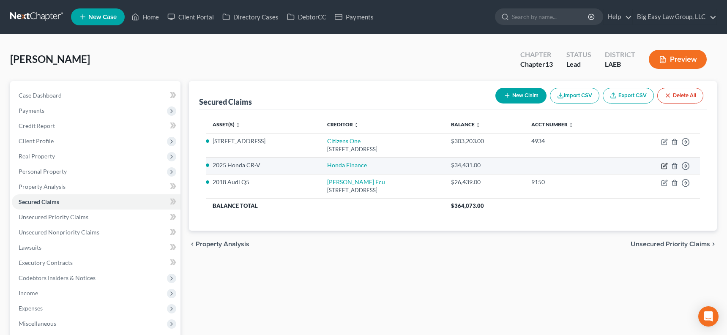
click at [643, 166] on icon "button" at bounding box center [666, 165] width 4 height 4
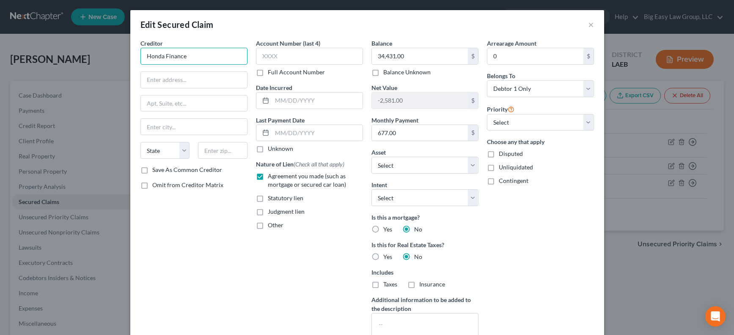
click at [212, 59] on input "Honda Finance" at bounding box center [193, 56] width 107 height 17
click at [212, 60] on input "Honda Finance" at bounding box center [193, 56] width 107 height 17
drag, startPoint x: 213, startPoint y: 61, endPoint x: 111, endPoint y: 47, distance: 102.5
click at [145, 54] on input "Honda Finance" at bounding box center [193, 56] width 107 height 17
click at [214, 74] on input "text" at bounding box center [194, 80] width 106 height 16
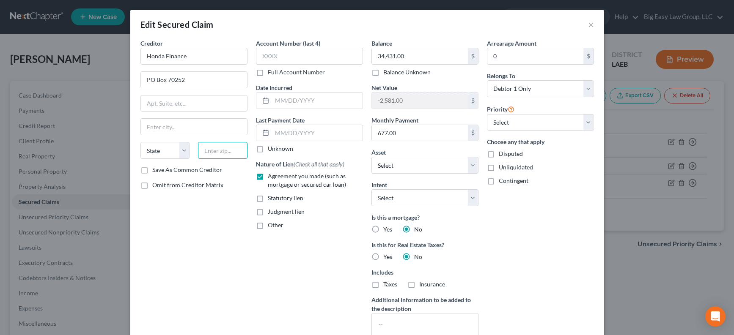
click at [213, 156] on input "text" at bounding box center [222, 150] width 49 height 17
click at [171, 124] on input "text" at bounding box center [194, 127] width 106 height 16
click at [203, 129] on input "text" at bounding box center [194, 127] width 106 height 16
drag, startPoint x: 336, startPoint y: 230, endPoint x: 381, endPoint y: 162, distance: 81.9
click at [336, 230] on div "Account Number (last 4) Full Account Number Date Incurred Last Payment Date Unk…" at bounding box center [309, 195] width 115 height 313
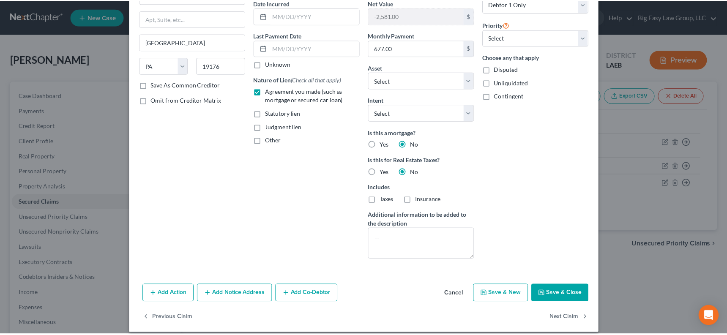
scroll to position [93, 0]
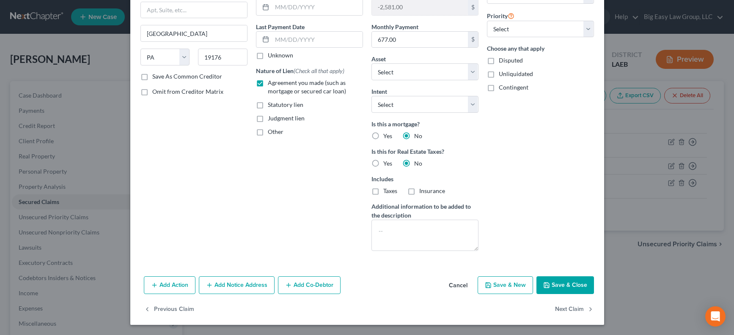
click at [546, 281] on button "Save & Close" at bounding box center [565, 286] width 58 height 18
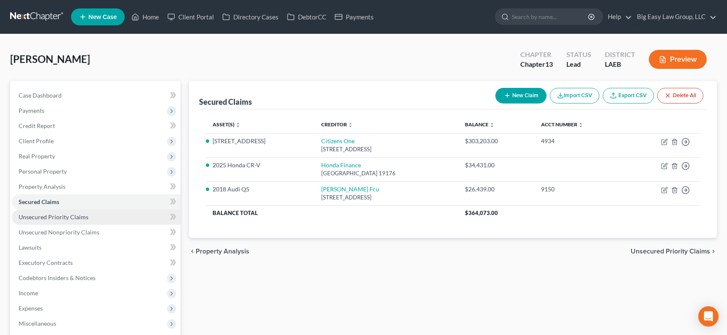
click at [129, 217] on link "Unsecured Priority Claims" at bounding box center [96, 217] width 169 height 15
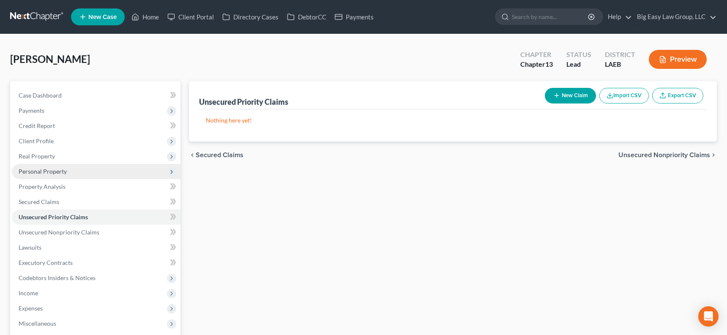
click at [113, 176] on span "Personal Property" at bounding box center [96, 171] width 169 height 15
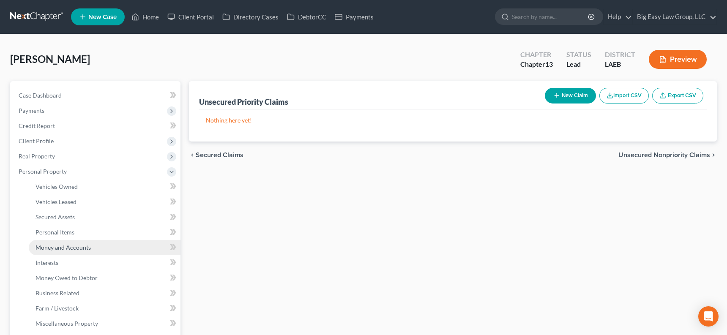
click at [134, 249] on link "Money and Accounts" at bounding box center [105, 247] width 152 height 15
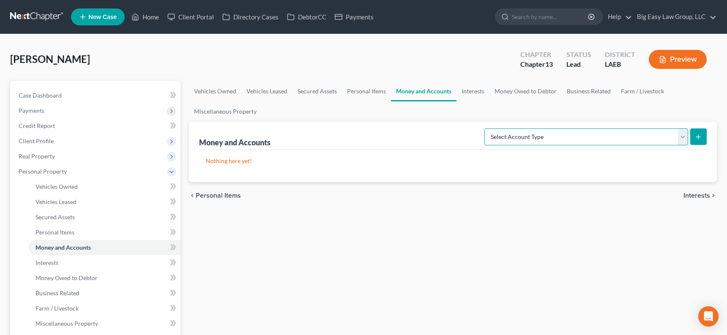
click at [541, 140] on select "Select Account Type Brokerage (A/B: 18, SOFA: 20) Cash on Hand (A/B: 16) Certif…" at bounding box center [587, 137] width 204 height 17
click at [643, 140] on icon "submit" at bounding box center [698, 137] width 7 height 7
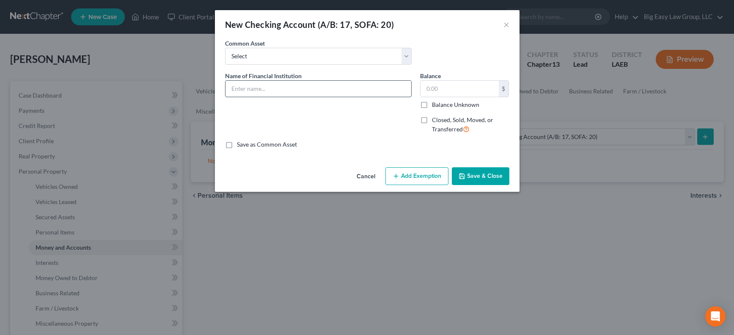
click at [287, 85] on input "text" at bounding box center [318, 89] width 186 height 16
drag, startPoint x: 477, startPoint y: 178, endPoint x: 491, endPoint y: 179, distance: 14.0
click at [478, 178] on button "Save & Close" at bounding box center [481, 176] width 58 height 18
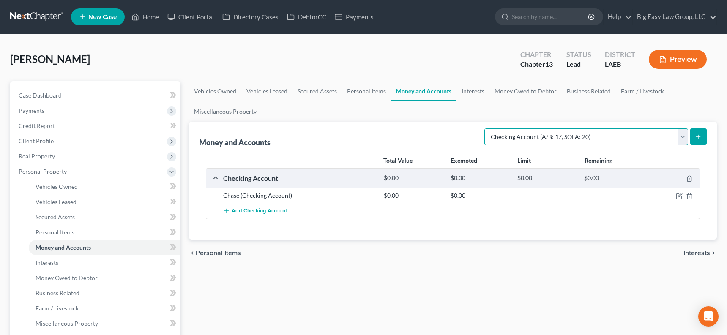
click at [571, 137] on select "Select Account Type Brokerage (A/B: 18, SOFA: 20) Cash on Hand (A/B: 16) Certif…" at bounding box center [587, 137] width 204 height 17
click at [643, 134] on button "submit" at bounding box center [699, 137] width 16 height 16
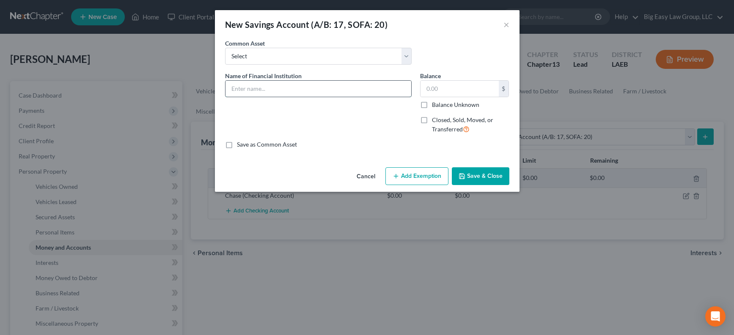
click at [383, 89] on input "text" at bounding box center [318, 89] width 186 height 16
click at [487, 175] on button "Save & Close" at bounding box center [481, 176] width 58 height 18
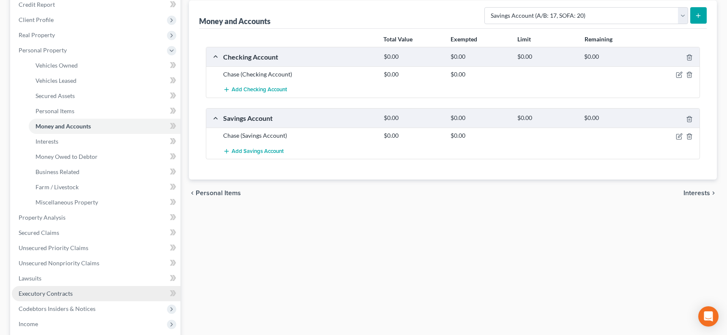
scroll to position [150, 0]
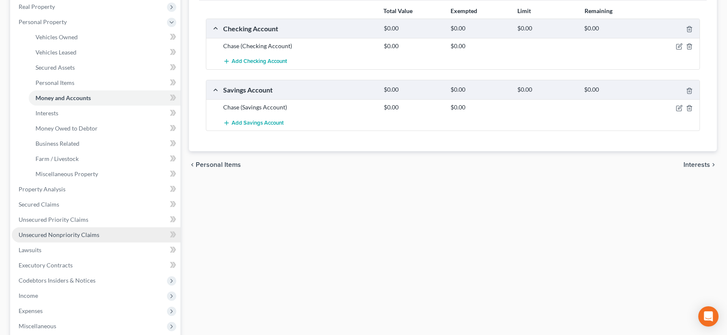
click at [110, 228] on link "Unsecured Nonpriority Claims" at bounding box center [96, 235] width 169 height 15
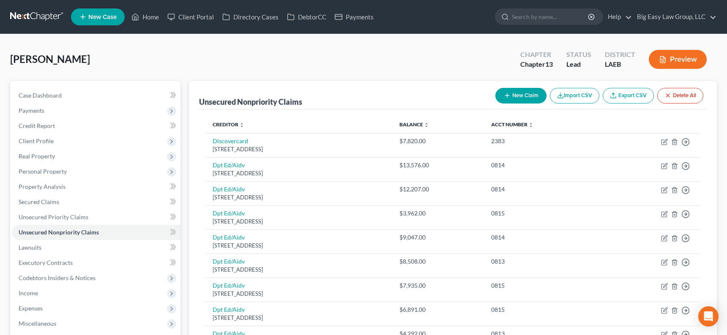
click at [501, 98] on button "New Claim" at bounding box center [521, 96] width 51 height 16
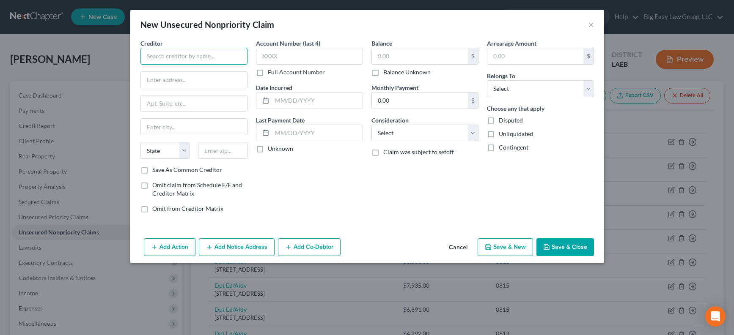
click at [221, 55] on input "text" at bounding box center [193, 56] width 107 height 17
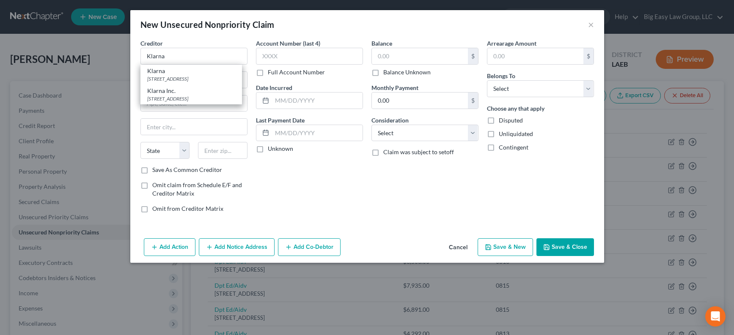
drag, startPoint x: 202, startPoint y: 102, endPoint x: 298, endPoint y: 70, distance: 101.1
click at [202, 102] on div "[STREET_ADDRESS]" at bounding box center [191, 98] width 88 height 7
click at [395, 57] on input "text" at bounding box center [420, 56] width 96 height 16
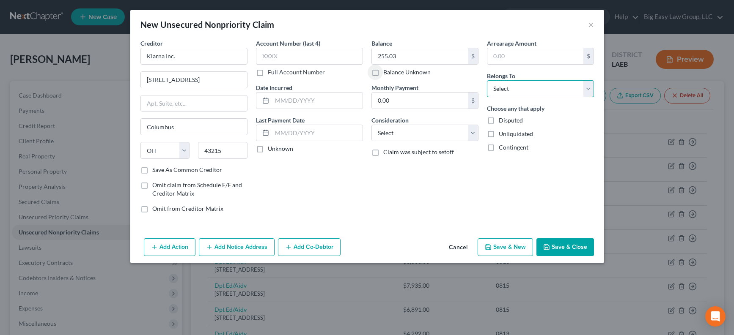
click at [505, 96] on select "Select Debtor 1 Only Debtor 2 Only Debtor 1 And Debtor 2 Only At Least One Of T…" at bounding box center [540, 88] width 107 height 17
drag, startPoint x: 565, startPoint y: 248, endPoint x: 556, endPoint y: 233, distance: 17.5
click at [565, 248] on button "Save & Close" at bounding box center [565, 248] width 58 height 18
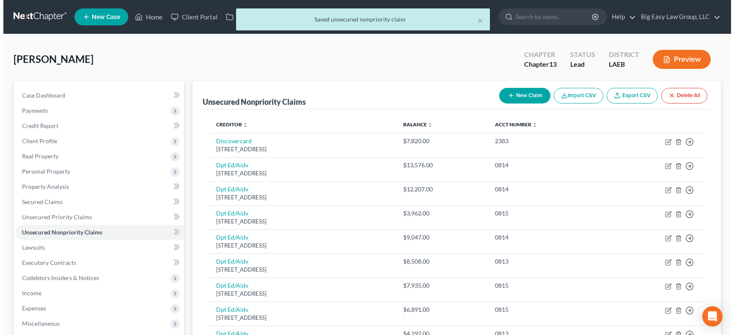
scroll to position [275, 0]
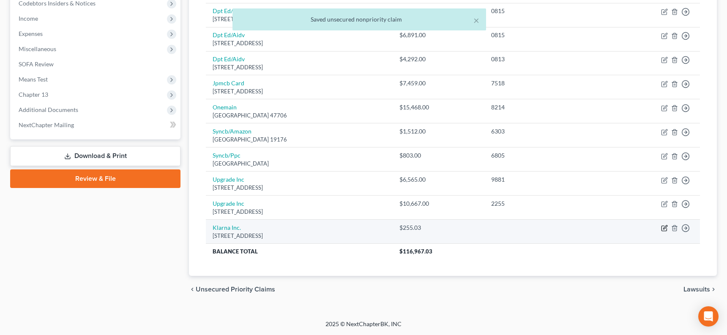
click at [643, 227] on icon "button" at bounding box center [664, 228] width 7 height 7
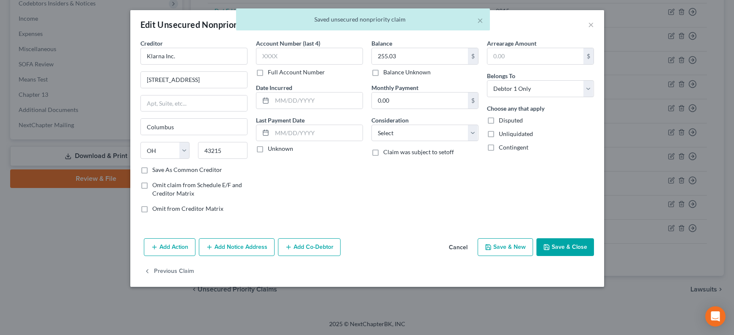
click at [242, 243] on button "Add Notice Address" at bounding box center [237, 248] width 76 height 18
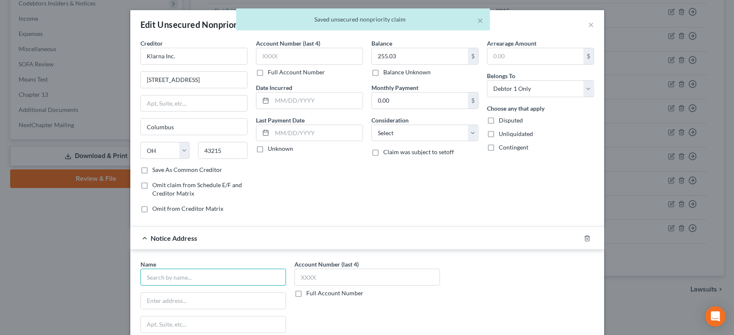
click at [181, 276] on input "text" at bounding box center [212, 277] width 145 height 17
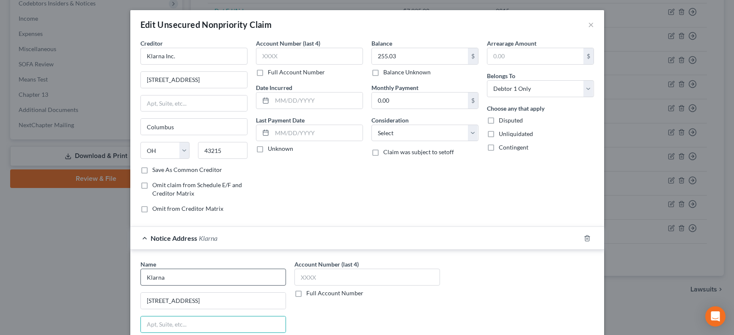
scroll to position [144, 0]
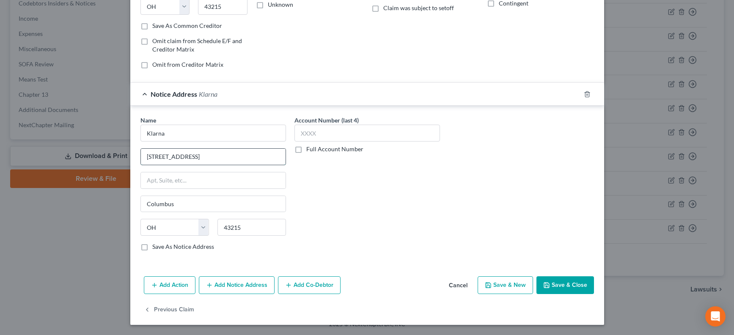
click at [168, 156] on input "[STREET_ADDRESS]" at bounding box center [213, 157] width 145 height 16
drag, startPoint x: 570, startPoint y: 279, endPoint x: 562, endPoint y: 258, distance: 21.7
click at [570, 279] on button "Save & Close" at bounding box center [565, 286] width 58 height 18
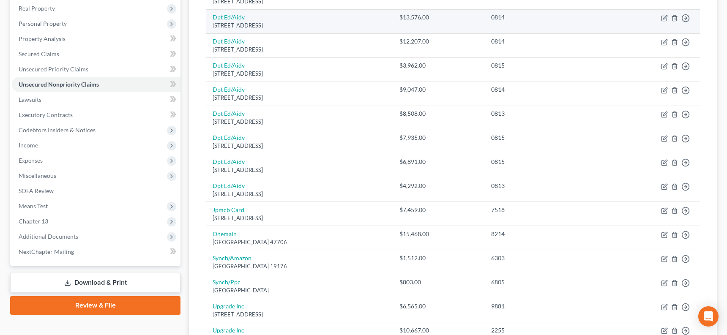
scroll to position [0, 0]
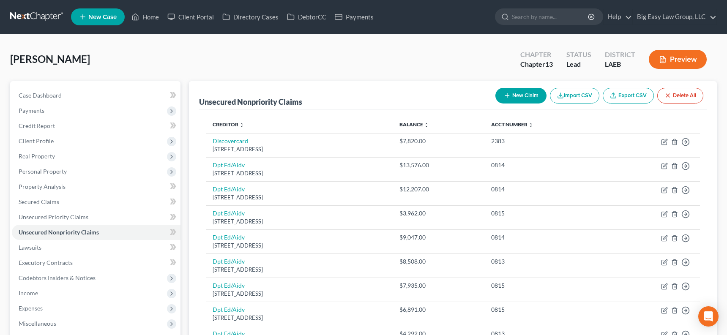
click at [499, 96] on button "New Claim" at bounding box center [521, 96] width 51 height 16
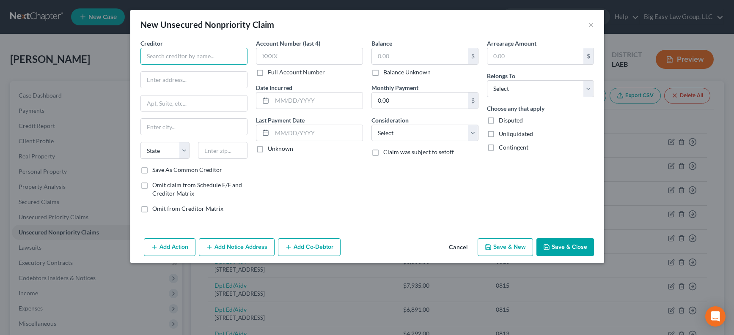
click at [239, 55] on input "text" at bounding box center [193, 56] width 107 height 17
click at [417, 54] on input "text" at bounding box center [420, 56] width 96 height 16
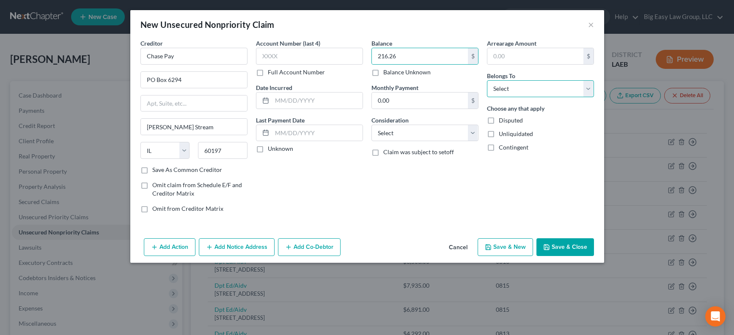
click at [509, 92] on select "Select Debtor 1 Only Debtor 2 Only Debtor 1 And Debtor 2 Only At Least One Of T…" at bounding box center [540, 88] width 107 height 17
click at [567, 258] on div "Add Action Add Notice Address Add Co-Debtor Cancel Save & New Save & Close" at bounding box center [367, 249] width 474 height 28
drag, startPoint x: 567, startPoint y: 255, endPoint x: 554, endPoint y: 251, distance: 13.5
click at [567, 255] on button "Save & Close" at bounding box center [565, 248] width 58 height 18
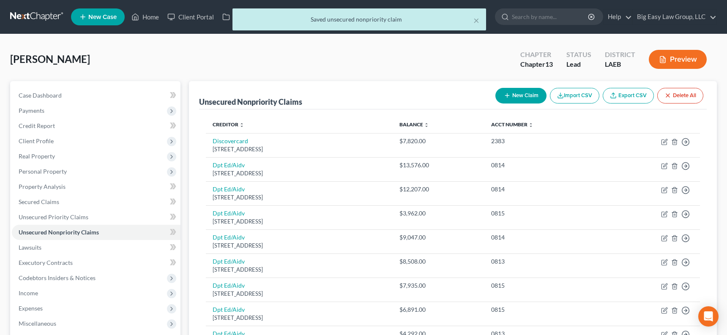
click at [510, 97] on button "New Claim" at bounding box center [521, 96] width 51 height 16
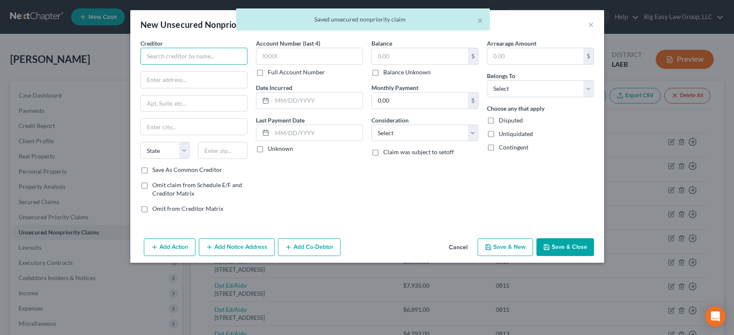
click at [161, 60] on input "text" at bounding box center [193, 56] width 107 height 17
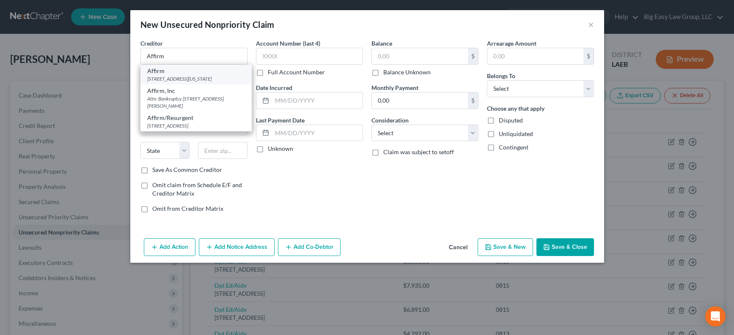
click at [170, 75] on div "[STREET_ADDRESS][US_STATE]" at bounding box center [196, 78] width 98 height 7
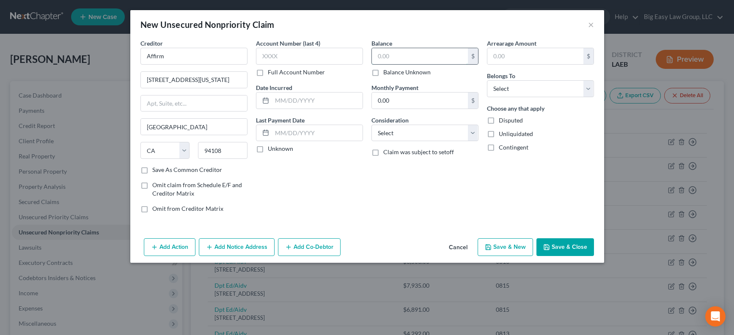
click at [389, 52] on input "text" at bounding box center [420, 56] width 96 height 16
click at [501, 86] on select "Select Debtor 1 Only Debtor 2 Only Debtor 1 And Debtor 2 Only At Least One Of T…" at bounding box center [540, 88] width 107 height 17
click at [569, 244] on button "Save & Close" at bounding box center [565, 248] width 58 height 18
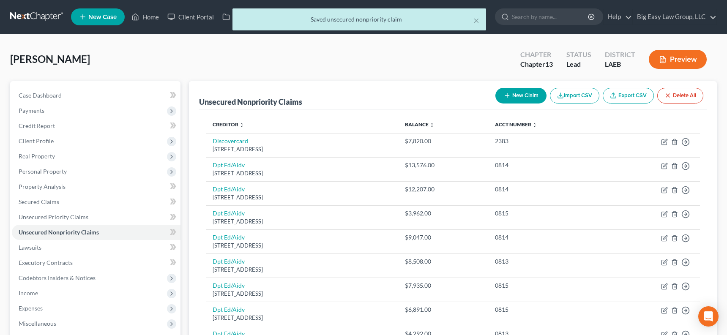
click at [506, 93] on icon "button" at bounding box center [507, 95] width 7 height 7
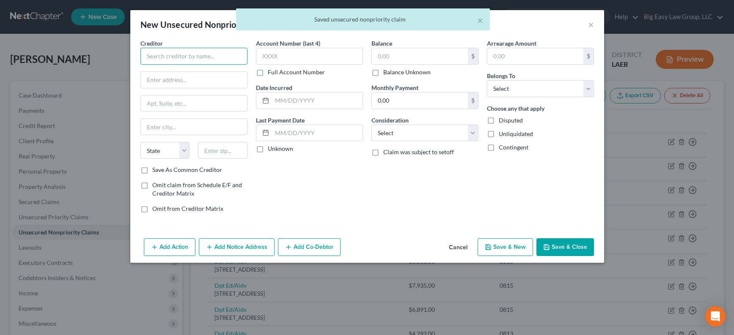
click at [181, 60] on input "text" at bounding box center [193, 56] width 107 height 17
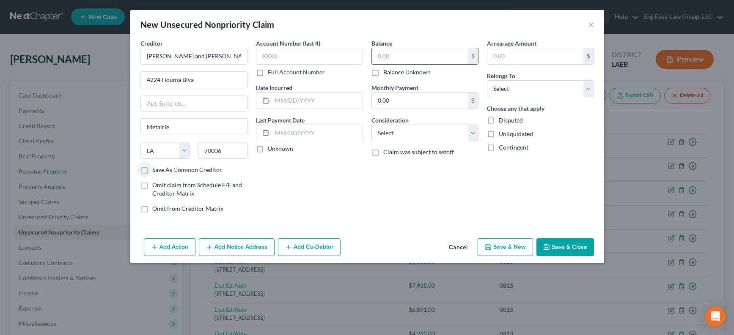
click at [387, 55] on input "text" at bounding box center [420, 56] width 96 height 16
click at [553, 88] on select "Select Debtor 1 Only Debtor 2 Only Debtor 1 And Debtor 2 Only At Least One Of T…" at bounding box center [540, 88] width 107 height 17
click at [568, 241] on button "Save & Close" at bounding box center [565, 248] width 58 height 18
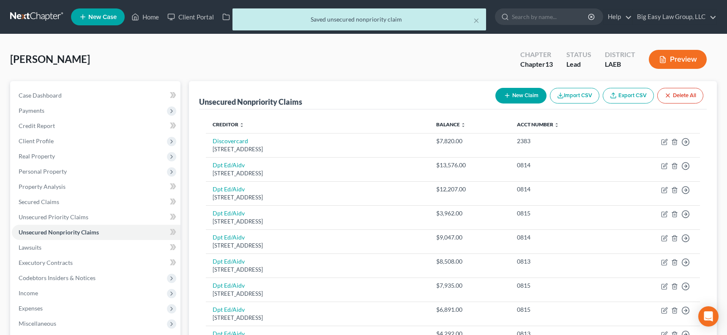
click at [513, 93] on button "New Claim" at bounding box center [521, 96] width 51 height 16
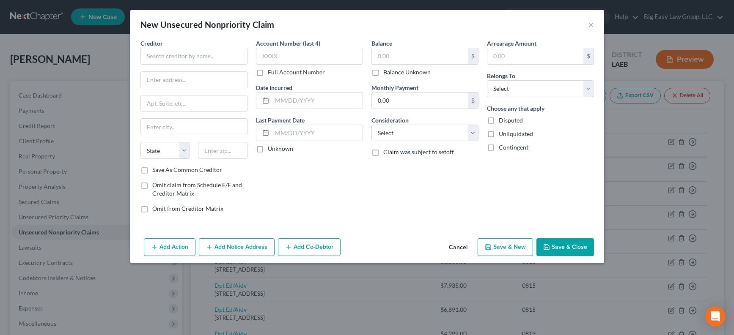
drag, startPoint x: 455, startPoint y: 245, endPoint x: 437, endPoint y: 203, distance: 45.9
click at [455, 245] on button "Cancel" at bounding box center [458, 247] width 32 height 17
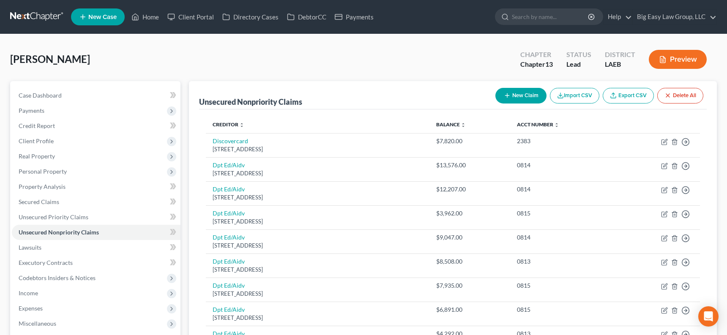
click at [500, 101] on button "New Claim" at bounding box center [521, 96] width 51 height 16
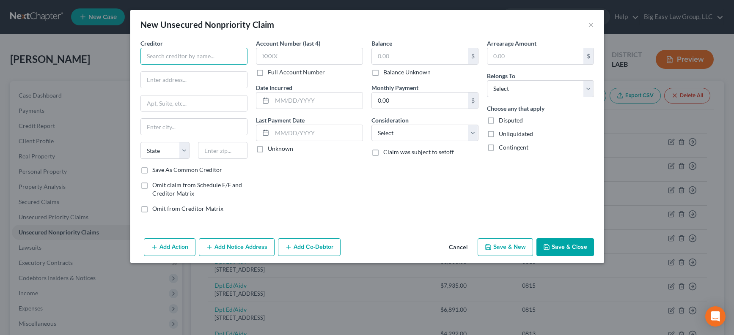
click at [224, 58] on input "text" at bounding box center [193, 56] width 107 height 17
click at [203, 82] on input "text" at bounding box center [194, 80] width 106 height 16
click at [386, 55] on input "text" at bounding box center [420, 56] width 96 height 16
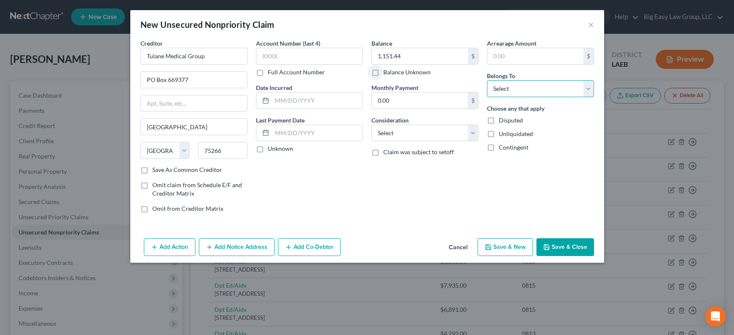
click at [546, 82] on select "Select Debtor 1 Only Debtor 2 Only Debtor 1 And Debtor 2 Only At Least One Of T…" at bounding box center [540, 88] width 107 height 17
click at [406, 133] on select "Select Cable / Satellite Services Collection Agency Credit Card Debt Debt Couns…" at bounding box center [424, 133] width 107 height 17
drag, startPoint x: 559, startPoint y: 249, endPoint x: 367, endPoint y: 191, distance: 200.9
click at [559, 249] on button "Save & Close" at bounding box center [565, 248] width 58 height 18
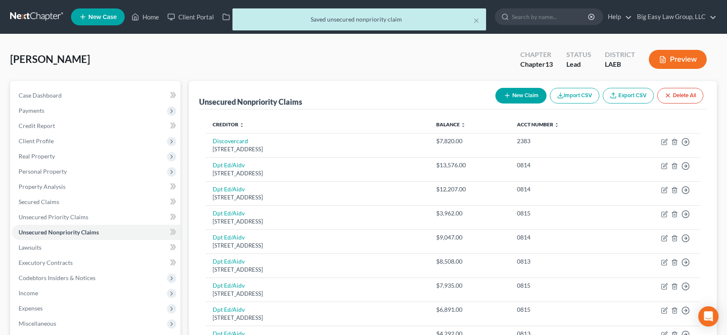
click at [494, 93] on div "New Claim Import CSV Export CSV Delete All" at bounding box center [599, 96] width 215 height 22
click at [498, 94] on button "New Claim" at bounding box center [521, 96] width 51 height 16
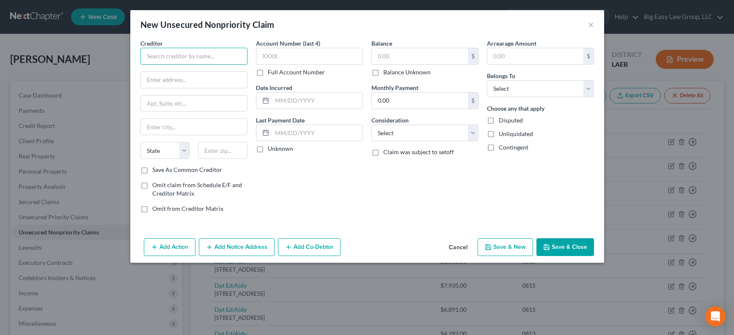
click at [218, 57] on input "text" at bounding box center [193, 56] width 107 height 17
click at [432, 52] on input "text" at bounding box center [420, 56] width 96 height 16
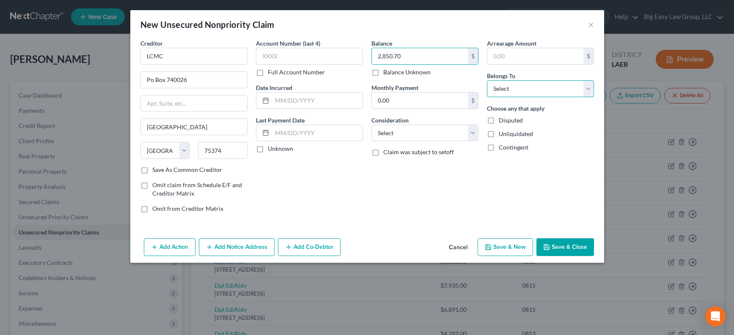
click at [531, 88] on select "Select Debtor 1 Only Debtor 2 Only Debtor 1 And Debtor 2 Only At Least One Of T…" at bounding box center [540, 88] width 107 height 17
click at [559, 245] on button "Save & Close" at bounding box center [565, 248] width 58 height 18
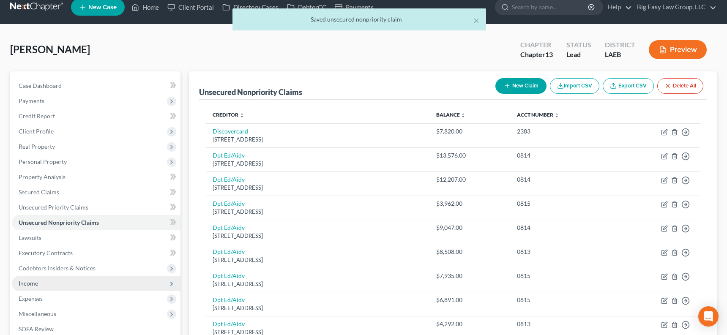
scroll to position [11, 0]
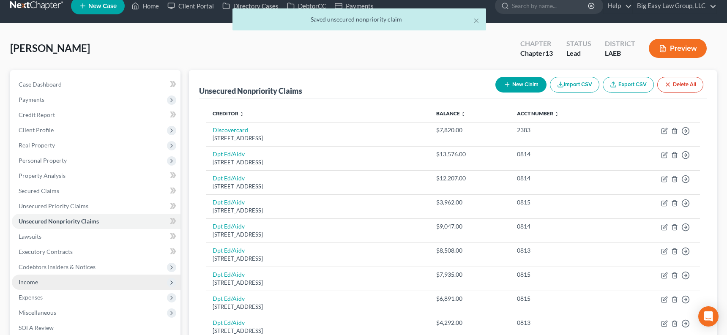
click at [68, 281] on span "Income" at bounding box center [96, 282] width 169 height 15
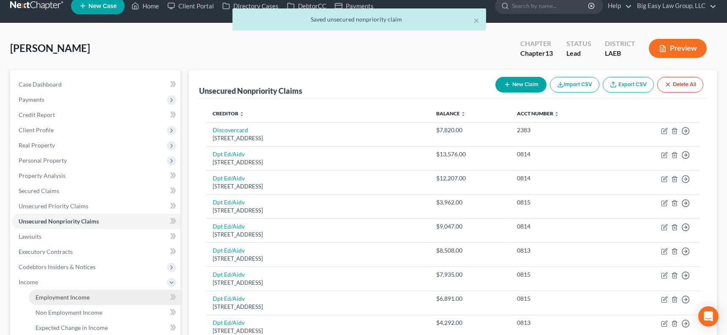
click at [81, 295] on span "Employment Income" at bounding box center [63, 297] width 54 height 7
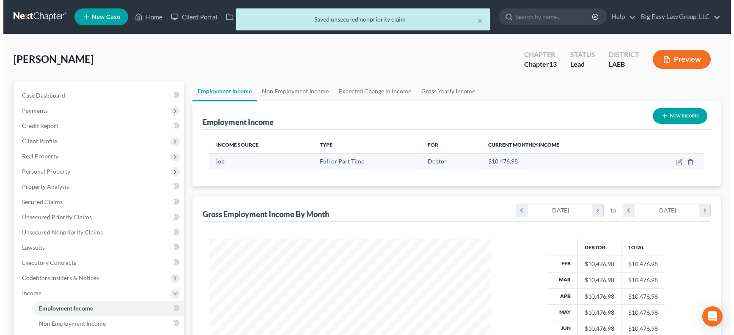
scroll to position [152, 299]
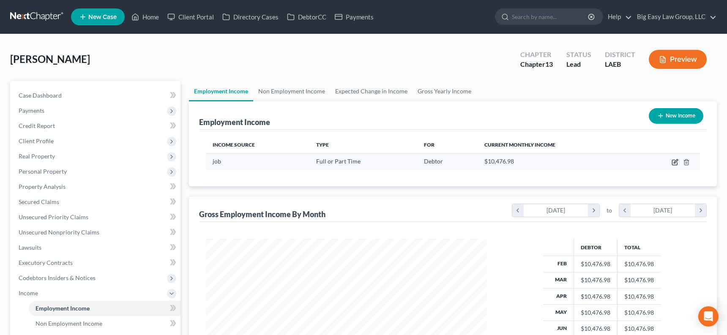
click at [643, 162] on icon "button" at bounding box center [675, 162] width 7 height 7
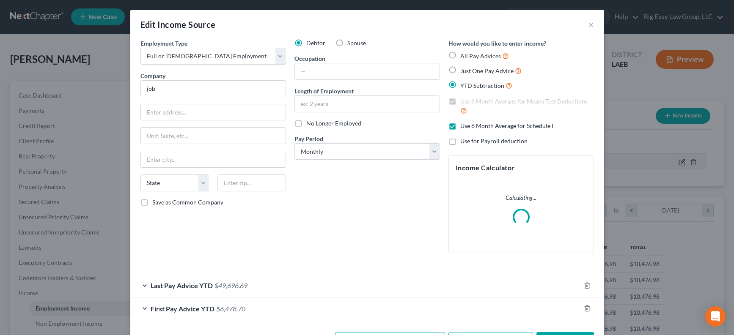
scroll to position [152, 301]
click at [224, 96] on input "job" at bounding box center [212, 88] width 145 height 17
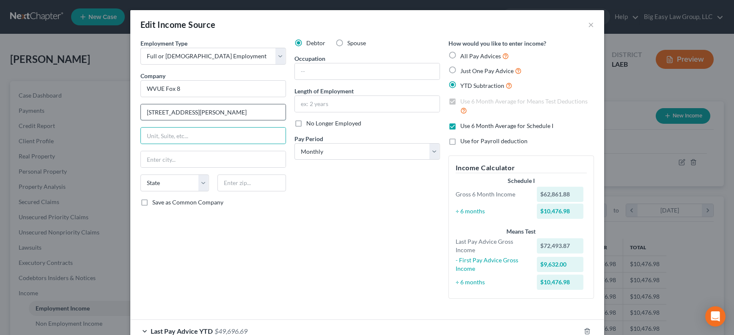
click at [238, 115] on input "[STREET_ADDRESS][PERSON_NAME]" at bounding box center [213, 112] width 145 height 16
click at [336, 75] on input "text" at bounding box center [367, 71] width 145 height 16
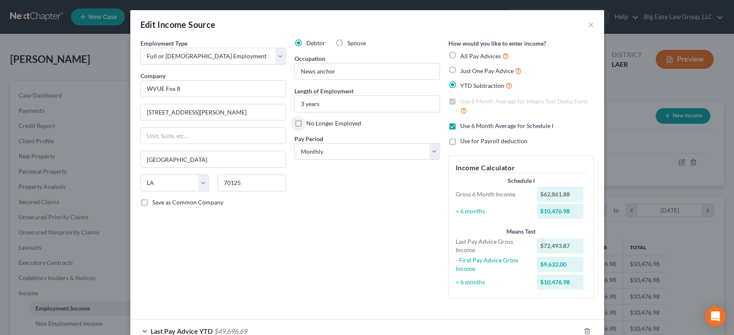
click at [358, 142] on div "Pay Period * Select Monthly Twice Monthly Every Other Week Weekly" at bounding box center [366, 147] width 145 height 26
click at [358, 146] on select "Select Monthly Twice Monthly Every Other Week Weekly" at bounding box center [366, 151] width 145 height 17
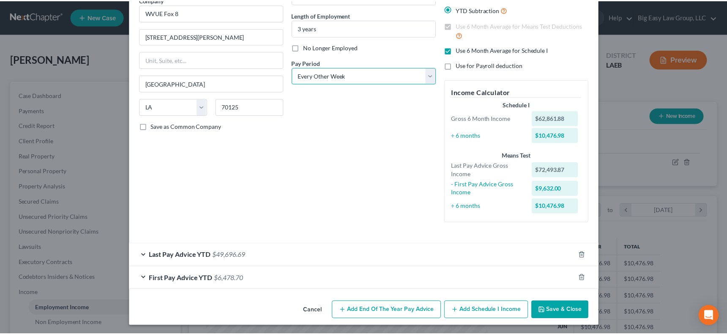
scroll to position [77, 0]
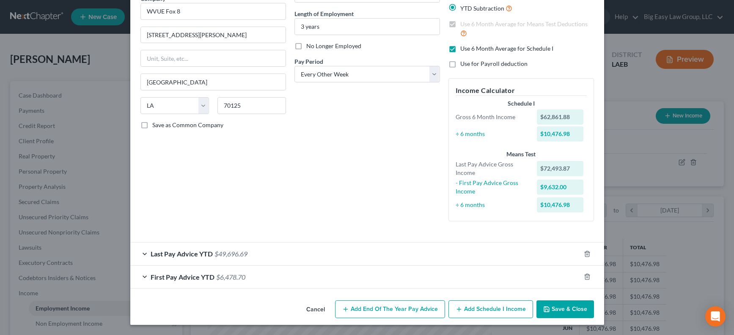
click at [552, 308] on button "Save & Close" at bounding box center [565, 310] width 58 height 18
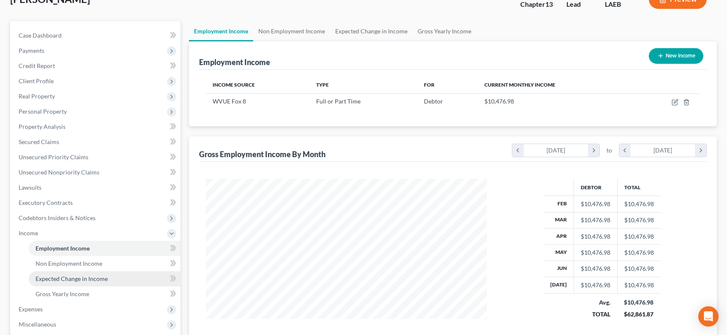
scroll to position [70, 0]
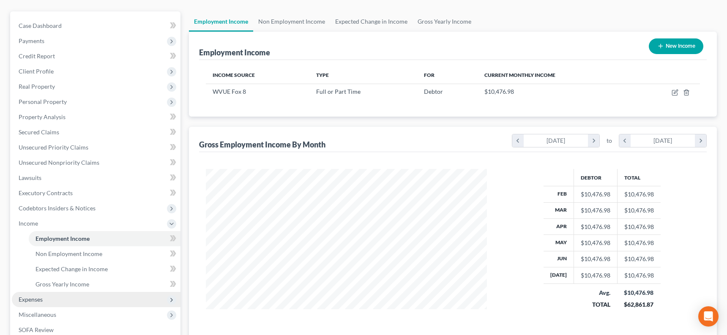
click at [82, 298] on span "Expenses" at bounding box center [96, 299] width 169 height 15
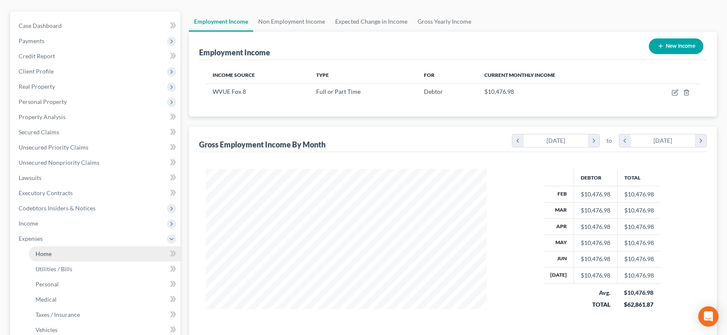
click at [95, 257] on link "Home" at bounding box center [105, 254] width 152 height 15
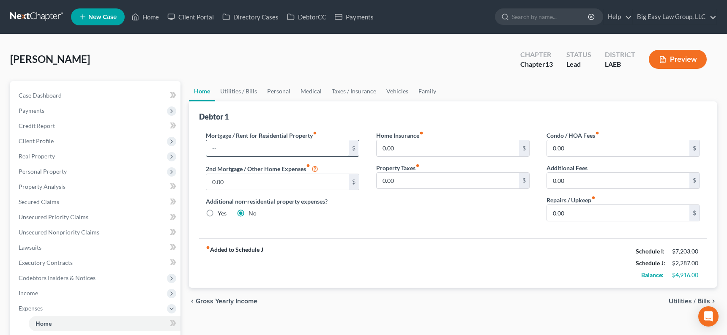
click at [282, 143] on input "text" at bounding box center [277, 148] width 143 height 16
click at [241, 93] on link "Utilities / Bills" at bounding box center [238, 91] width 47 height 20
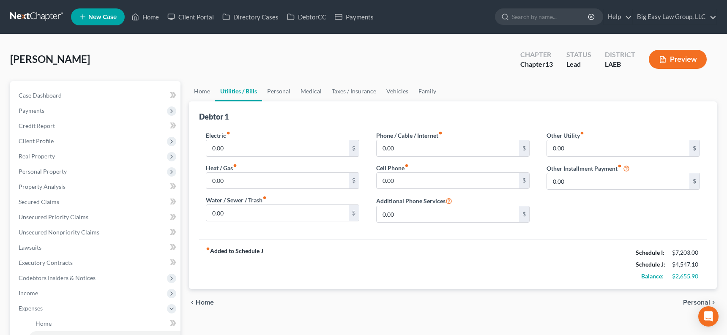
click at [215, 81] on link "Utilities / Bills" at bounding box center [238, 91] width 47 height 20
click at [248, 143] on input "0.00" at bounding box center [277, 148] width 143 height 16
click at [236, 185] on input "0.00" at bounding box center [277, 181] width 143 height 16
click at [275, 89] on link "Personal" at bounding box center [278, 91] width 33 height 20
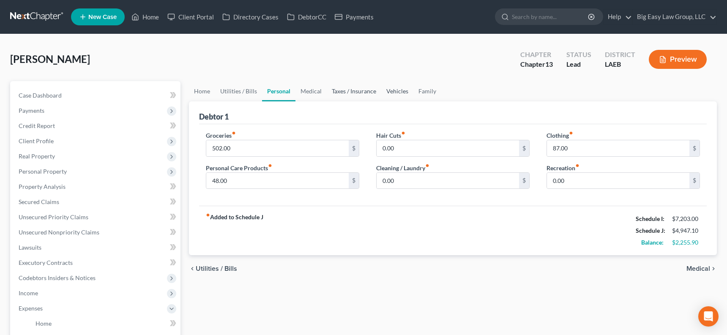
drag, startPoint x: 391, startPoint y: 88, endPoint x: 350, endPoint y: 100, distance: 42.6
click at [391, 88] on link "Vehicles" at bounding box center [397, 91] width 32 height 20
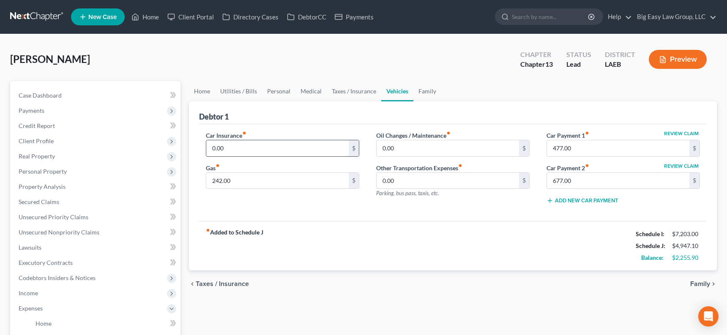
drag, startPoint x: 282, startPoint y: 135, endPoint x: 277, endPoint y: 145, distance: 11.2
click at [281, 137] on div "Car Insurance fiber_manual_record 0.00 $" at bounding box center [283, 144] width 154 height 26
click at [277, 145] on input "0.00" at bounding box center [277, 148] width 143 height 16
click at [314, 91] on link "Medical" at bounding box center [311, 91] width 31 height 20
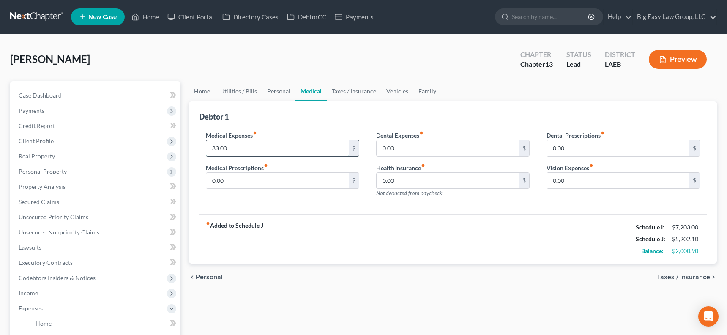
click at [292, 145] on input "83.00" at bounding box center [277, 148] width 143 height 16
click at [406, 184] on input "0.00" at bounding box center [448, 181] width 143 height 16
drag, startPoint x: 122, startPoint y: 96, endPoint x: 178, endPoint y: 92, distance: 56.0
click at [122, 96] on link "Case Dashboard" at bounding box center [96, 95] width 169 height 15
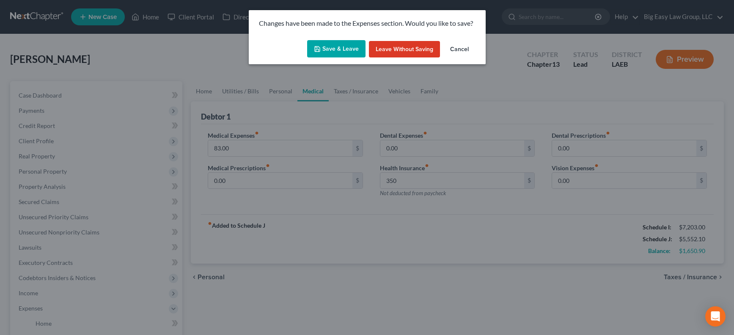
drag, startPoint x: 342, startPoint y: 39, endPoint x: 342, endPoint y: 43, distance: 4.2
click at [342, 39] on div "Save & Leave Leave without Saving Cancel" at bounding box center [367, 51] width 237 height 28
click at [342, 43] on button "Save & Leave" at bounding box center [336, 49] width 58 height 18
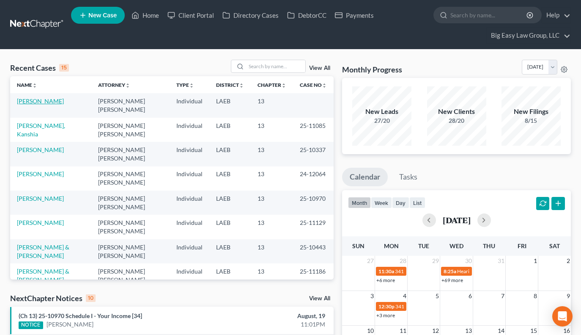
click at [46, 101] on link "[PERSON_NAME]" at bounding box center [40, 100] width 47 height 7
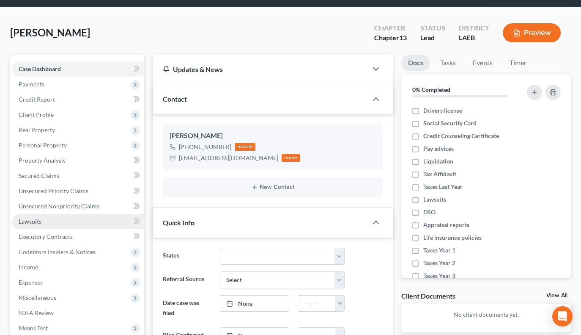
scroll to position [429, 0]
click at [74, 219] on link "Lawsuits" at bounding box center [78, 221] width 132 height 15
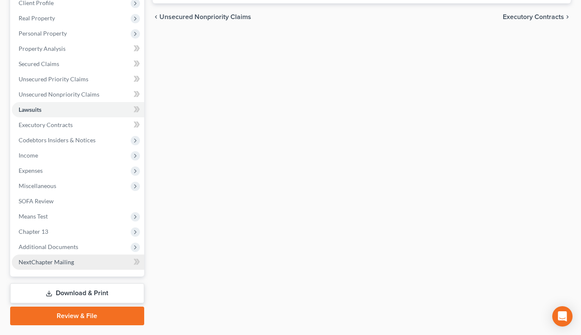
scroll to position [176, 0]
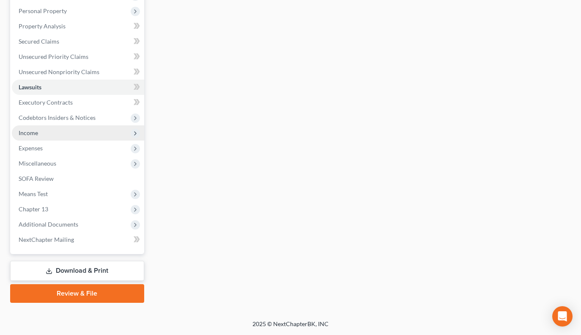
drag, startPoint x: 64, startPoint y: 132, endPoint x: 76, endPoint y: 132, distance: 11.8
click at [64, 132] on span "Income" at bounding box center [78, 132] width 132 height 15
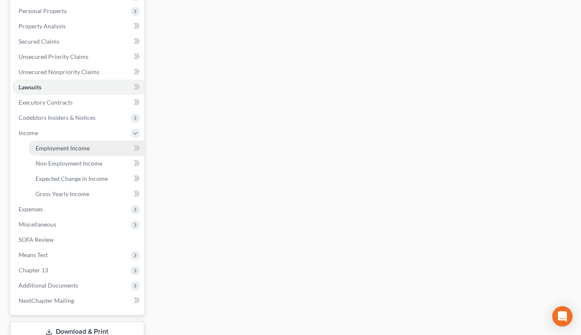
click at [99, 151] on link "Employment Income" at bounding box center [86, 147] width 115 height 15
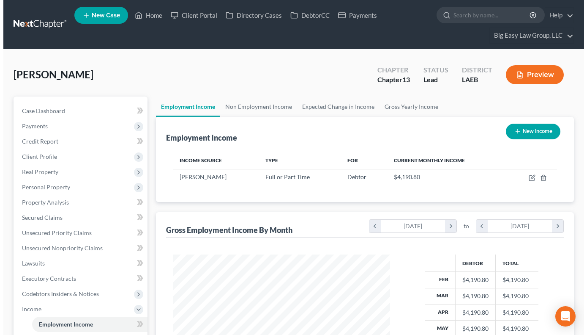
scroll to position [152, 234]
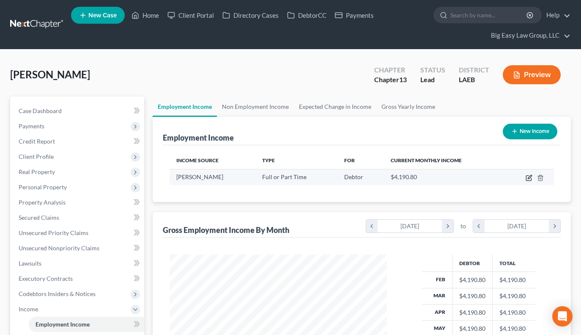
click at [529, 180] on icon "button" at bounding box center [528, 177] width 5 height 5
select select "0"
select select "9"
select select "3"
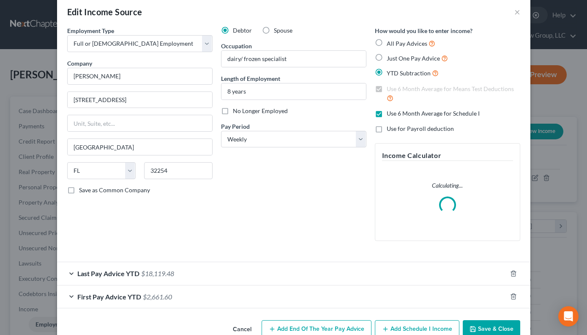
scroll to position [14, 0]
click at [171, 273] on span "$18,119.48" at bounding box center [157, 272] width 33 height 8
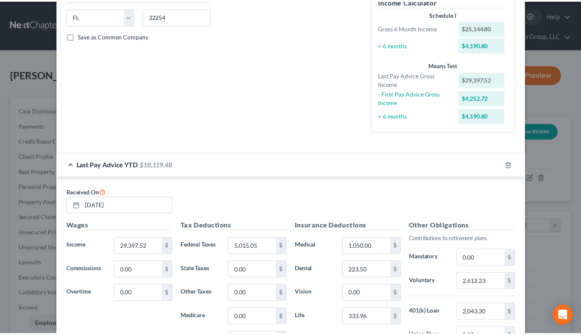
scroll to position [0, 0]
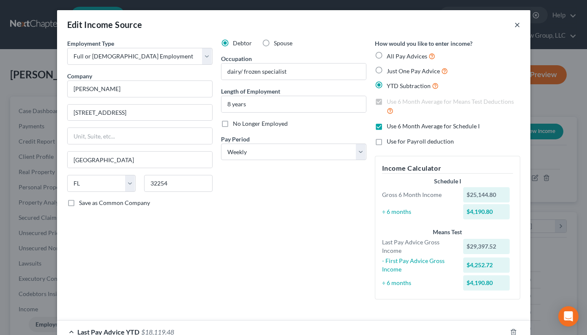
click at [515, 23] on button "×" at bounding box center [518, 24] width 6 height 10
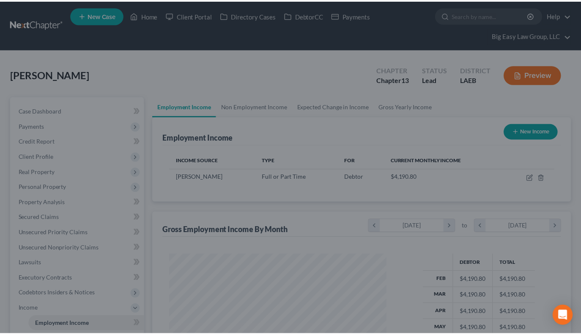
scroll to position [422735, 422652]
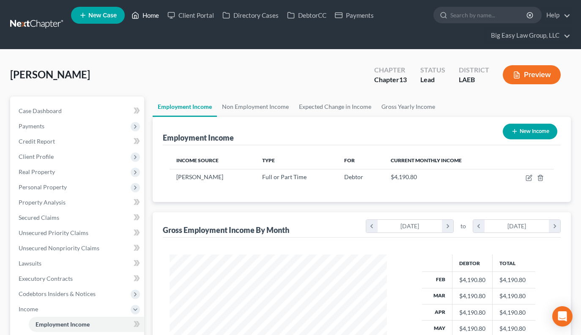
click at [147, 14] on link "Home" at bounding box center [145, 15] width 36 height 15
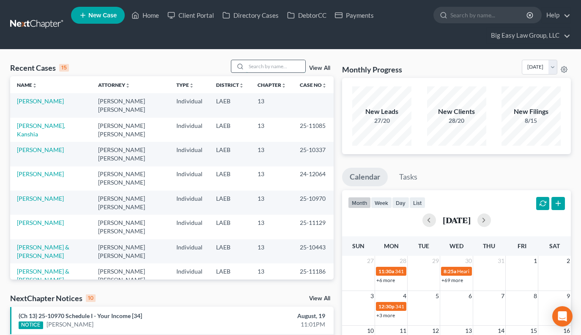
click at [298, 68] on input "search" at bounding box center [275, 66] width 59 height 12
type input "[PERSON_NAME]"
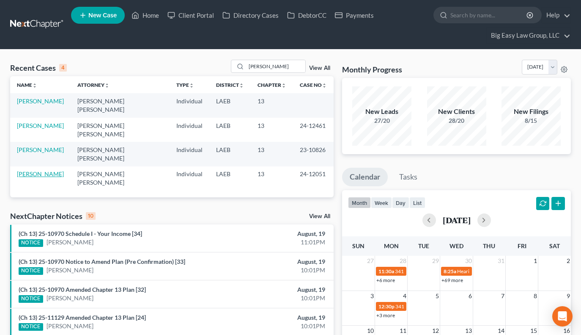
click at [38, 170] on link "[PERSON_NAME]" at bounding box center [40, 173] width 47 height 7
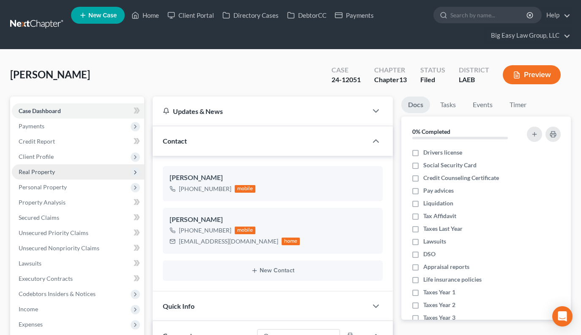
scroll to position [8702, 0]
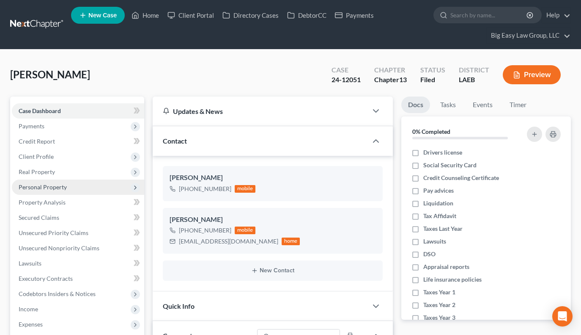
click at [63, 179] on span "Personal Property" at bounding box center [78, 186] width 132 height 15
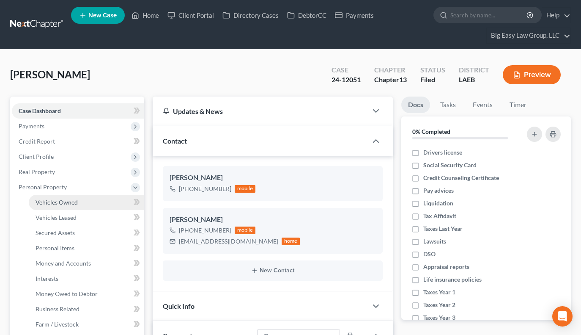
click at [71, 198] on span "Vehicles Owned" at bounding box center [57, 201] width 42 height 7
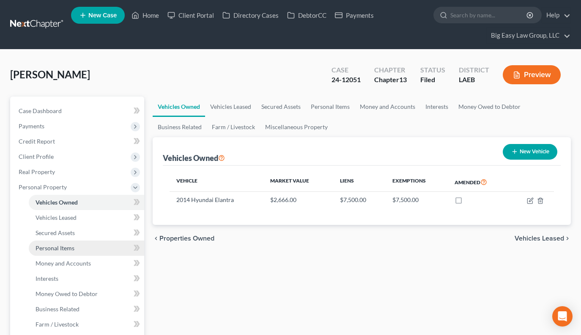
click at [69, 247] on span "Personal Items" at bounding box center [55, 247] width 39 height 7
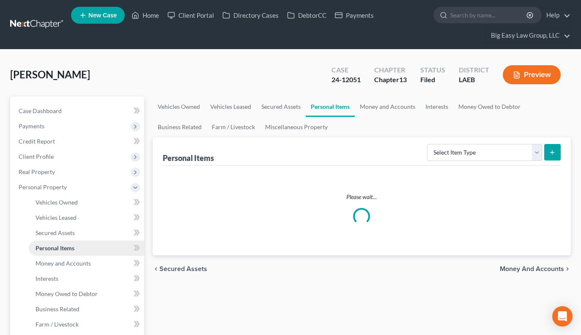
click at [69, 247] on span "Personal Items" at bounding box center [55, 247] width 39 height 7
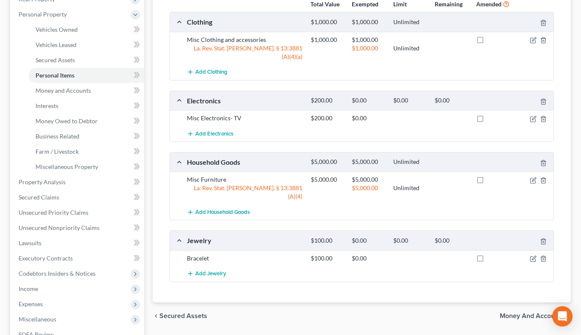
scroll to position [181, 0]
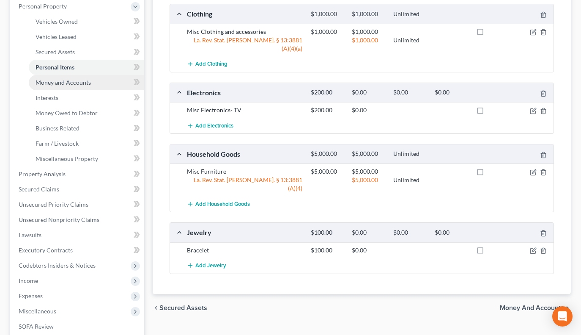
click at [85, 83] on span "Money and Accounts" at bounding box center [63, 82] width 55 height 7
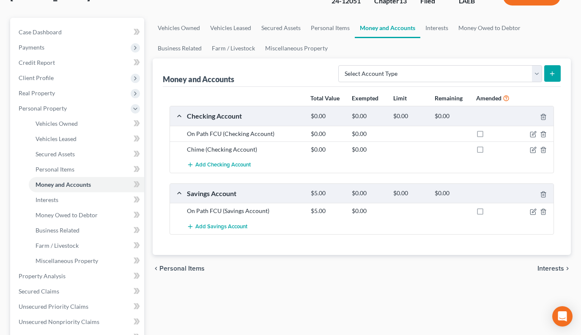
scroll to position [83, 0]
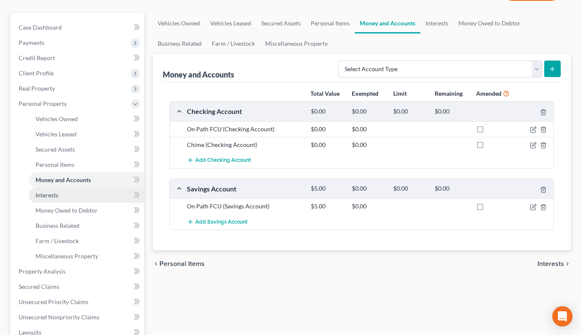
click at [90, 195] on link "Interests" at bounding box center [86, 194] width 115 height 15
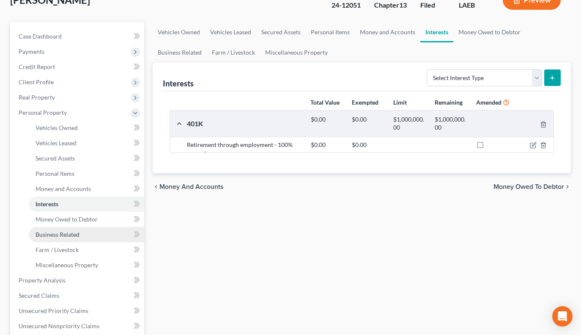
scroll to position [164, 0]
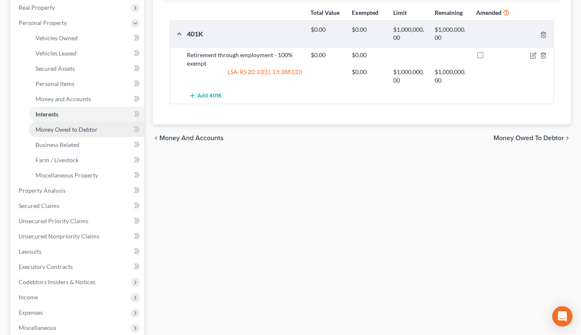
click at [70, 130] on span "Money Owed to Debtor" at bounding box center [67, 129] width 62 height 7
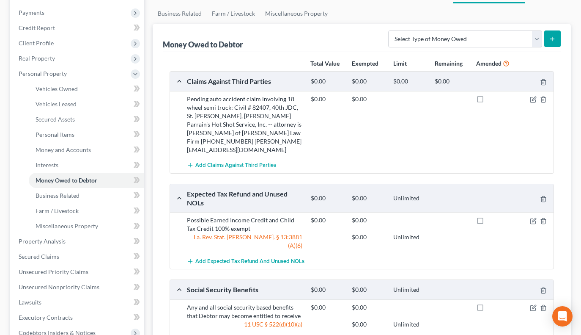
scroll to position [136, 0]
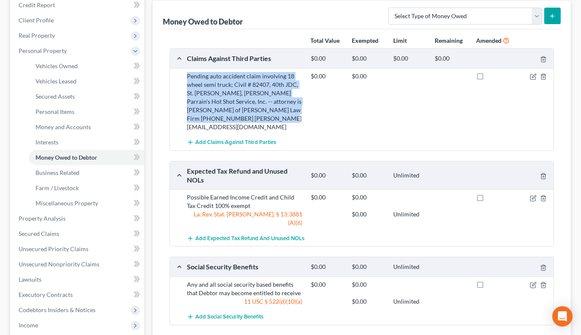
drag, startPoint x: 275, startPoint y: 118, endPoint x: 182, endPoint y: 80, distance: 100.3
click at [183, 80] on div "Pending auto accident claim involving 18 wheel semi truck; Civil # 82407, 40th …" at bounding box center [245, 101] width 124 height 59
copy div "Pending auto accident claim involving 18 wheel semi truck; Civil # 82407, 40th …"
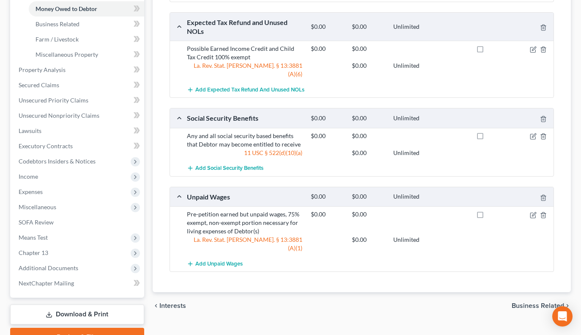
scroll to position [301, 0]
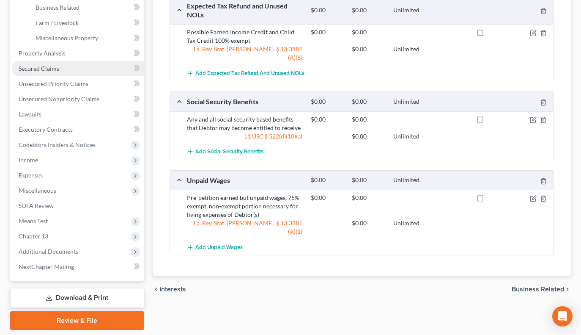
click at [89, 69] on link "Secured Claims" at bounding box center [78, 68] width 132 height 15
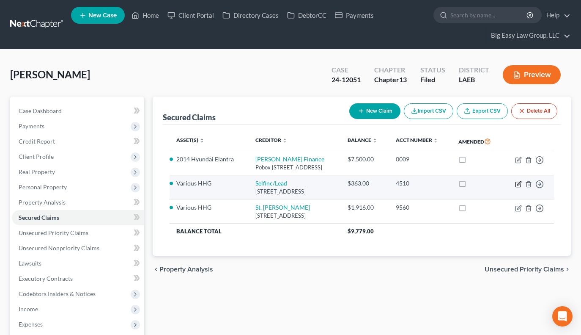
click at [518, 183] on icon "button" at bounding box center [519, 183] width 4 height 4
select select "45"
select select "0"
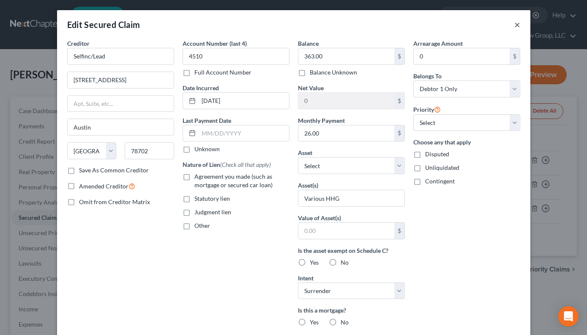
click at [515, 23] on button "×" at bounding box center [518, 24] width 6 height 10
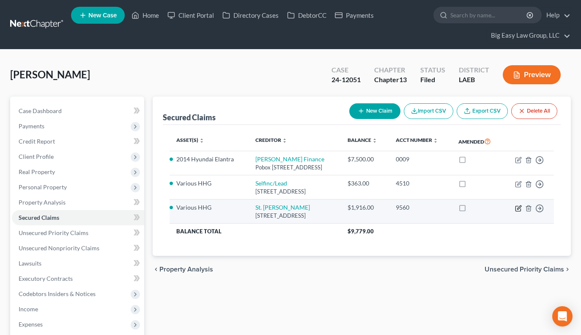
click at [518, 210] on icon "button" at bounding box center [518, 208] width 7 height 7
select select "19"
select select "0"
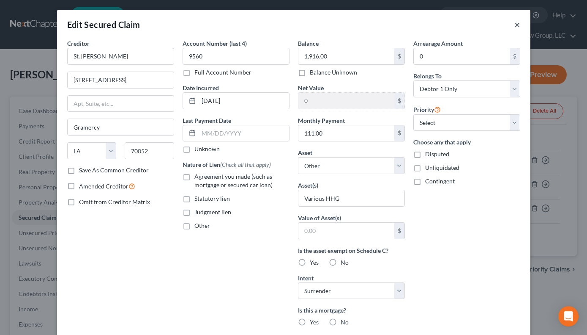
click at [515, 25] on button "×" at bounding box center [518, 24] width 6 height 10
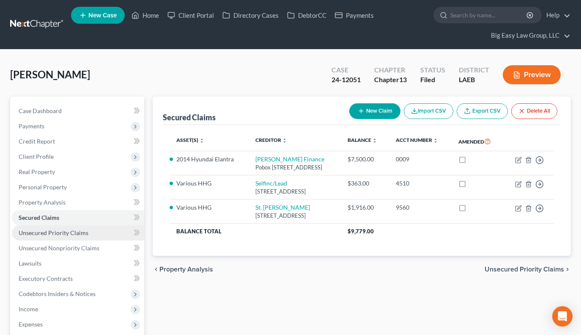
click at [54, 235] on span "Unsecured Priority Claims" at bounding box center [54, 232] width 70 height 7
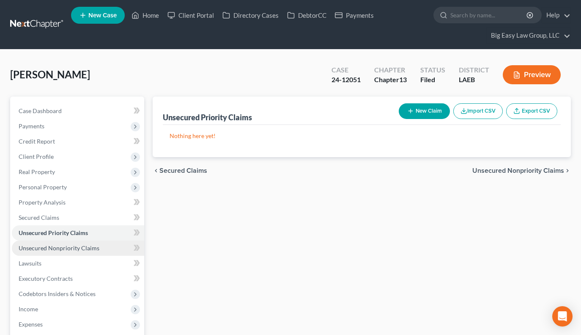
click at [55, 243] on link "Unsecured Nonpriority Claims" at bounding box center [78, 247] width 132 height 15
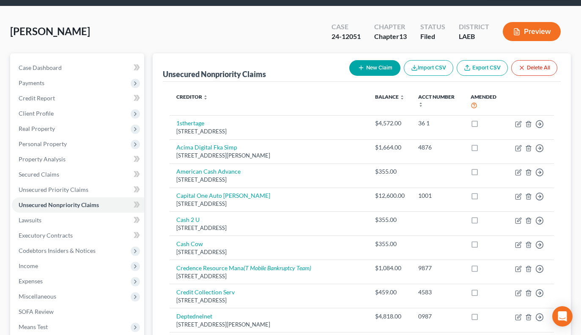
scroll to position [45, 0]
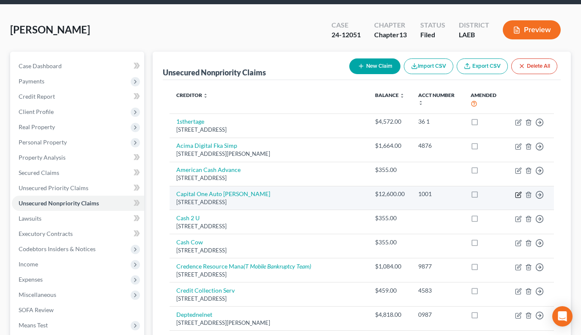
click at [516, 194] on icon "button" at bounding box center [518, 194] width 7 height 7
select select "45"
select select "4"
select select "0"
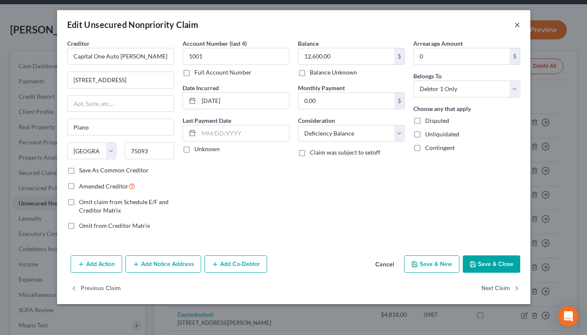
click at [517, 25] on button "×" at bounding box center [518, 24] width 6 height 10
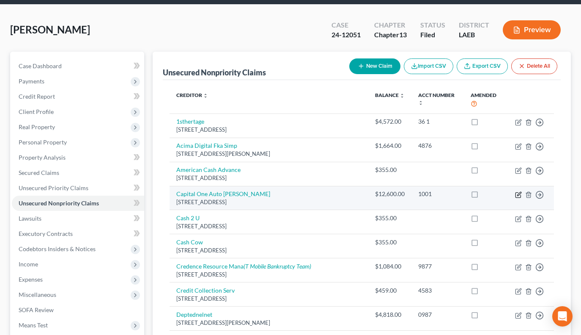
click at [519, 192] on icon "button" at bounding box center [519, 194] width 4 height 4
select select "45"
select select "4"
select select "0"
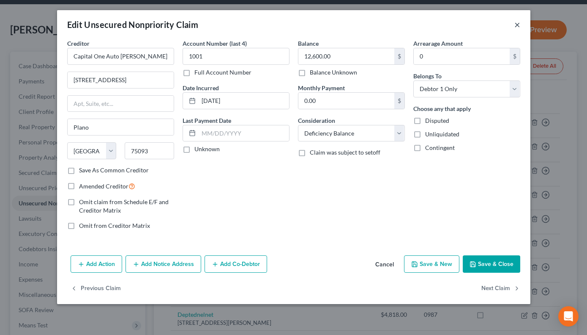
click at [516, 24] on button "×" at bounding box center [518, 24] width 6 height 10
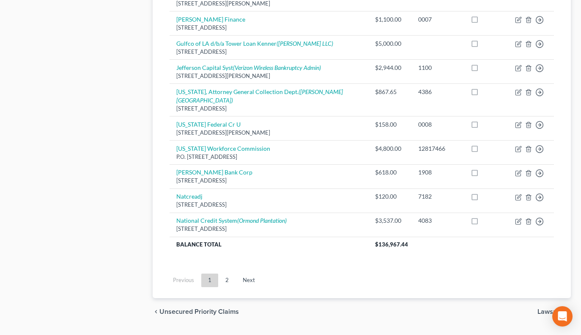
scroll to position [675, 0]
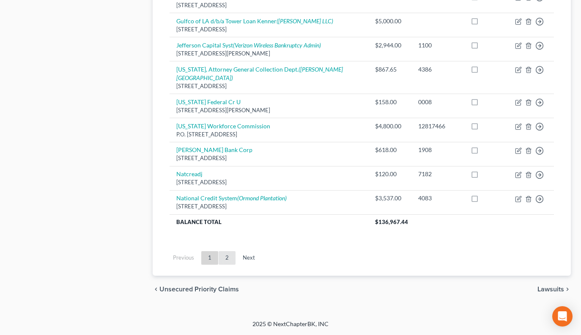
click at [227, 257] on link "2" at bounding box center [227, 258] width 17 height 14
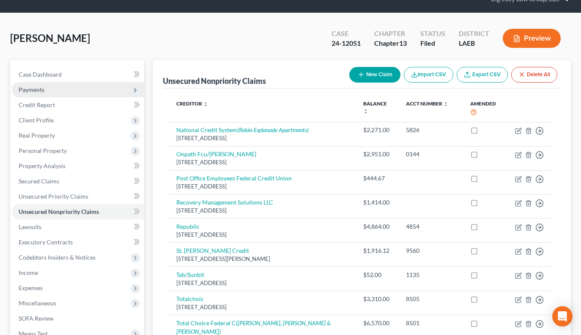
scroll to position [0, 0]
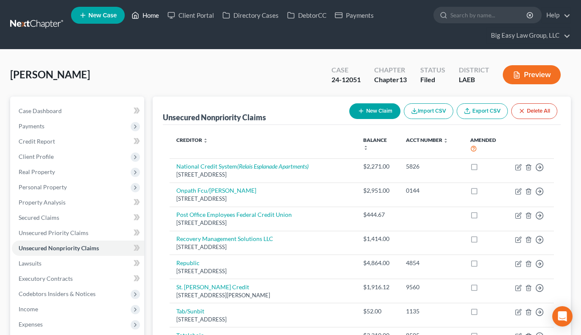
click at [149, 16] on link "Home" at bounding box center [145, 15] width 36 height 15
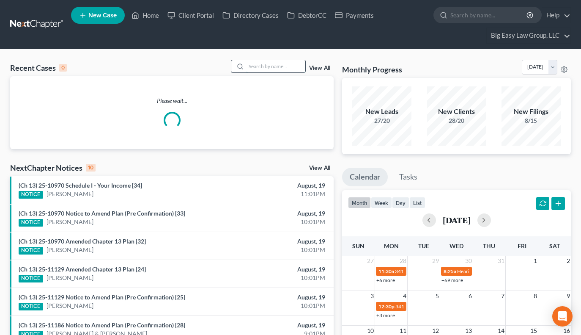
click at [266, 71] on input "search" at bounding box center [275, 66] width 59 height 12
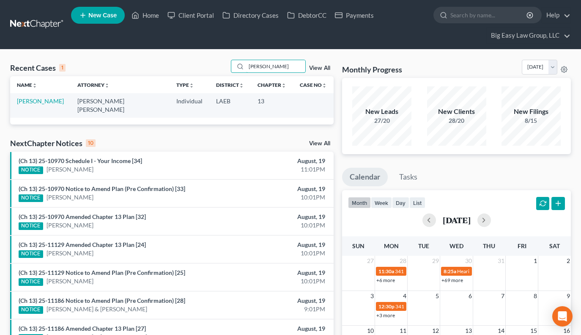
drag, startPoint x: 291, startPoint y: 71, endPoint x: 189, endPoint y: 65, distance: 101.3
click at [230, 70] on div "Recent Cases 1 mccoy View All" at bounding box center [172, 68] width 324 height 16
drag, startPoint x: 286, startPoint y: 62, endPoint x: 283, endPoint y: 71, distance: 9.4
click at [283, 71] on input "mccoy" at bounding box center [275, 66] width 59 height 12
type input "[PERSON_NAME]"
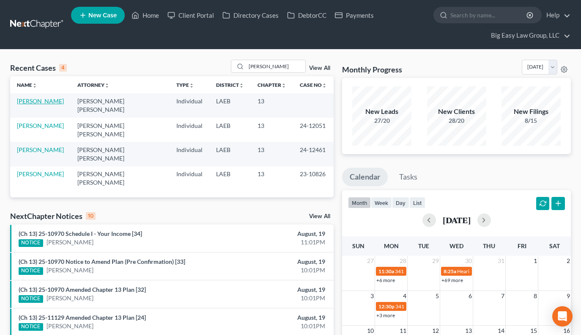
click at [51, 102] on link "[PERSON_NAME]" at bounding box center [40, 100] width 47 height 7
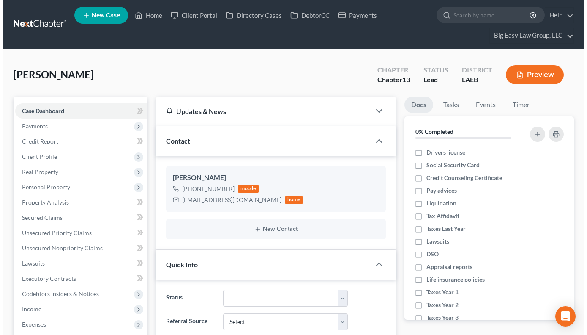
scroll to position [398, 0]
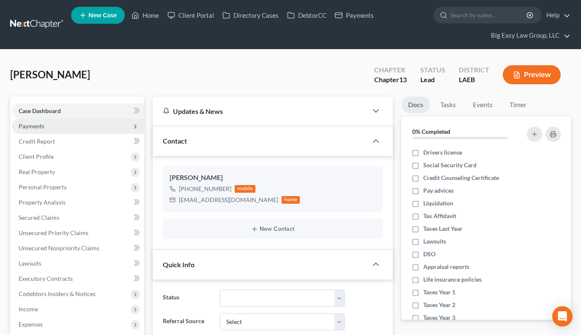
click at [78, 121] on span "Payments" at bounding box center [78, 125] width 132 height 15
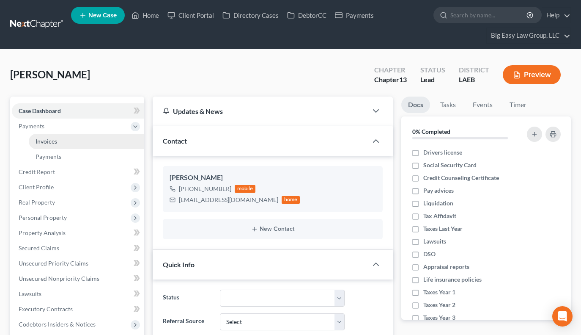
click at [93, 143] on link "Invoices" at bounding box center [86, 141] width 115 height 15
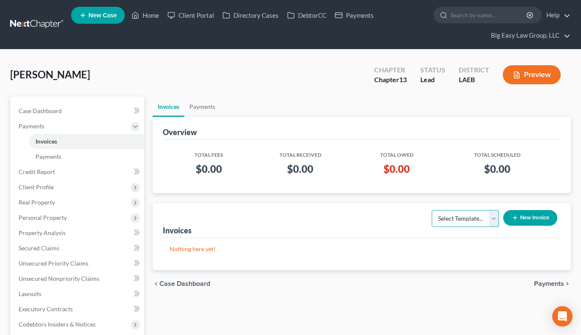
click at [493, 215] on select "Select Template..." at bounding box center [465, 218] width 67 height 17
click at [519, 215] on button "New Invoice" at bounding box center [530, 218] width 54 height 16
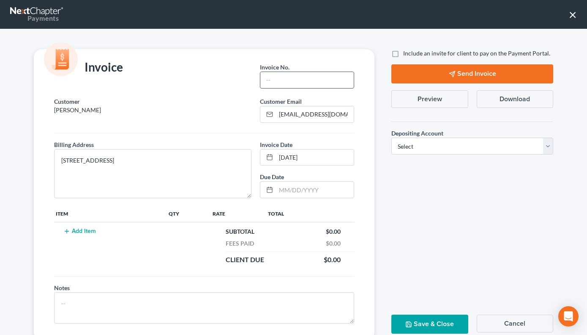
click at [276, 85] on input "text" at bounding box center [306, 80] width 93 height 16
type input "1"
click at [78, 226] on td "Add Item" at bounding box center [110, 245] width 113 height 47
click at [81, 228] on button "Add Item" at bounding box center [79, 231] width 37 height 7
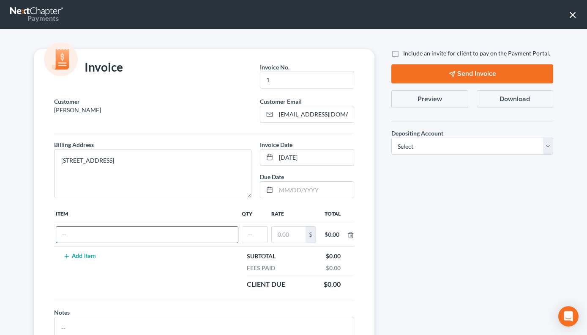
click at [101, 231] on input "text" at bounding box center [147, 234] width 182 height 16
type input "z"
type input "Fee"
type input "1"
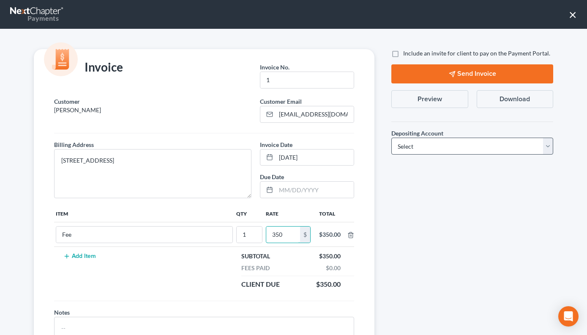
type input "350"
click at [397, 148] on select "Select Operation Trust" at bounding box center [473, 145] width 162 height 17
select select "0"
click at [521, 72] on button "Send Invoice" at bounding box center [473, 73] width 162 height 19
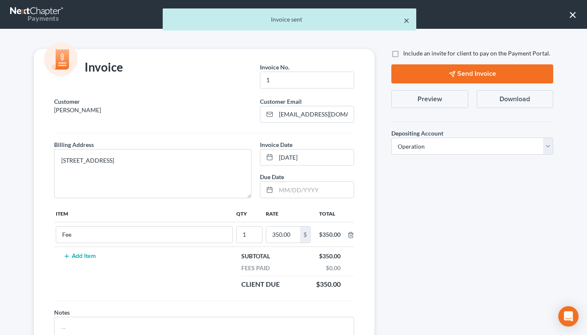
click at [408, 18] on button "×" at bounding box center [407, 20] width 6 height 10
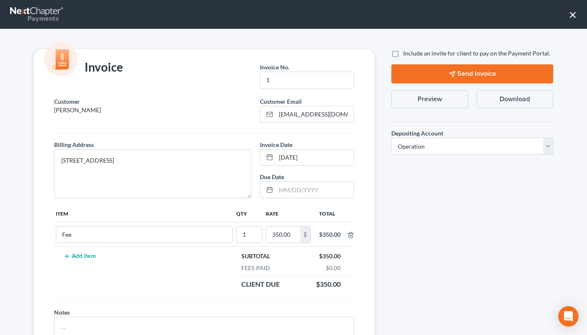
drag, startPoint x: 520, startPoint y: 100, endPoint x: 514, endPoint y: 193, distance: 93.2
click at [528, 176] on div "Include an invite for client to pay on the Payment Portal. Send Invoice Preview…" at bounding box center [472, 206] width 179 height 315
drag, startPoint x: 465, startPoint y: 236, endPoint x: 467, endPoint y: 195, distance: 41.1
click at [466, 236] on div "Include an invite for client to pay on the Payment Portal. Send Invoice Preview…" at bounding box center [472, 206] width 179 height 315
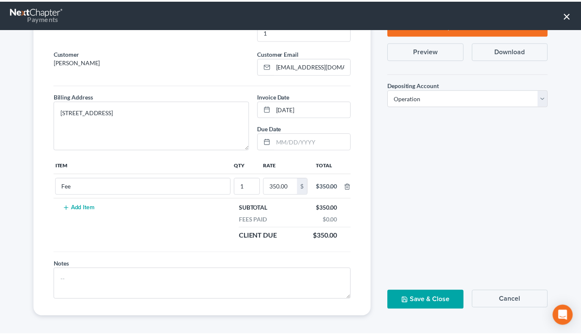
scroll to position [47, 0]
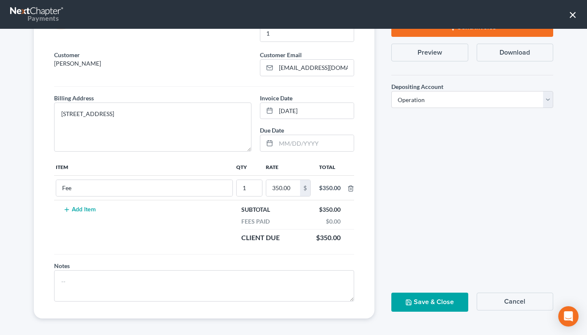
drag, startPoint x: 444, startPoint y: 301, endPoint x: 445, endPoint y: 290, distance: 11.1
click at [444, 301] on button "Save & Close" at bounding box center [430, 301] width 77 height 19
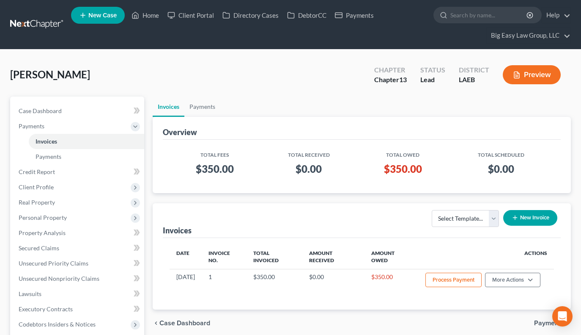
click at [364, 99] on ul "Invoices Payments" at bounding box center [362, 106] width 419 height 20
click at [145, 12] on link "Home" at bounding box center [145, 15] width 36 height 15
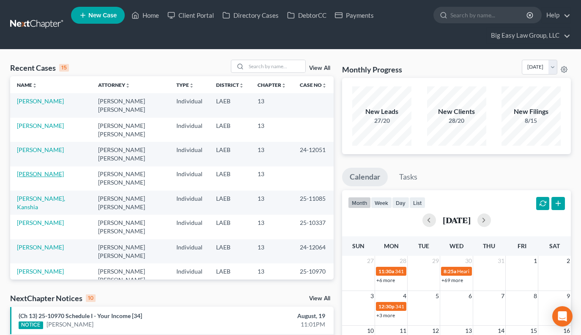
drag, startPoint x: 29, startPoint y: 173, endPoint x: 57, endPoint y: 164, distance: 29.7
click at [29, 173] on link "[PERSON_NAME]" at bounding box center [40, 173] width 47 height 7
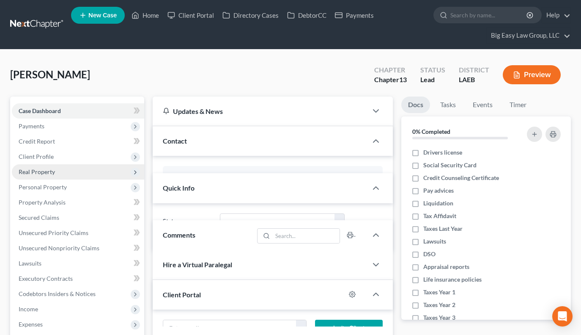
click at [26, 173] on span "Real Property" at bounding box center [37, 171] width 36 height 7
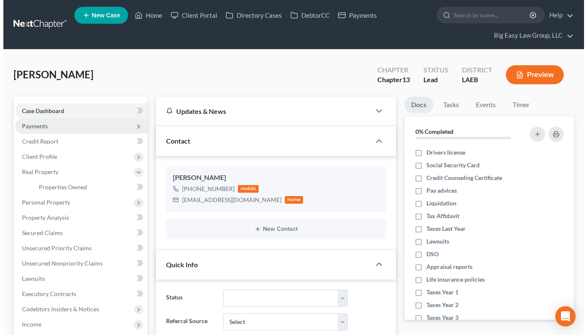
scroll to position [429, 0]
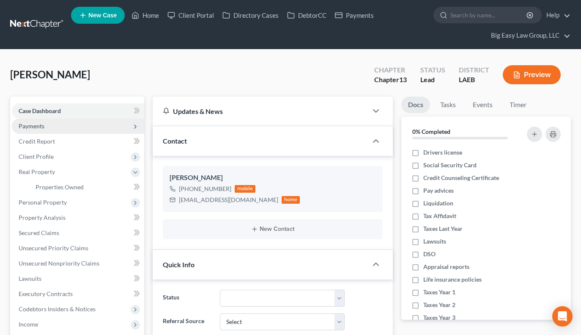
click at [58, 129] on span "Payments" at bounding box center [78, 125] width 132 height 15
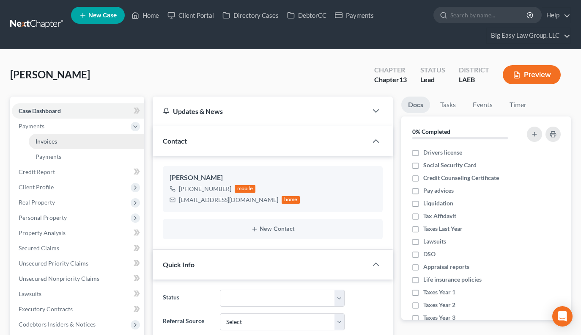
click at [97, 141] on link "Invoices" at bounding box center [86, 141] width 115 height 15
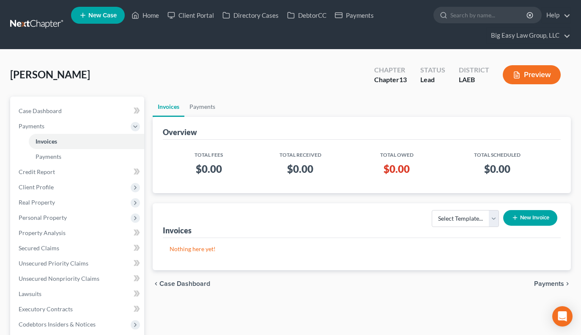
click at [523, 212] on button "New Invoice" at bounding box center [530, 218] width 54 height 16
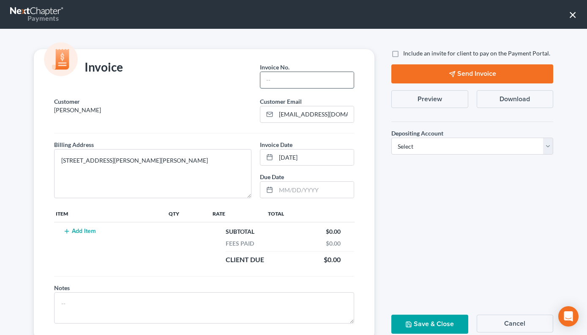
click at [300, 85] on input "text" at bounding box center [306, 80] width 93 height 16
type input "1"
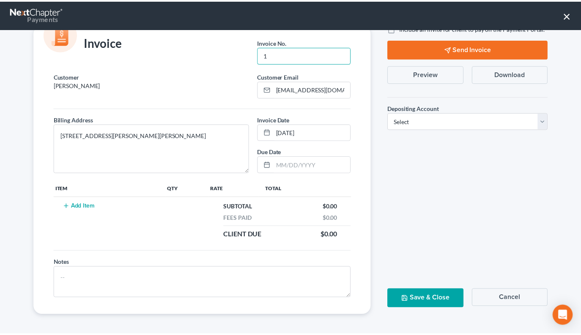
scroll to position [26, 0]
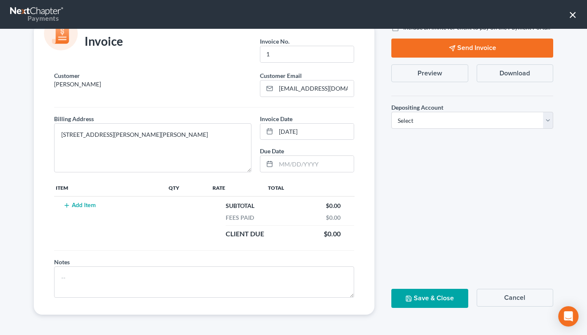
click at [101, 206] on td "Add Item" at bounding box center [110, 219] width 113 height 47
click at [73, 203] on button "Add Item" at bounding box center [79, 205] width 37 height 7
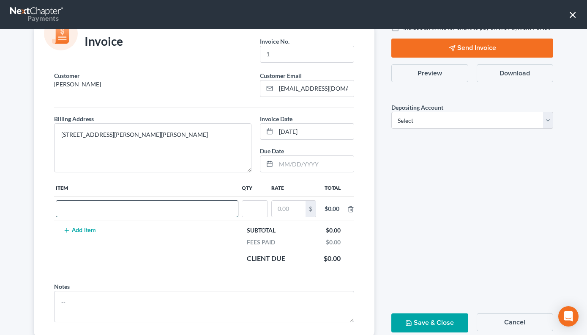
click at [91, 216] on input "text" at bounding box center [147, 208] width 182 height 16
type input "fee"
click at [254, 211] on input "text" at bounding box center [254, 208] width 25 height 16
type input "1"
type input "350"
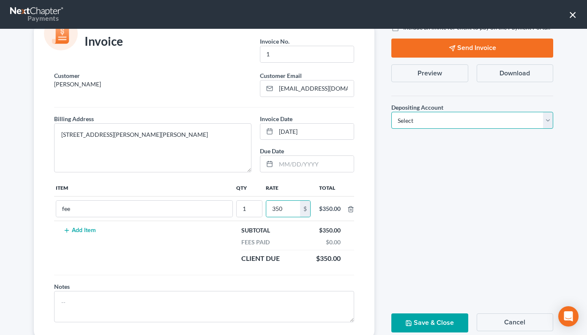
click at [409, 117] on select "Select Operation Trust" at bounding box center [473, 120] width 162 height 17
select select "0"
click at [438, 326] on button "Save & Close" at bounding box center [430, 322] width 77 height 19
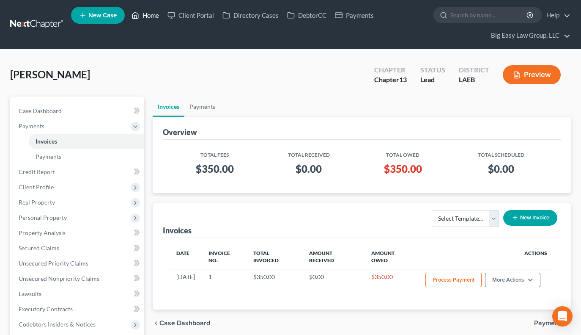
click at [145, 15] on link "Home" at bounding box center [145, 15] width 36 height 15
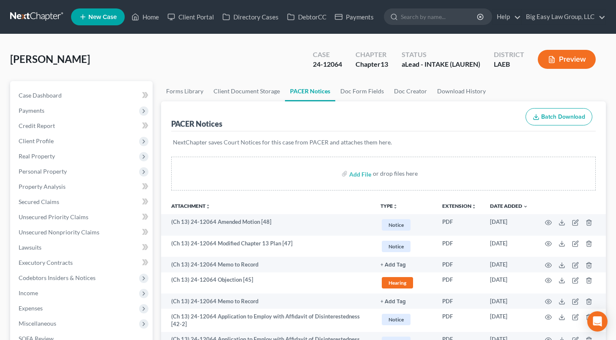
scroll to position [12, 0]
